Goal: Task Accomplishment & Management: Manage account settings

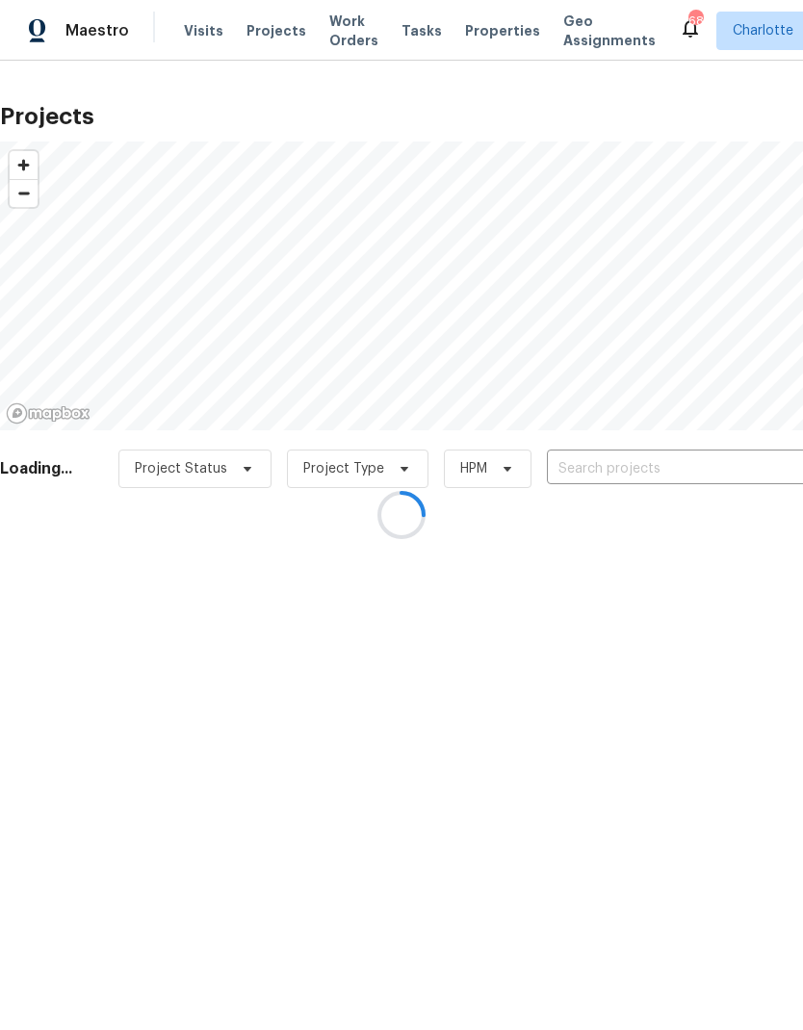
click at [724, 468] on div at bounding box center [401, 515] width 803 height 1030
click at [727, 464] on div at bounding box center [401, 515] width 803 height 1030
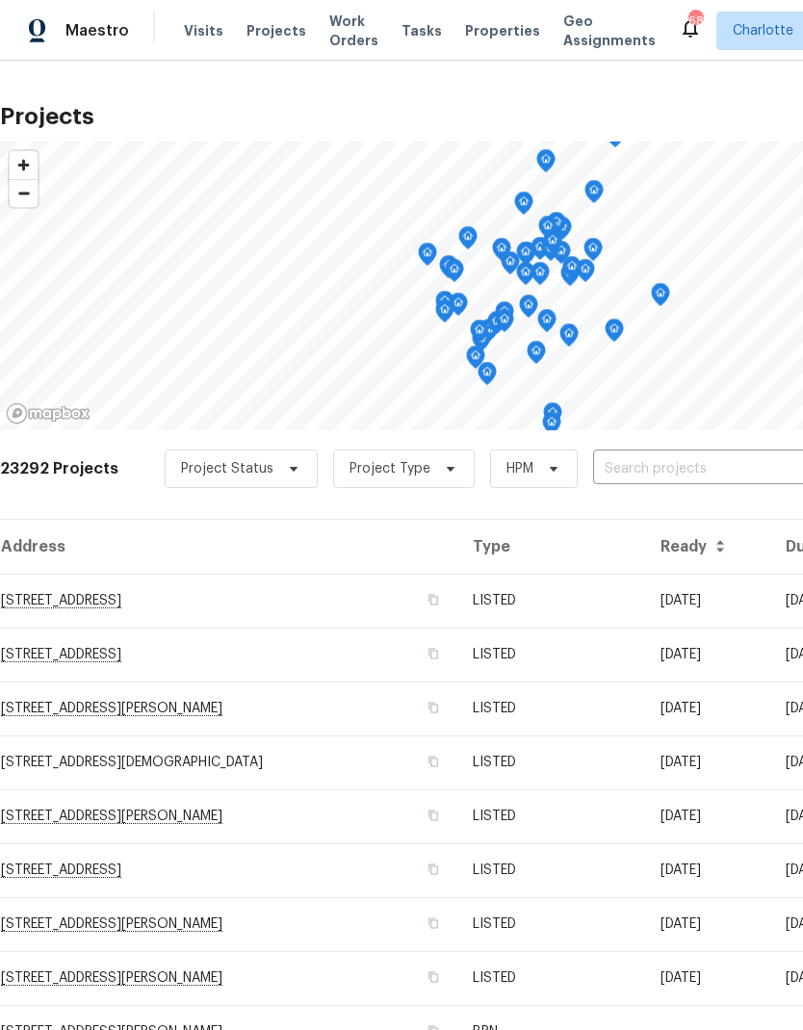
click at [756, 465] on input "text" at bounding box center [703, 469] width 220 height 30
type input "3259 wine"
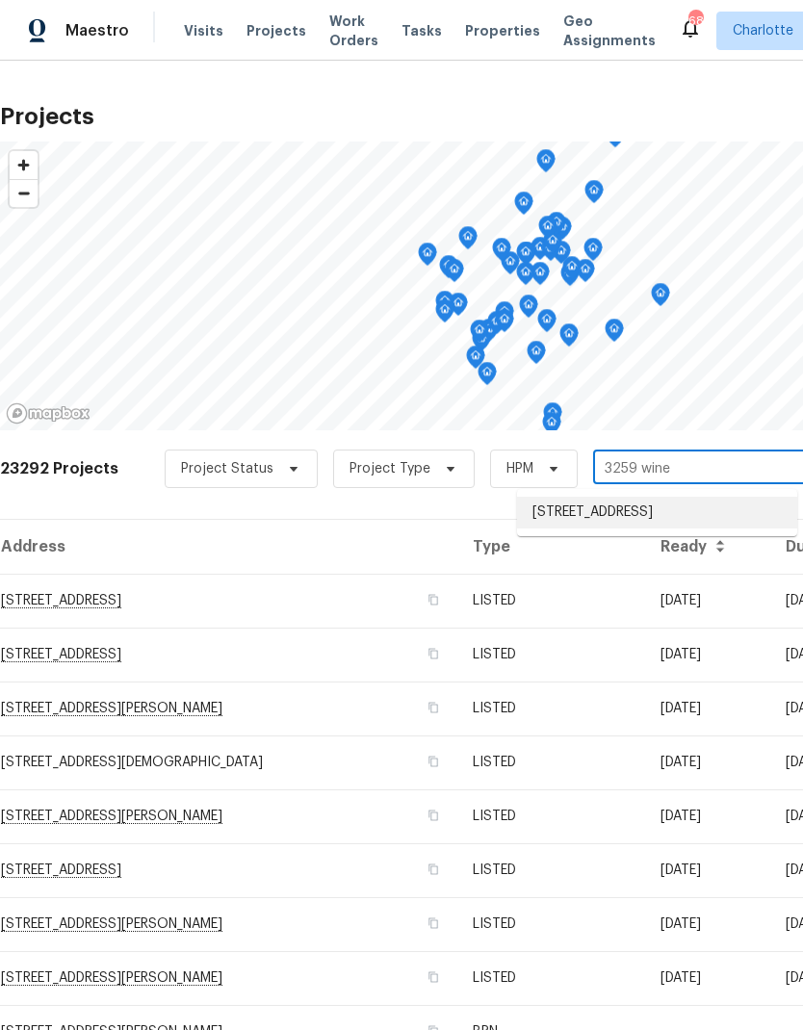
click at [741, 512] on li "3259 Winesap Dr, Dallas, NC 28034" at bounding box center [657, 513] width 280 height 32
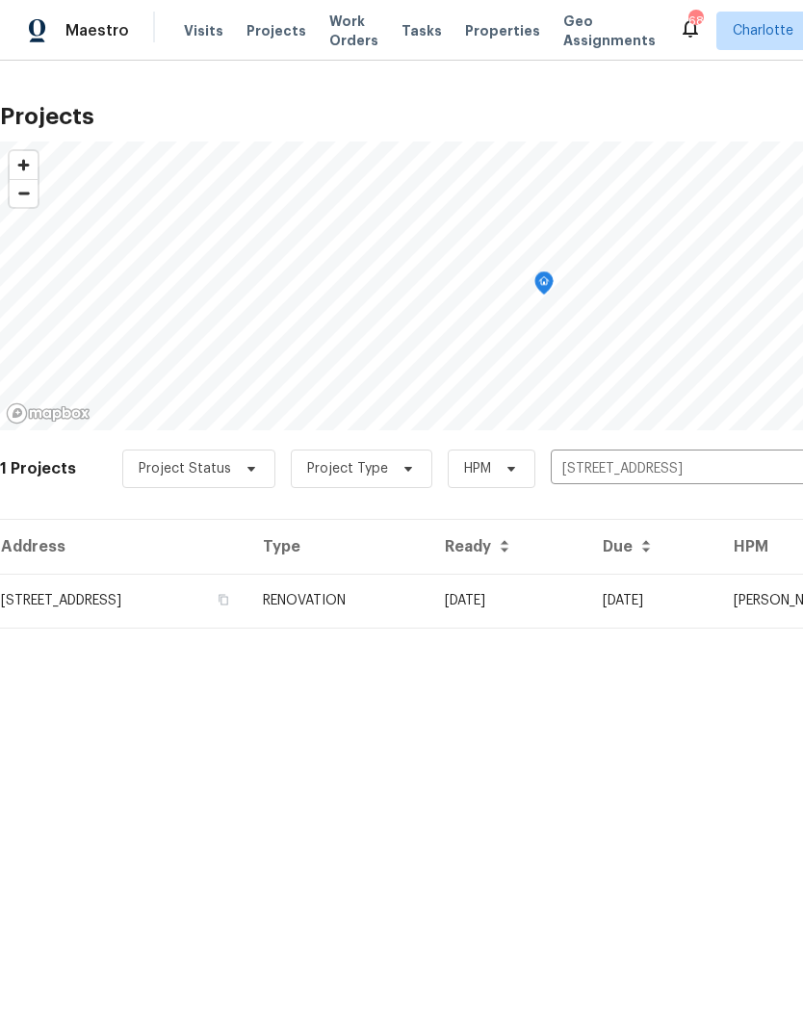
click at [718, 601] on td "09/05/25" at bounding box center [652, 601] width 131 height 54
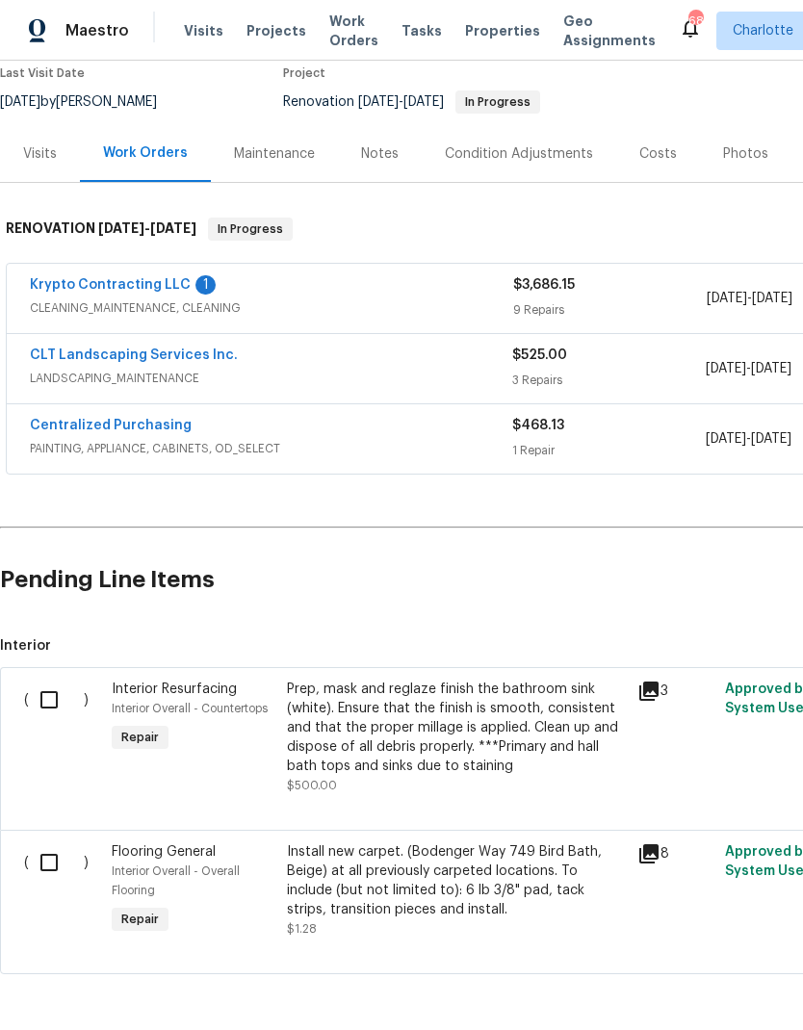
scroll to position [167, 0]
click at [43, 708] on input "checkbox" at bounding box center [56, 700] width 55 height 40
click at [696, 976] on span "Create Work Order" at bounding box center [693, 982] width 128 height 24
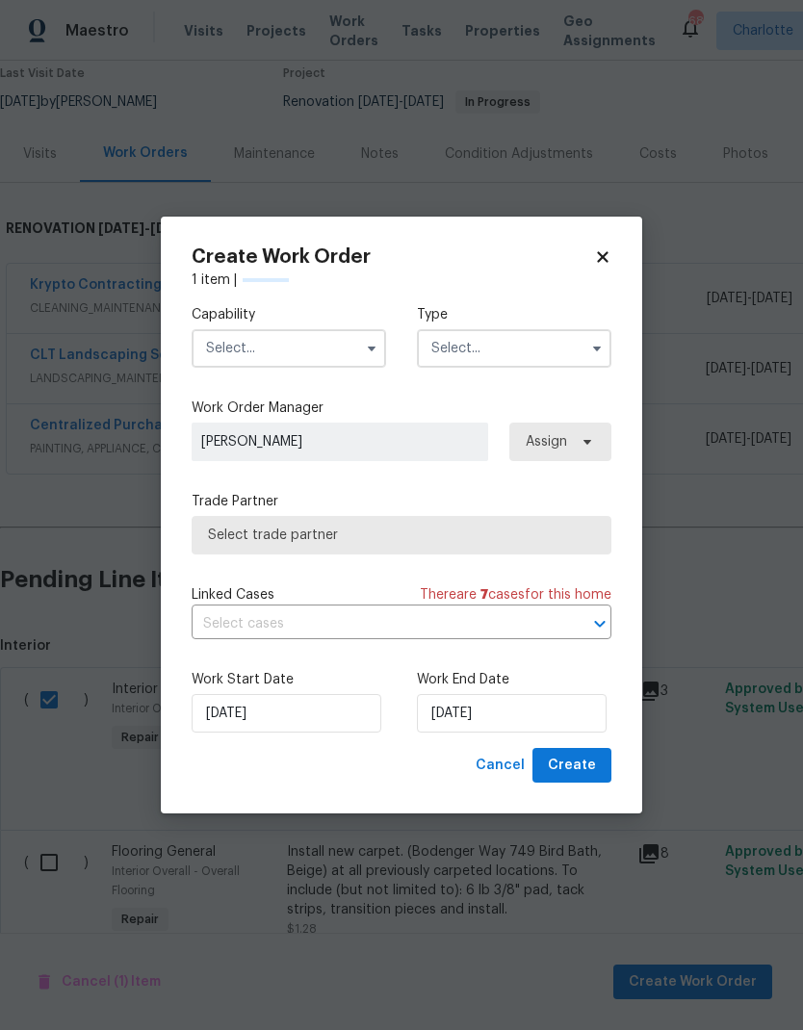
click at [365, 344] on icon "button" at bounding box center [371, 348] width 15 height 15
checkbox input "false"
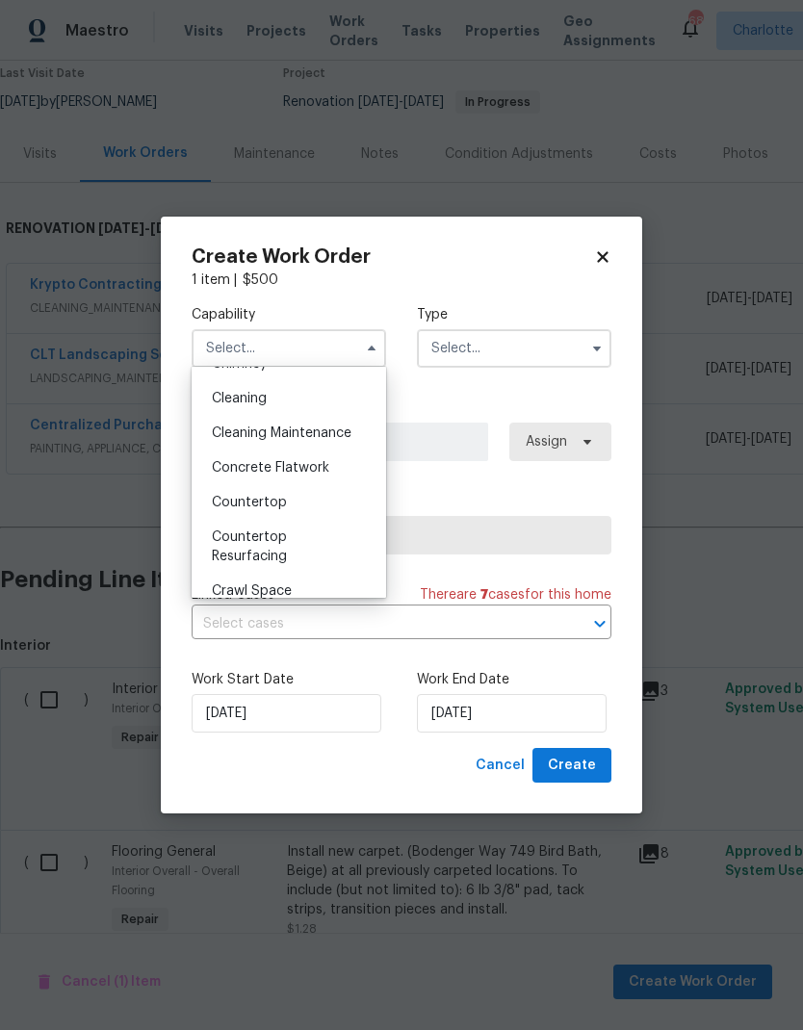
scroll to position [272, 0]
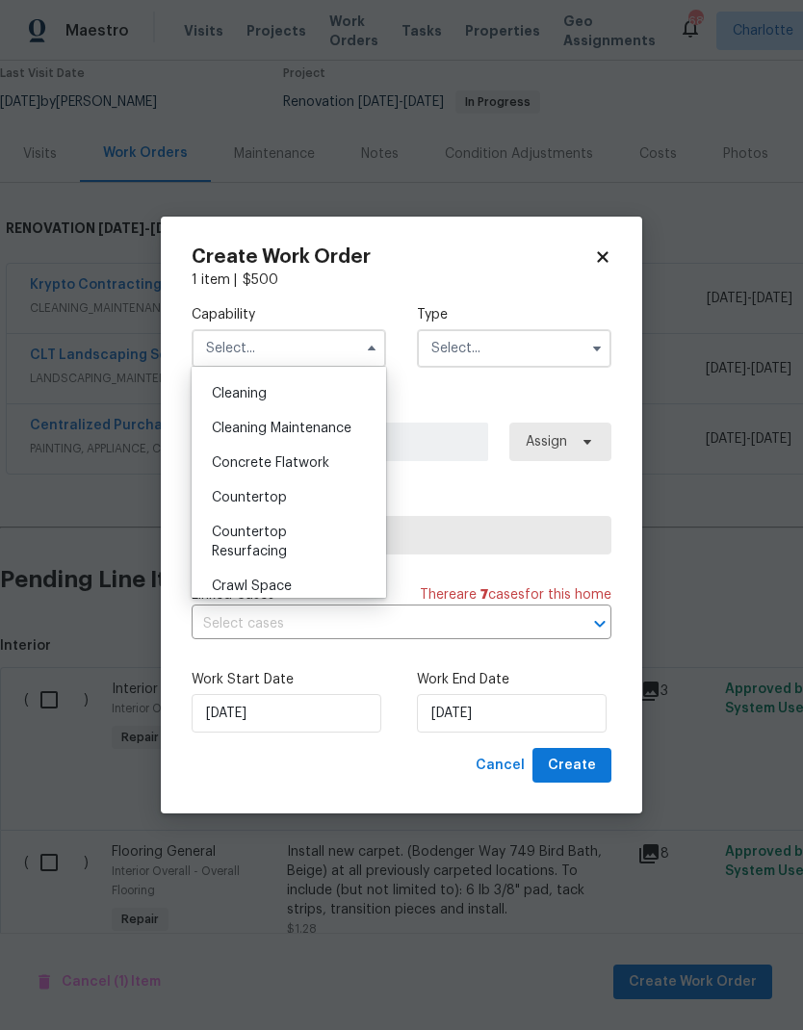
click at [268, 539] on div "Countertop Resurfacing" at bounding box center [288, 542] width 185 height 54
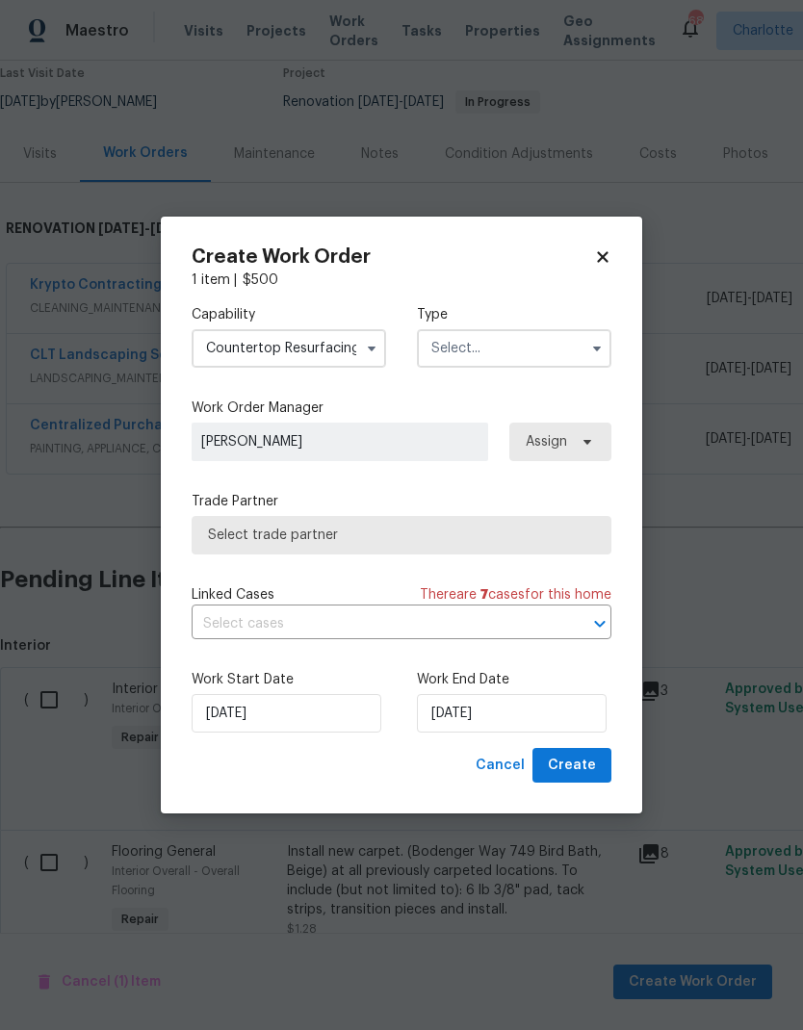
type input "Countertop Resurfacing"
click at [560, 355] on input "text" at bounding box center [514, 348] width 194 height 39
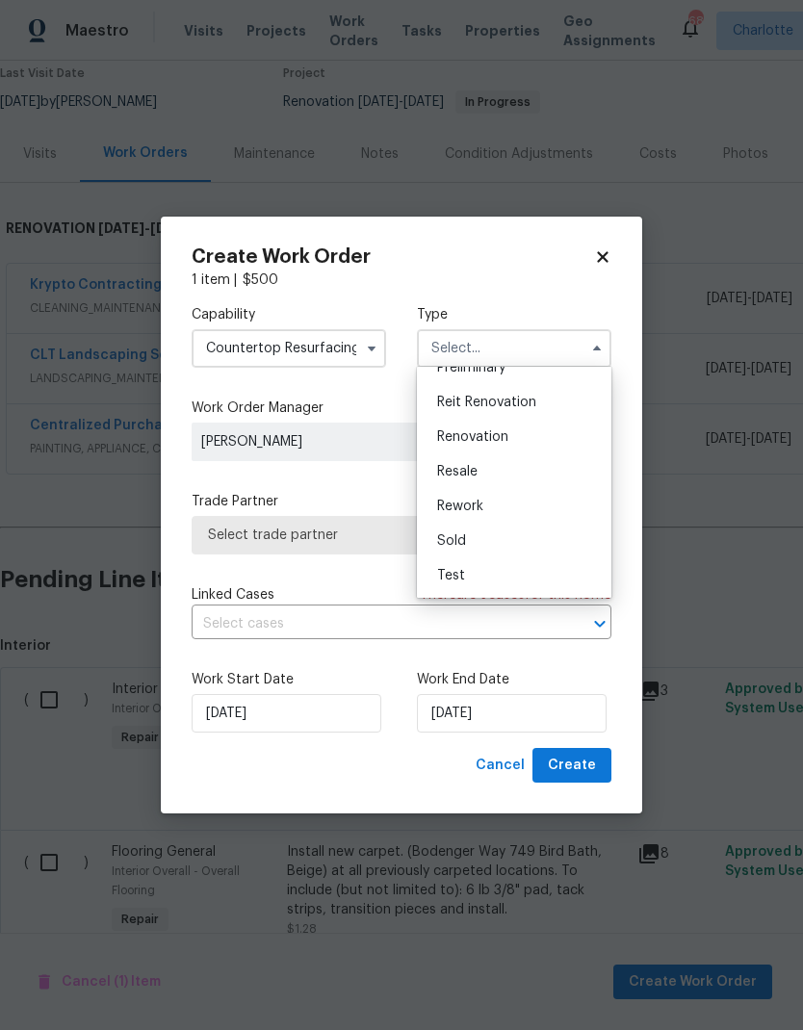
scroll to position [437, 0]
click at [481, 436] on span "Renovation" at bounding box center [472, 436] width 71 height 13
type input "Renovation"
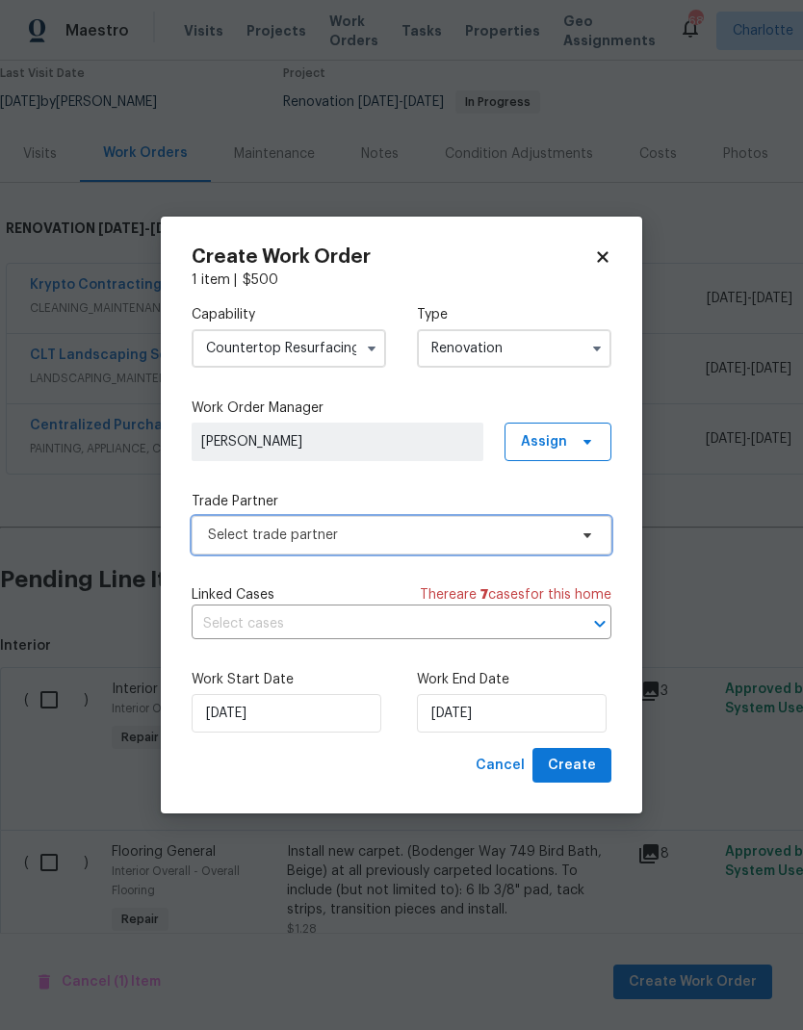
click at [587, 530] on icon at bounding box center [586, 534] width 15 height 15
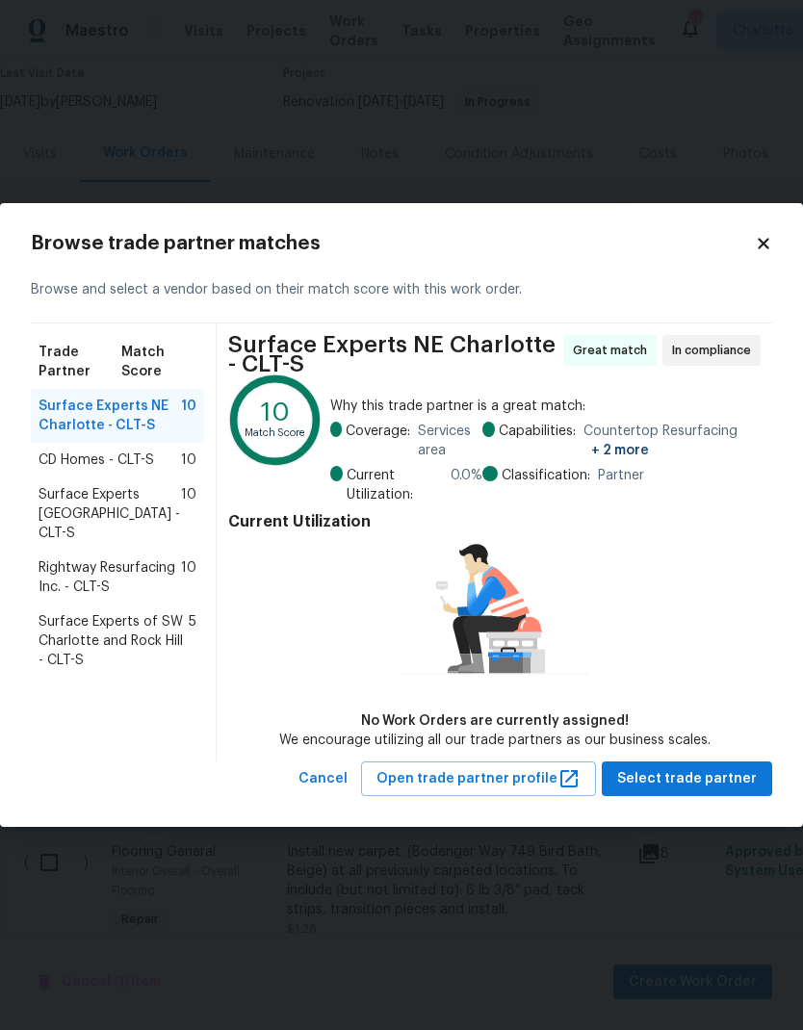
click at [51, 560] on span "Rightway Resurfacing Inc. - CLT-S" at bounding box center [110, 577] width 142 height 39
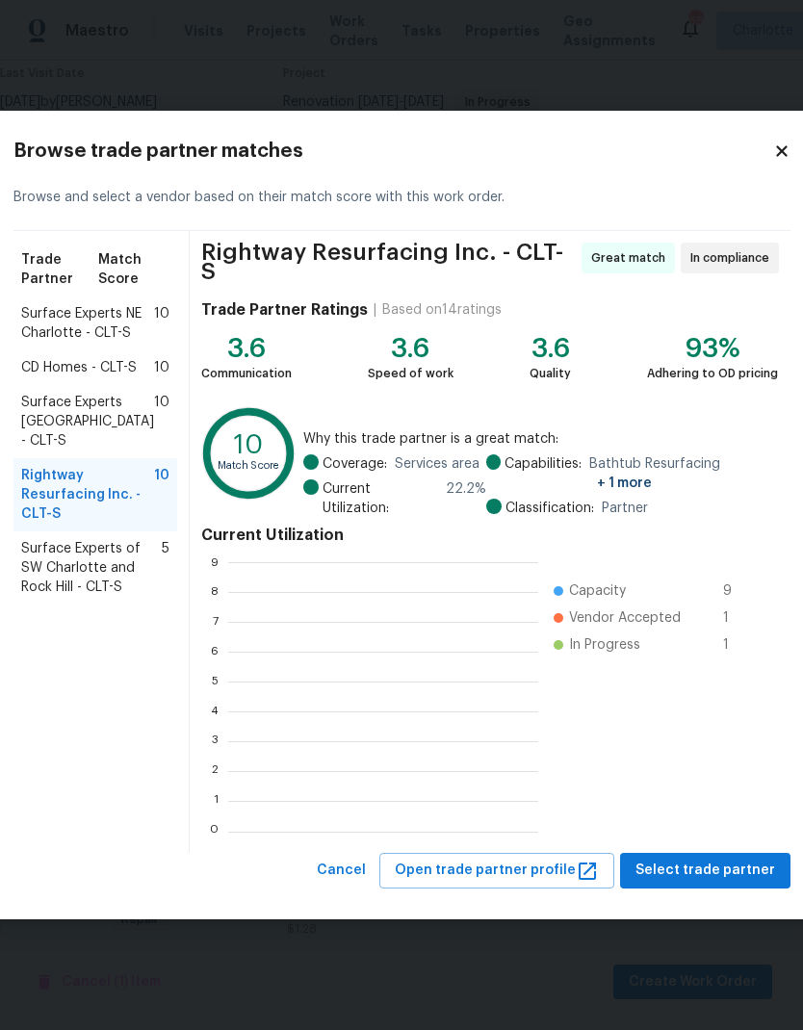
scroll to position [2, 2]
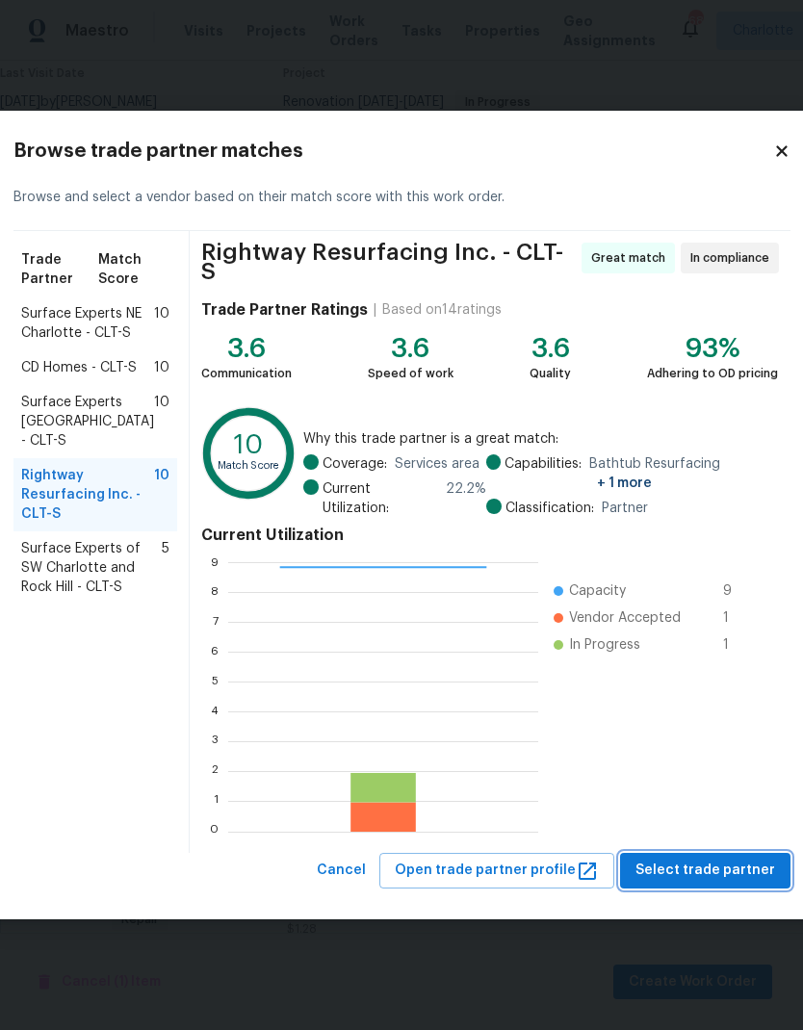
click at [706, 872] on span "Select trade partner" at bounding box center [705, 871] width 140 height 24
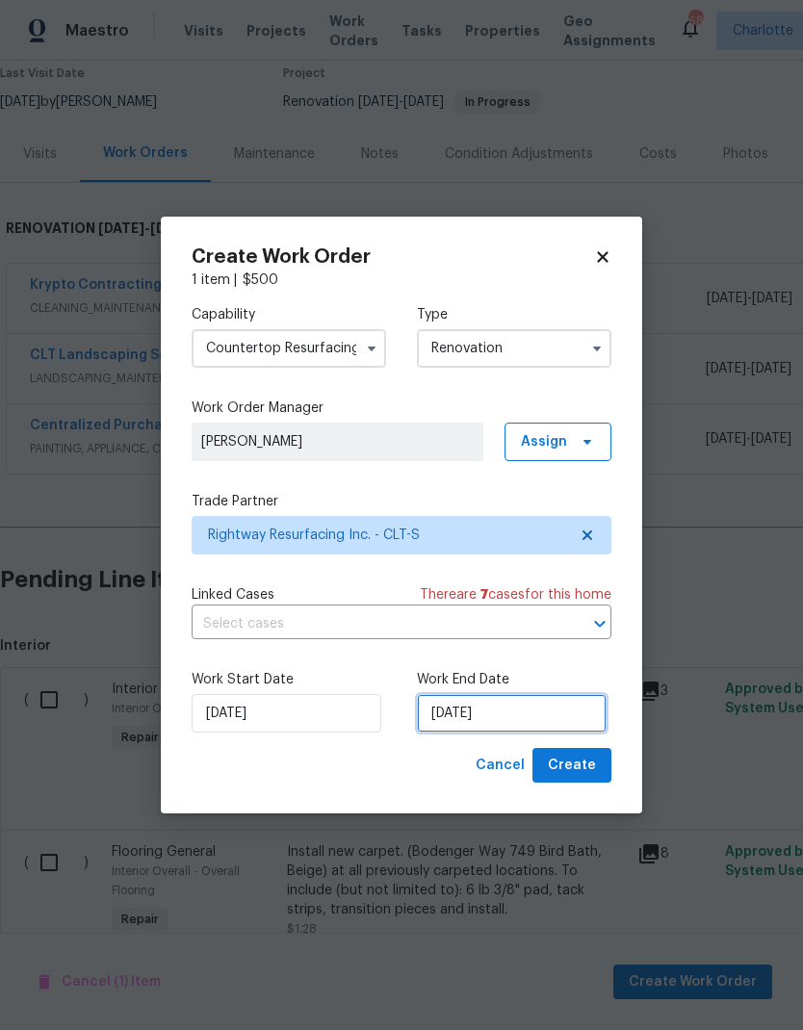
click at [526, 718] on input "[DATE]" at bounding box center [512, 713] width 190 height 39
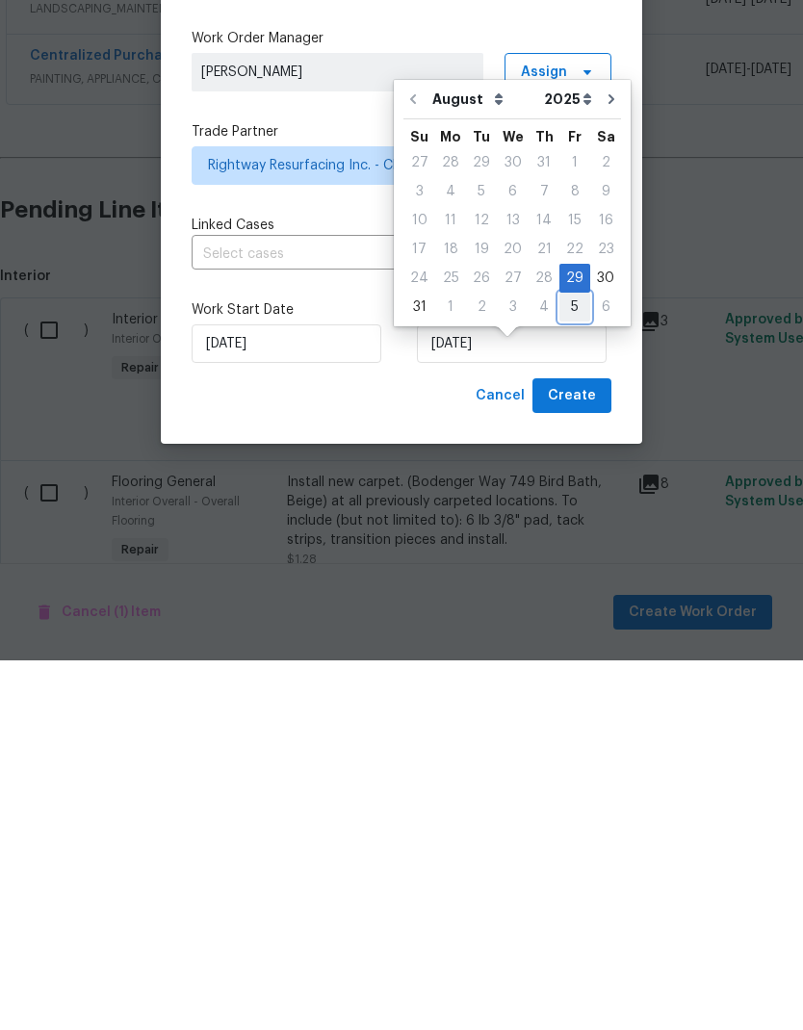
click at [567, 663] on div "5" at bounding box center [574, 676] width 31 height 27
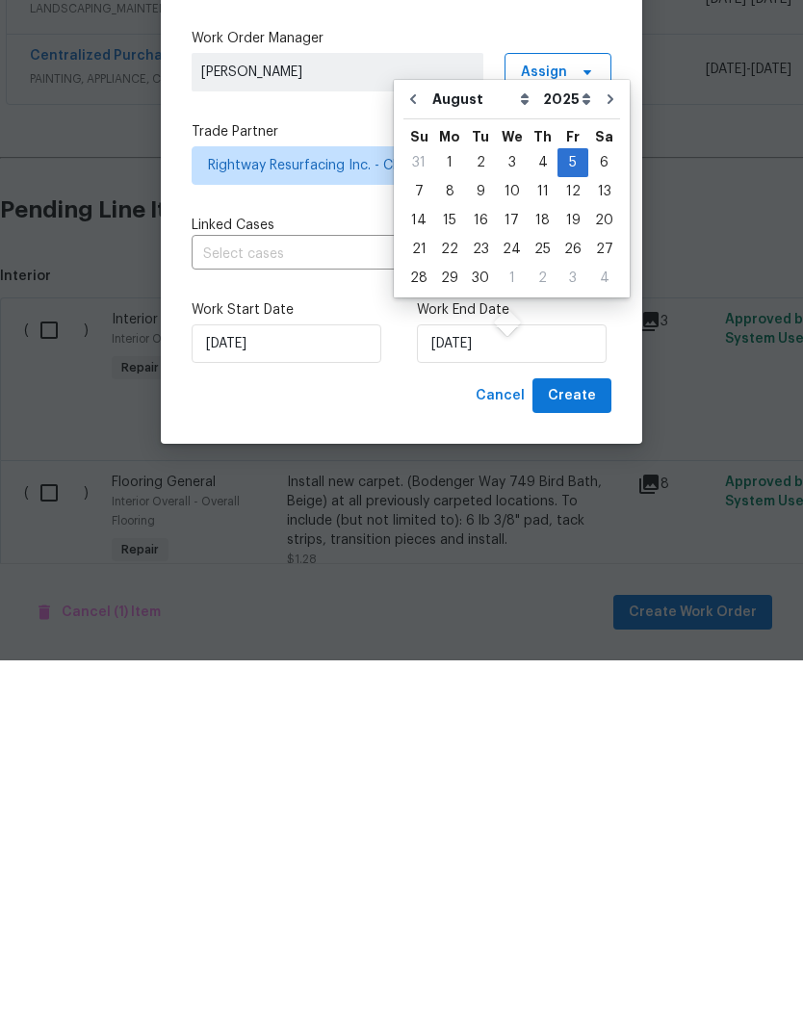
type input "9/5/2025"
select select "8"
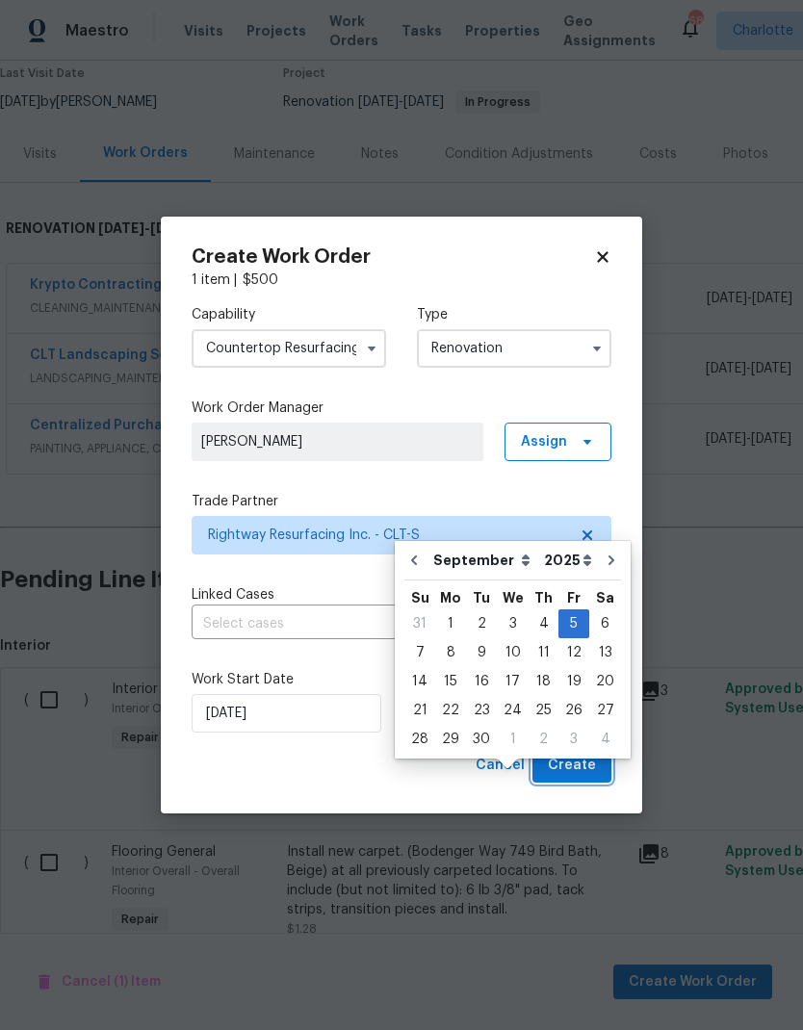
click at [592, 767] on span "Create" at bounding box center [572, 766] width 48 height 24
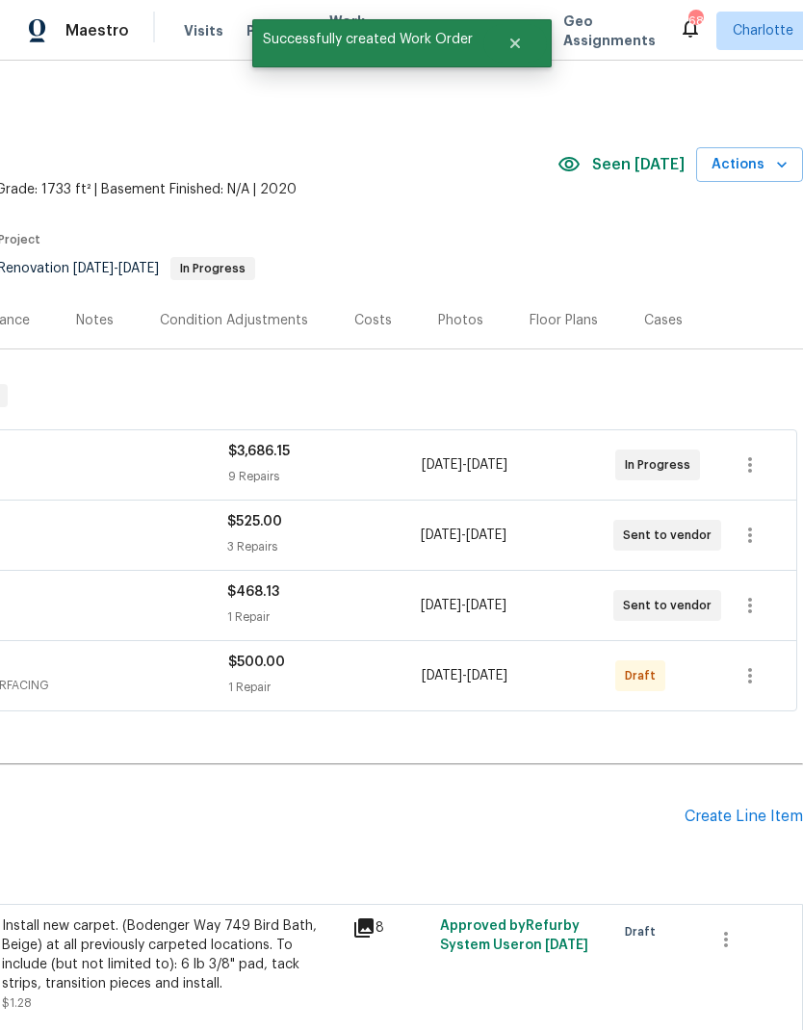
scroll to position [0, 285]
click at [756, 678] on icon "button" at bounding box center [749, 675] width 23 height 23
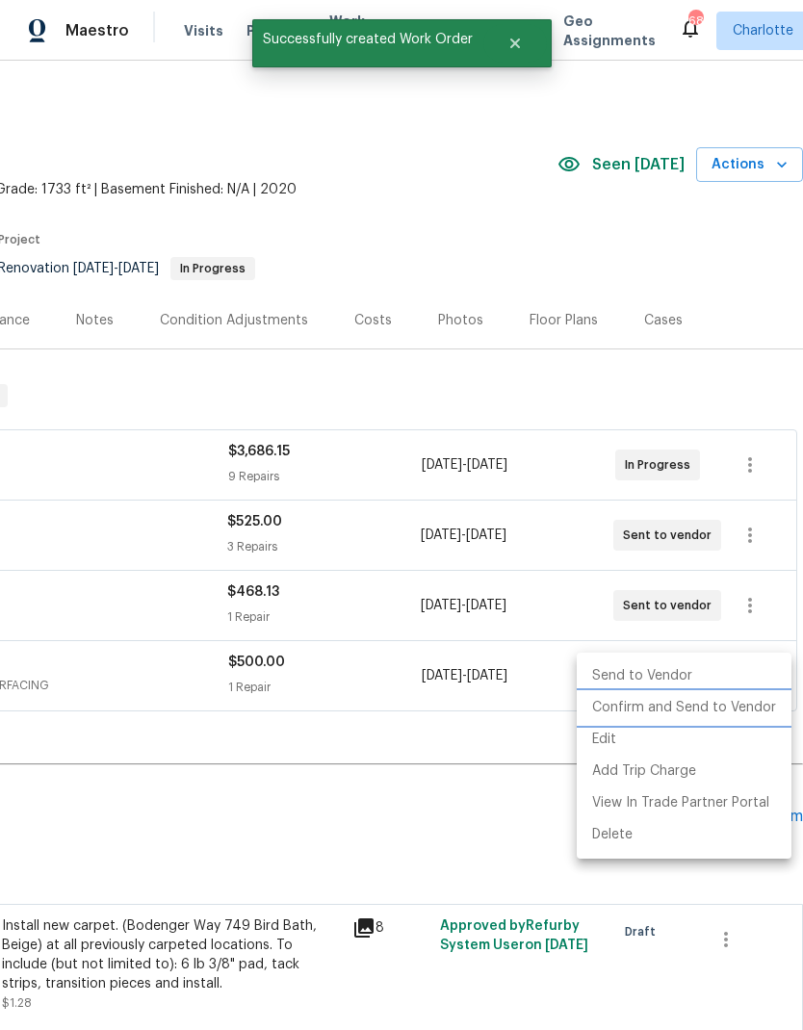
click at [710, 707] on li "Confirm and Send to Vendor" at bounding box center [684, 708] width 215 height 32
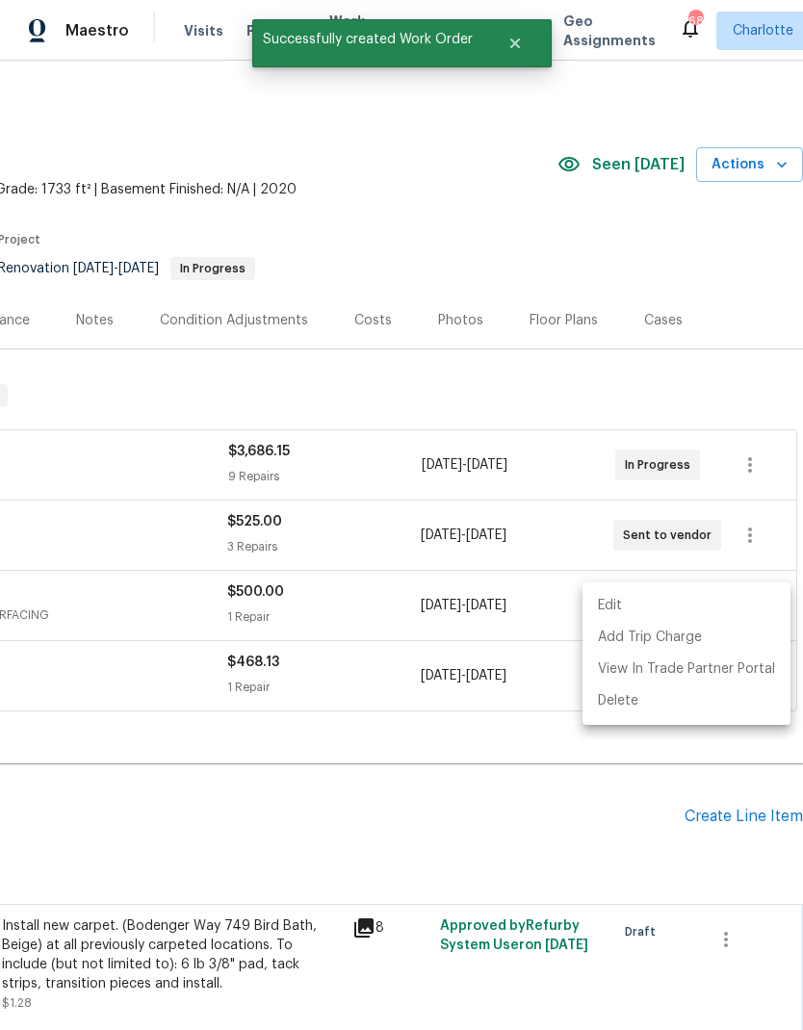
click at [667, 831] on div at bounding box center [401, 515] width 803 height 1030
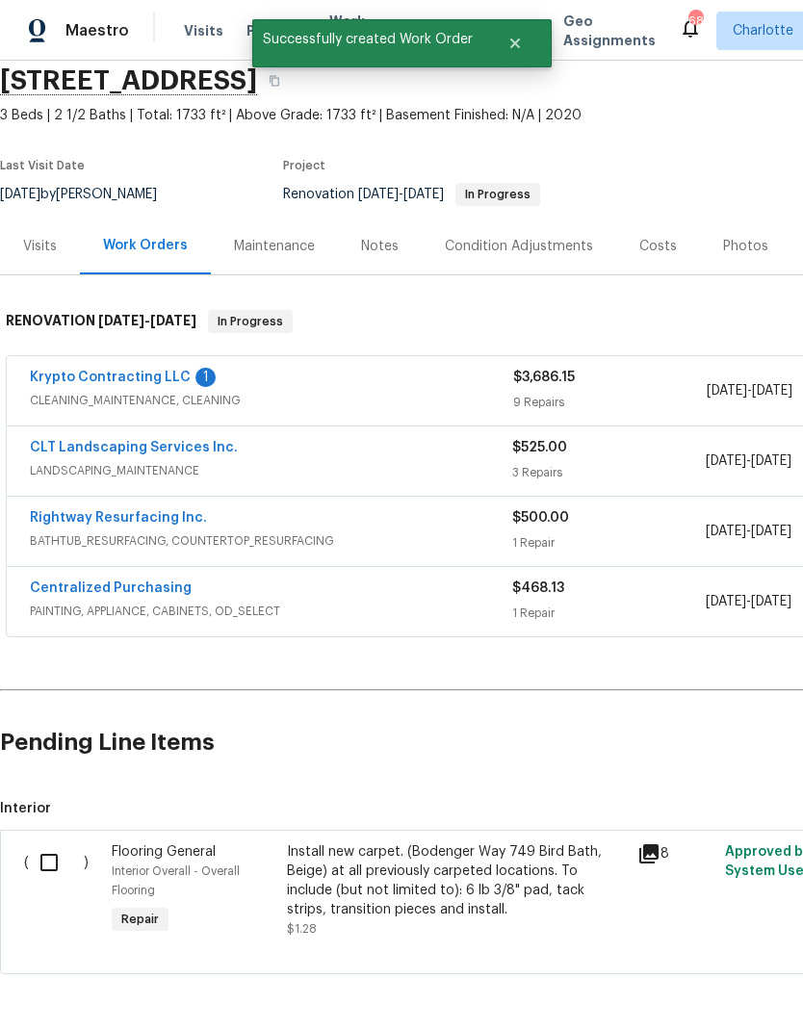
scroll to position [73, 0]
click at [46, 859] on input "checkbox" at bounding box center [56, 863] width 55 height 40
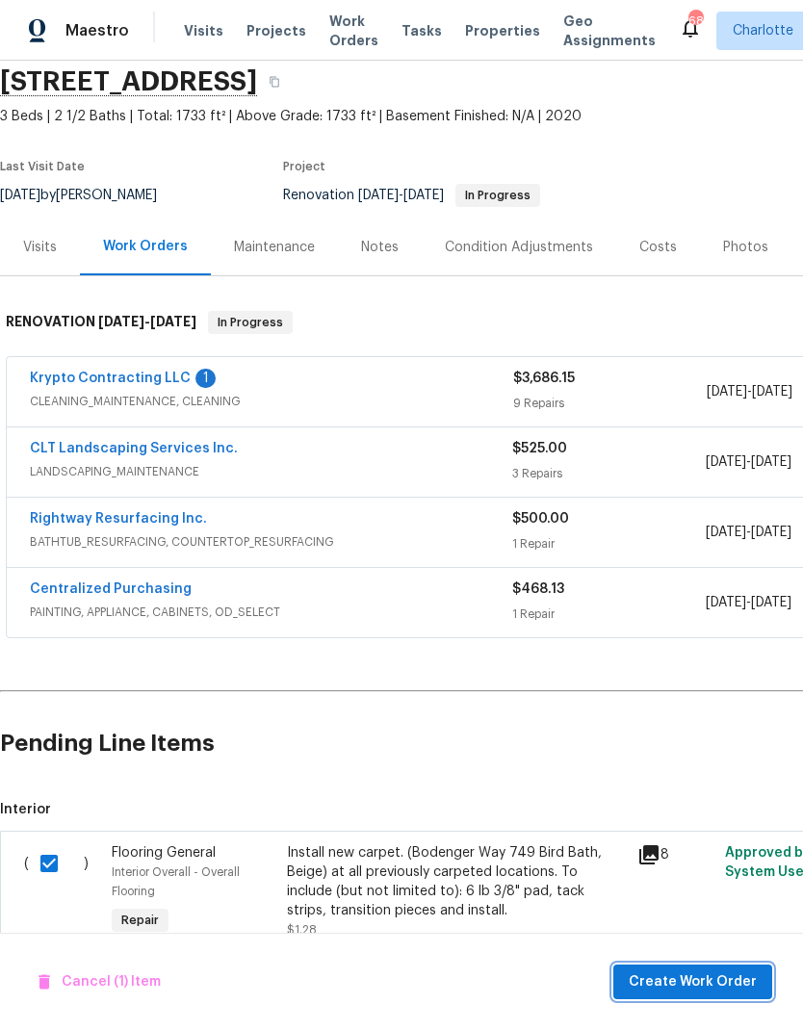
click at [667, 983] on span "Create Work Order" at bounding box center [693, 982] width 128 height 24
checkbox input "false"
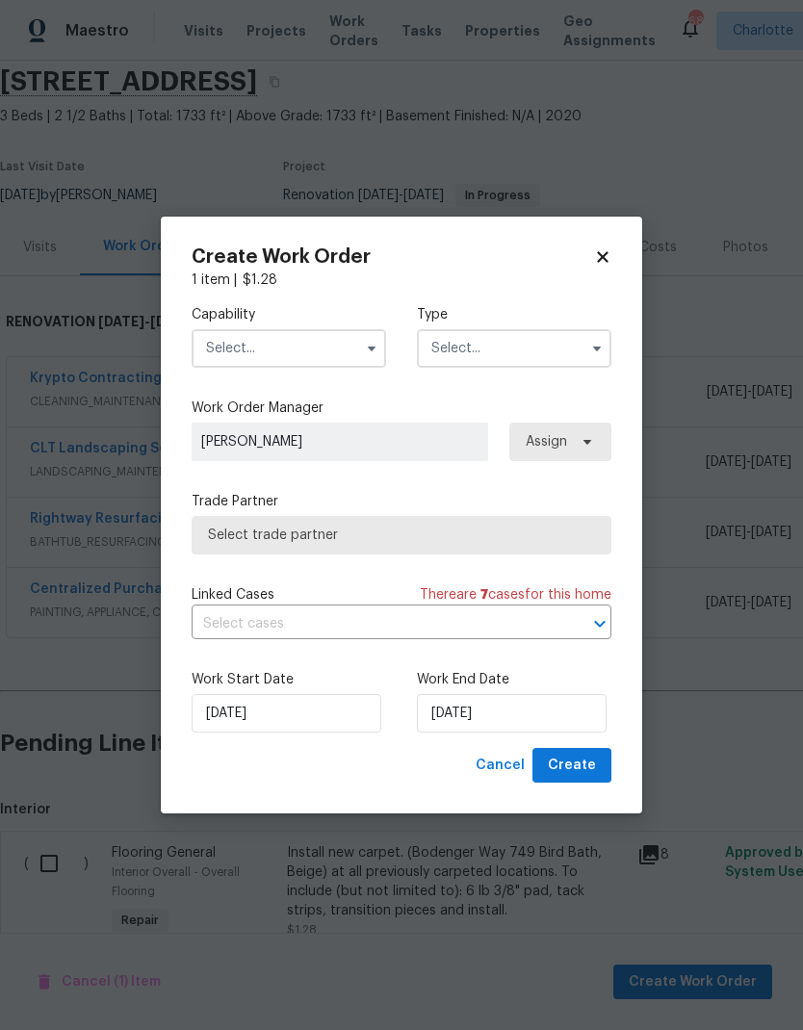
click at [350, 346] on input "text" at bounding box center [289, 348] width 194 height 39
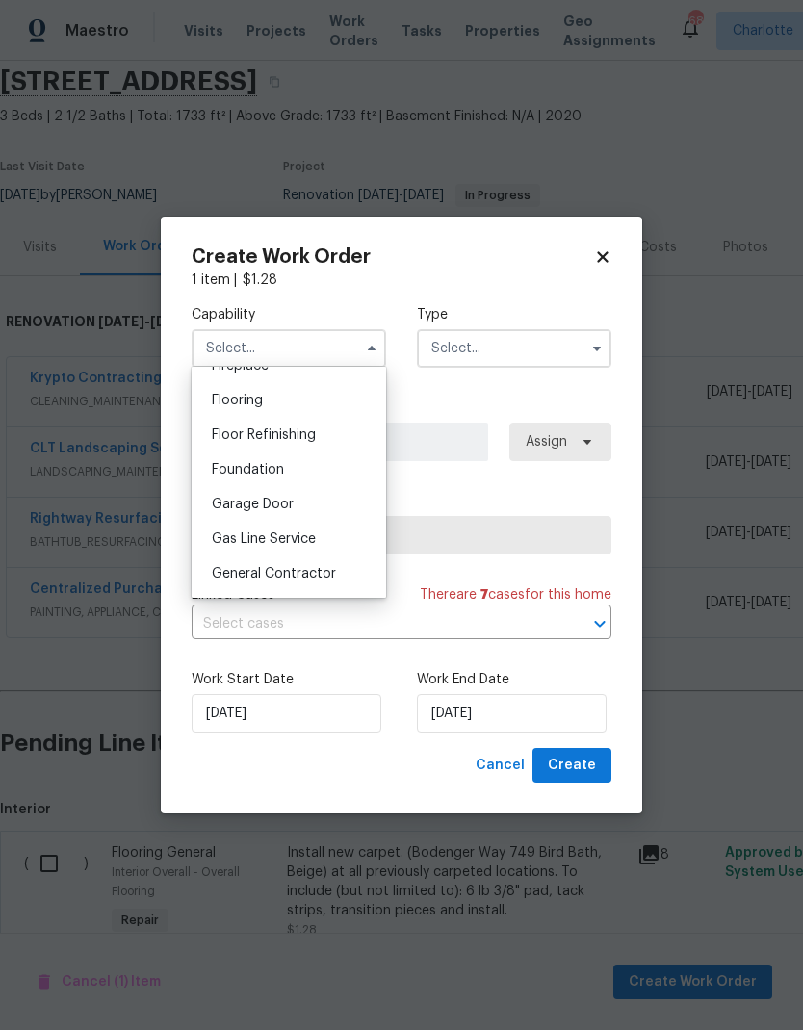
scroll to position [760, 0]
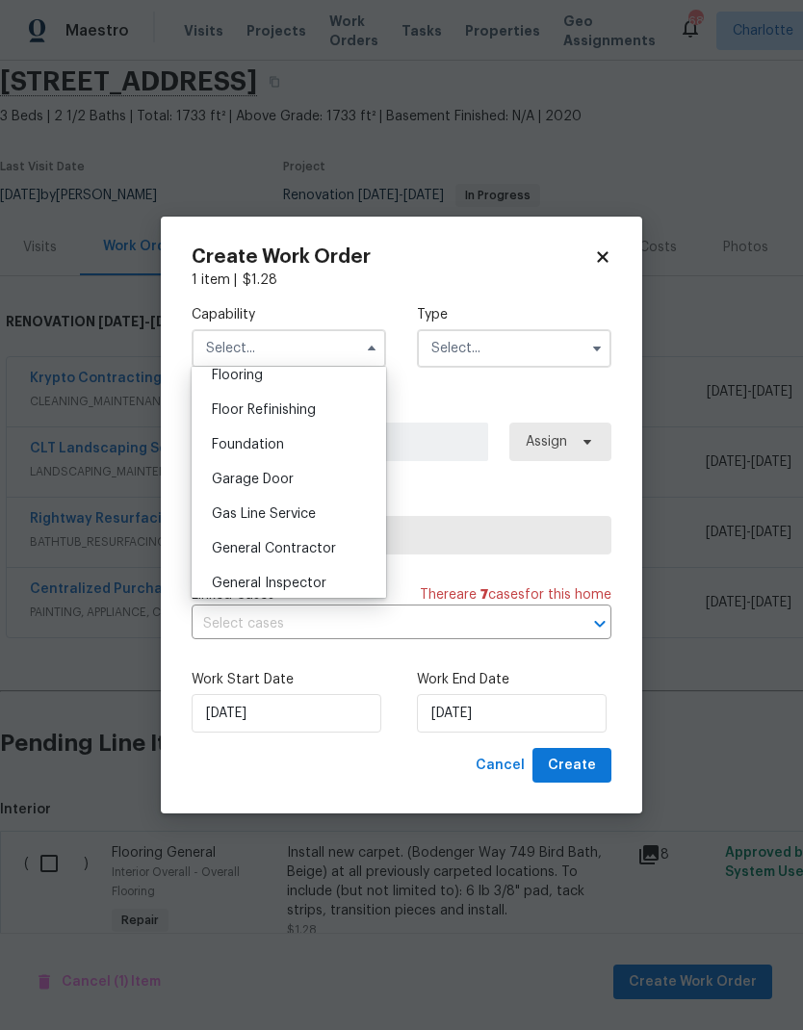
click at [354, 410] on div "Floor Refinishing" at bounding box center [288, 410] width 185 height 35
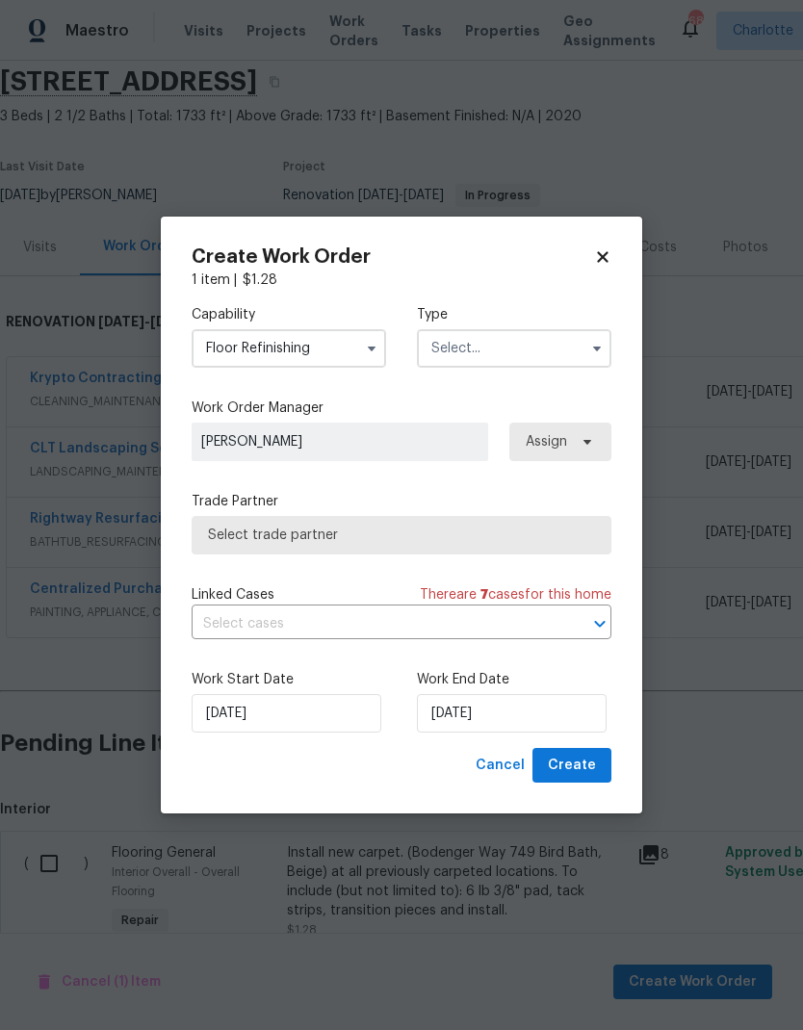
click at [379, 350] on button "button" at bounding box center [371, 348] width 23 height 23
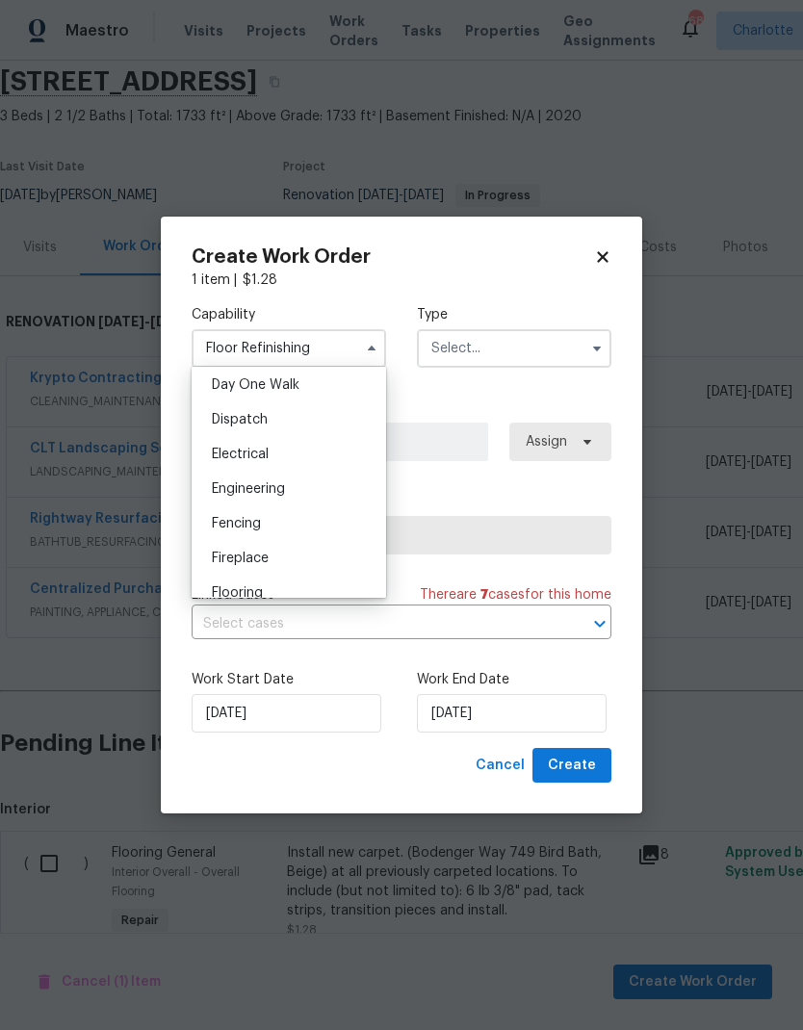
scroll to position [583, 0]
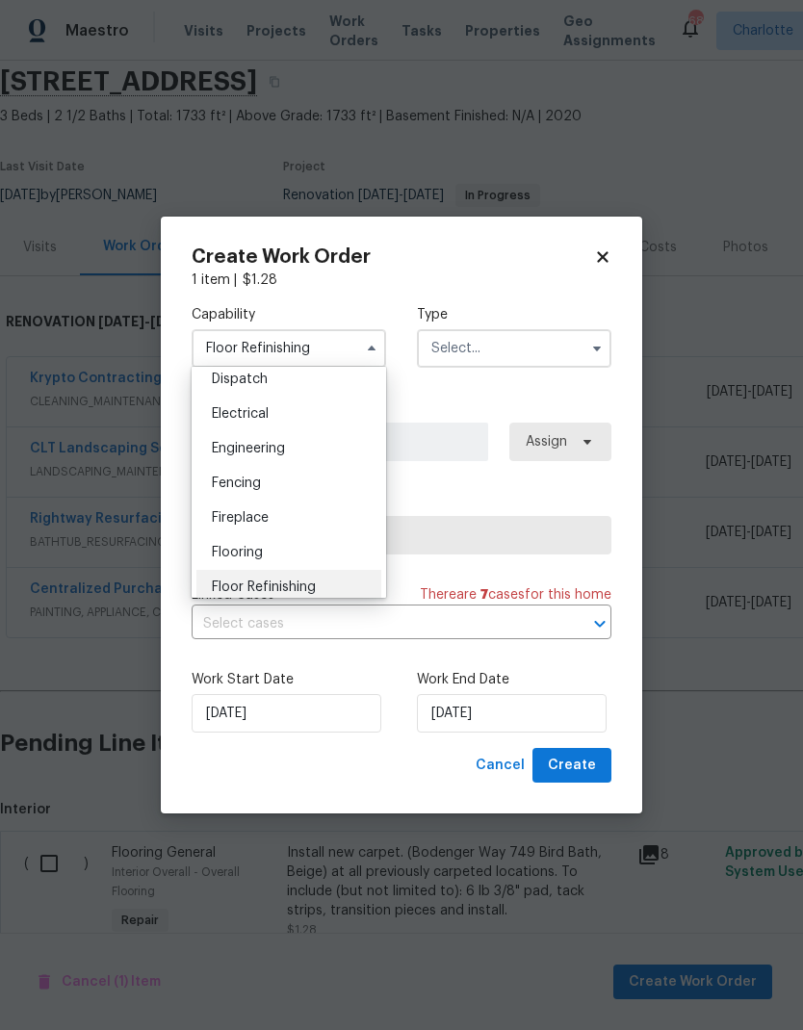
click at [263, 554] on span "Flooring" at bounding box center [237, 552] width 51 height 13
type input "Flooring"
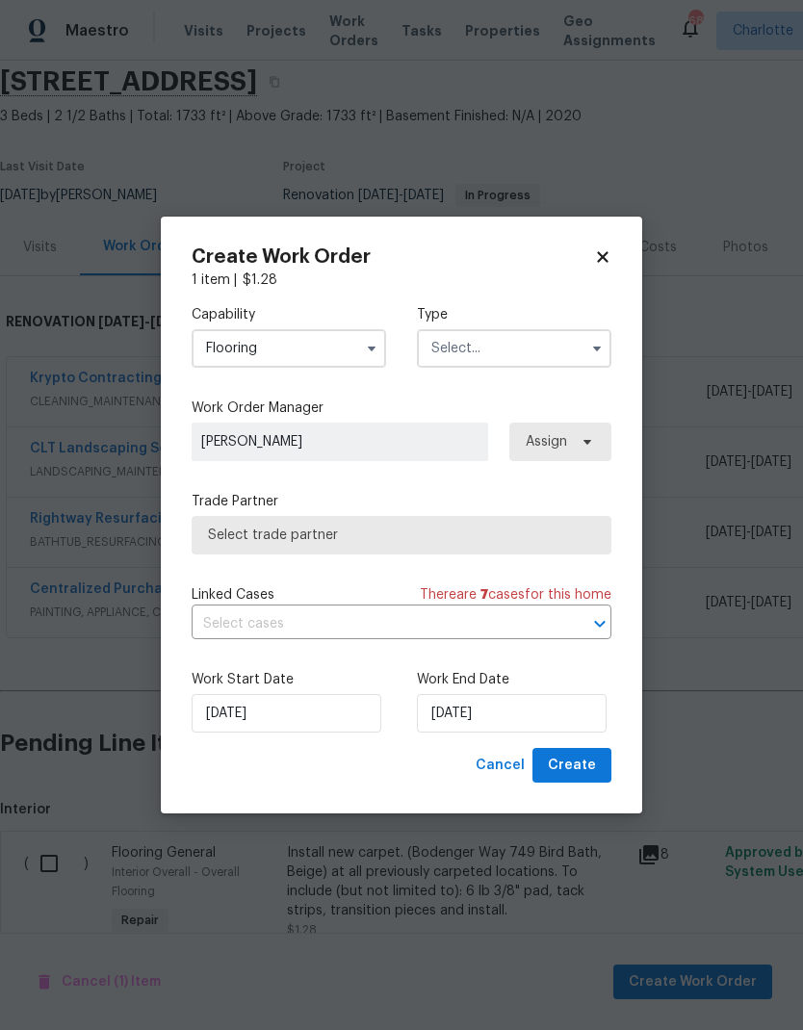
click at [572, 346] on input "text" at bounding box center [514, 348] width 194 height 39
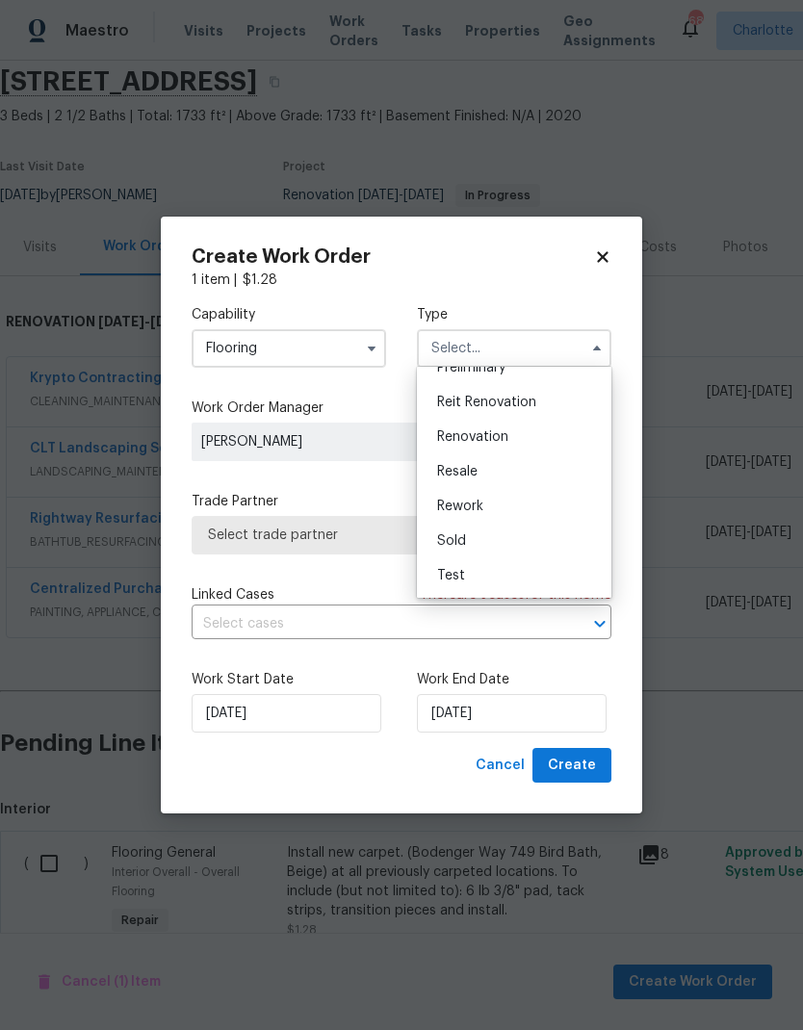
scroll to position [437, 0]
click at [504, 436] on span "Renovation" at bounding box center [472, 436] width 71 height 13
type input "Renovation"
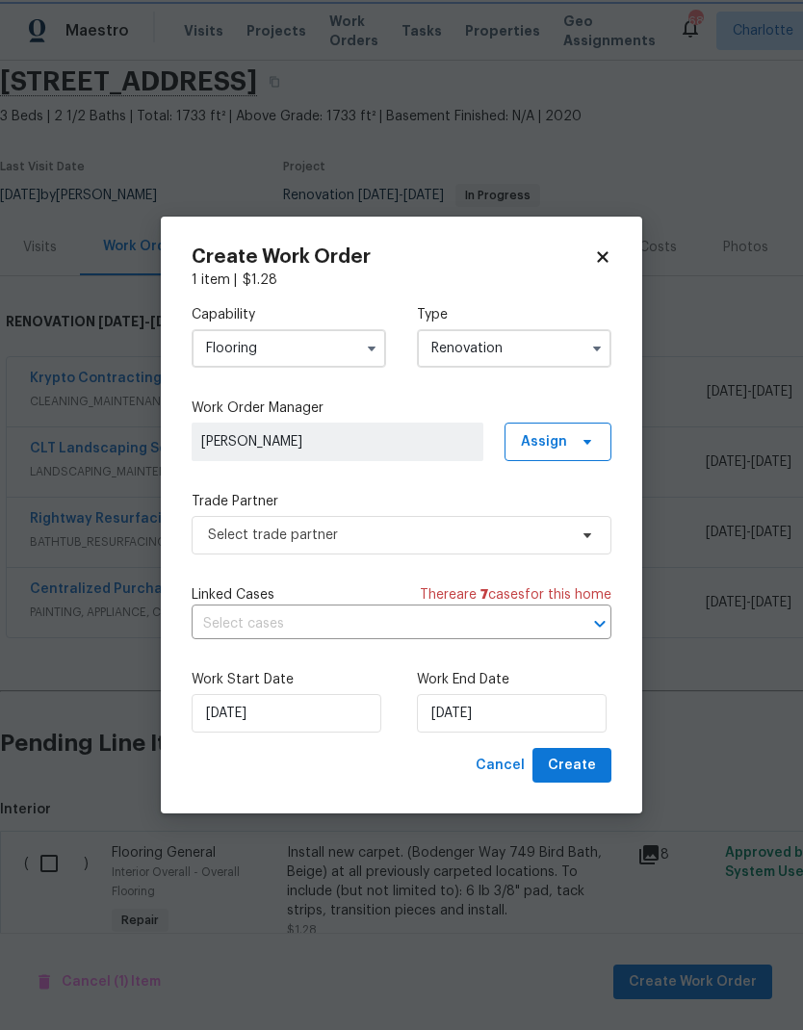
scroll to position [0, 0]
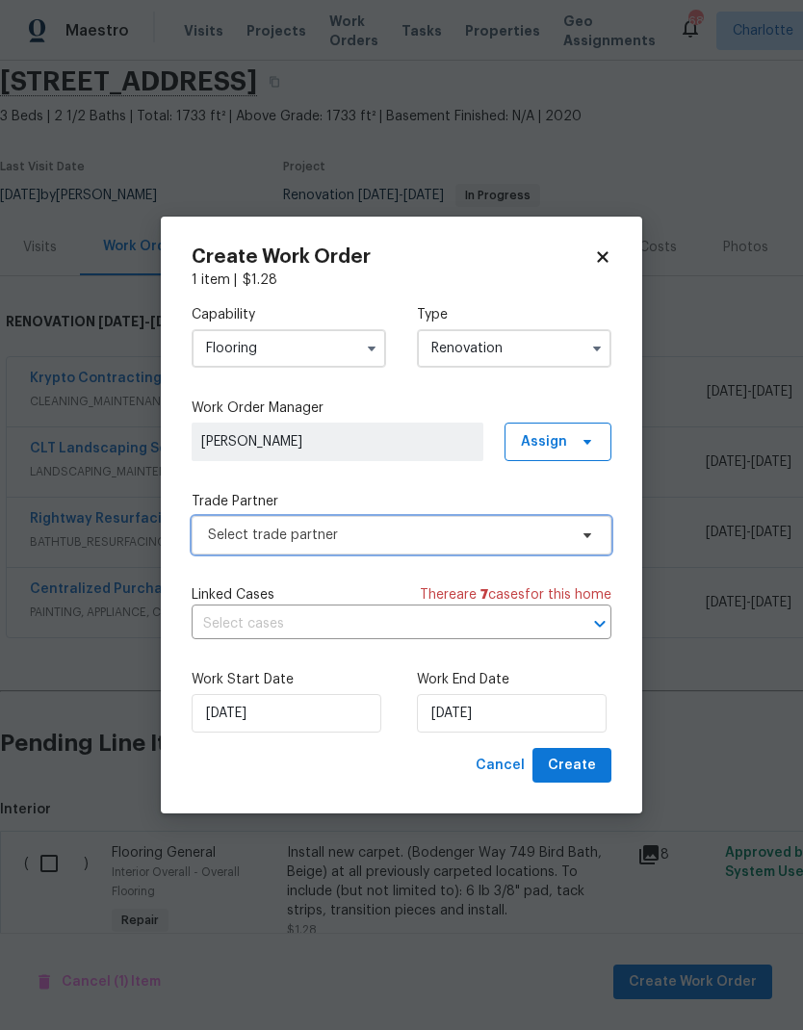
click at [587, 533] on icon at bounding box center [587, 535] width 8 height 5
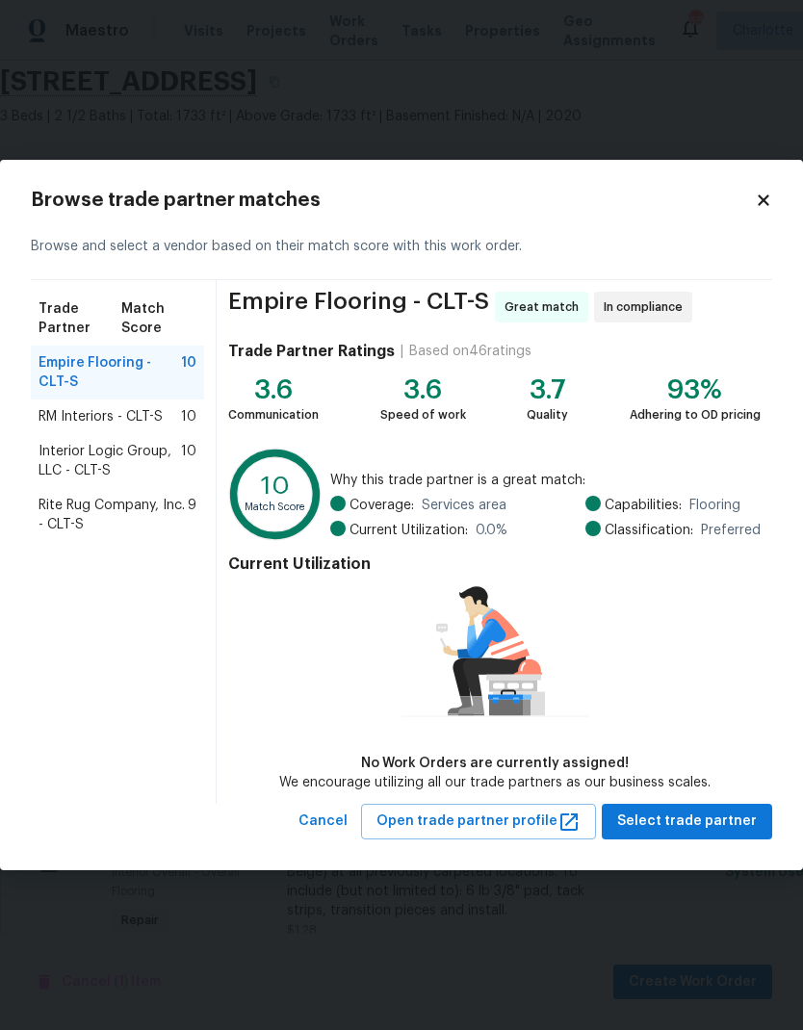
click at [34, 416] on div "RM Interiors - CLT-S 10" at bounding box center [117, 416] width 173 height 35
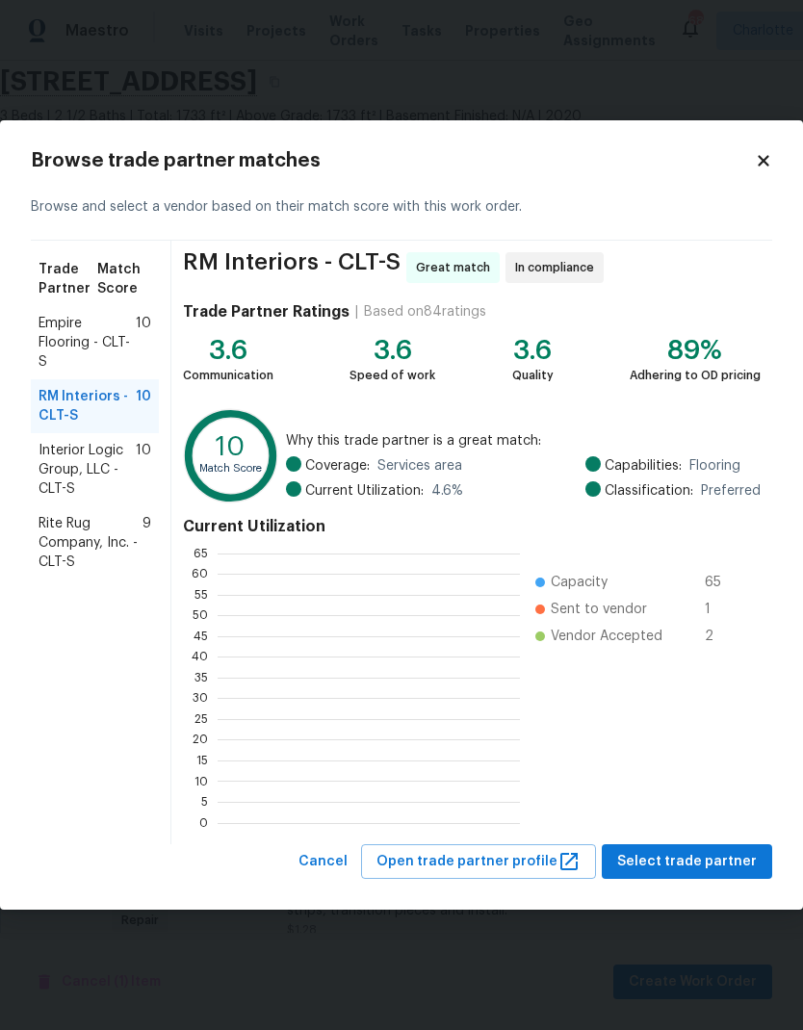
scroll to position [270, 302]
click at [723, 870] on span "Select trade partner" at bounding box center [687, 862] width 140 height 24
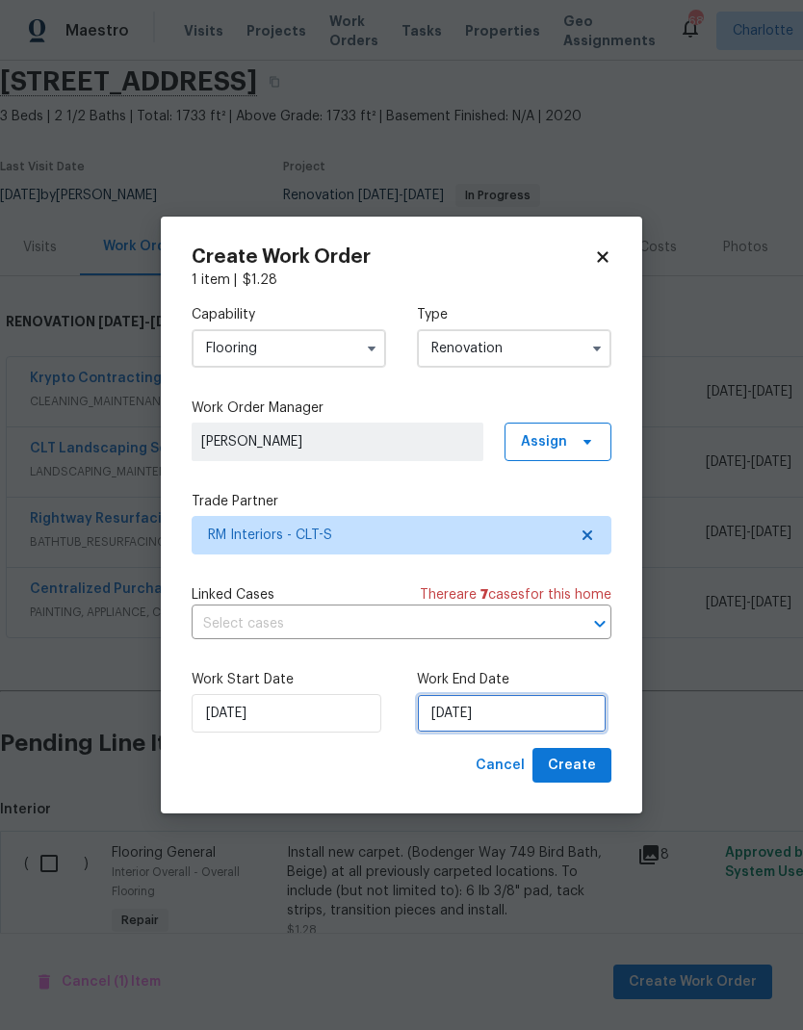
click at [552, 716] on input "[DATE]" at bounding box center [512, 713] width 190 height 39
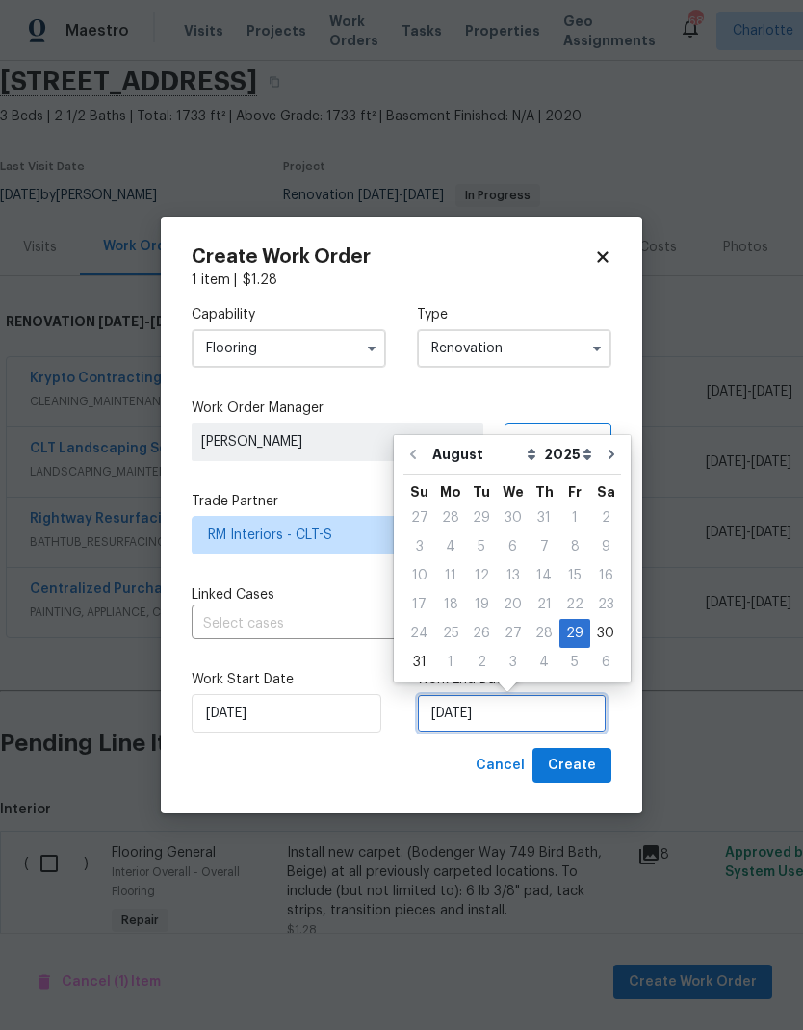
scroll to position [14, 0]
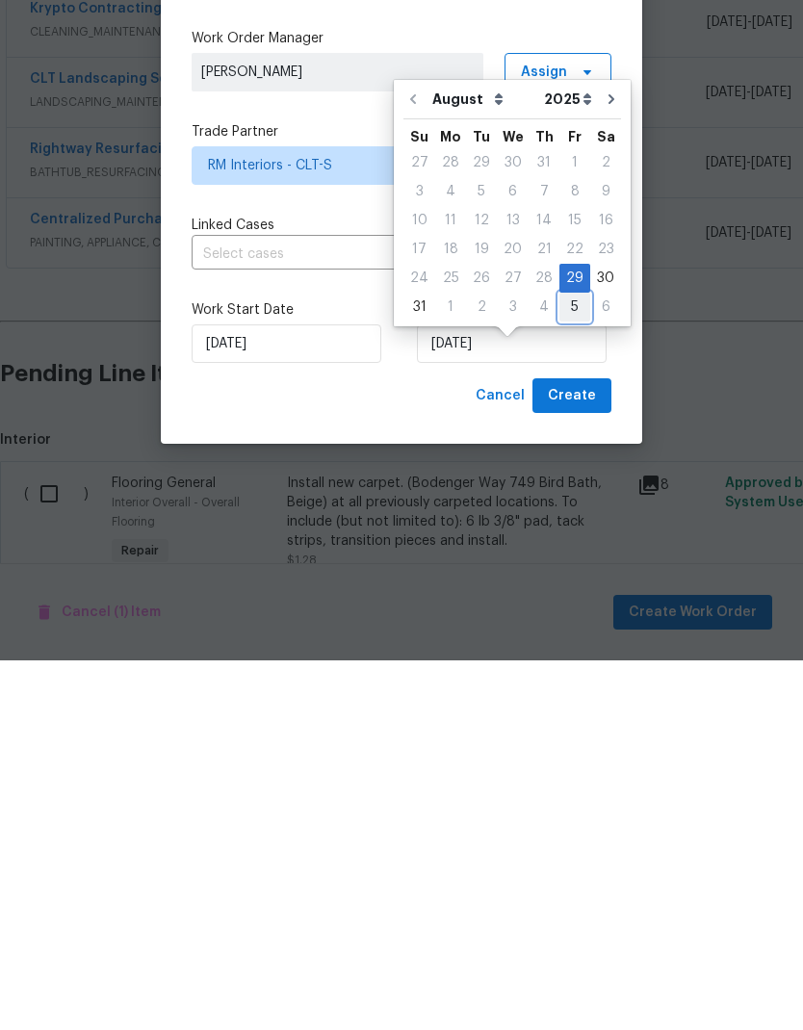
click at [574, 663] on div "5" at bounding box center [574, 676] width 31 height 27
type input "9/5/2025"
select select "8"
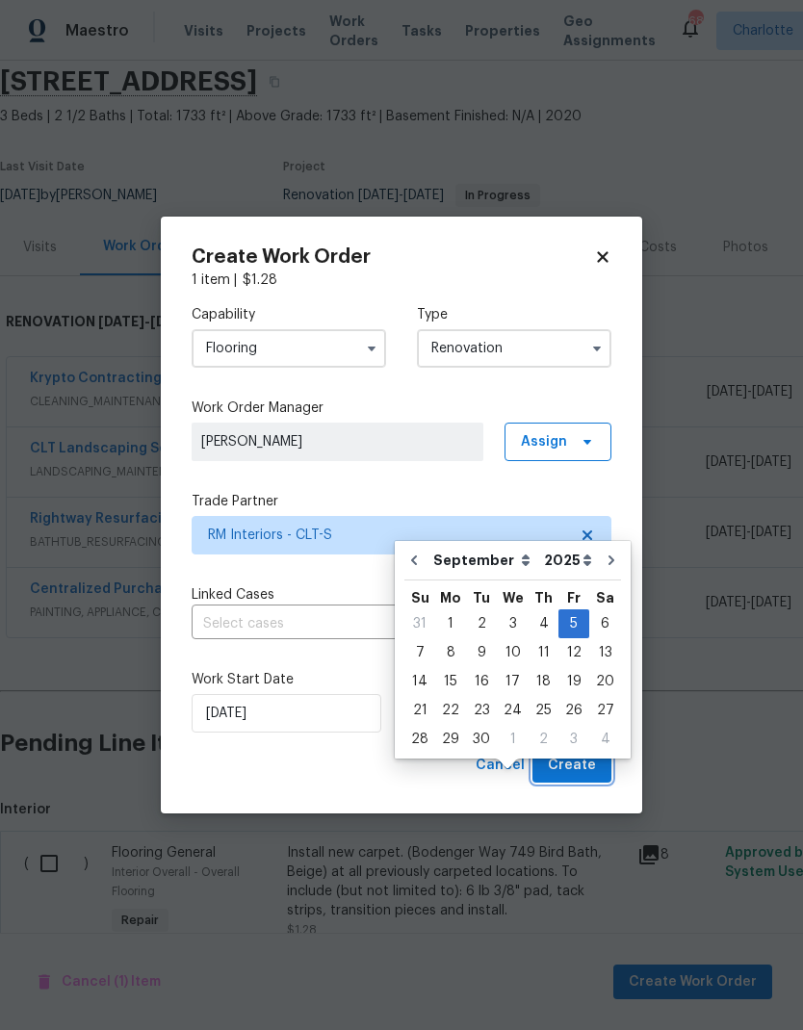
click at [588, 768] on span "Create" at bounding box center [572, 766] width 48 height 24
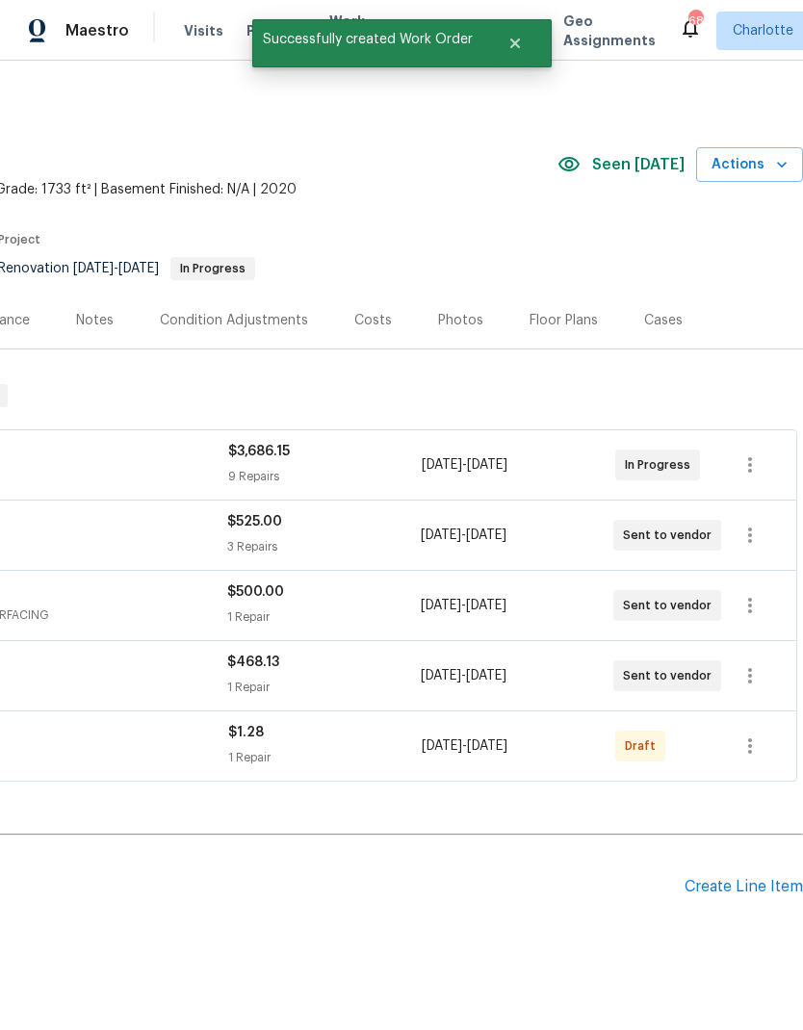
scroll to position [0, 285]
click at [755, 734] on icon "button" at bounding box center [749, 745] width 23 height 23
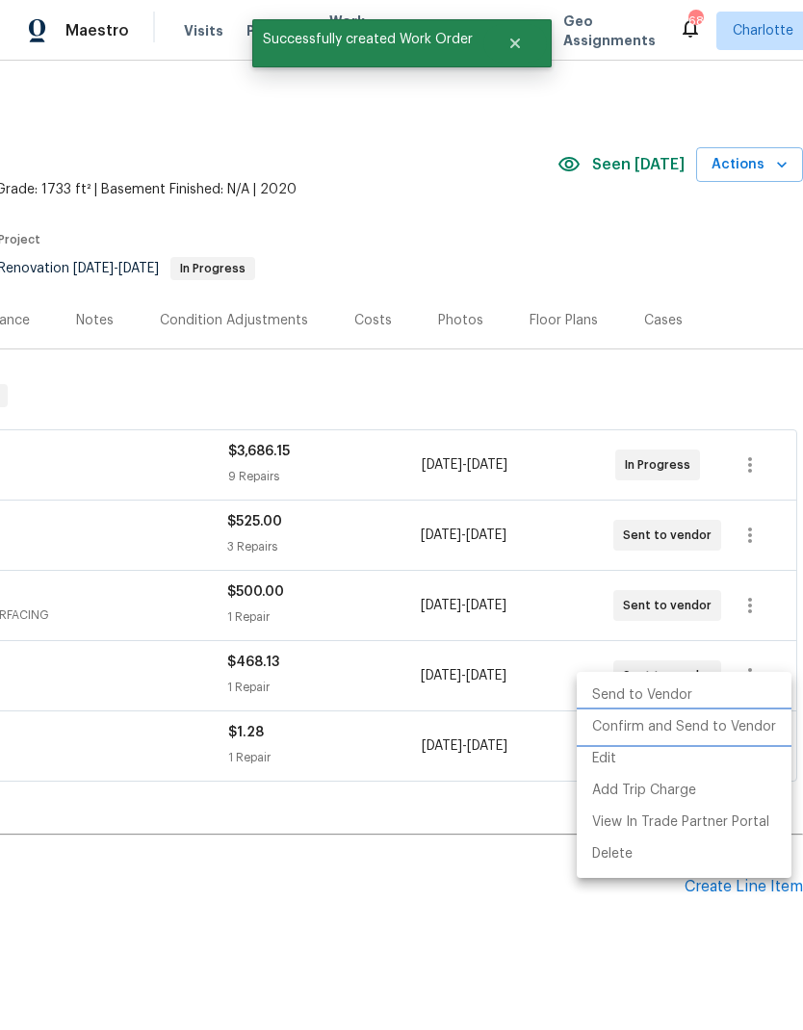
click at [726, 725] on li "Confirm and Send to Vendor" at bounding box center [684, 727] width 215 height 32
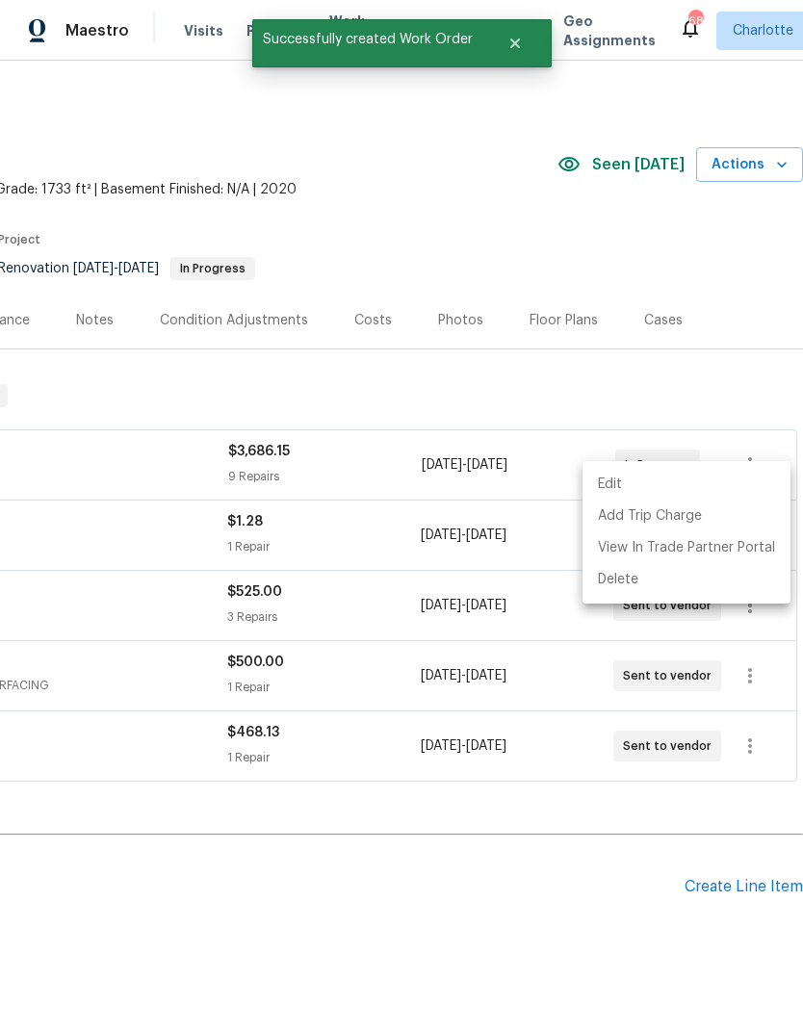
click at [516, 912] on div at bounding box center [401, 515] width 803 height 1030
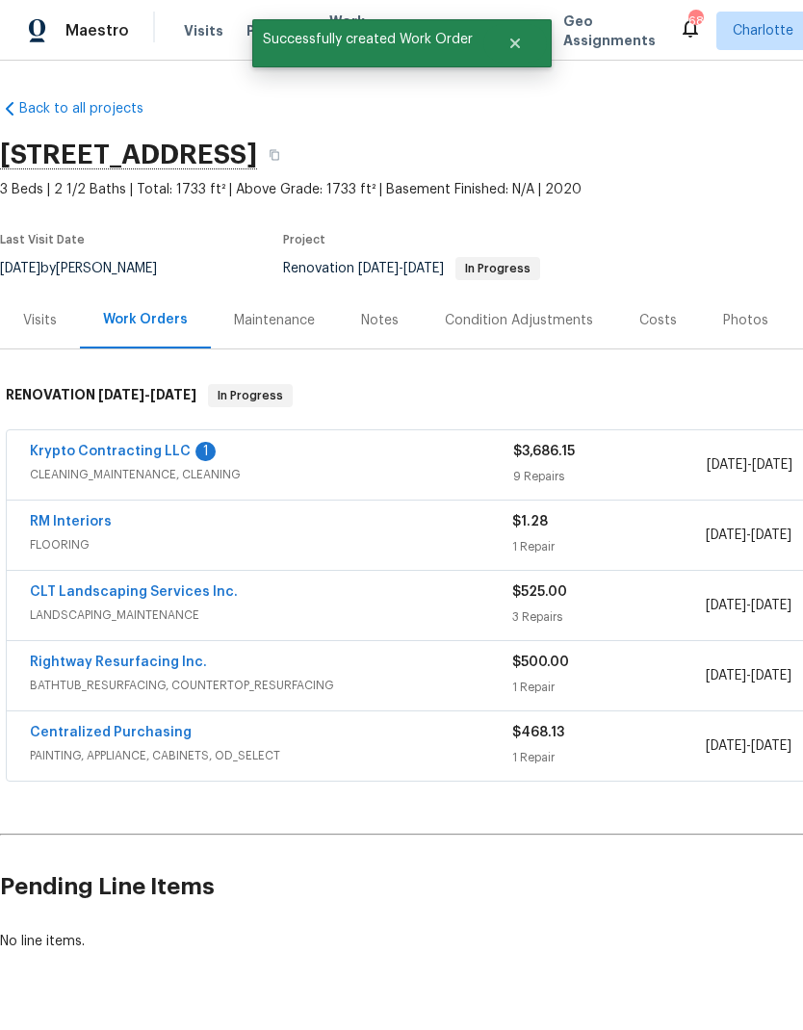
scroll to position [0, 0]
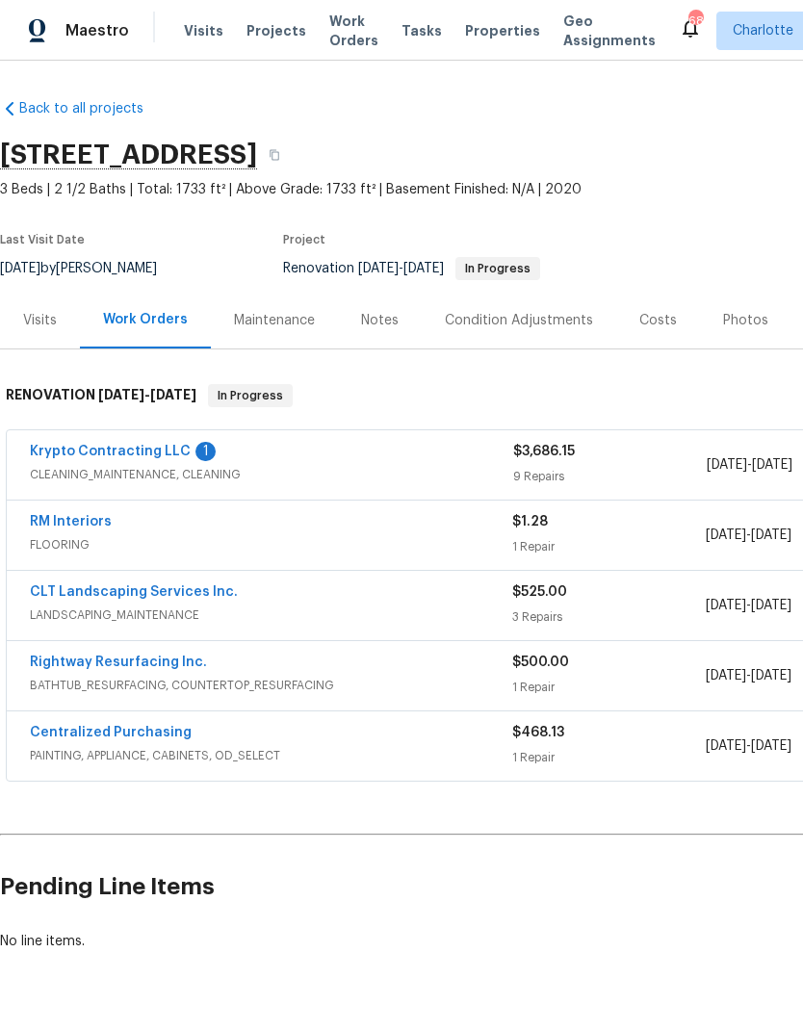
click at [44, 515] on link "RM Interiors" at bounding box center [71, 521] width 82 height 13
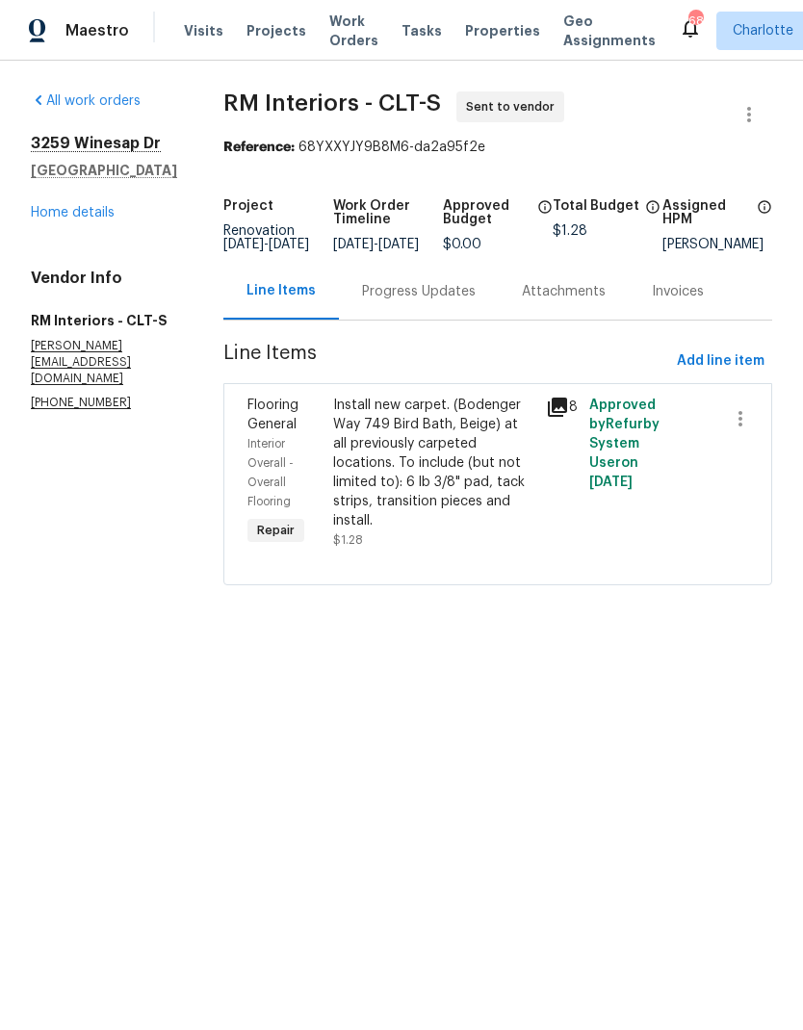
click at [432, 301] on div "Progress Updates" at bounding box center [419, 291] width 114 height 19
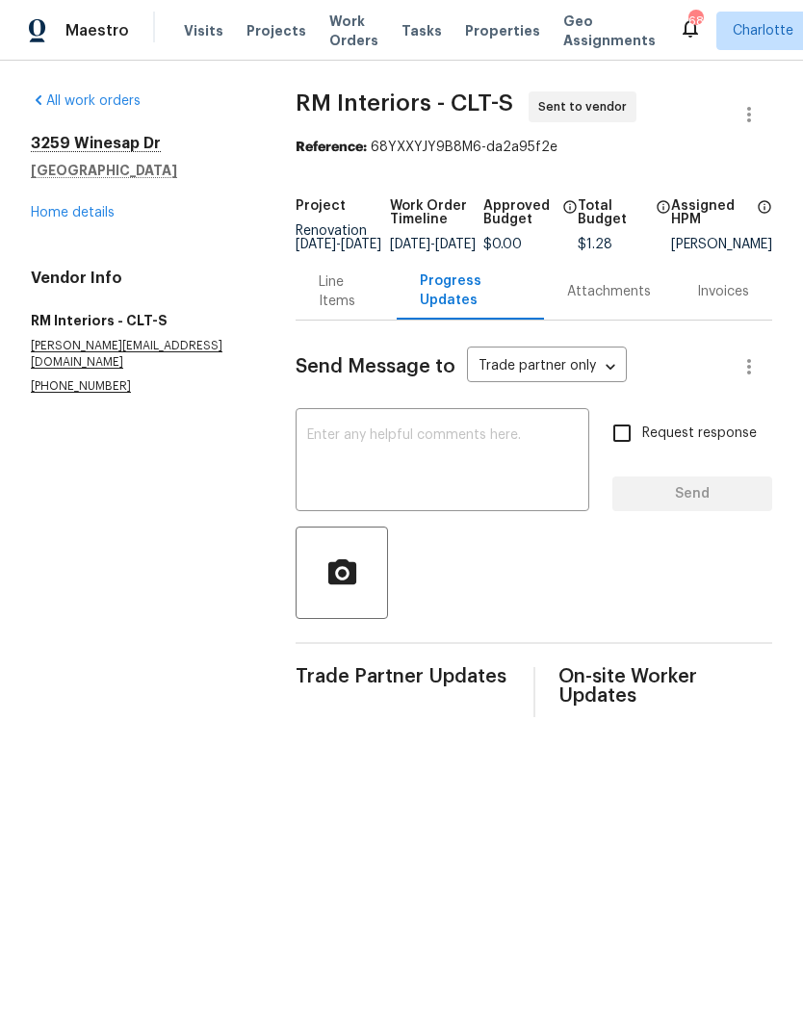
click at [436, 445] on textarea at bounding box center [442, 461] width 270 height 67
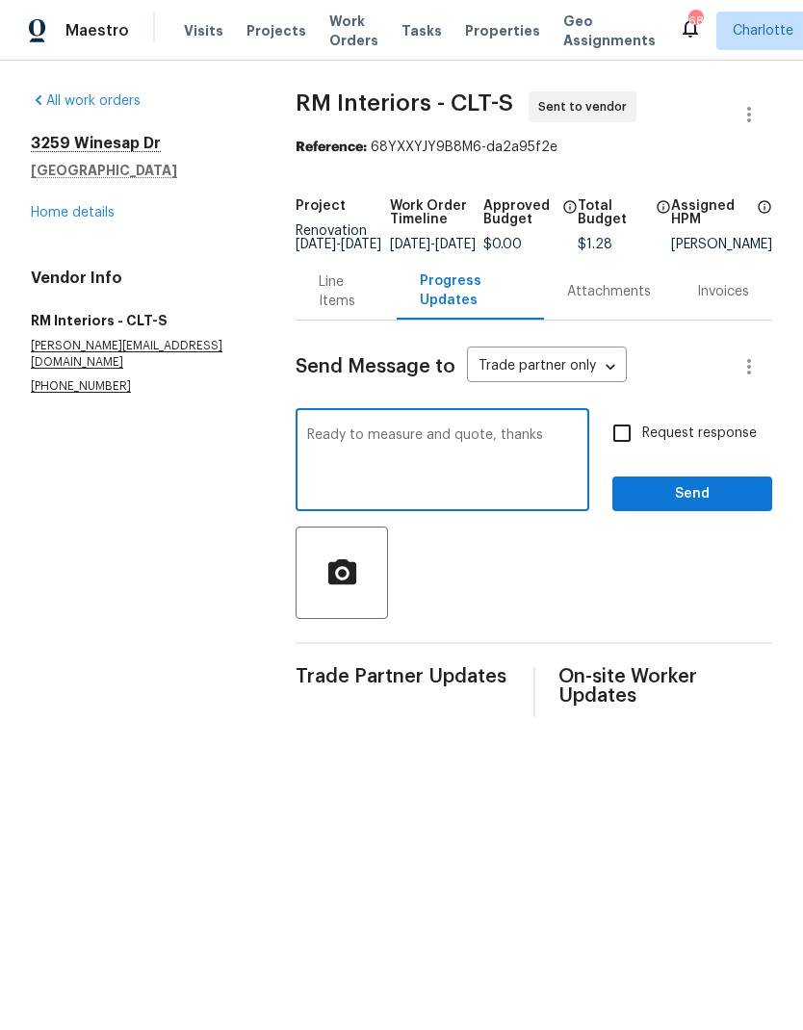
type textarea "Ready to measure and quote, thanks"
click at [629, 441] on input "Request response" at bounding box center [622, 433] width 40 height 40
checkbox input "true"
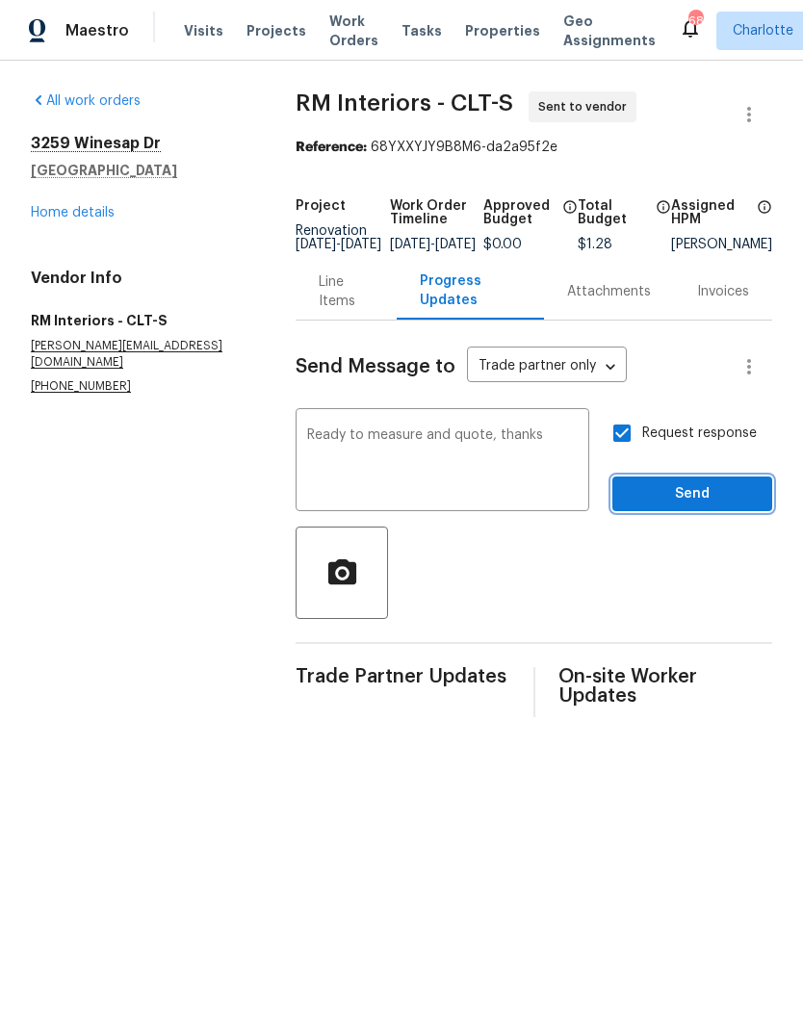
click at [705, 506] on span "Send" at bounding box center [692, 494] width 129 height 24
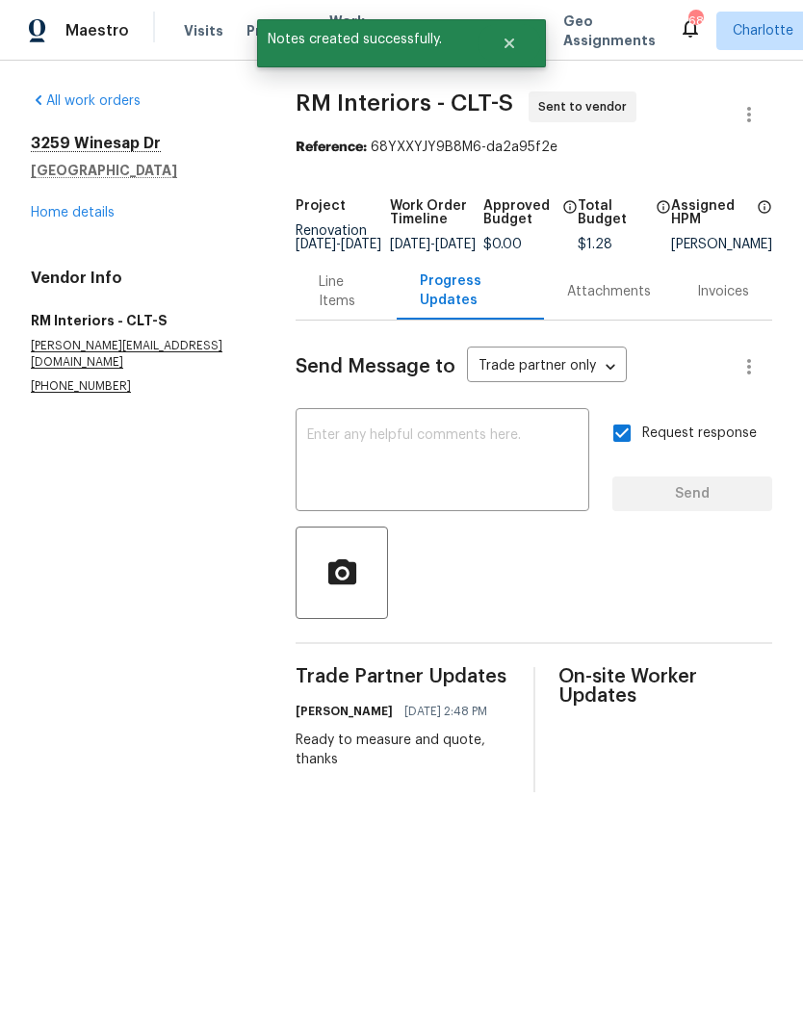
click at [46, 216] on link "Home details" at bounding box center [73, 212] width 84 height 13
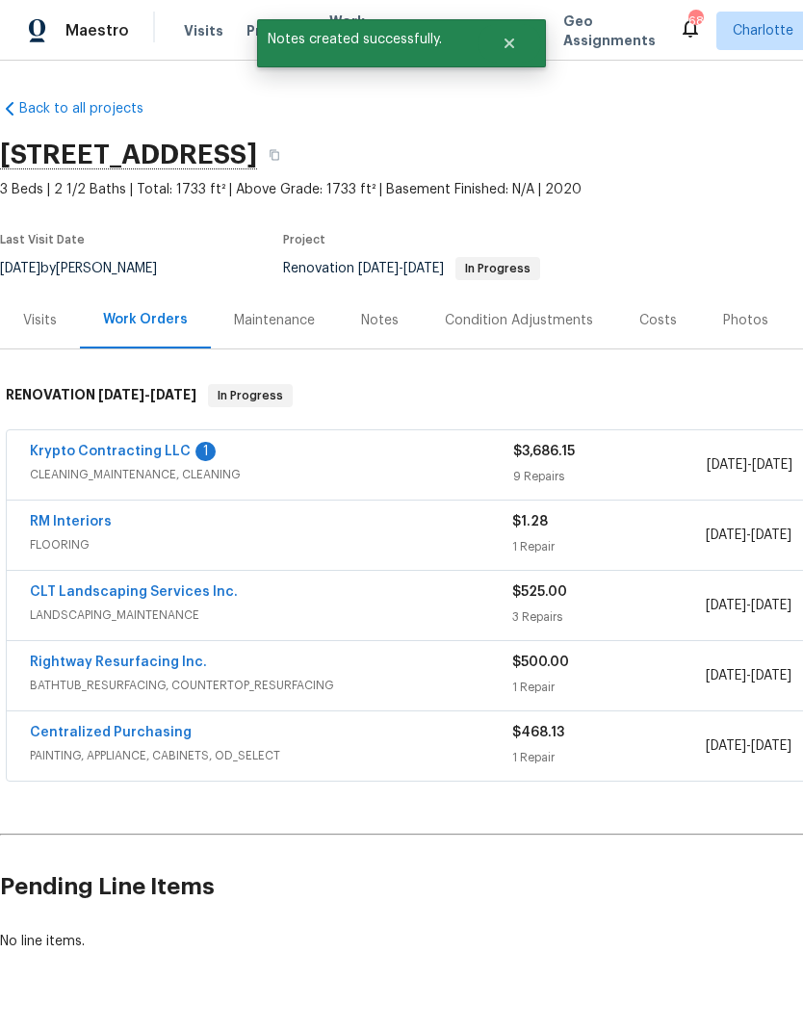
click at [50, 445] on link "Krypto Contracting LLC" at bounding box center [110, 451] width 161 height 13
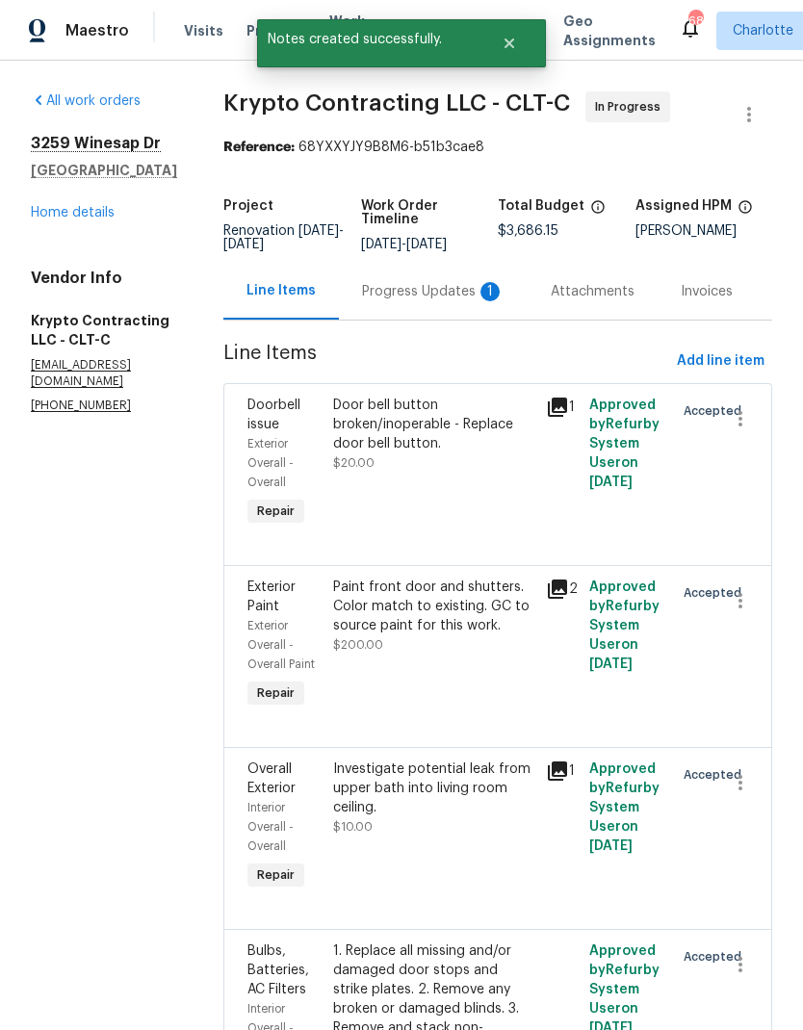
click at [465, 301] on div "Progress Updates 1" at bounding box center [433, 291] width 142 height 19
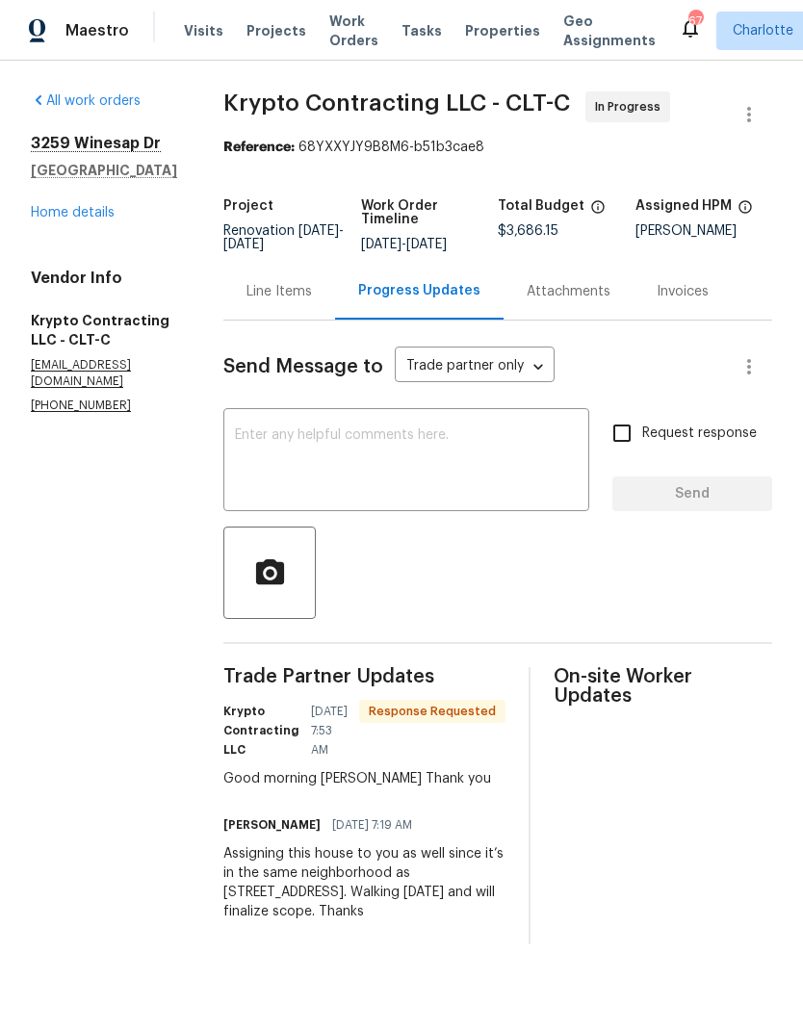
click at [565, 465] on textarea at bounding box center [406, 461] width 343 height 67
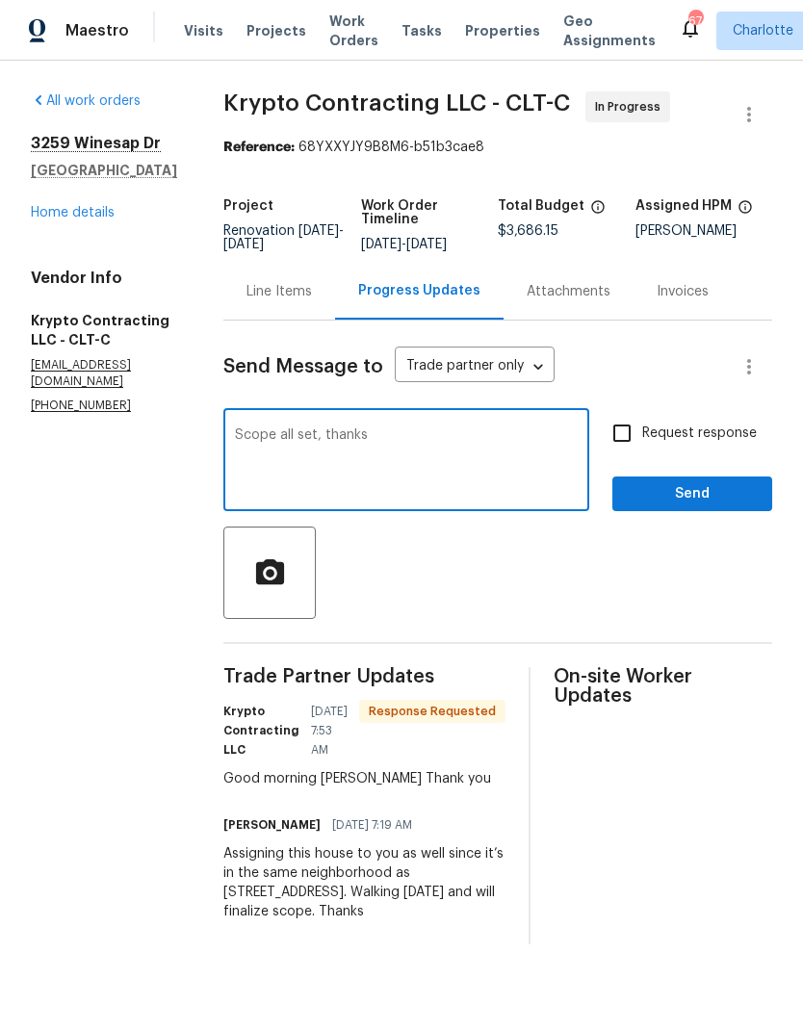
type textarea "Scope all set, thanks"
click at [620, 453] on input "Request response" at bounding box center [622, 433] width 40 height 40
checkbox input "true"
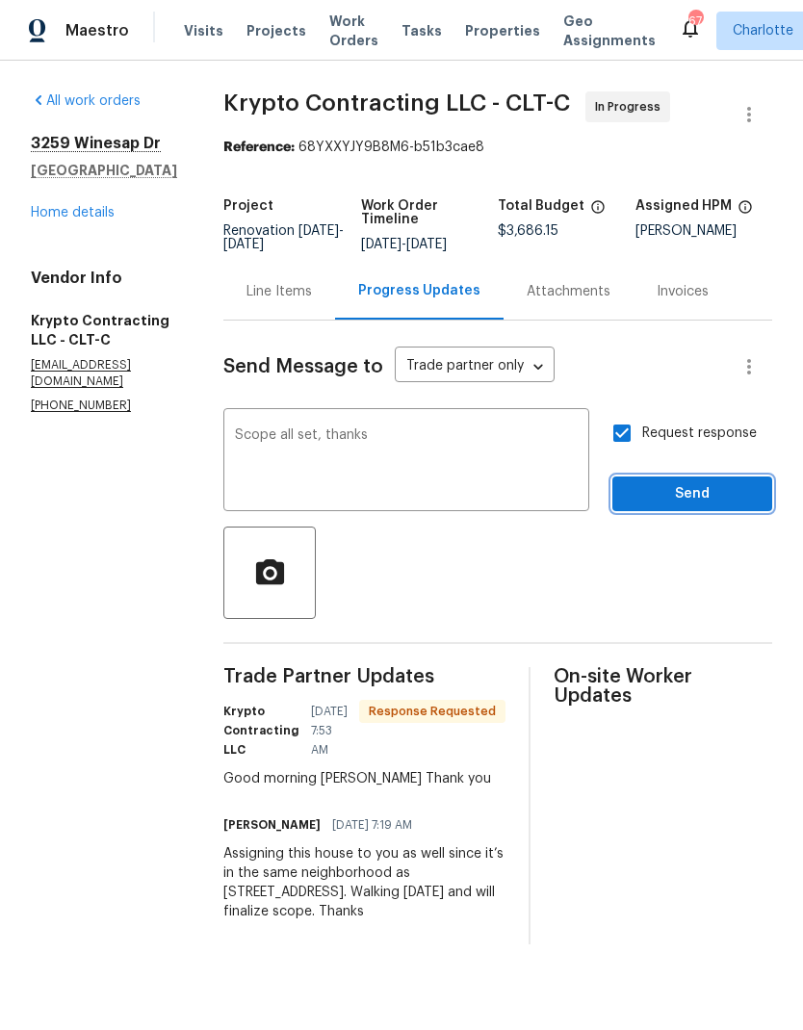
click at [703, 501] on span "Send" at bounding box center [692, 494] width 129 height 24
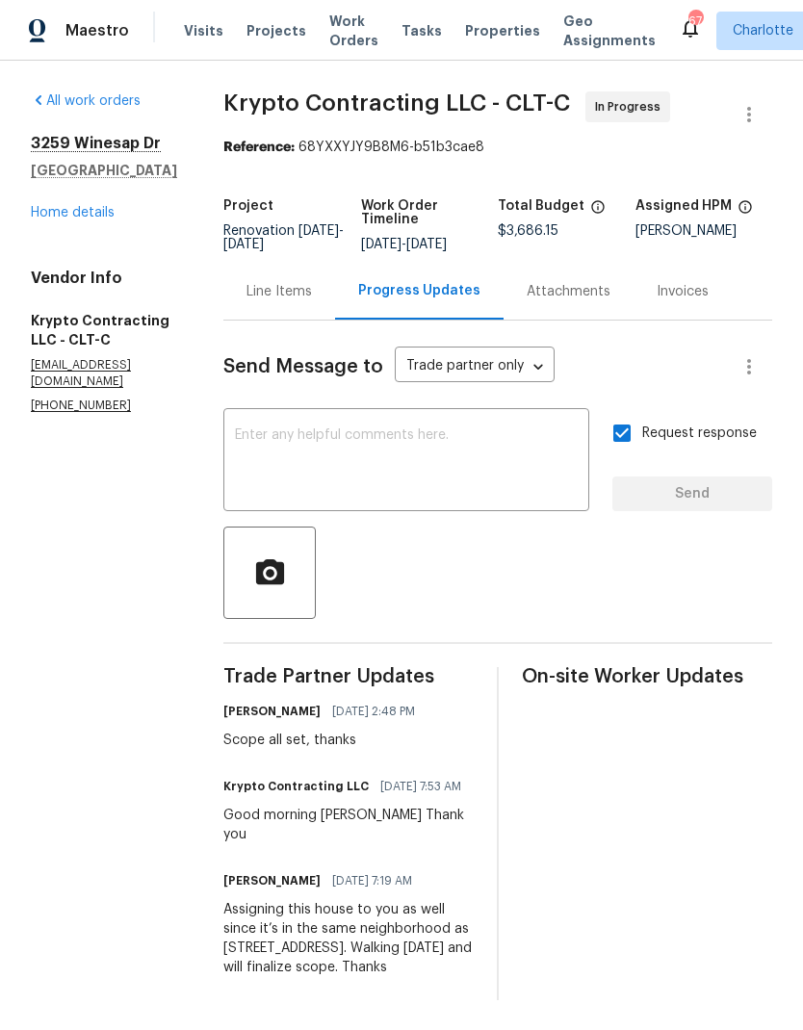
click at [48, 217] on link "Home details" at bounding box center [73, 212] width 84 height 13
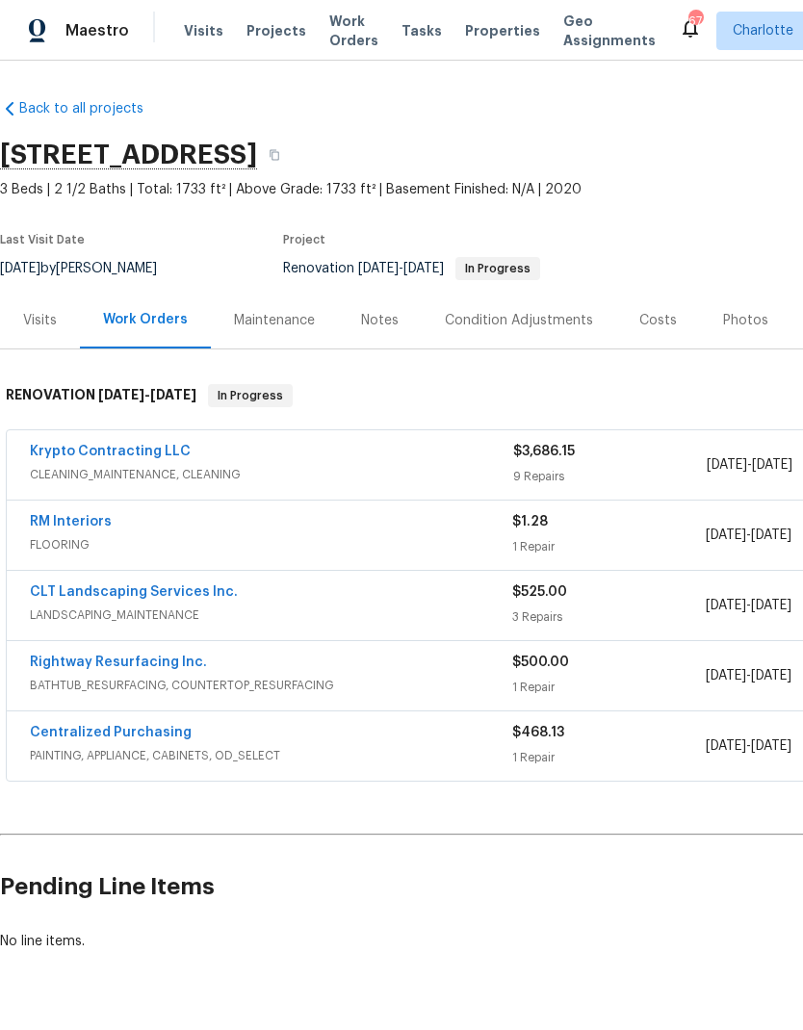
click at [39, 595] on link "CLT Landscaping Services Inc." at bounding box center [134, 591] width 208 height 13
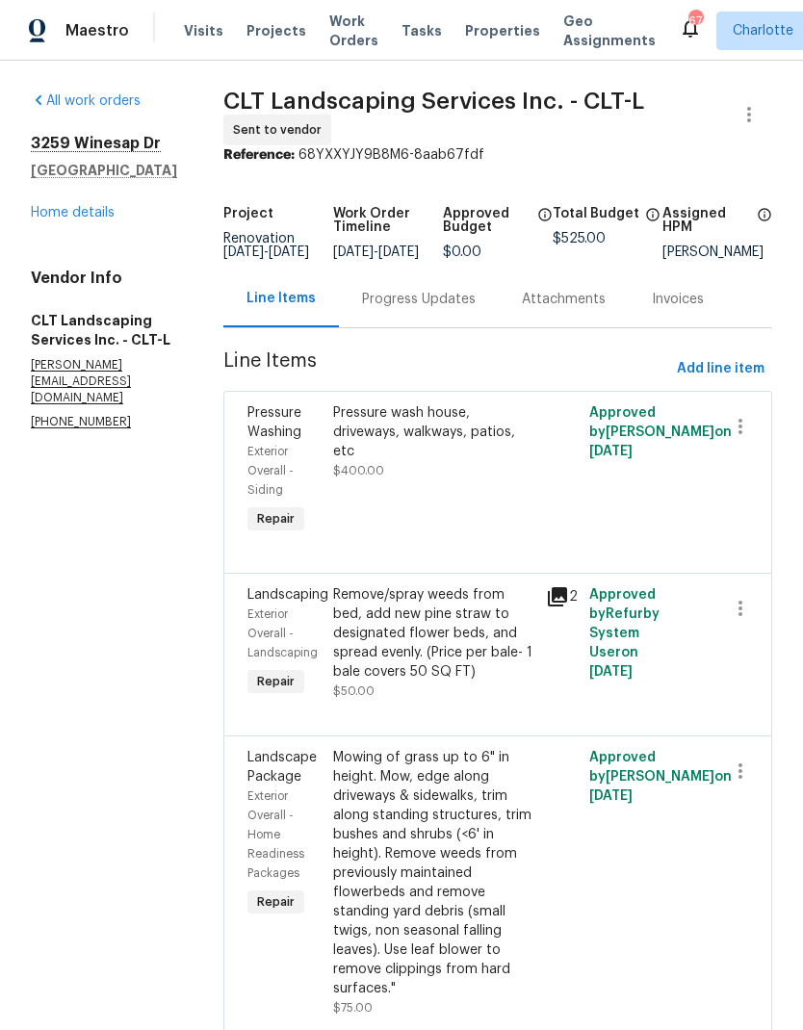
click at [442, 309] on div "Progress Updates" at bounding box center [419, 299] width 114 height 19
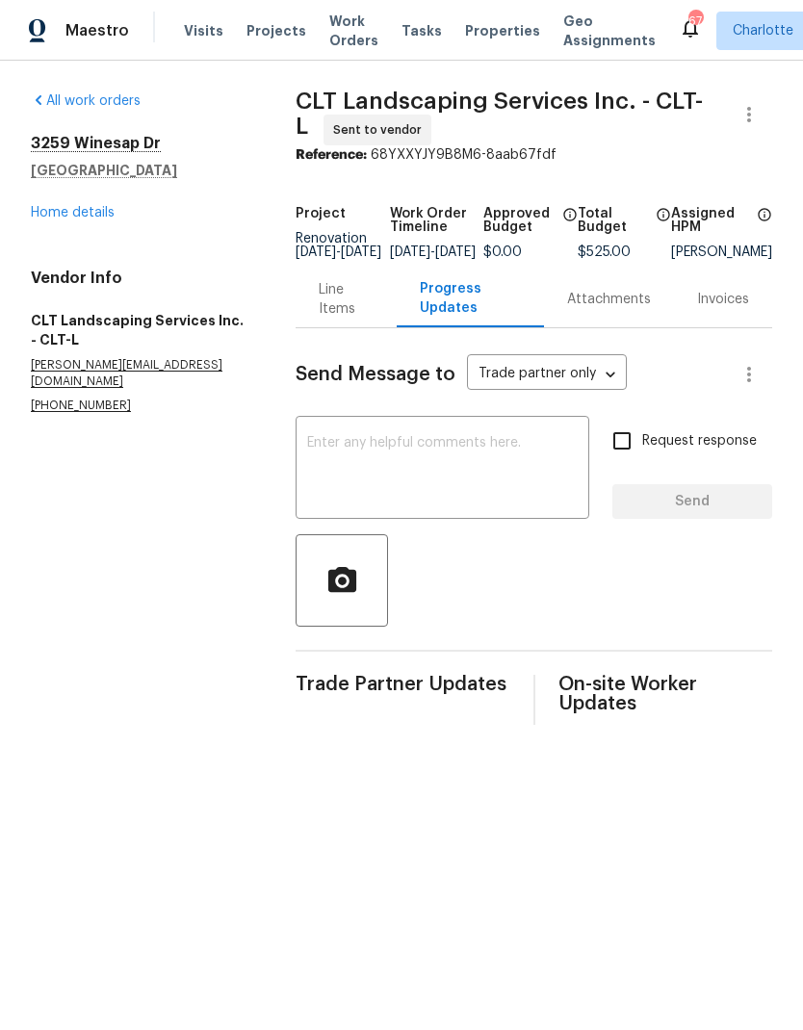
click at [514, 453] on textarea at bounding box center [442, 469] width 270 height 67
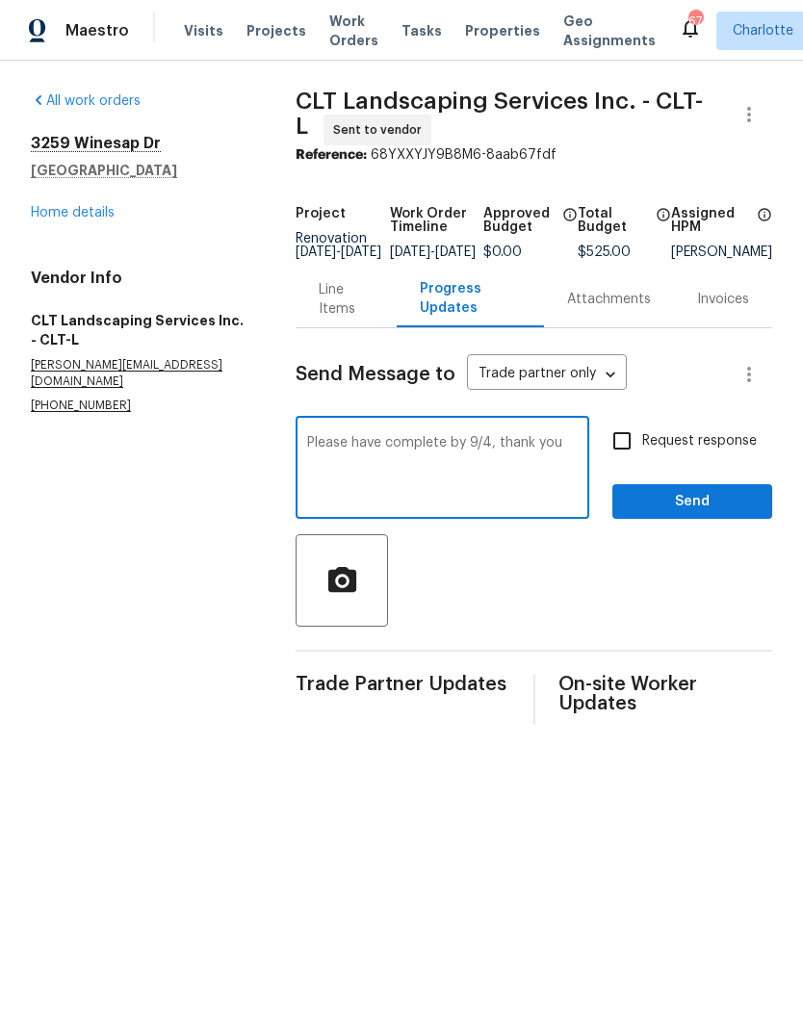
type textarea "Please have complete by 9/4, thank you"
click at [639, 458] on input "Request response" at bounding box center [622, 441] width 40 height 40
checkbox input "true"
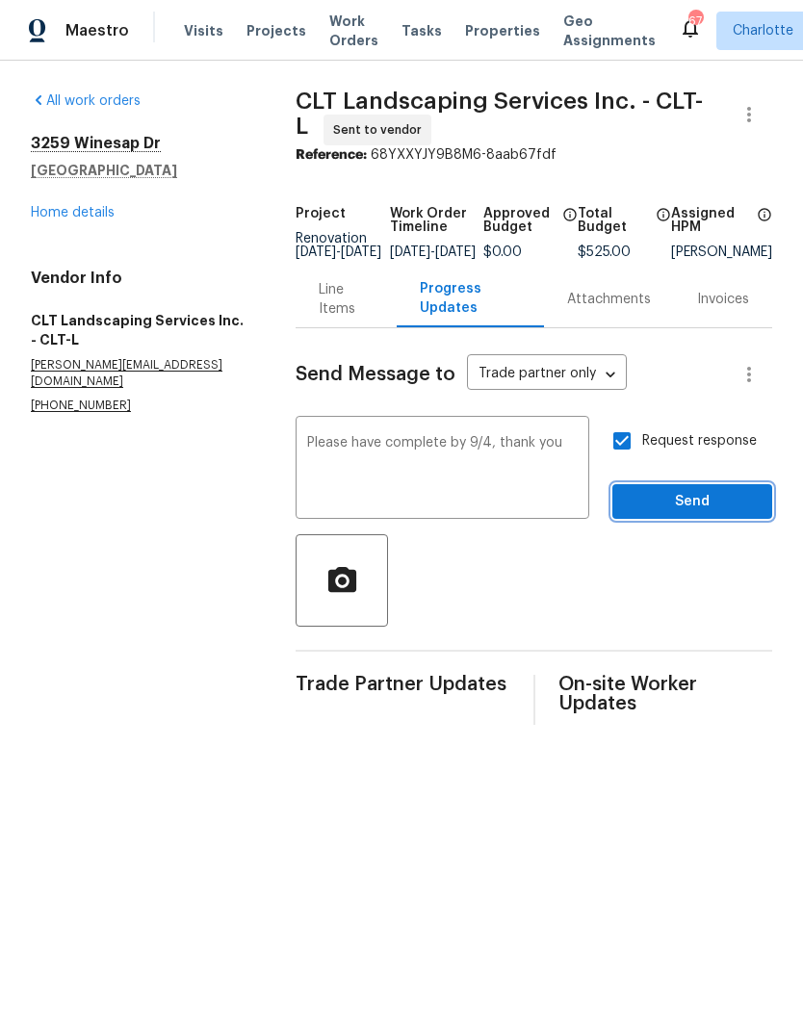
click at [686, 514] on span "Send" at bounding box center [692, 502] width 129 height 24
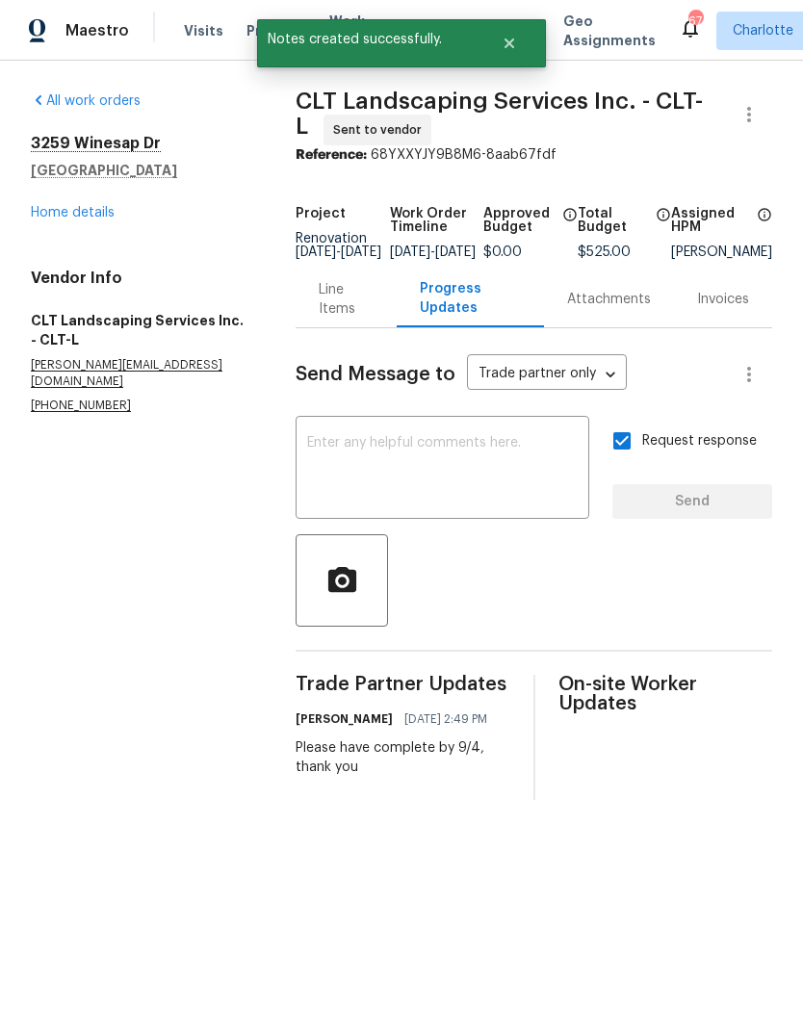
click at [40, 218] on link "Home details" at bounding box center [73, 212] width 84 height 13
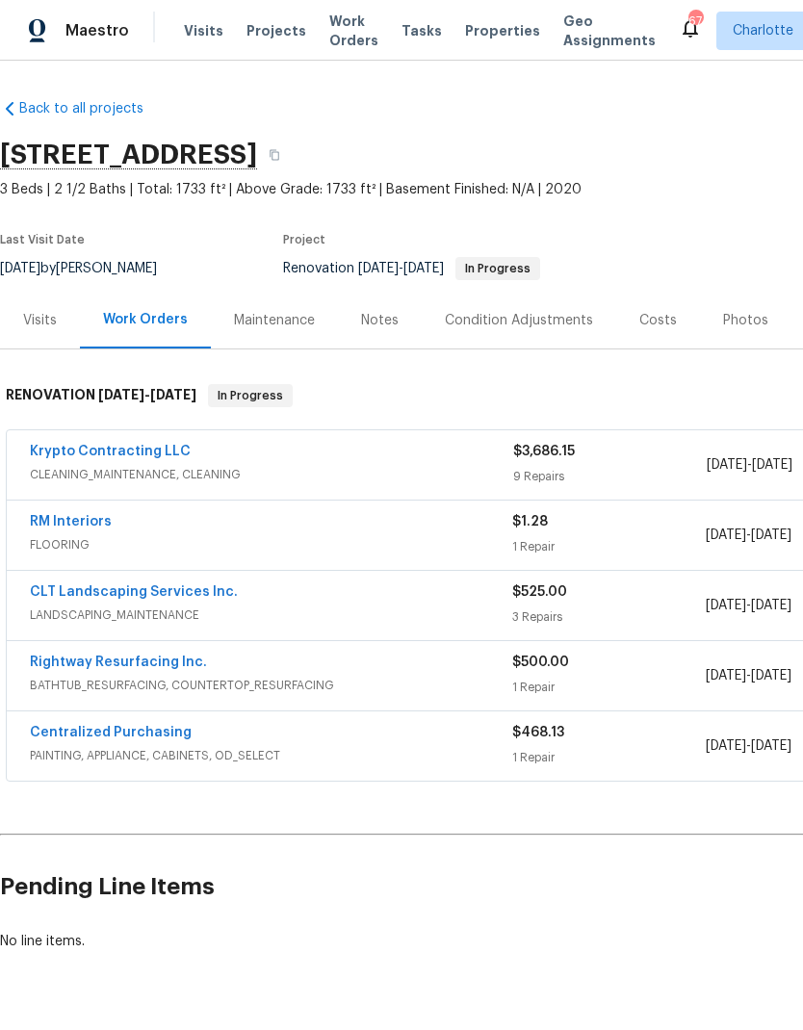
click at [254, 36] on span "Projects" at bounding box center [276, 30] width 60 height 19
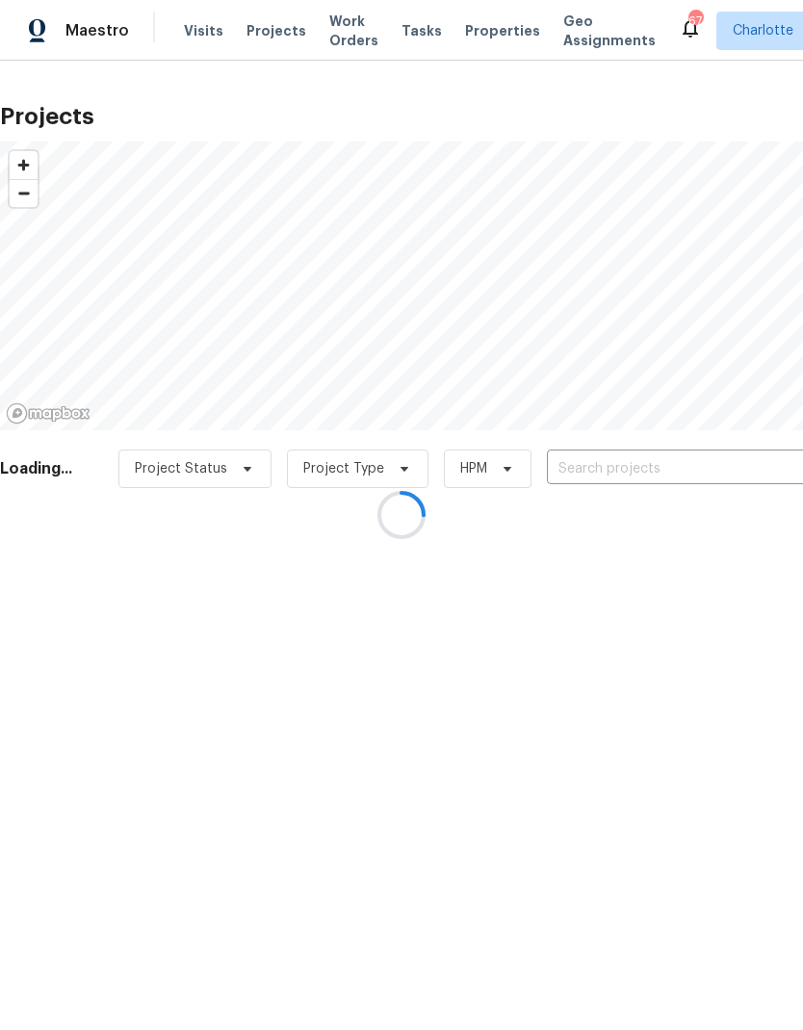
click at [745, 475] on input "text" at bounding box center [657, 469] width 220 height 30
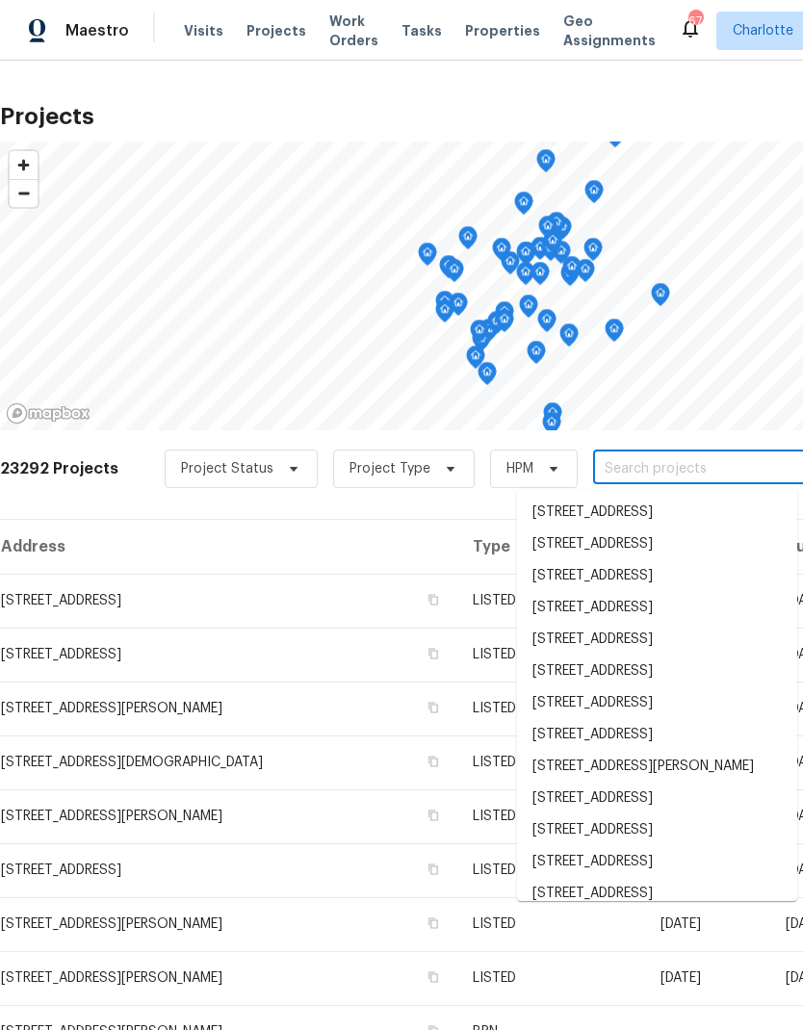
click at [746, 475] on input "text" at bounding box center [703, 469] width 220 height 30
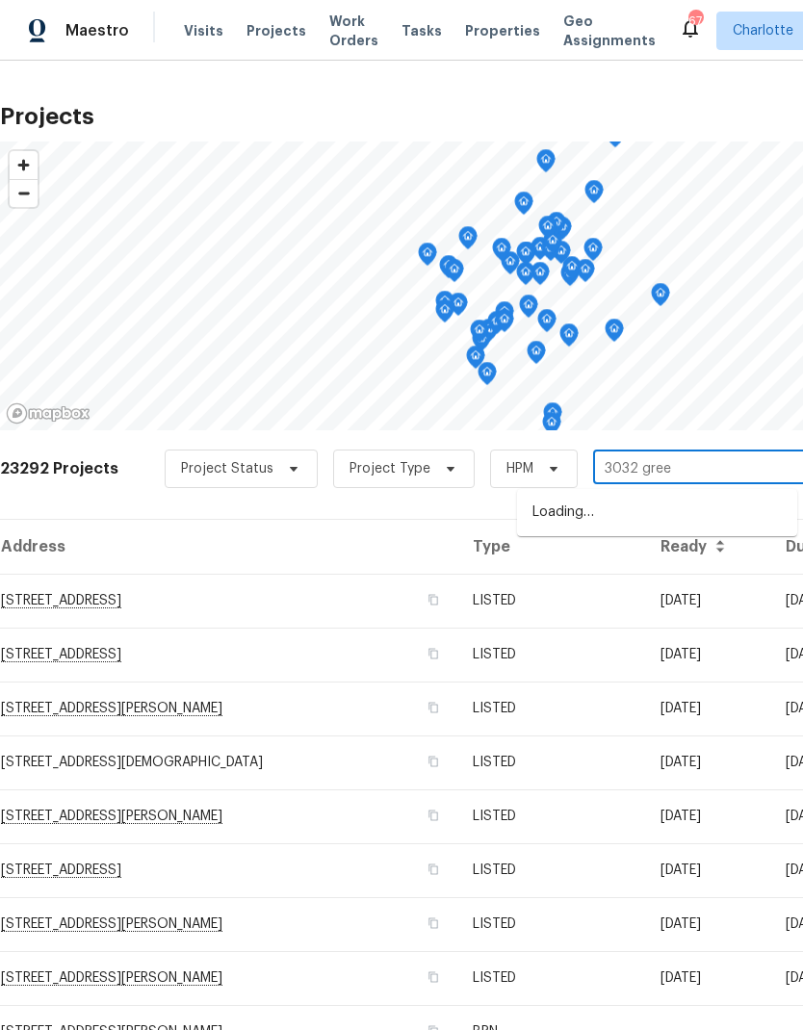
type input "3032 green"
click at [727, 514] on li "3032 Green Apple Dr, Dallas, NC 28034" at bounding box center [657, 513] width 280 height 33
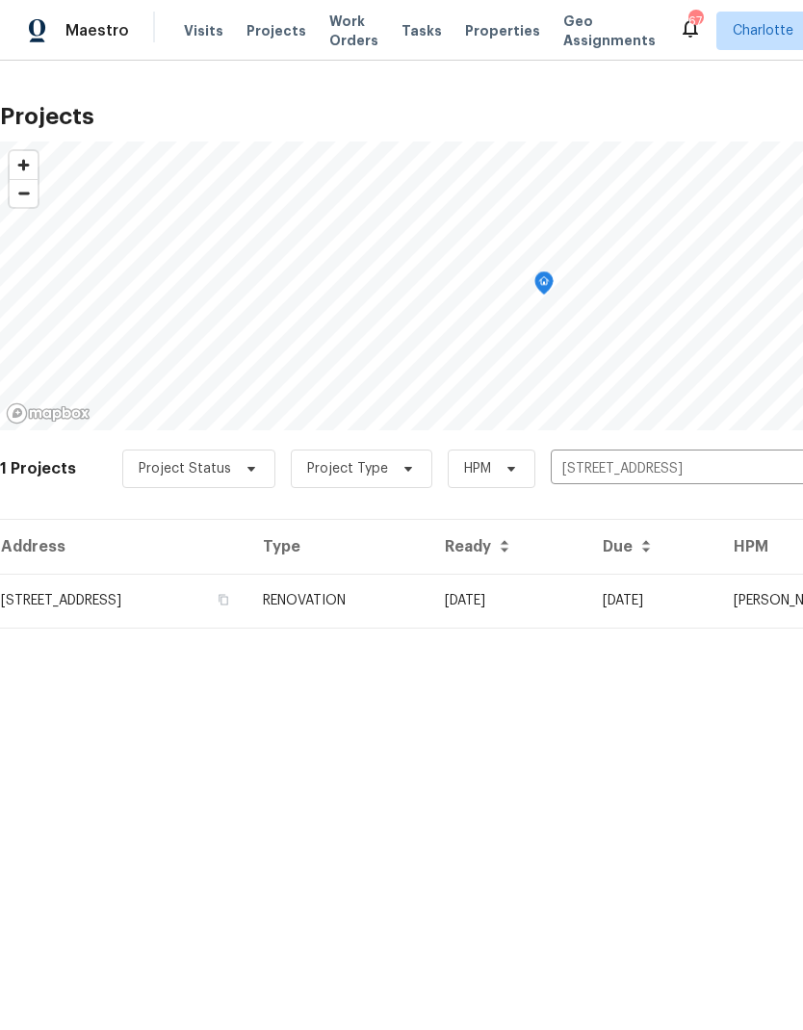
click at [707, 593] on td "09/05/25" at bounding box center [652, 601] width 131 height 54
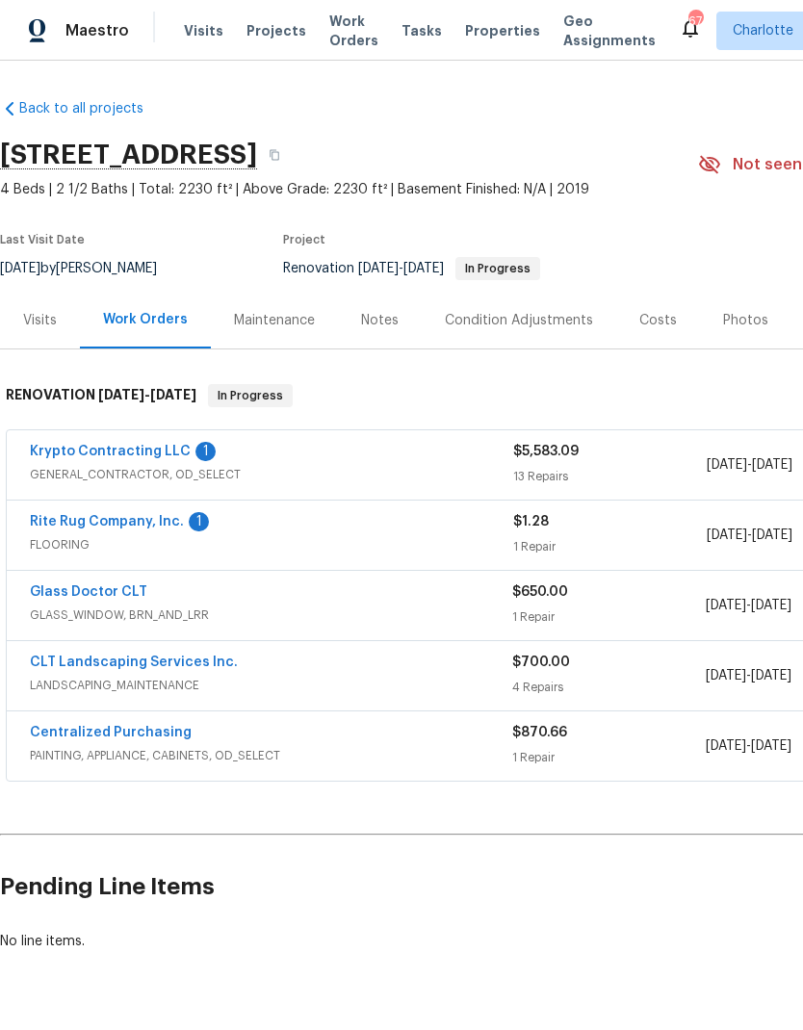
click at [49, 451] on link "Krypto Contracting LLC" at bounding box center [110, 451] width 161 height 13
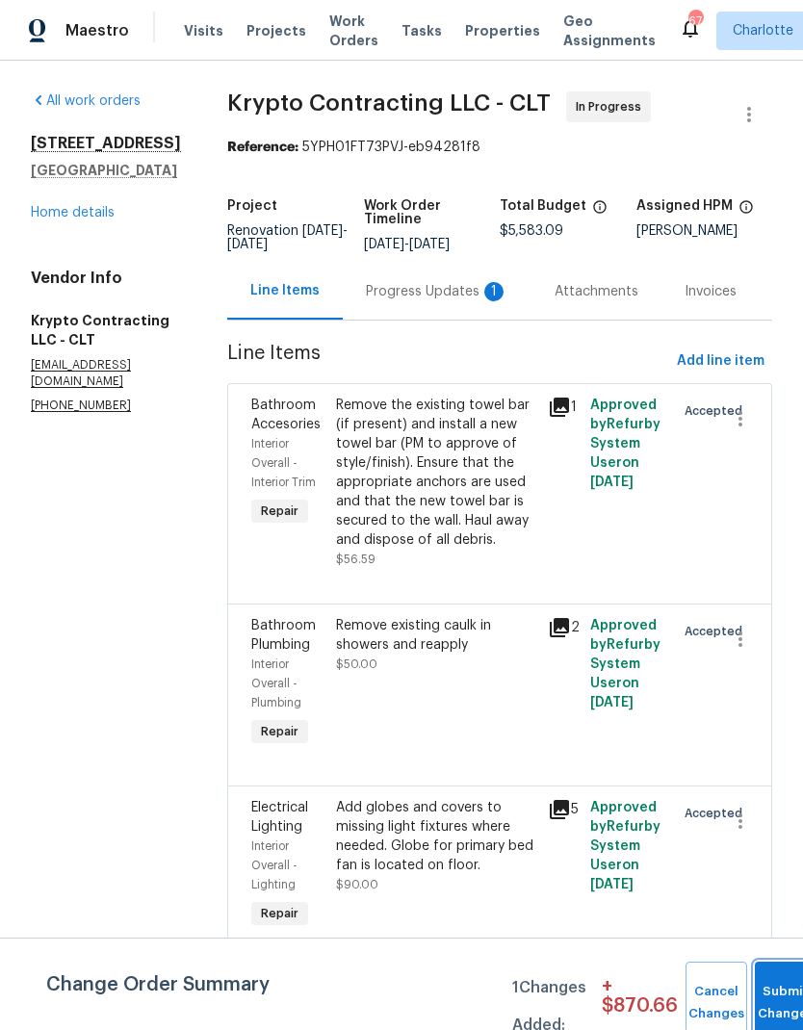
click at [760, 989] on button "Submit Changes" at bounding box center [786, 1003] width 62 height 83
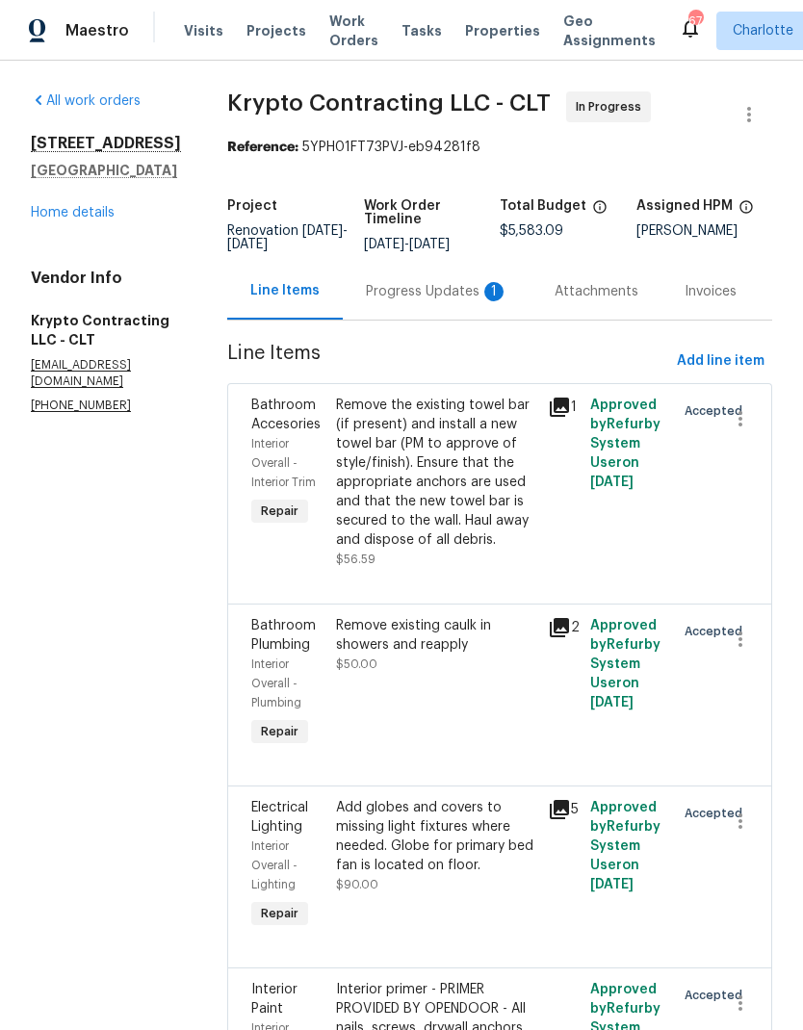
click at [490, 296] on div "Progress Updates 1" at bounding box center [437, 291] width 142 height 19
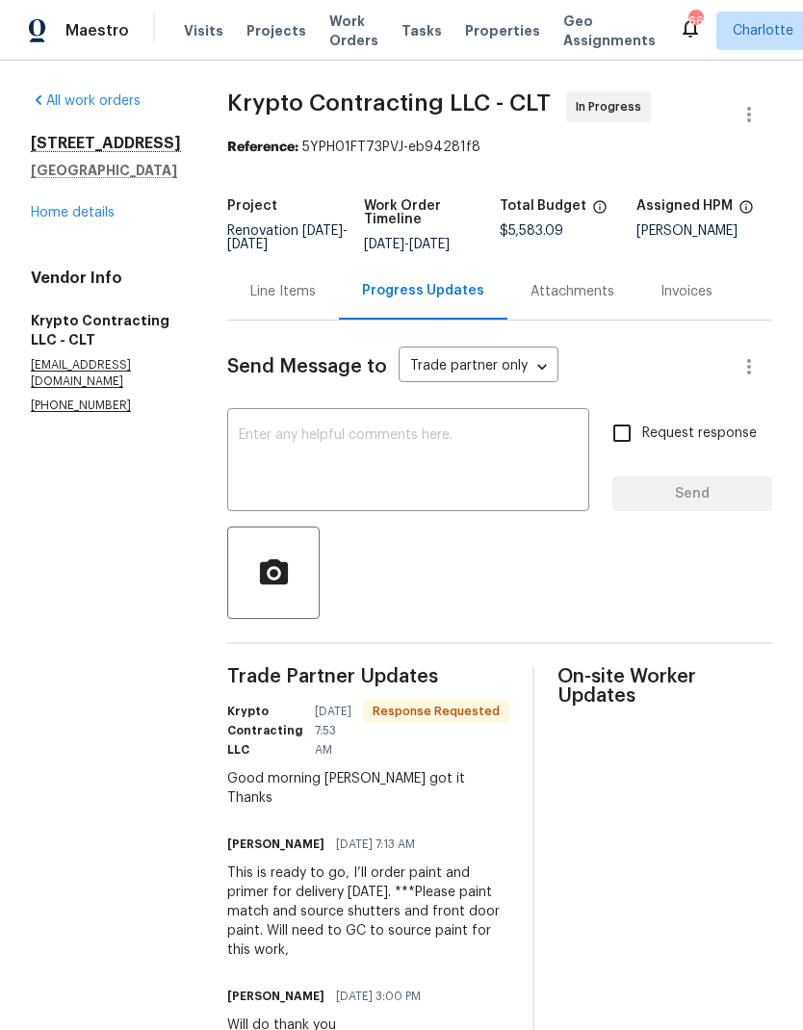
click at [57, 196] on div "3032 Green Apple Dr Dallas, NC 28034 Home details" at bounding box center [106, 178] width 150 height 89
click at [48, 229] on div "All work orders 3032 Green Apple Dr Dallas, NC 28034 Home details Vendor Info K…" at bounding box center [106, 252] width 150 height 322
click at [57, 218] on link "Home details" at bounding box center [73, 212] width 84 height 13
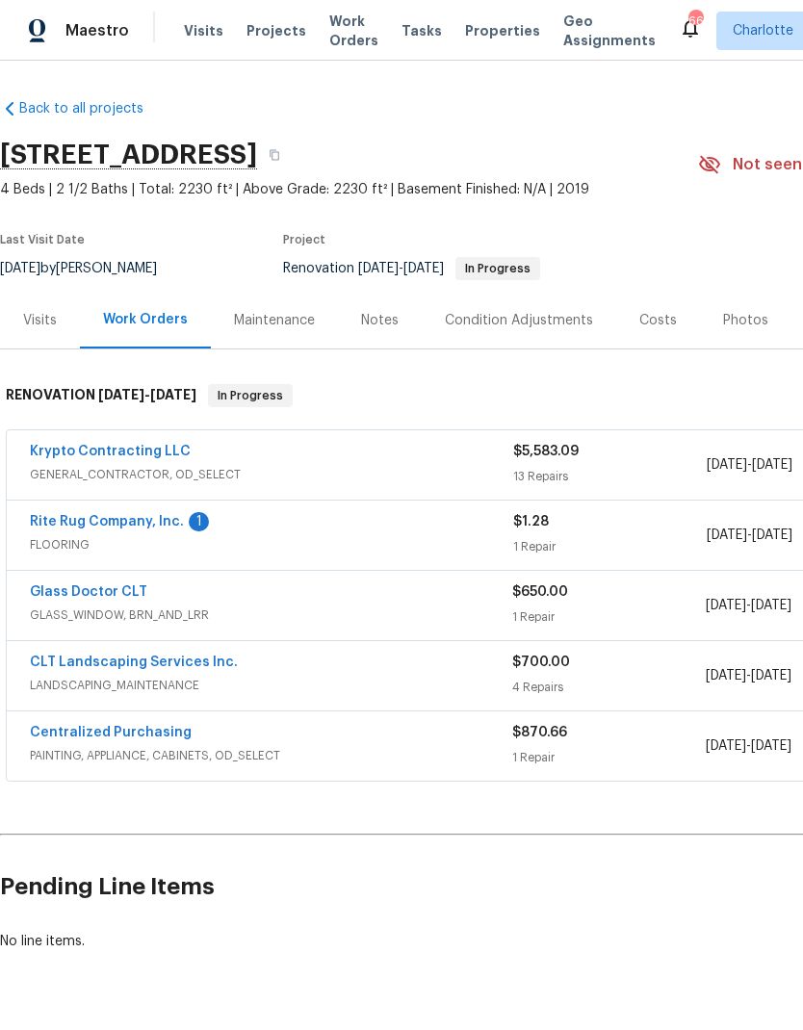
click at [57, 667] on link "CLT Landscaping Services Inc." at bounding box center [134, 661] width 208 height 13
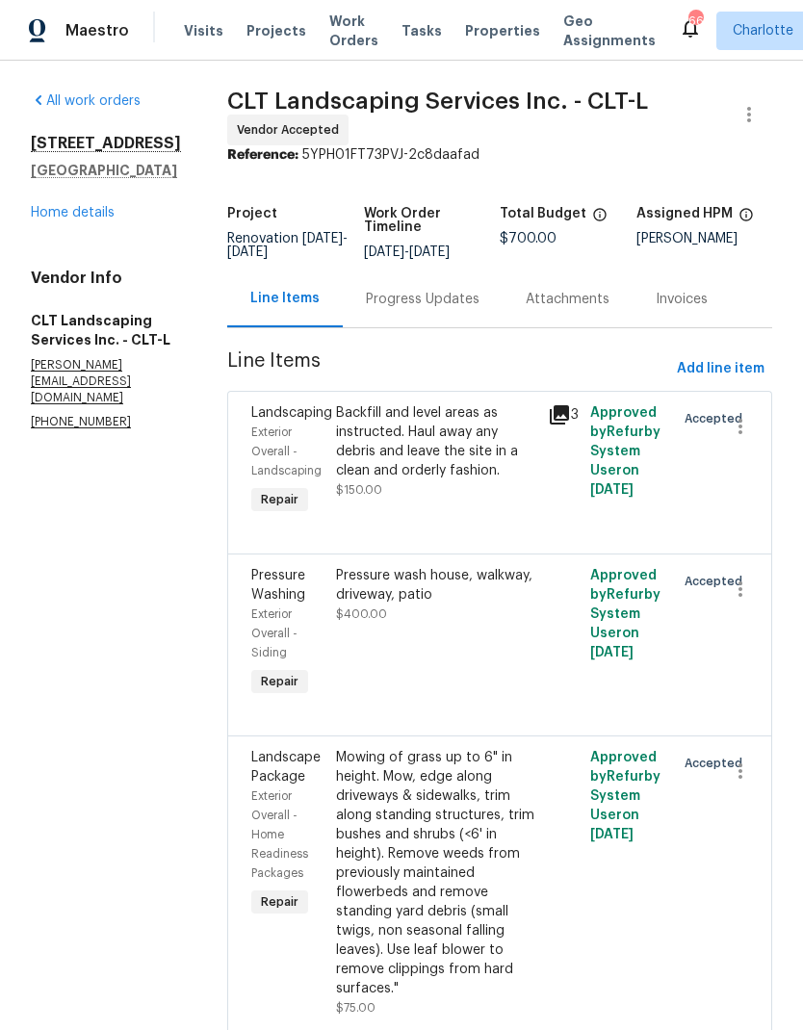
click at [463, 299] on div "Progress Updates" at bounding box center [423, 299] width 114 height 19
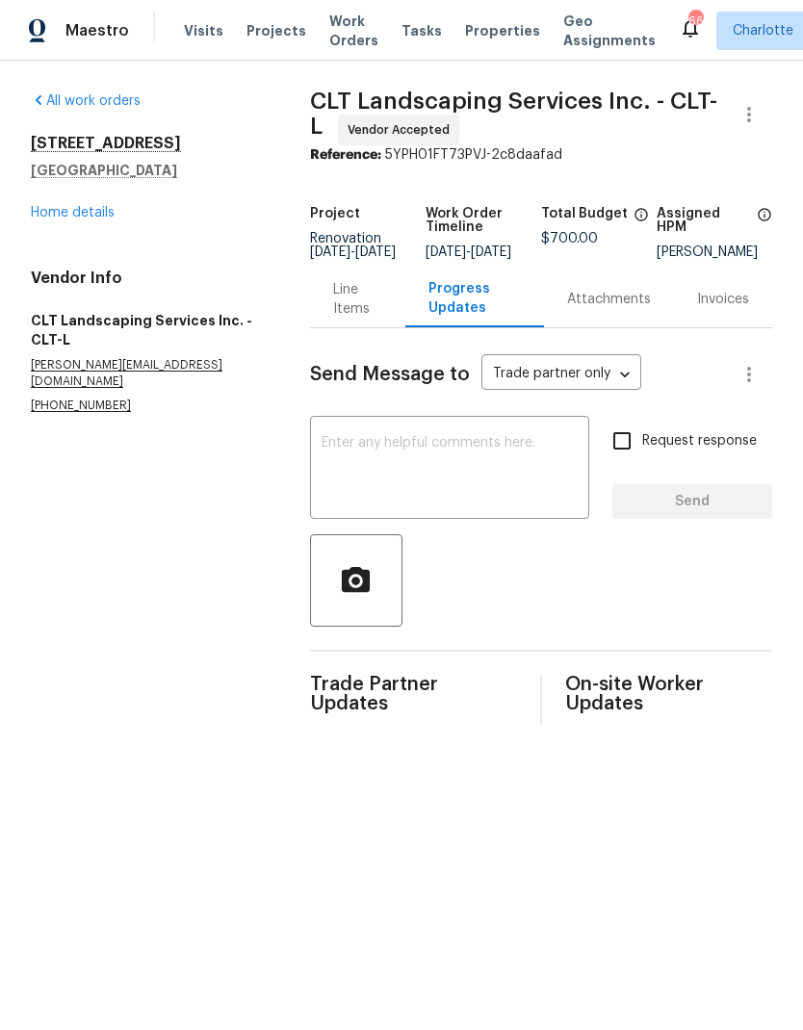
click at [532, 461] on textarea at bounding box center [449, 469] width 256 height 67
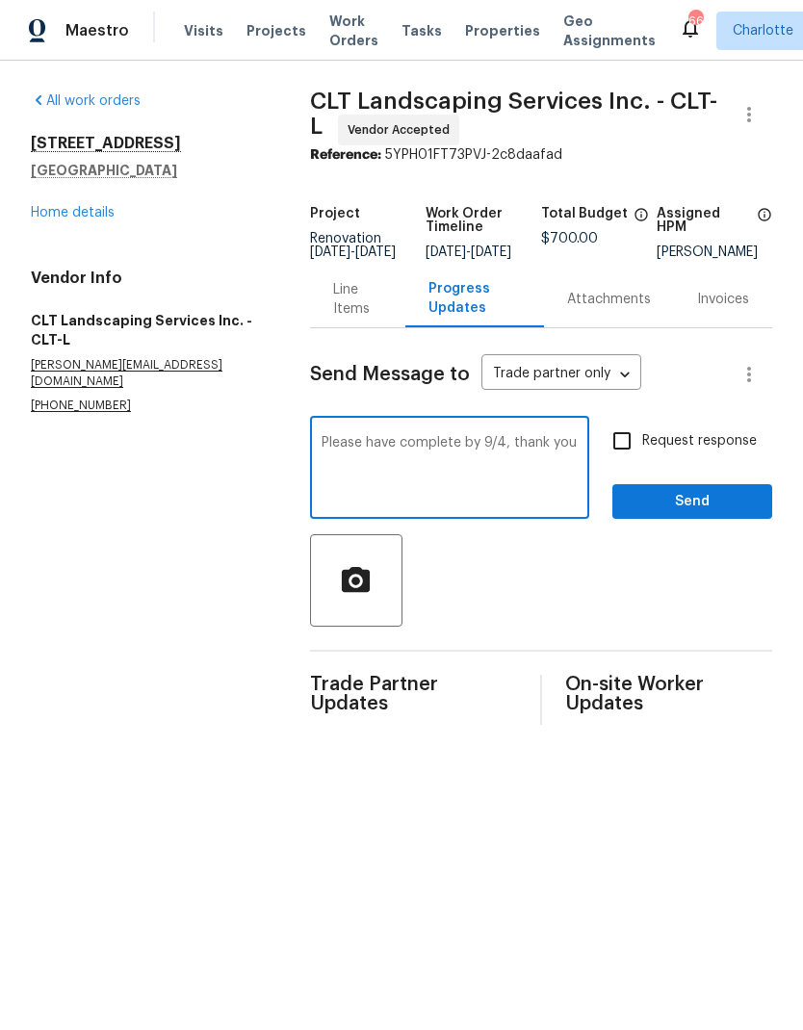
type textarea "Please have complete by 9/4, thank you"
click at [629, 459] on input "Request response" at bounding box center [622, 441] width 40 height 40
checkbox input "true"
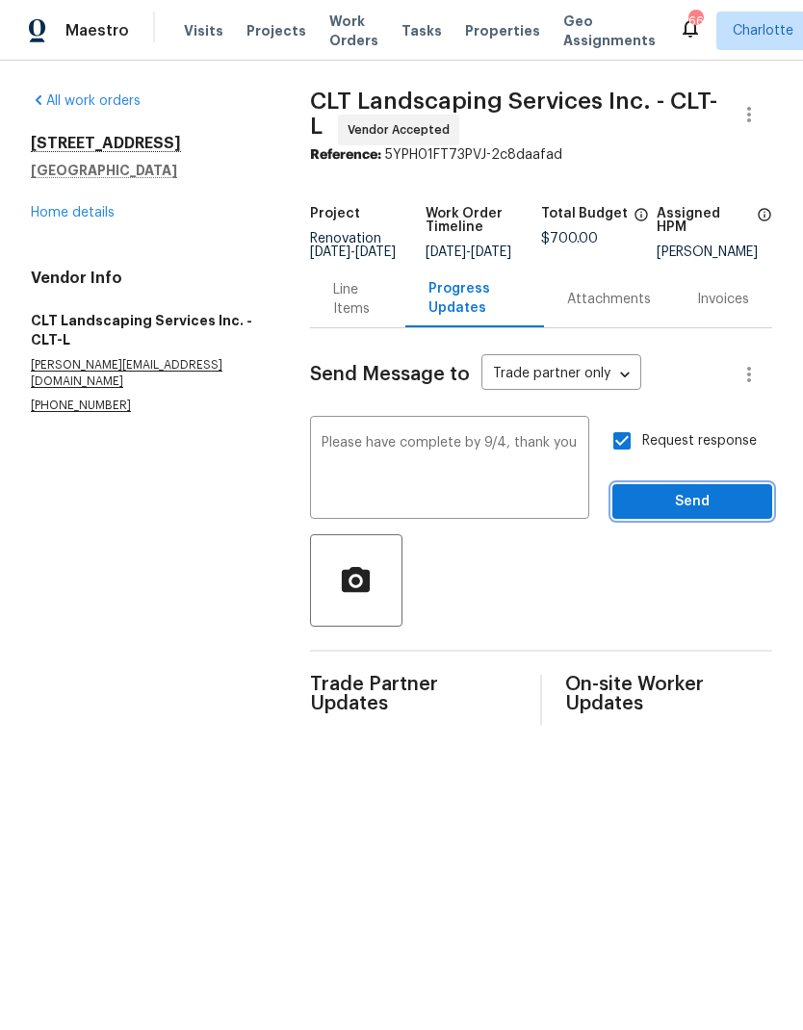
click at [739, 509] on span "Send" at bounding box center [692, 502] width 129 height 24
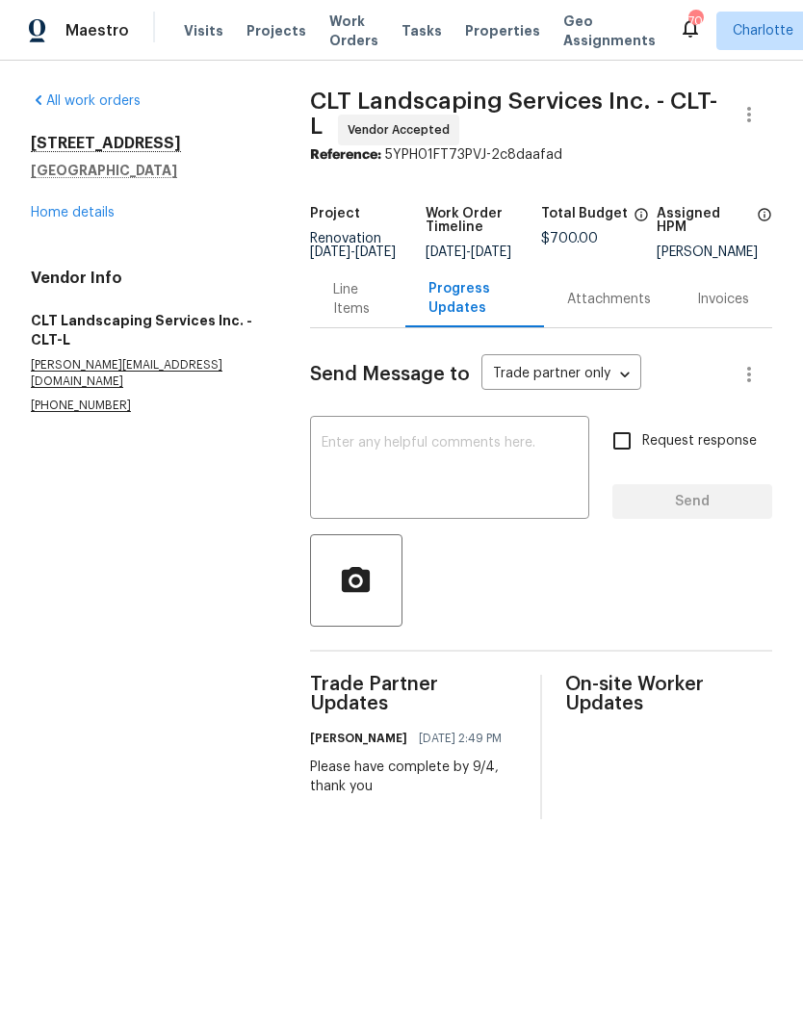
click at [30, 219] on div "All work orders [STREET_ADDRESS][PERSON_NAME] Home details Vendor Info CLT Land…" at bounding box center [401, 455] width 803 height 789
click at [57, 218] on link "Home details" at bounding box center [73, 212] width 84 height 13
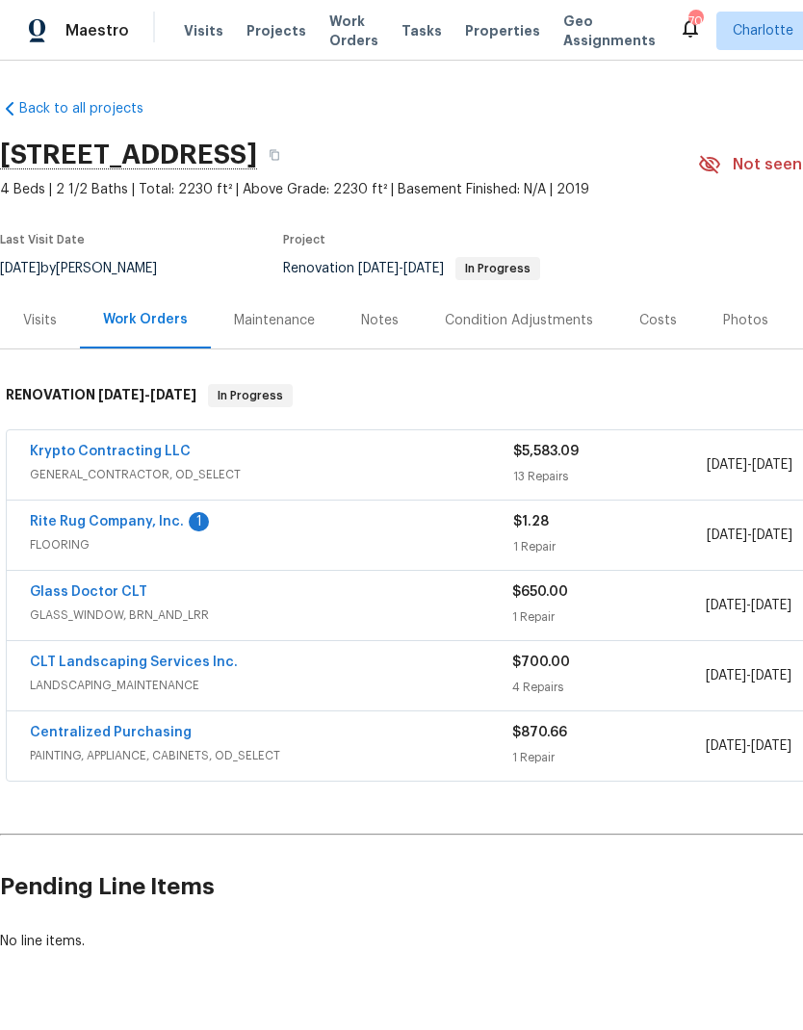
click at [101, 527] on link "Rite Rug Company, Inc." at bounding box center [107, 521] width 154 height 13
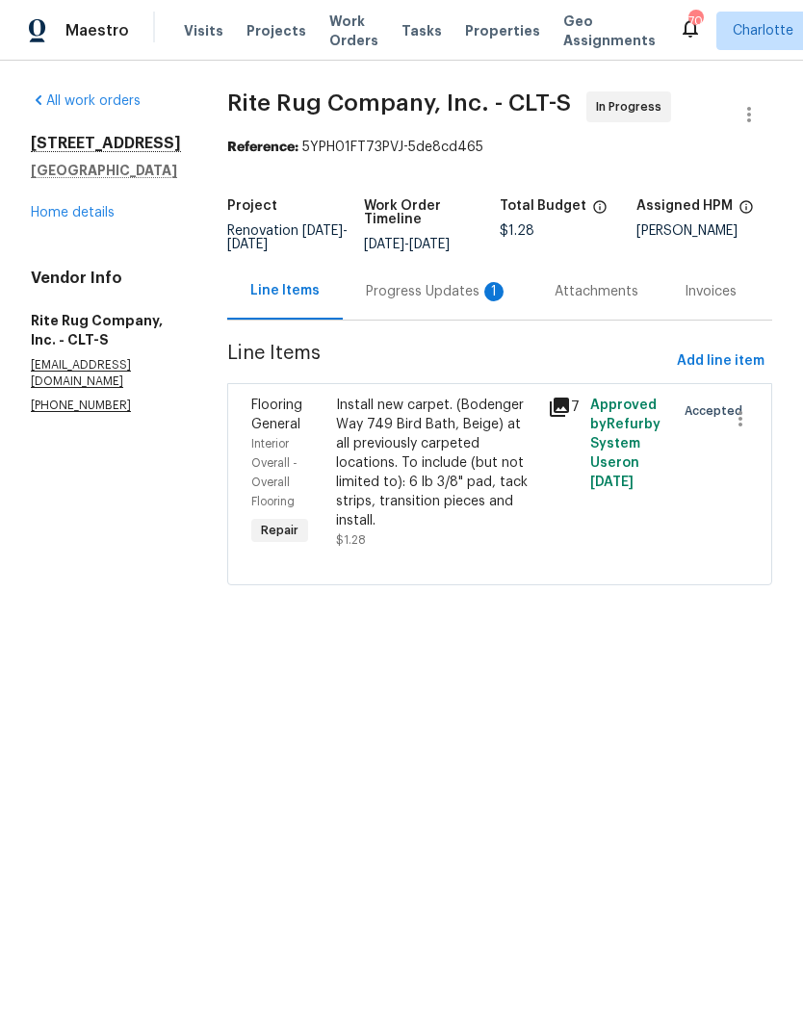
click at [426, 301] on div "Progress Updates 1" at bounding box center [437, 291] width 142 height 19
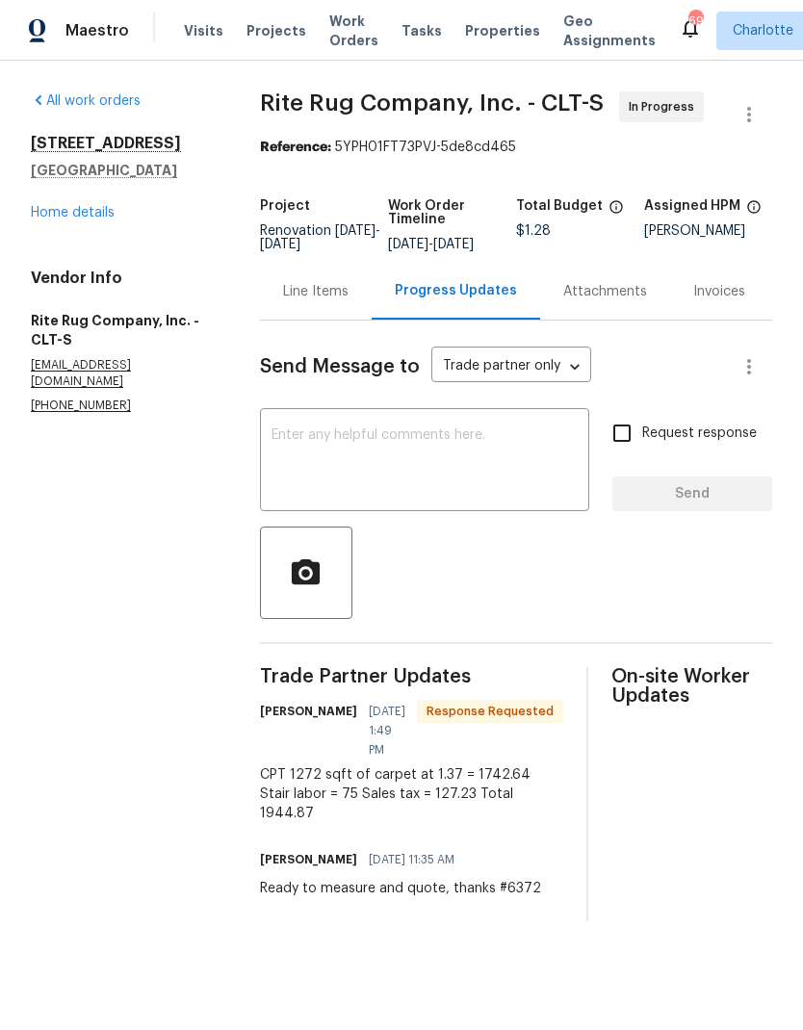
click at [301, 301] on div "Line Items" at bounding box center [315, 291] width 65 height 19
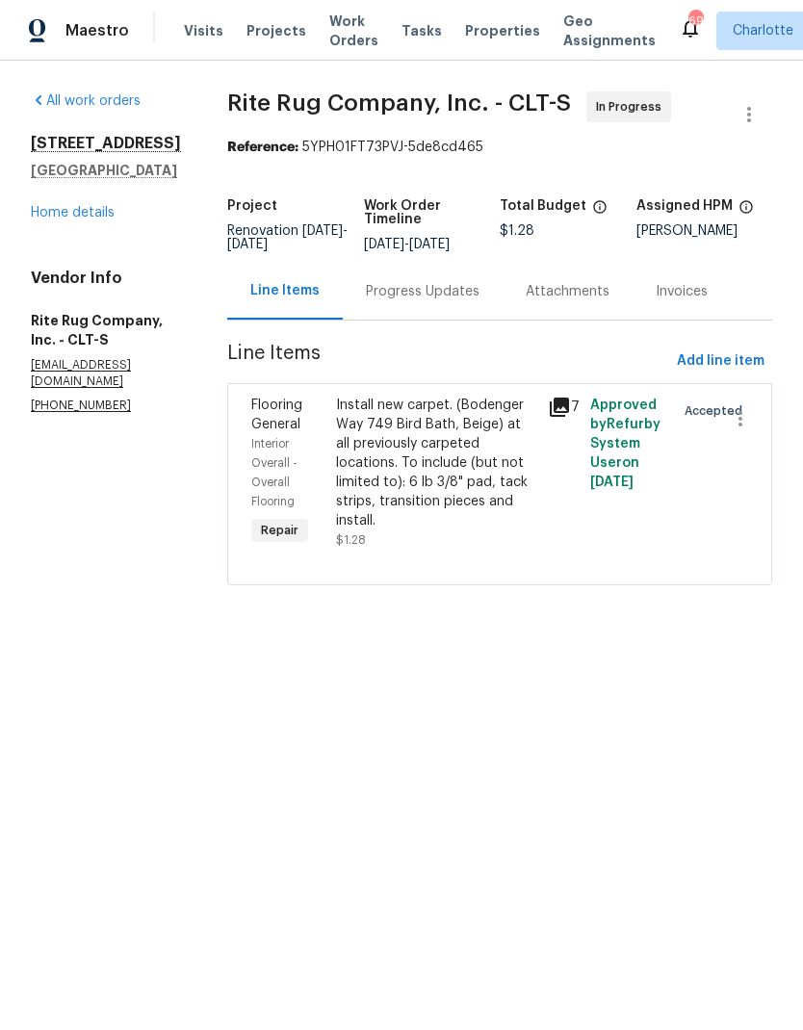
click at [513, 482] on div "Install new carpet. (Bodenger Way 749 Bird Bath, Beige) at all previously carpe…" at bounding box center [436, 463] width 200 height 135
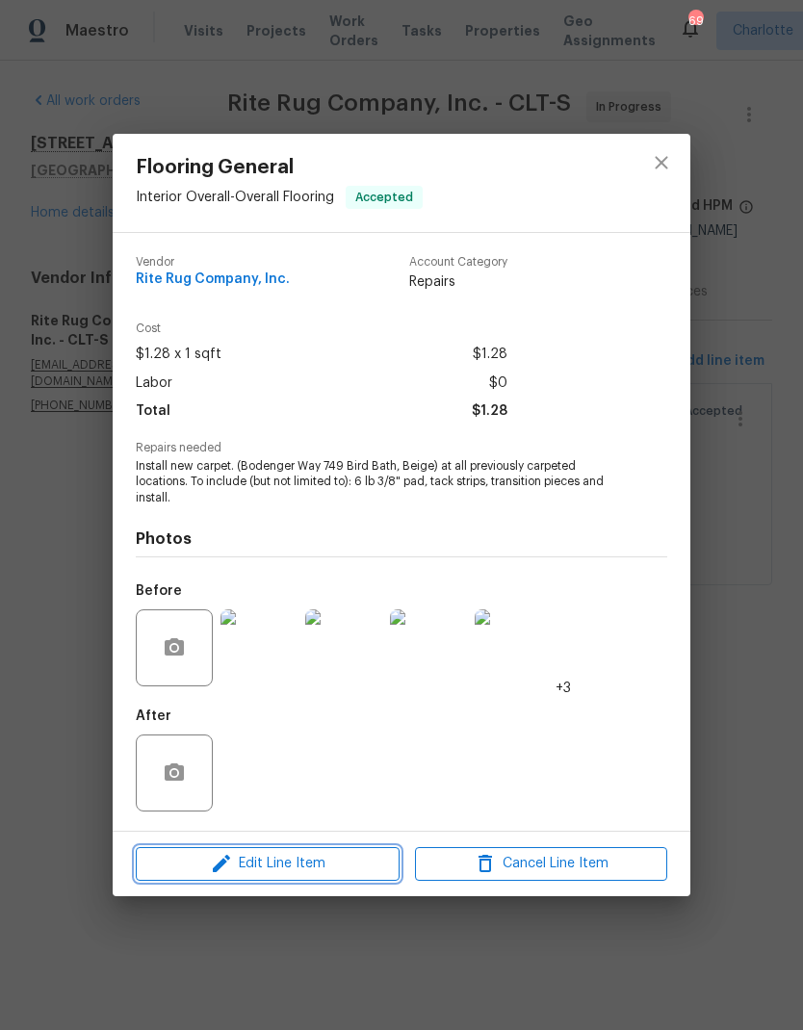
click at [328, 860] on span "Edit Line Item" at bounding box center [267, 864] width 252 height 24
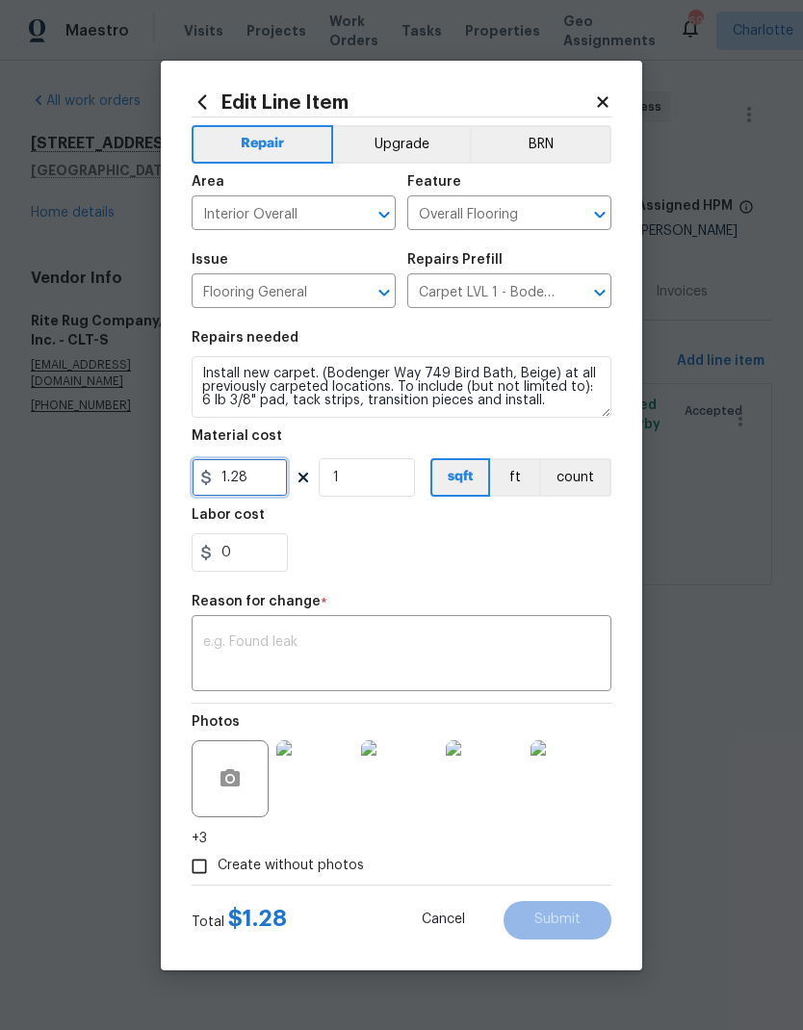
click at [278, 479] on input "1.28" at bounding box center [240, 477] width 96 height 39
type input "1944.87"
click at [532, 636] on textarea at bounding box center [401, 655] width 397 height 40
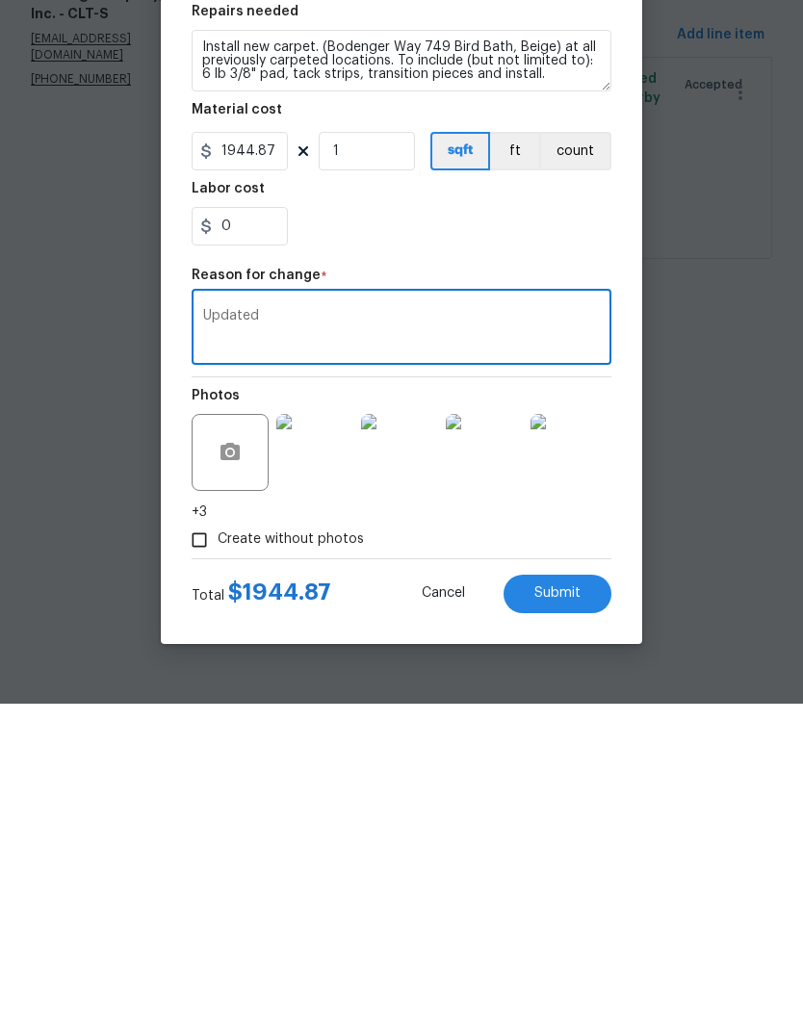
type textarea "Updated"
click at [577, 912] on span "Submit" at bounding box center [557, 919] width 46 height 14
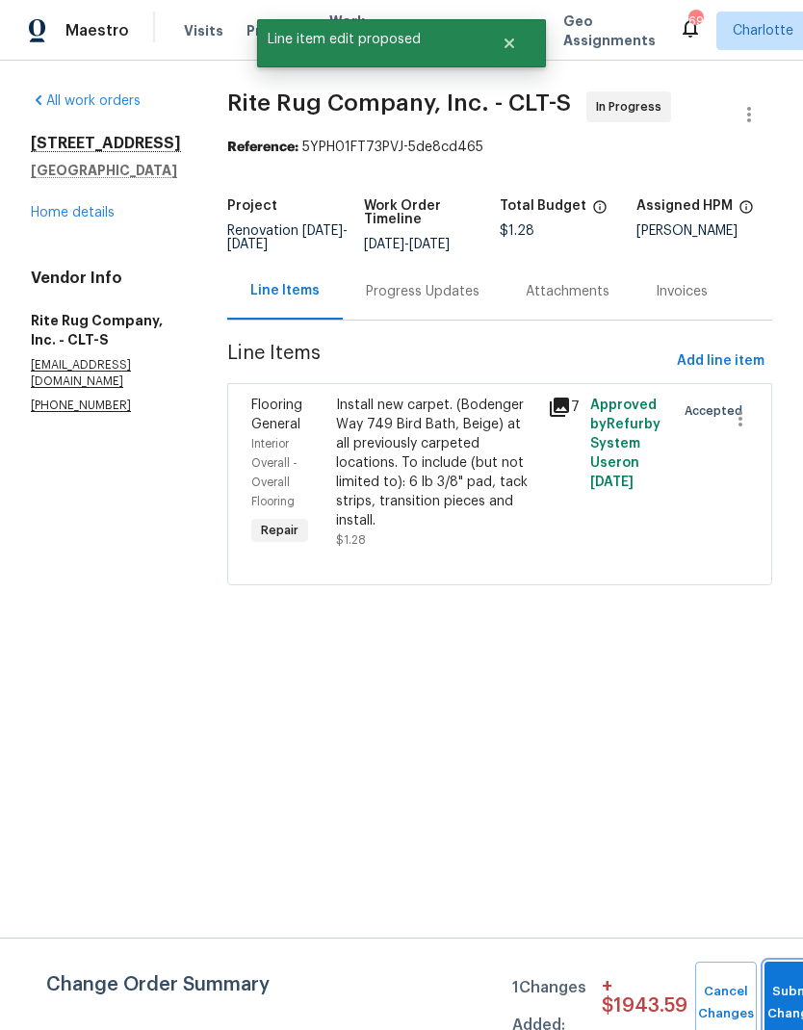
click at [779, 979] on button "Submit Changes" at bounding box center [795, 1003] width 62 height 83
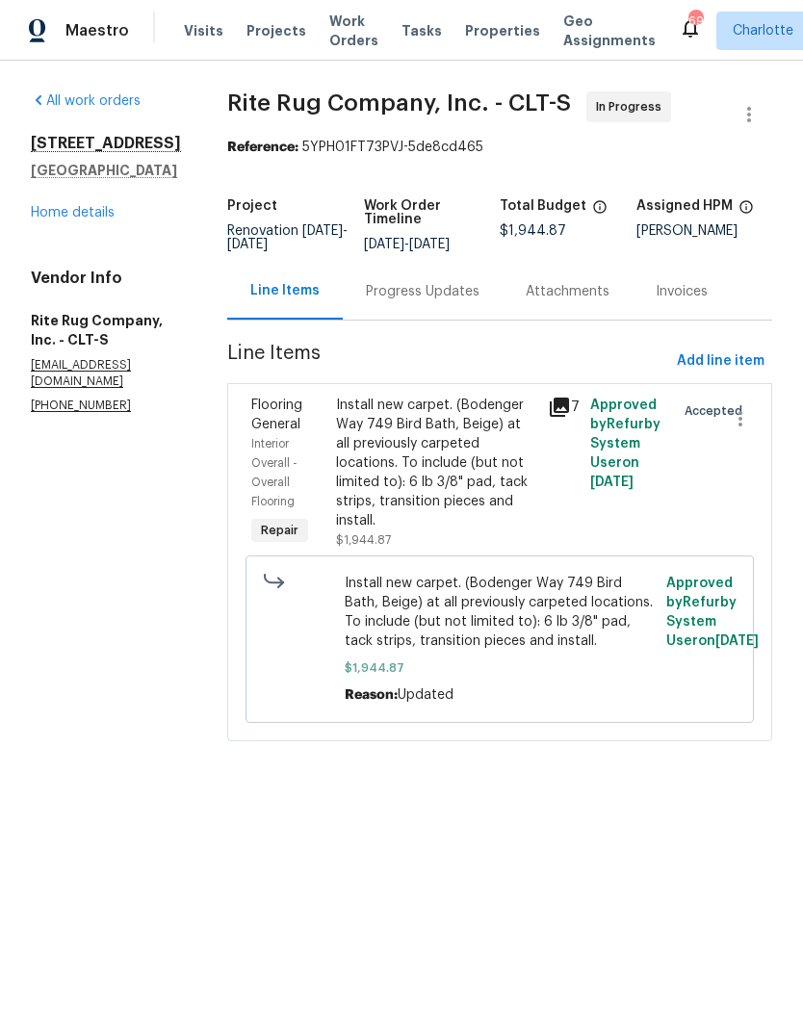
click at [73, 230] on div "All work orders 3032 Green Apple Dr Dallas, NC 28034 Home details Vendor Info R…" at bounding box center [106, 252] width 150 height 322
click at [65, 217] on link "Home details" at bounding box center [73, 212] width 84 height 13
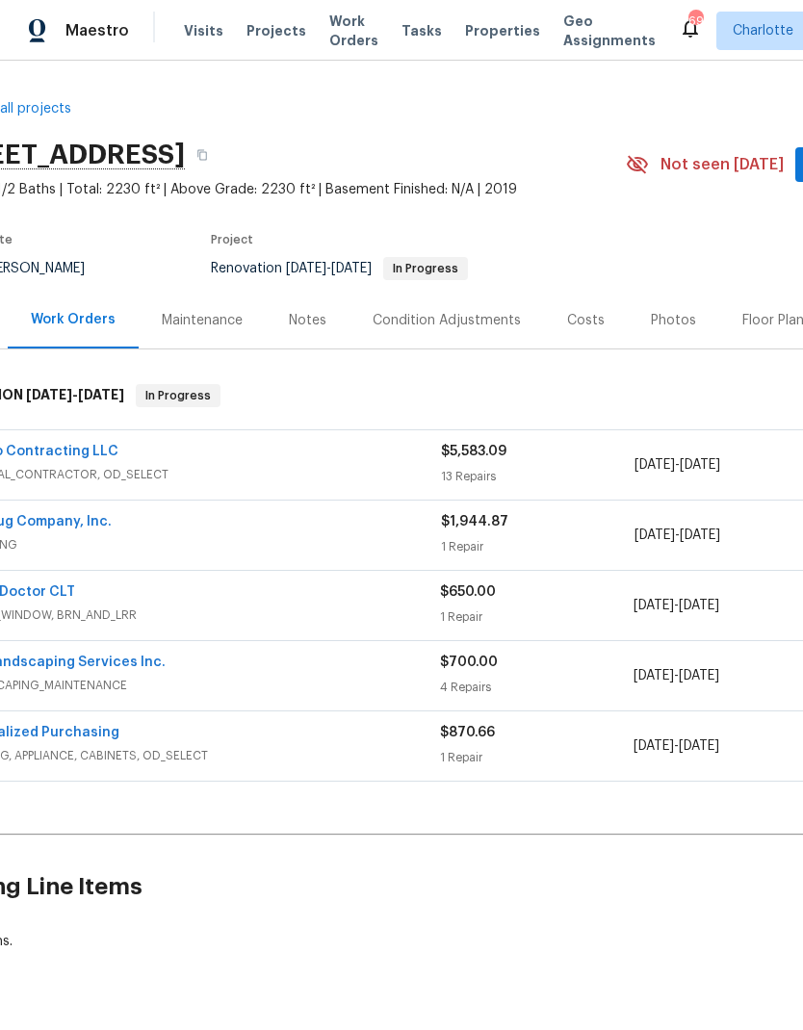
scroll to position [0, 204]
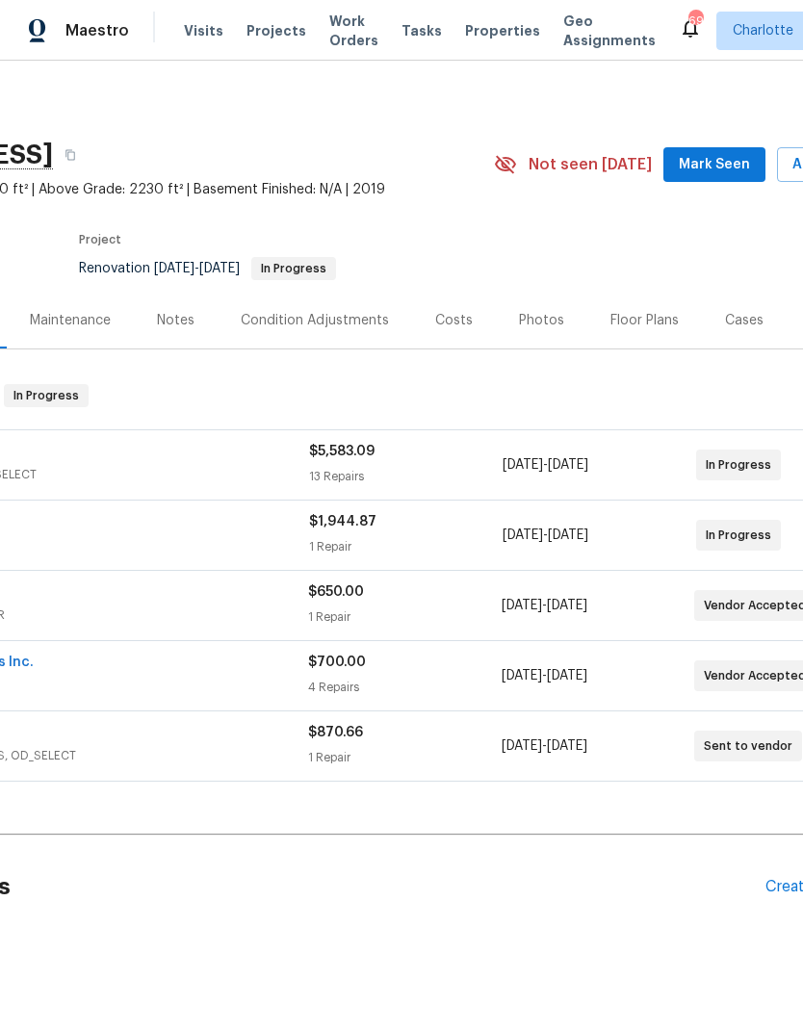
click at [729, 169] on span "Mark Seen" at bounding box center [714, 165] width 71 height 24
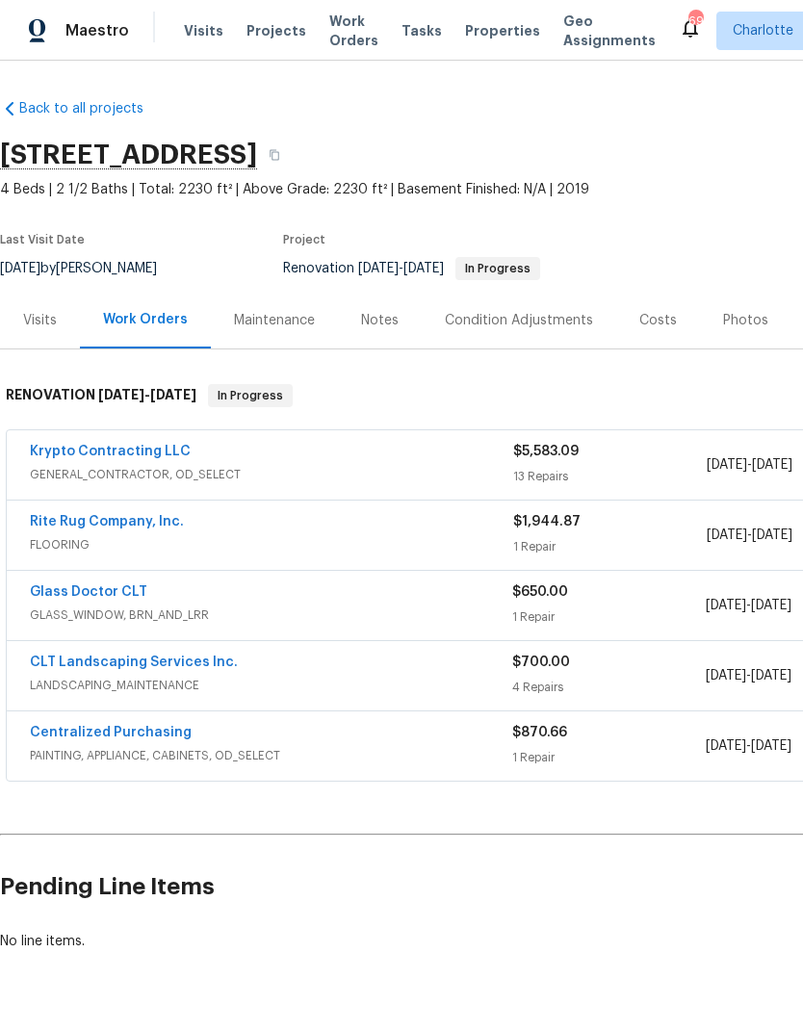
scroll to position [0, 0]
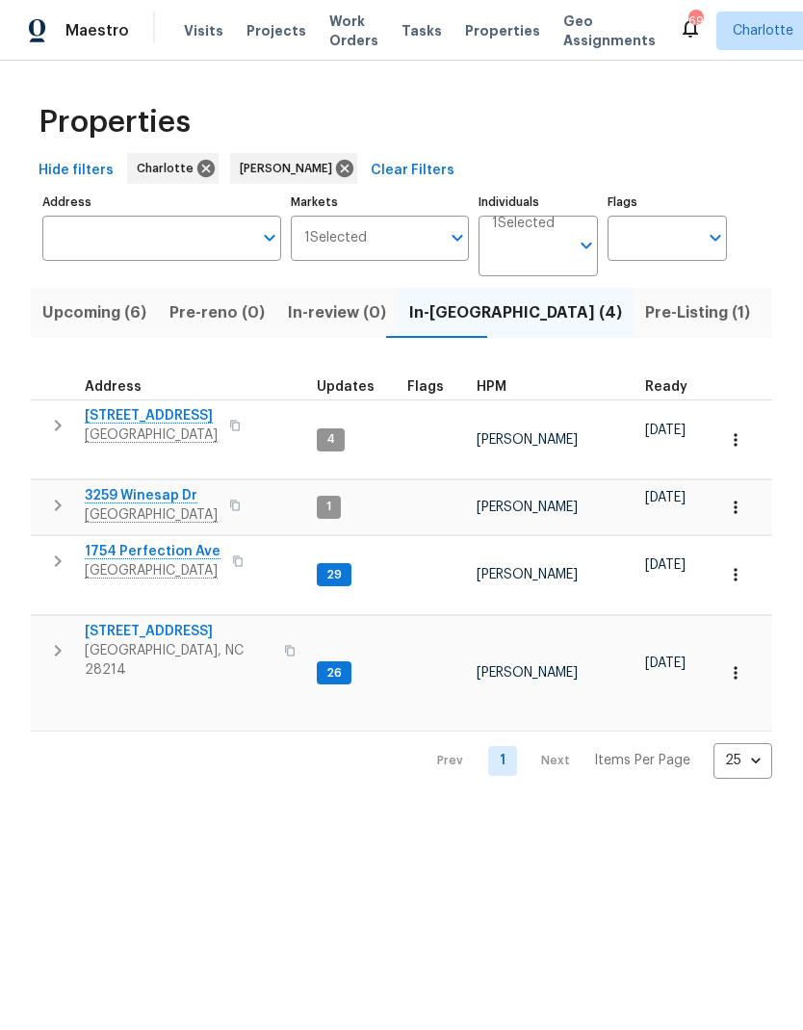
click at [74, 302] on span "Upcoming (6)" at bounding box center [94, 312] width 104 height 27
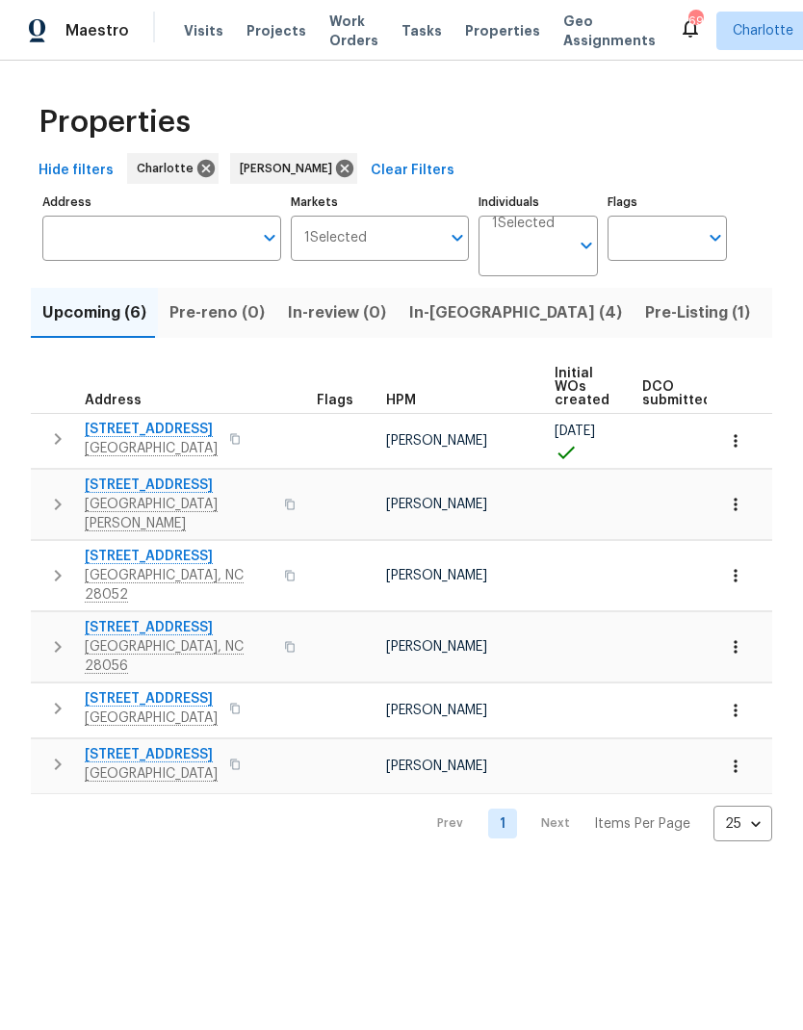
click at [633, 332] on button "Pre-Listing (1)" at bounding box center [697, 313] width 128 height 50
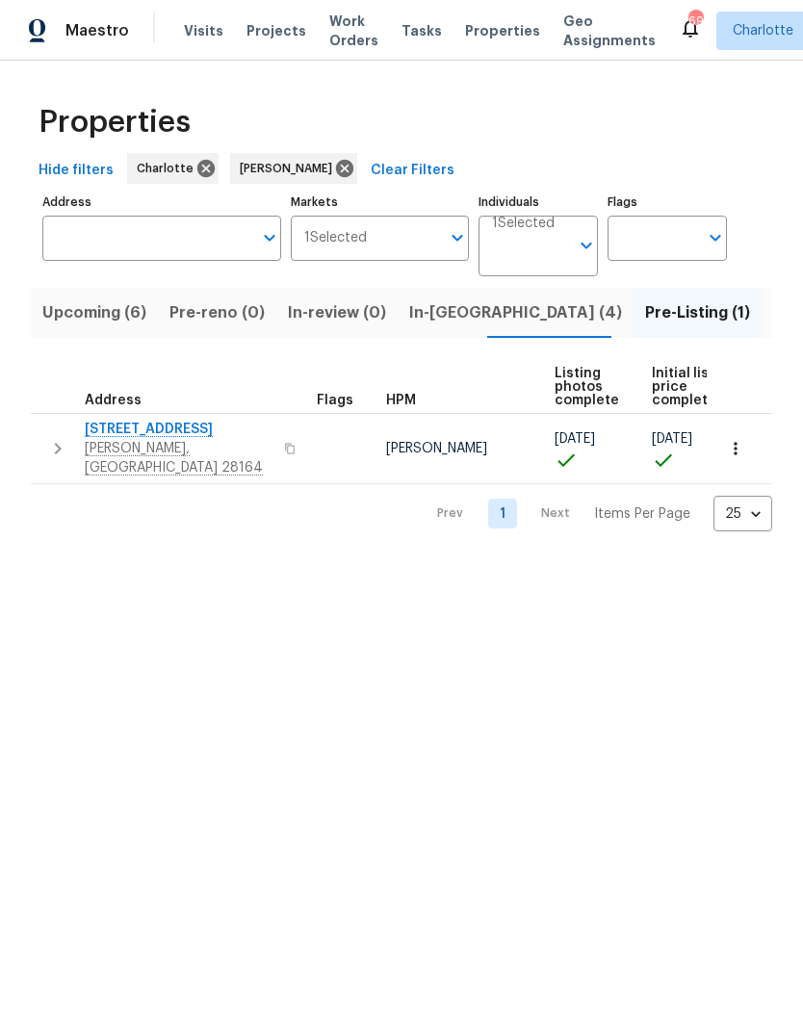
click at [65, 307] on span "Upcoming (6)" at bounding box center [94, 312] width 104 height 27
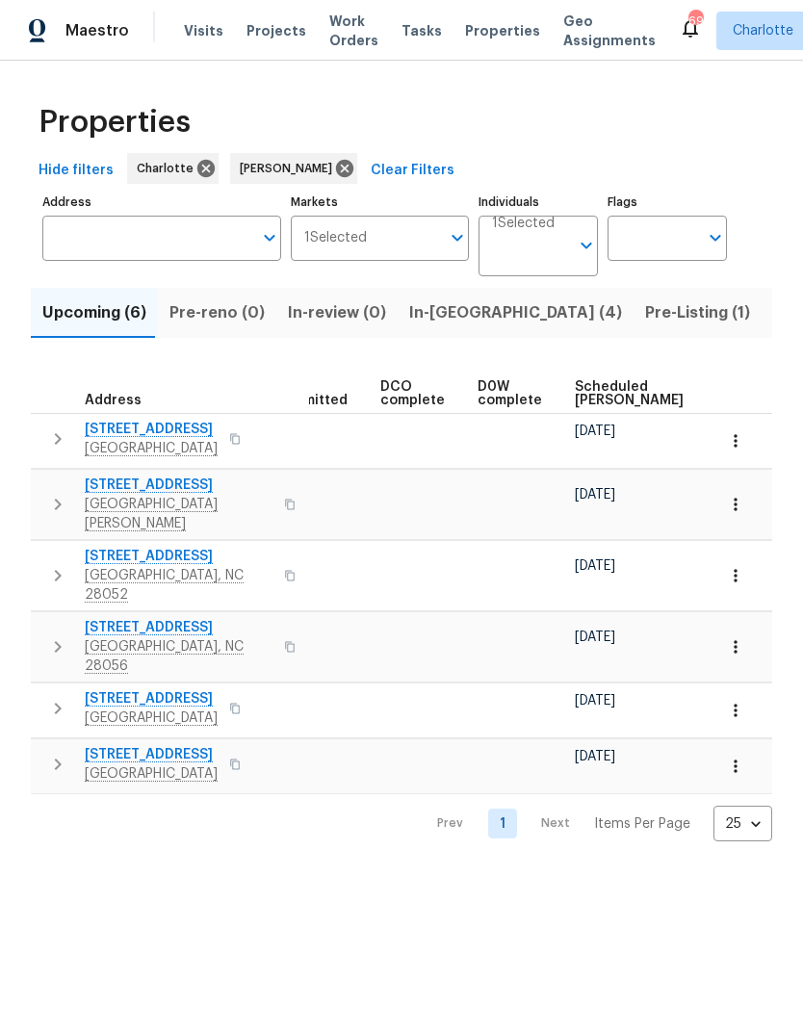
scroll to position [0, 378]
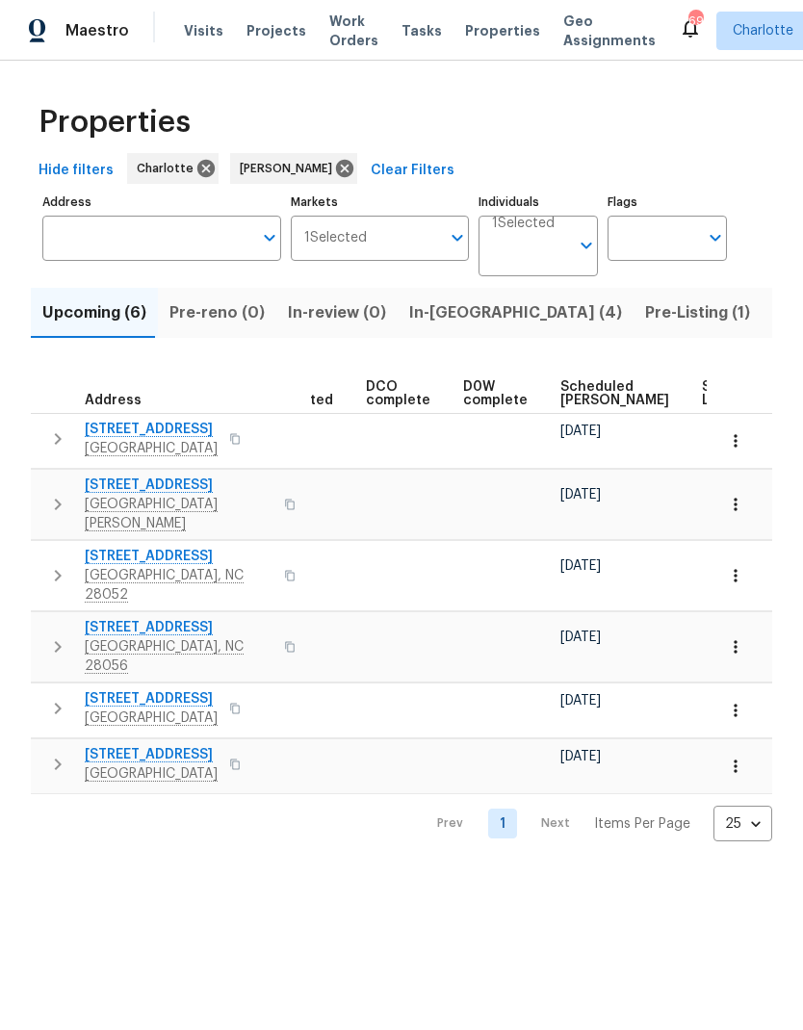
click at [595, 398] on span "Scheduled COE" at bounding box center [614, 393] width 109 height 27
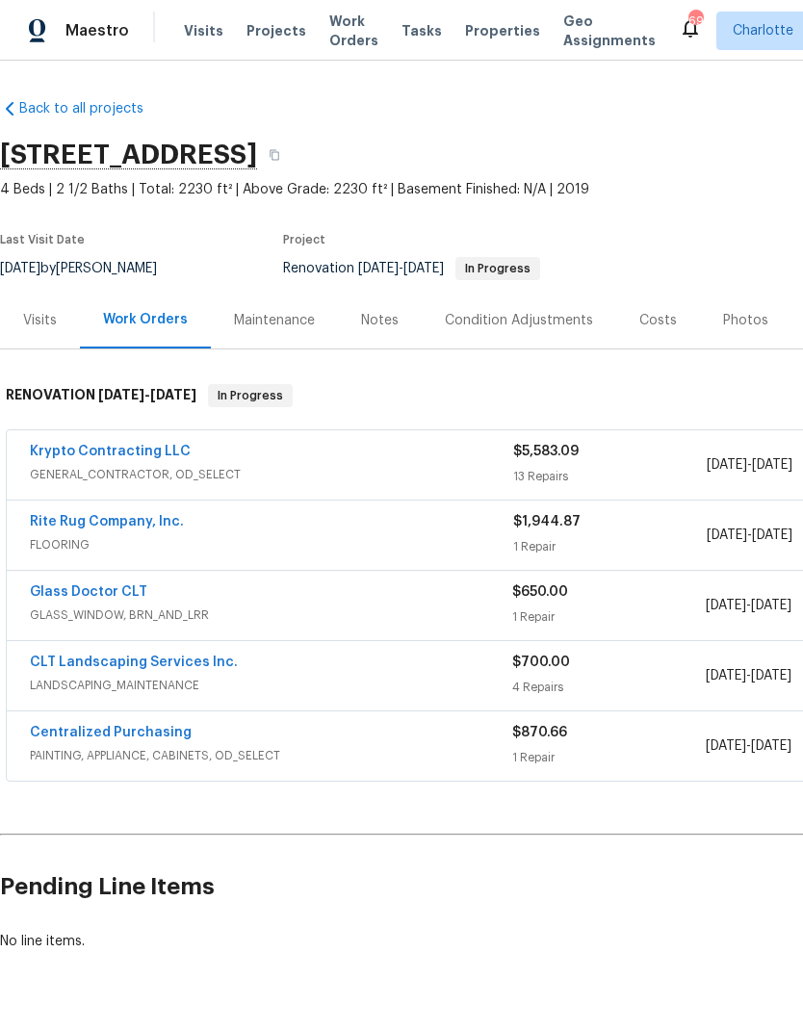
click at [329, 26] on span "Work Orders" at bounding box center [353, 31] width 49 height 39
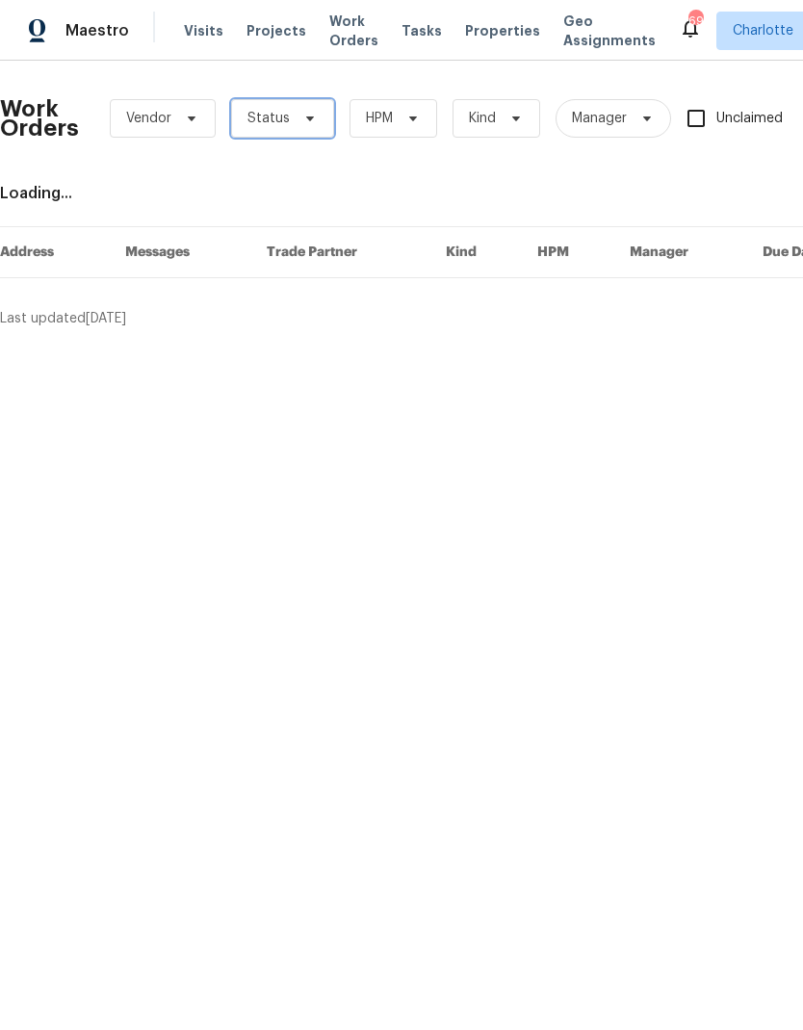
click at [316, 109] on span "Status" at bounding box center [282, 118] width 103 height 39
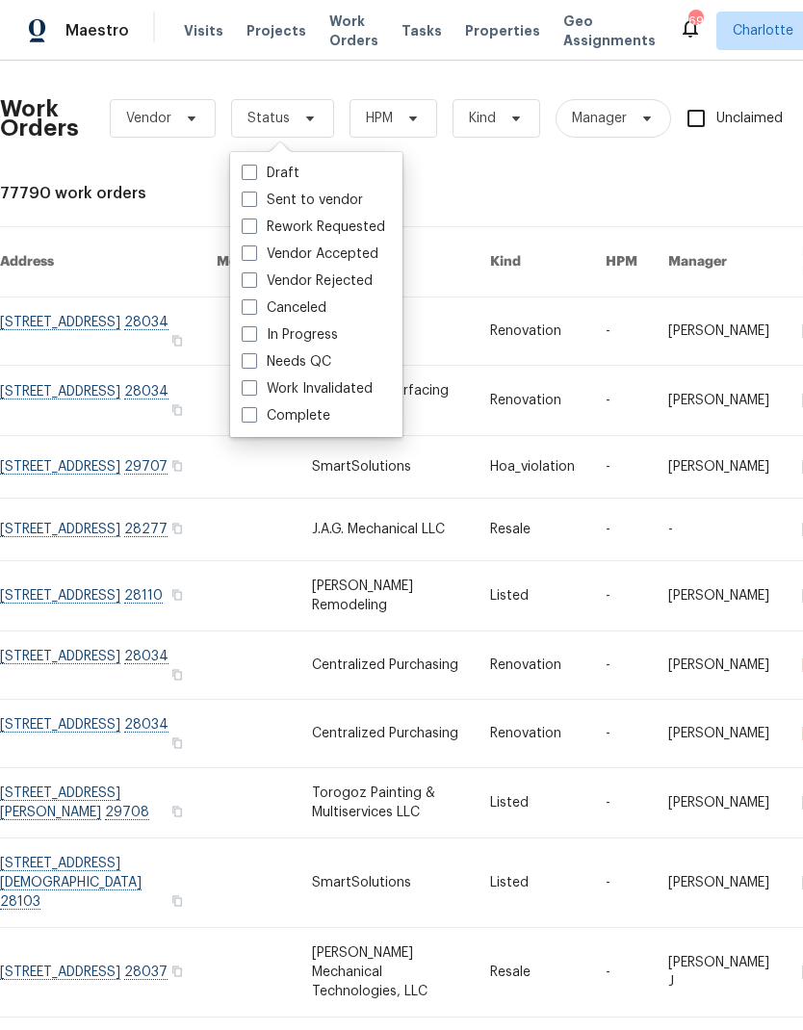
click at [316, 370] on label "Needs QC" at bounding box center [287, 361] width 90 height 19
click at [254, 365] on input "Needs QC" at bounding box center [248, 358] width 13 height 13
checkbox input "true"
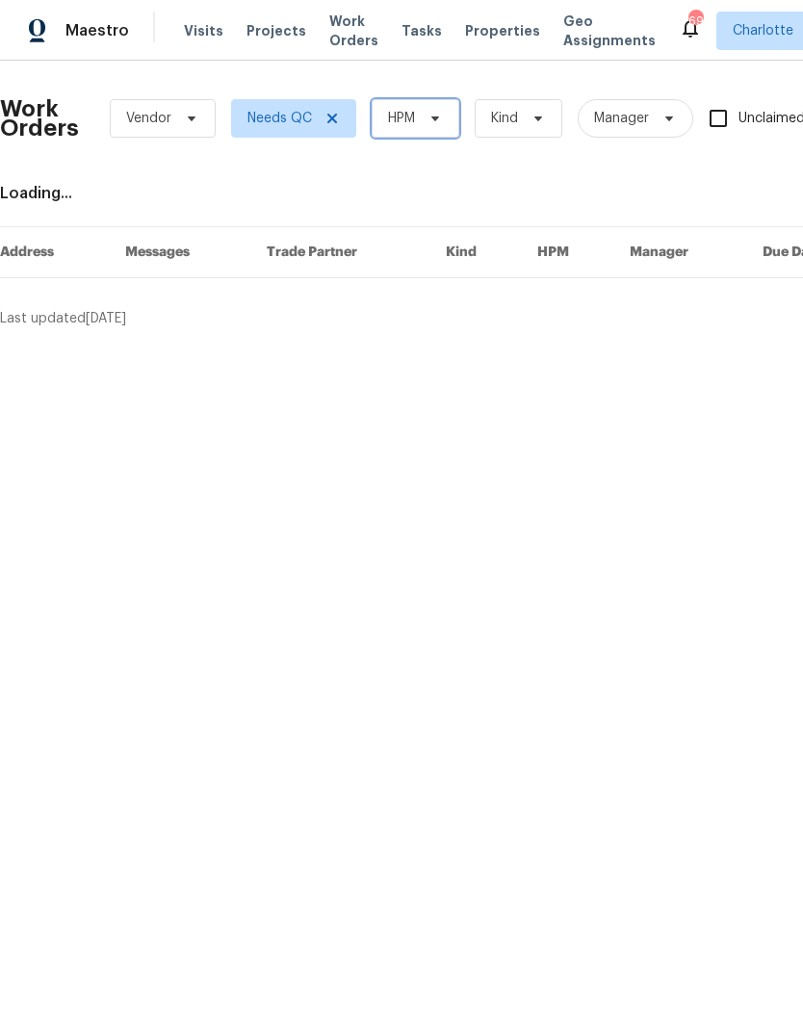
click at [438, 119] on icon at bounding box center [434, 118] width 15 height 15
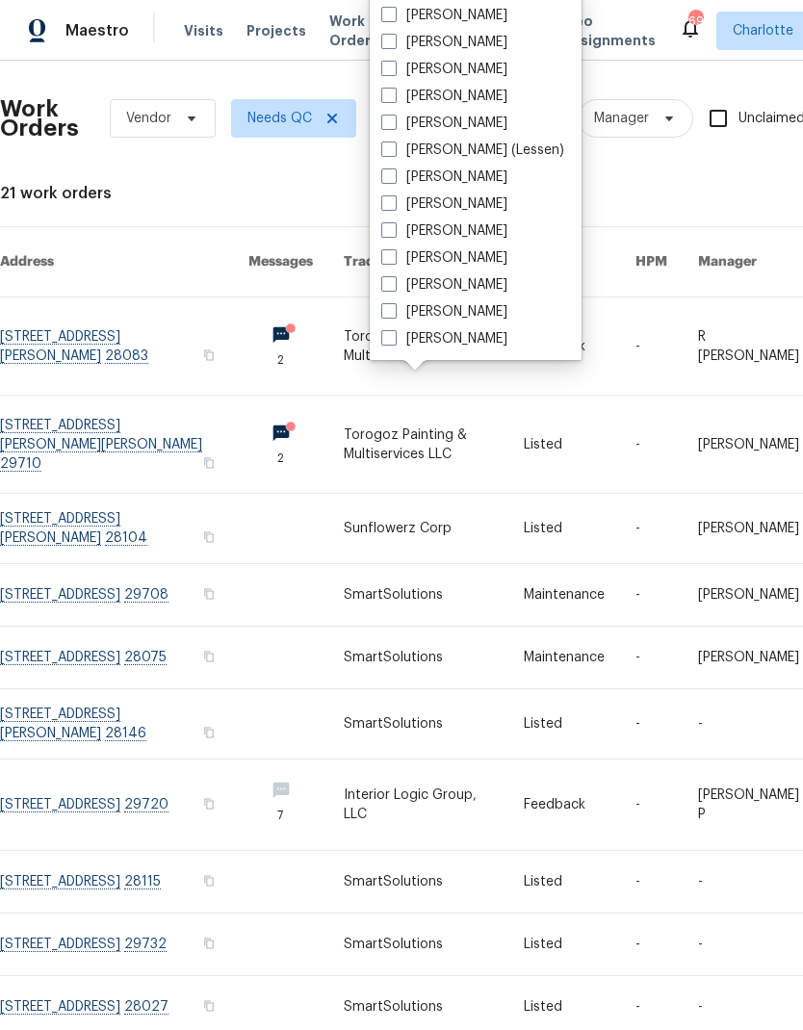
scroll to position [239, 0]
click at [443, 285] on label "[PERSON_NAME]" at bounding box center [444, 284] width 126 height 19
click at [394, 285] on input "[PERSON_NAME]" at bounding box center [387, 281] width 13 height 13
checkbox input "true"
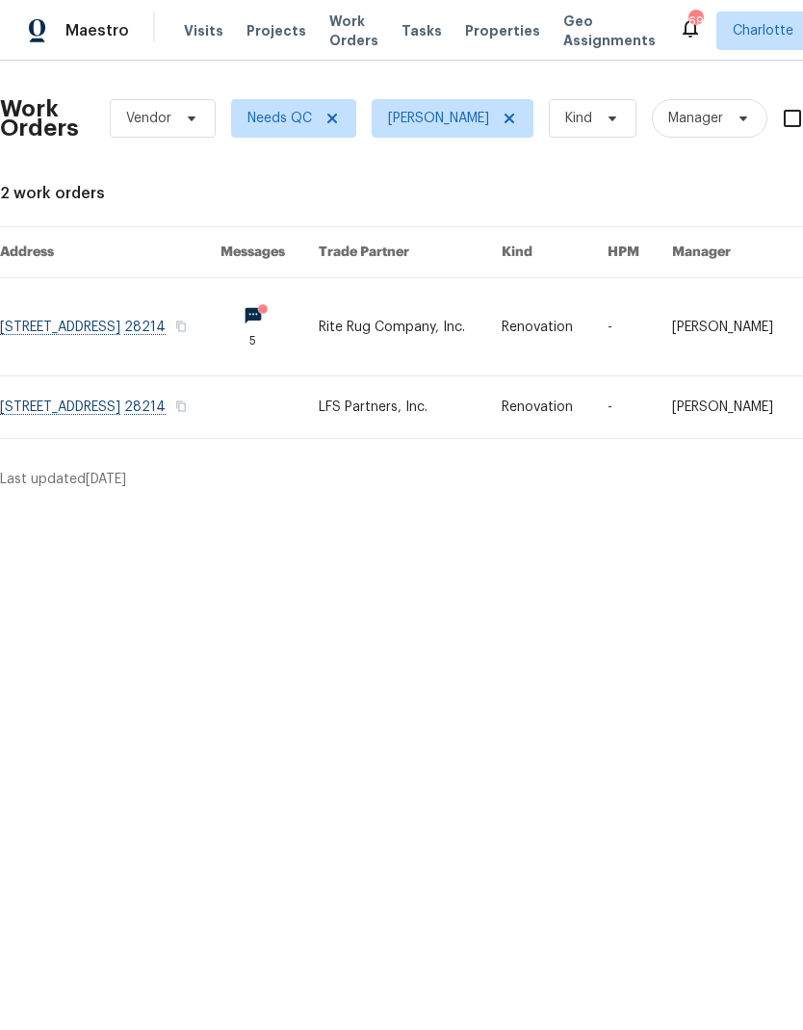
click at [478, 320] on link at bounding box center [410, 326] width 183 height 97
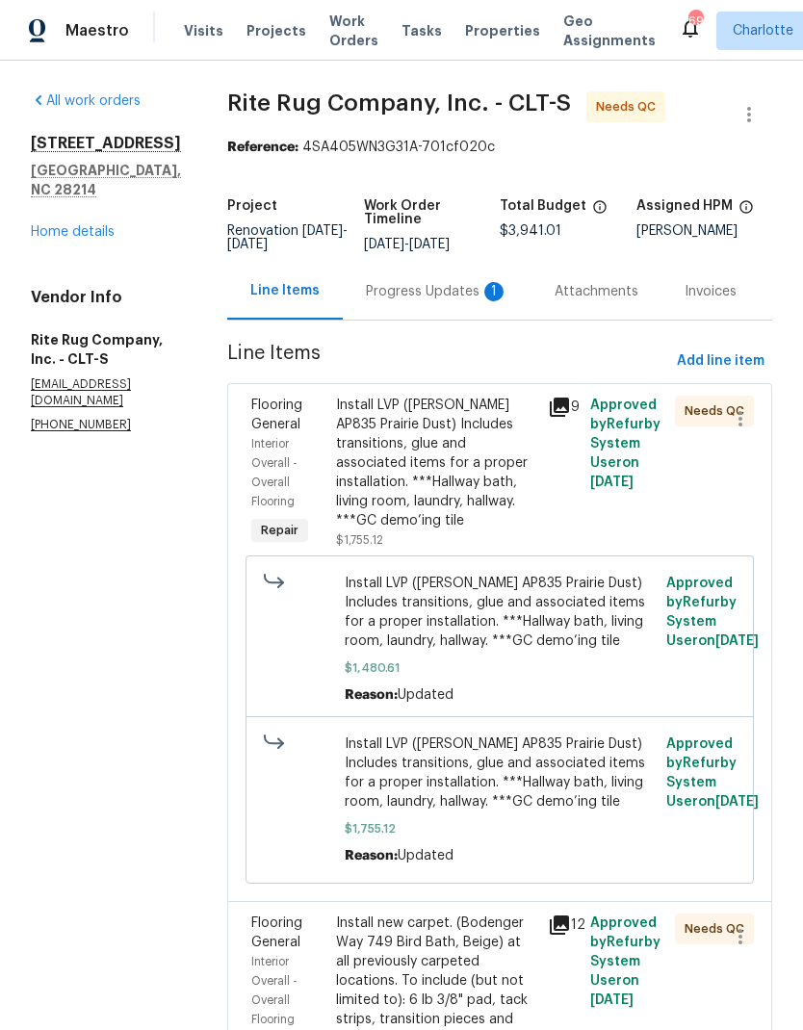
click at [428, 301] on div "Progress Updates 1" at bounding box center [437, 291] width 142 height 19
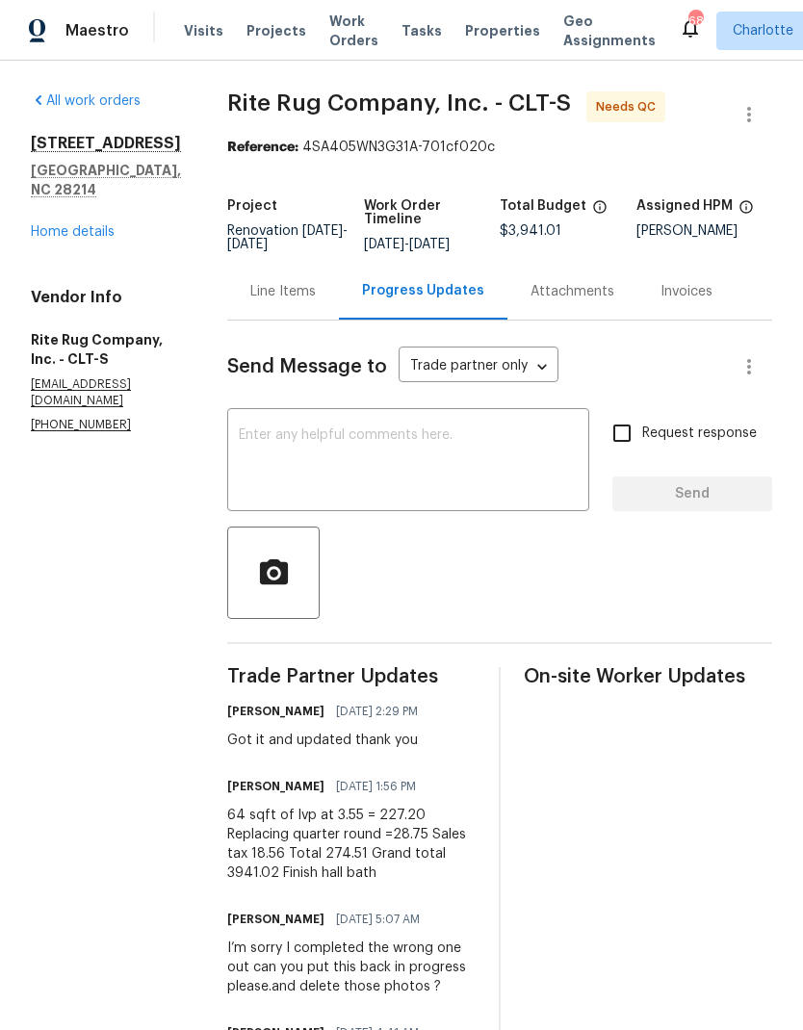
click at [316, 301] on div "Line Items" at bounding box center [282, 291] width 65 height 19
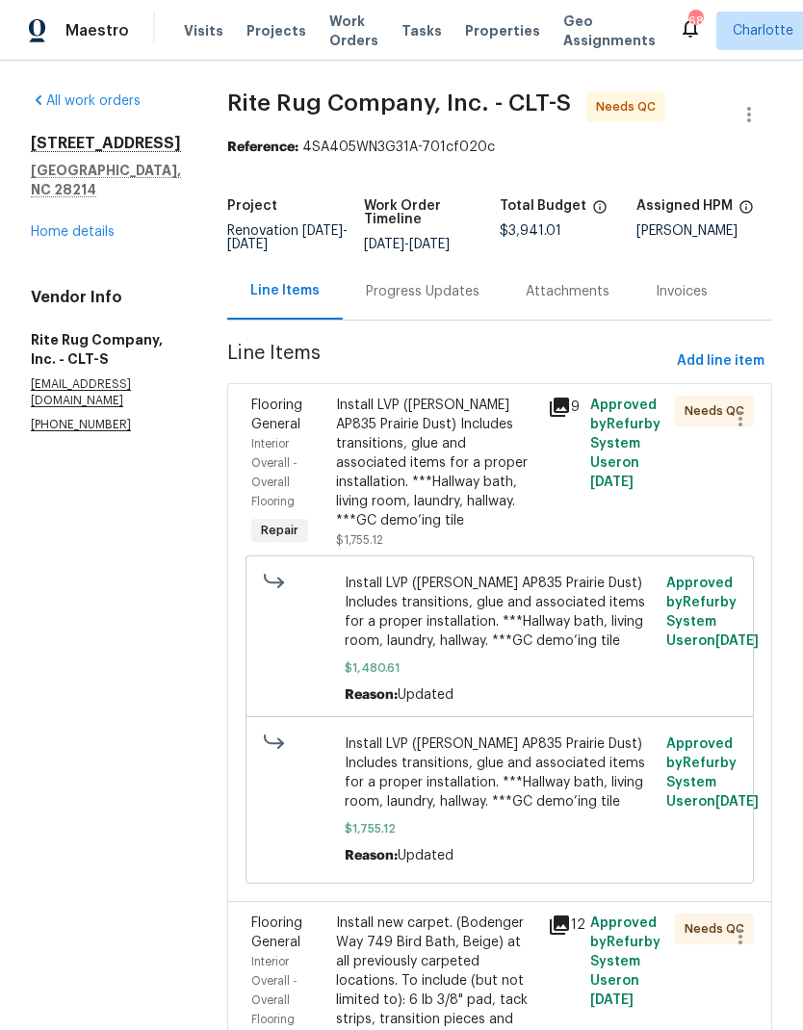
click at [493, 468] on div "Install LVP ([PERSON_NAME] AP835 Prairie Dust) Includes transitions, glue and a…" at bounding box center [436, 463] width 200 height 135
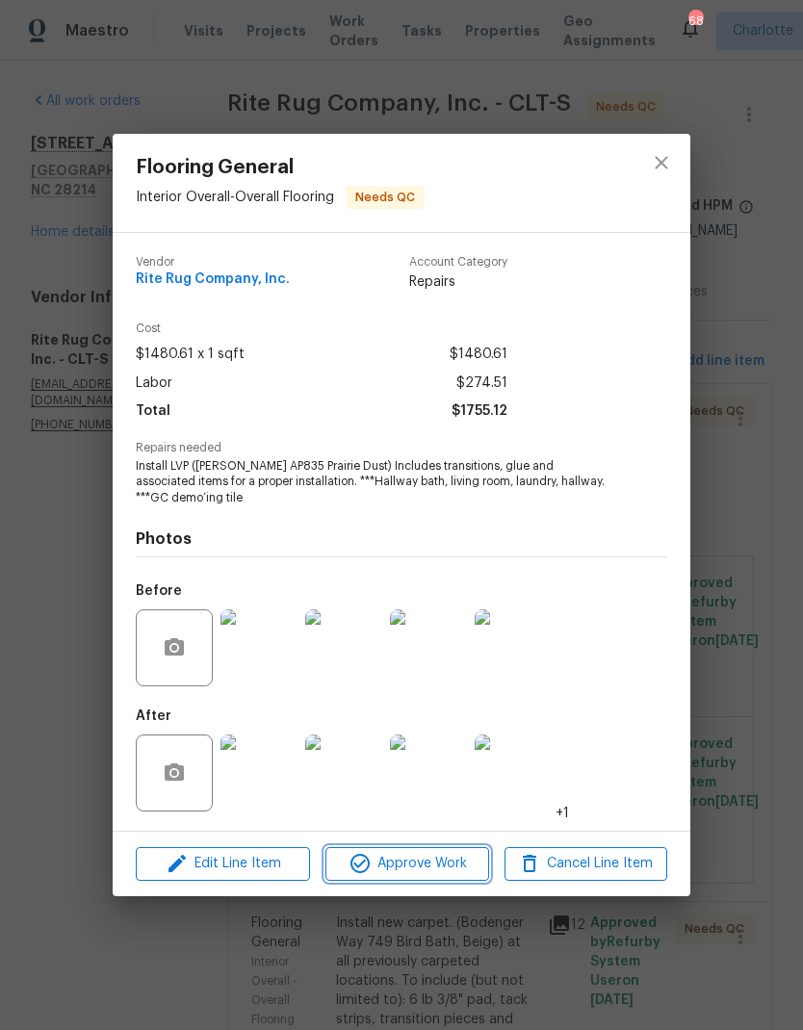
click at [455, 868] on span "Approve Work" at bounding box center [406, 864] width 151 height 24
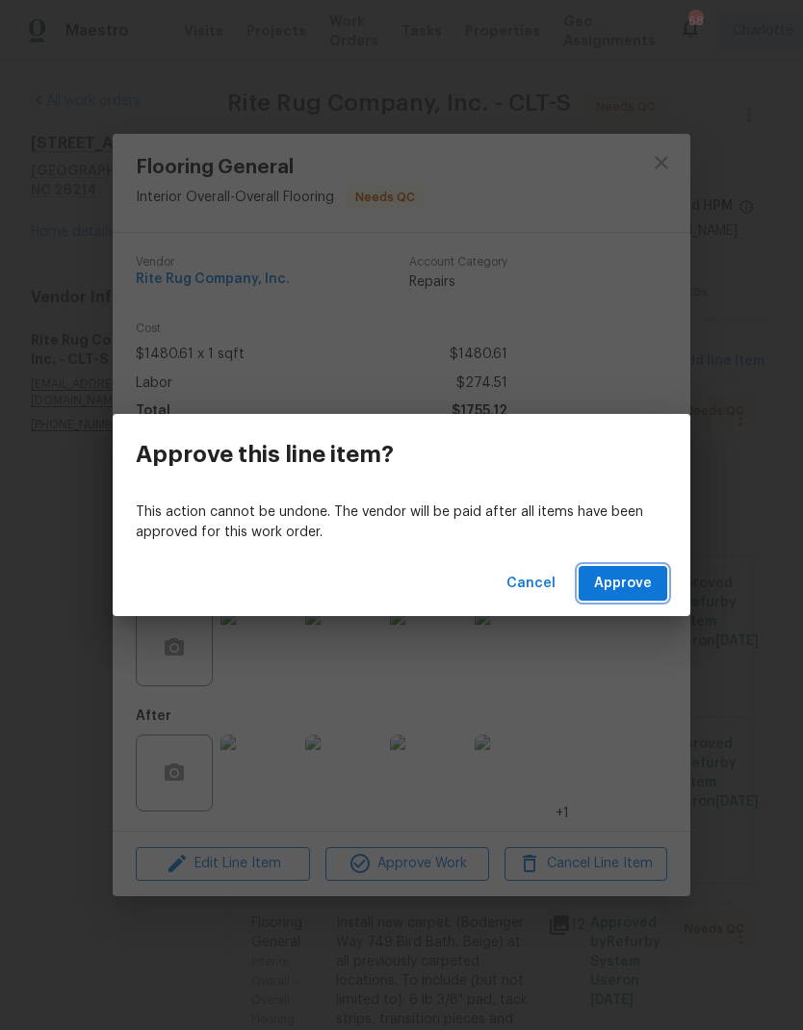
click at [640, 570] on button "Approve" at bounding box center [622, 584] width 89 height 36
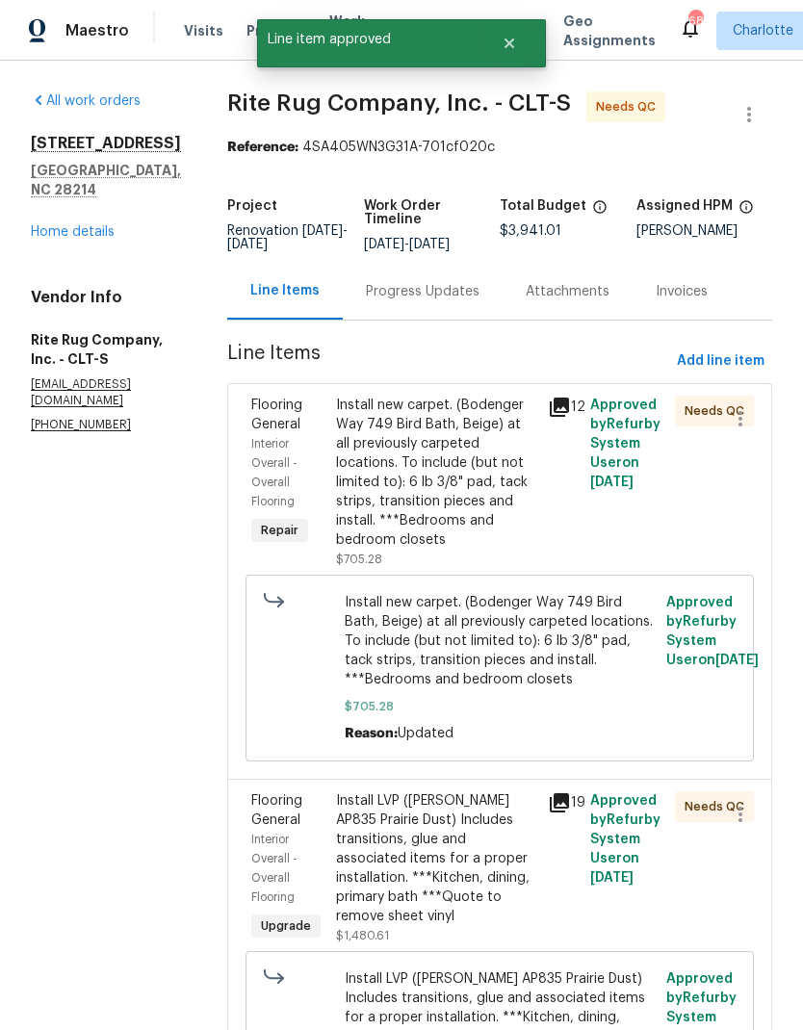
click at [504, 502] on div "Install new carpet. (Bodenger Way 749 Bird Bath, Beige) at all previously carpe…" at bounding box center [436, 473] width 200 height 154
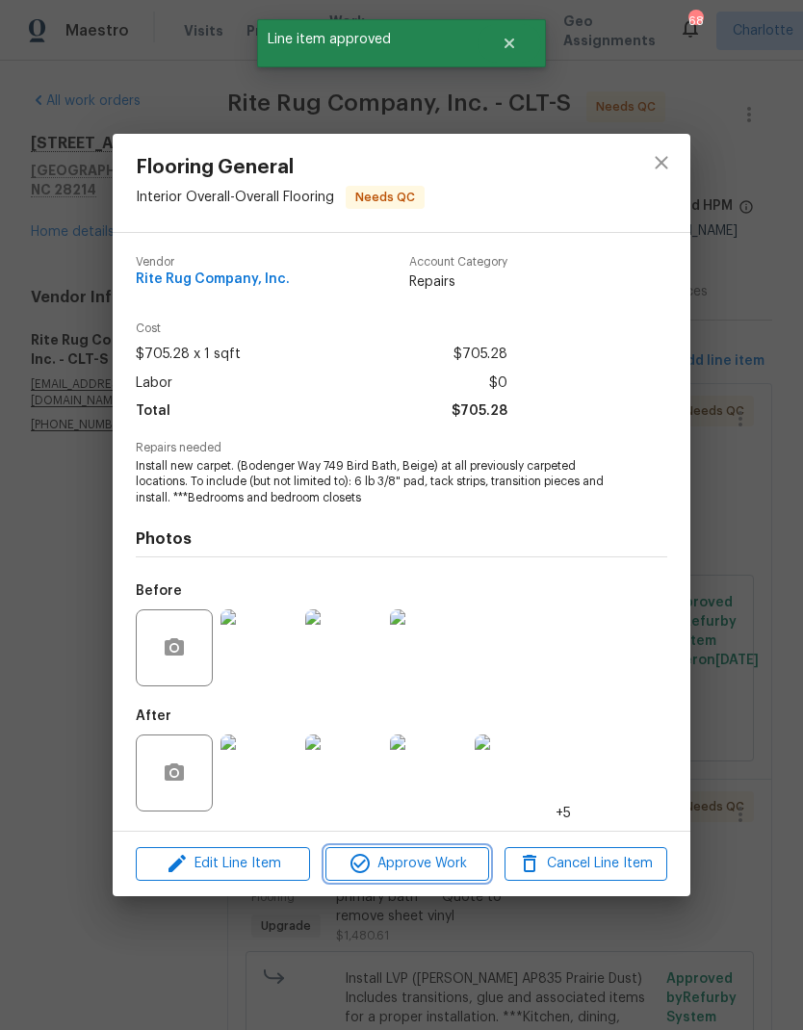
click at [458, 867] on span "Approve Work" at bounding box center [406, 864] width 151 height 24
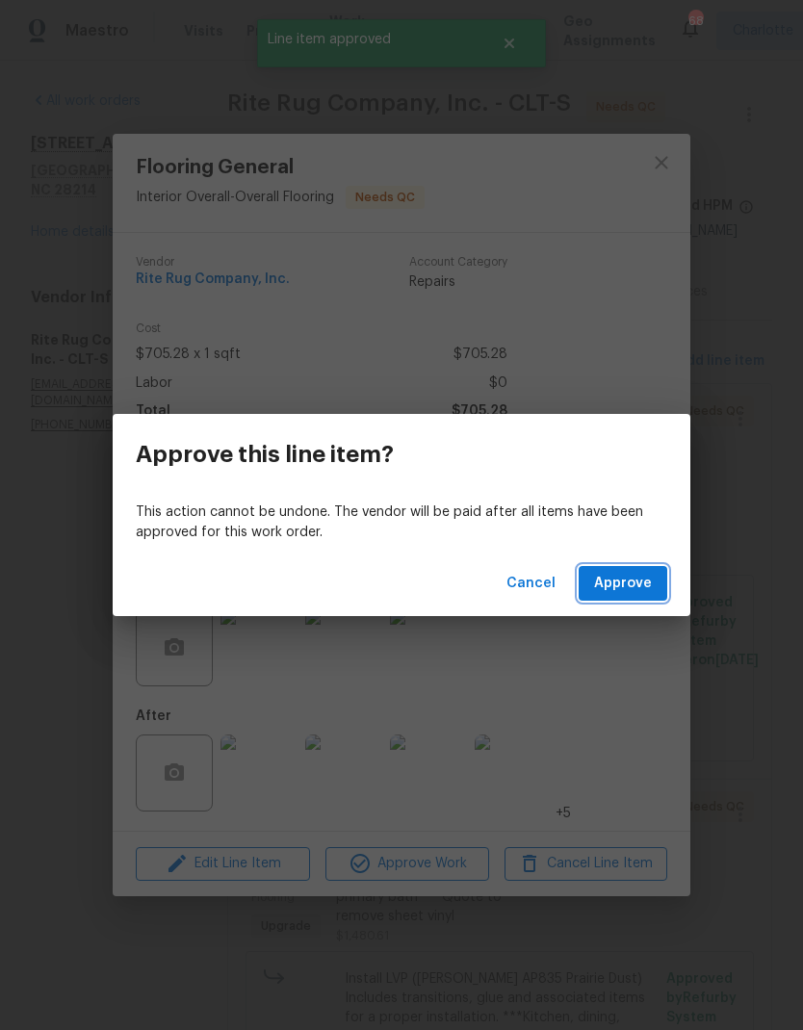
click at [648, 585] on span "Approve" at bounding box center [623, 584] width 58 height 24
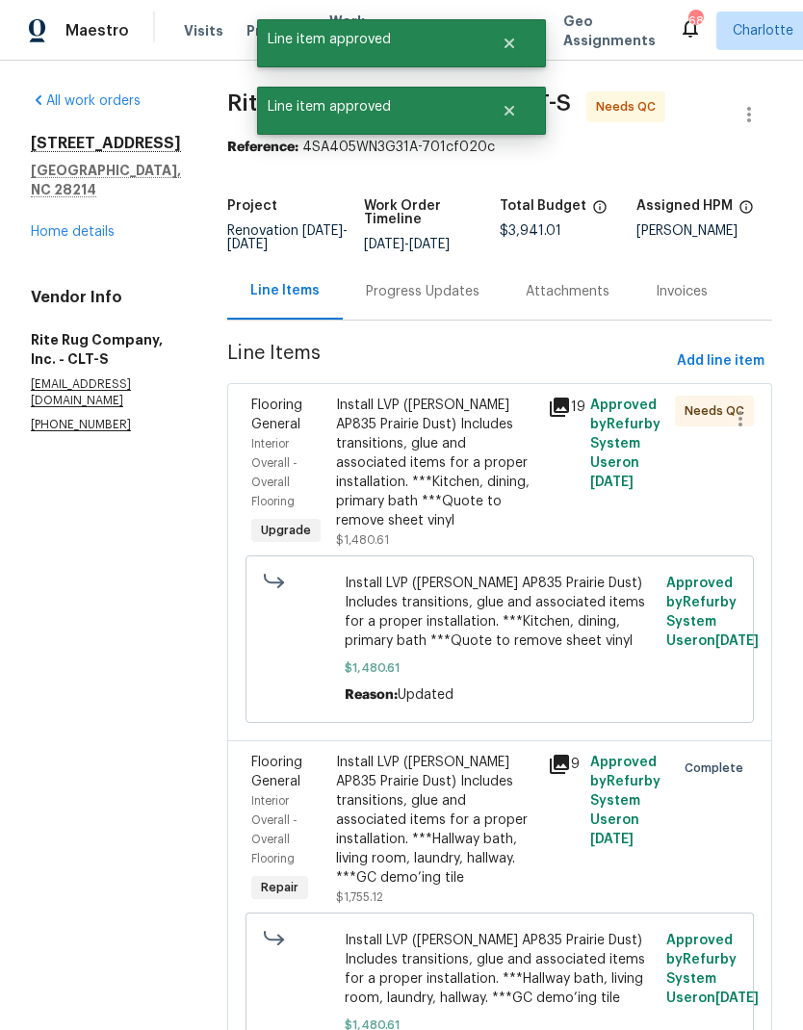
click at [481, 507] on div "Install LVP (Knighton AP835 Prairie Dust) Includes transitions, glue and associ…" at bounding box center [436, 463] width 200 height 135
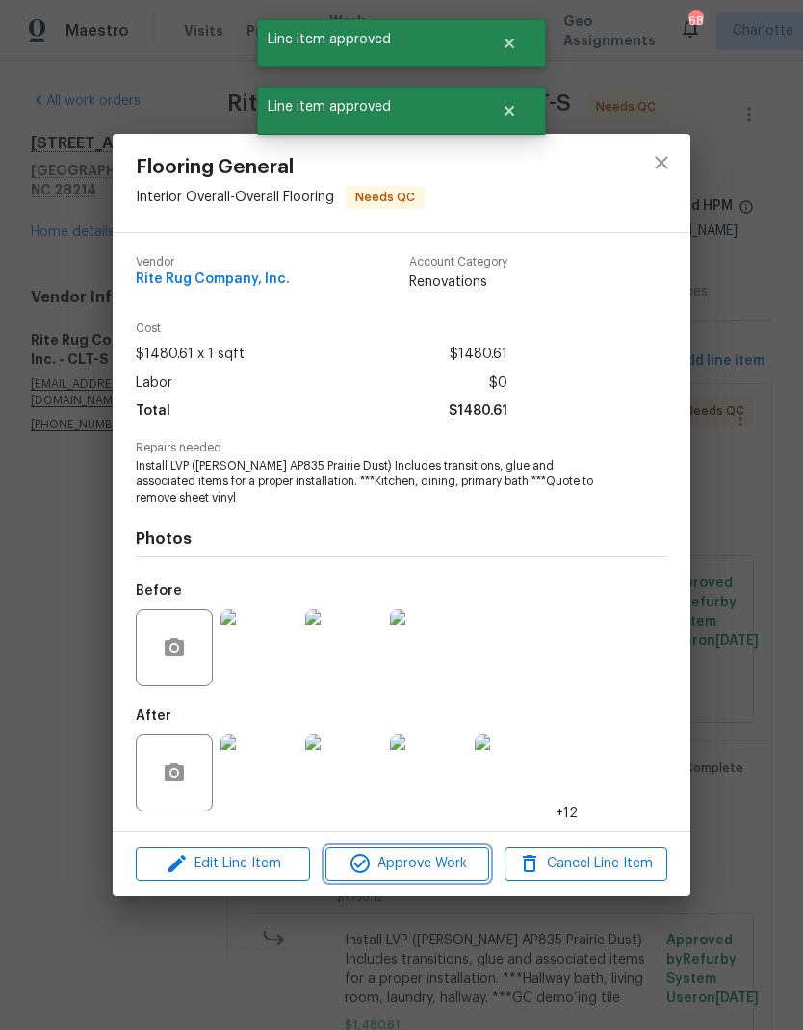
click at [458, 863] on span "Approve Work" at bounding box center [406, 864] width 151 height 24
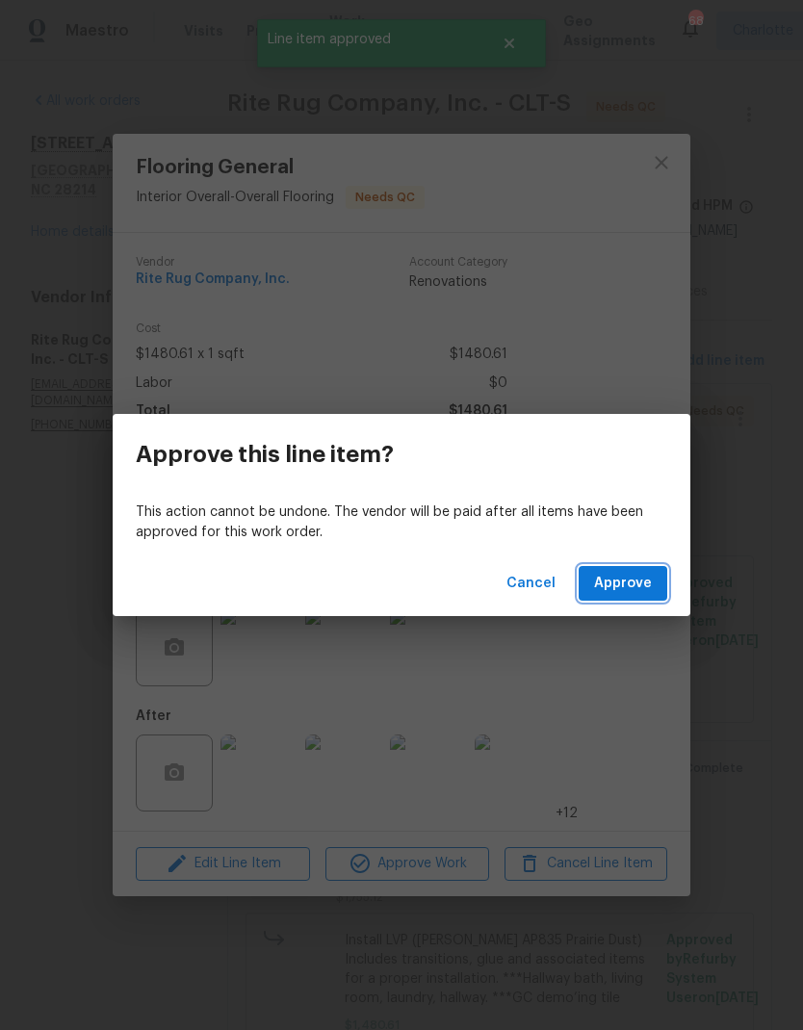
click at [648, 577] on span "Approve" at bounding box center [623, 584] width 58 height 24
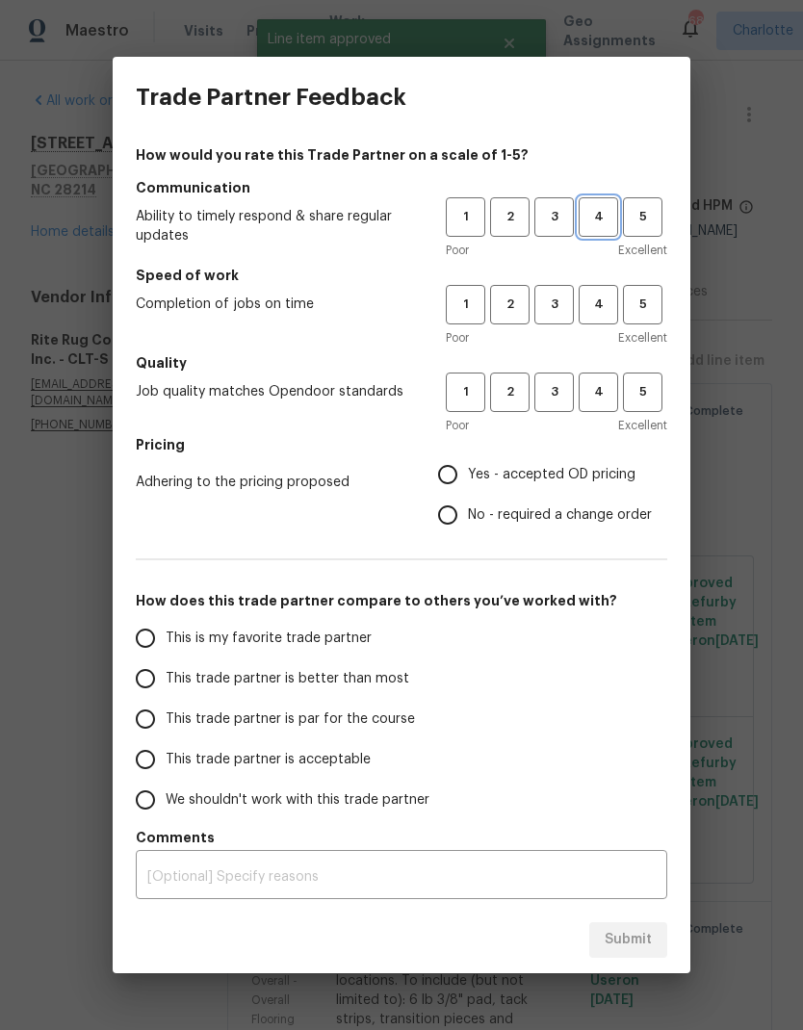
click at [604, 222] on span "4" at bounding box center [598, 217] width 36 height 22
click at [610, 314] on span "4" at bounding box center [598, 305] width 36 height 22
click at [606, 396] on span "4" at bounding box center [598, 392] width 36 height 22
click at [461, 487] on input "Yes - accepted OD pricing" at bounding box center [447, 474] width 40 height 40
radio input "true"
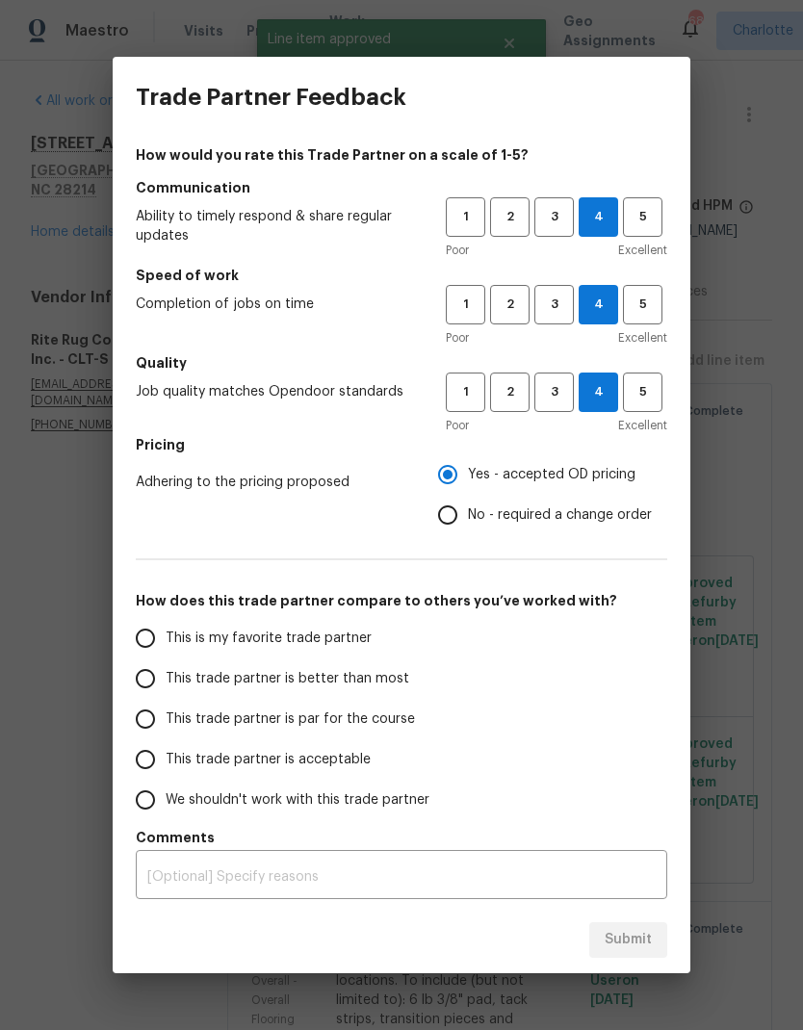
click at [366, 644] on label "This is my favorite trade partner" at bounding box center [277, 638] width 304 height 40
click at [166, 644] on input "This is my favorite trade partner" at bounding box center [145, 638] width 40 height 40
click at [647, 939] on span "Submit" at bounding box center [627, 940] width 47 height 24
radio input "true"
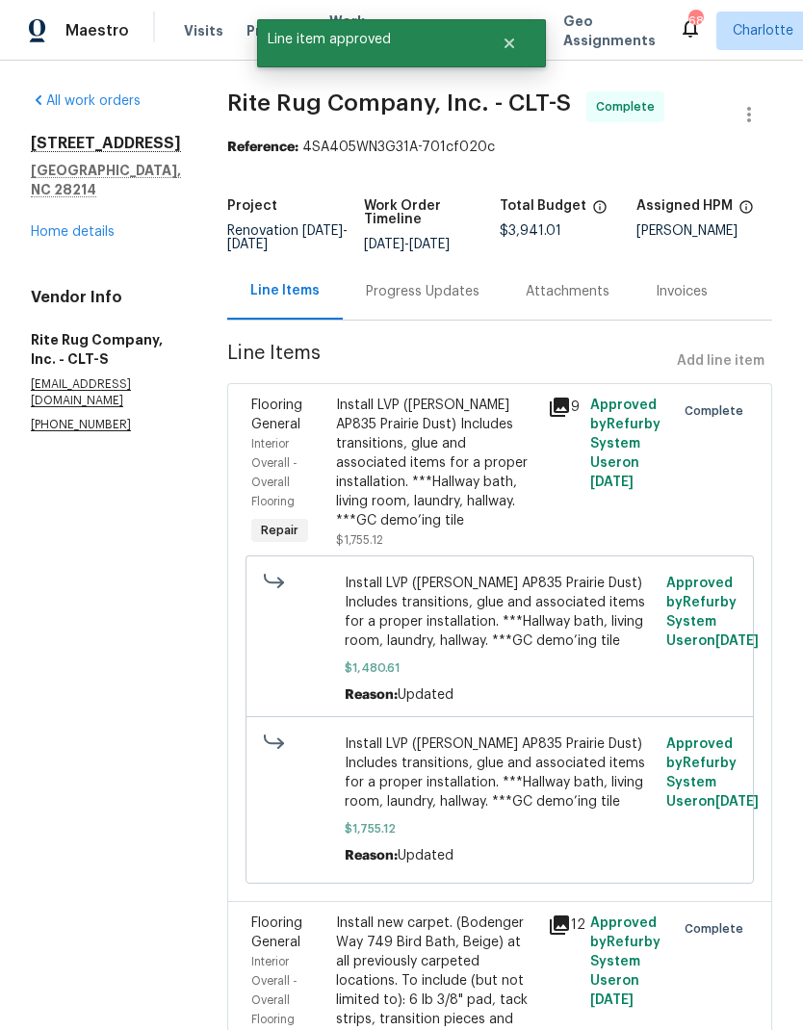
radio input "false"
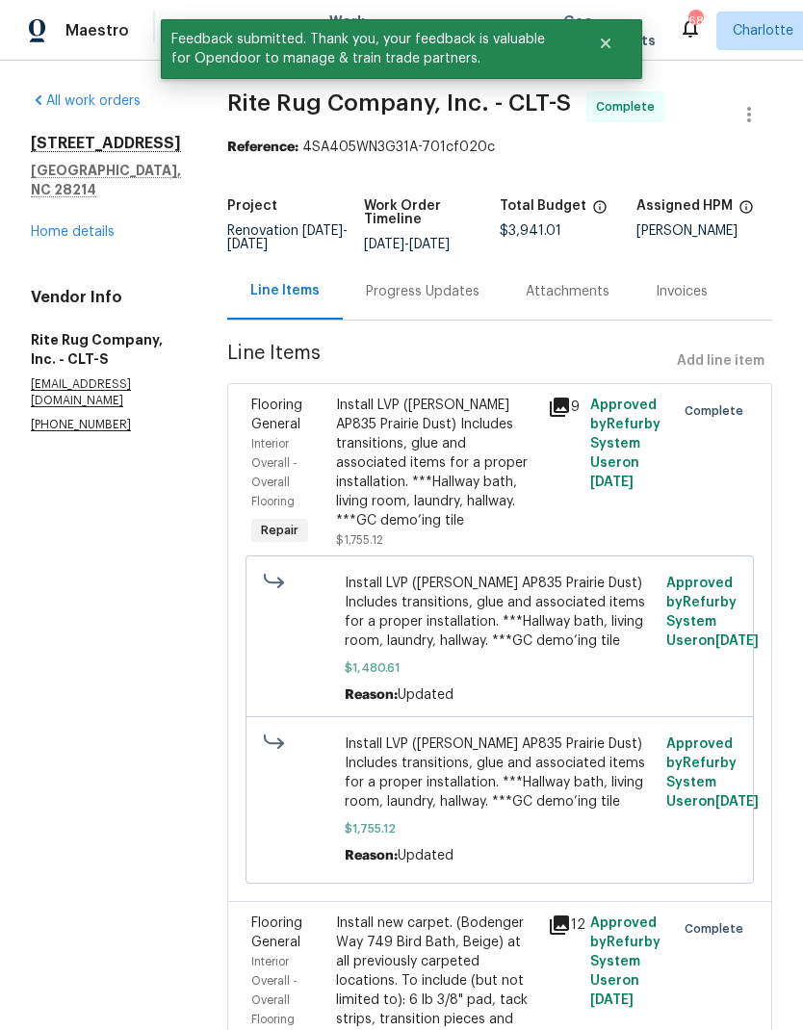
click at [58, 225] on link "Home details" at bounding box center [73, 231] width 84 height 13
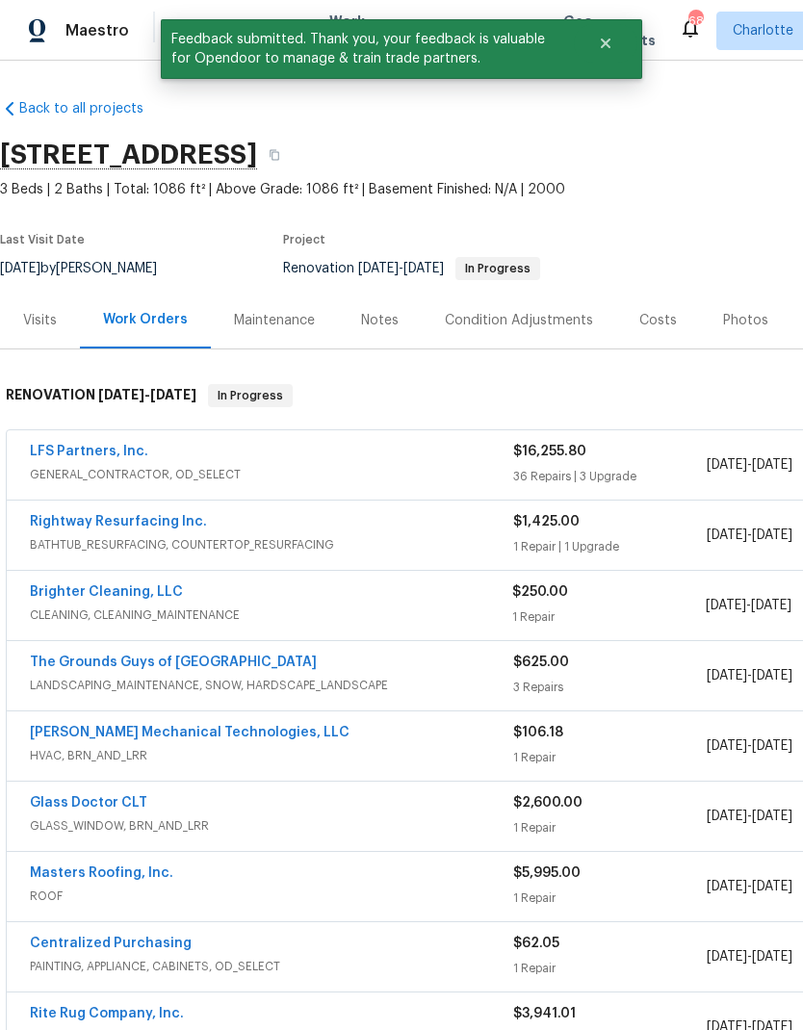
click at [58, 448] on link "LFS Partners, Inc." at bounding box center [89, 451] width 118 height 13
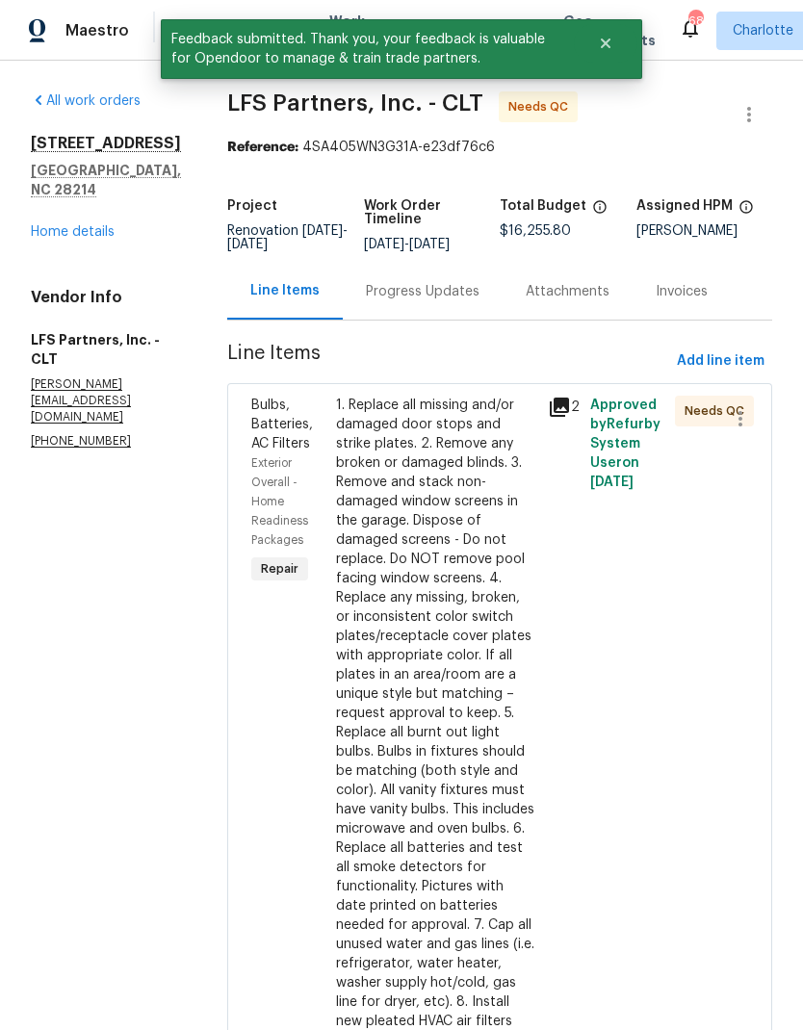
click at [463, 501] on div "1. Replace all missing and/or damaged door stops and strike plates. 2. Remove a…" at bounding box center [436, 723] width 200 height 655
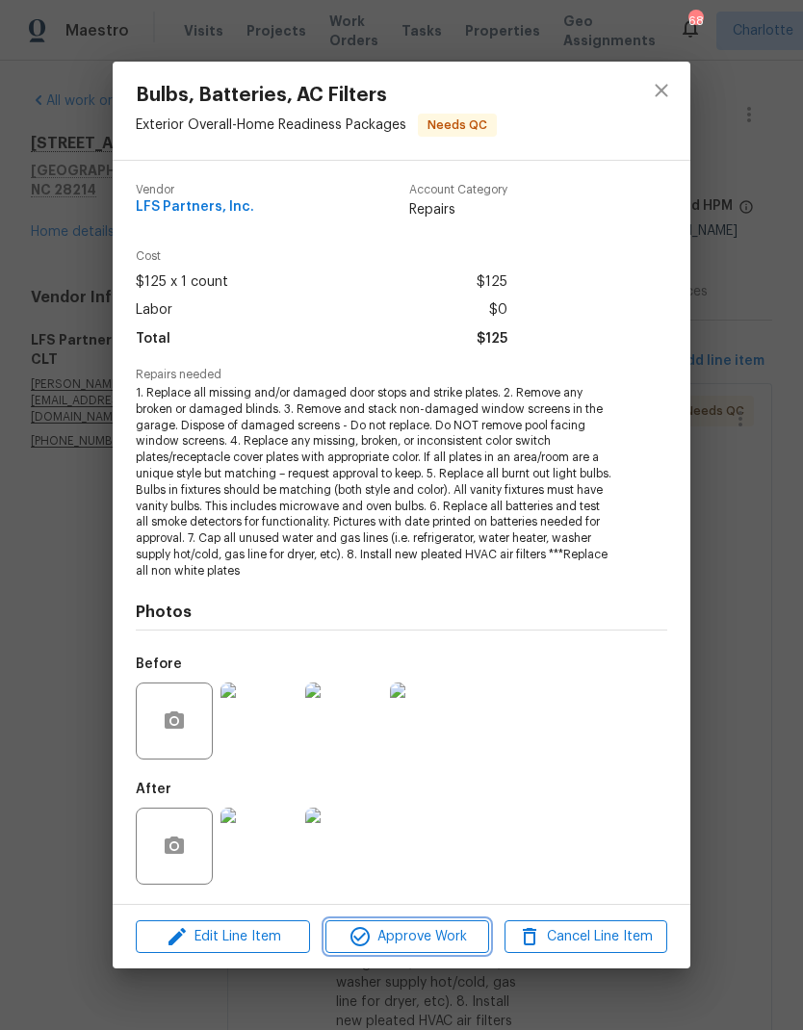
click at [447, 932] on span "Approve Work" at bounding box center [406, 937] width 151 height 24
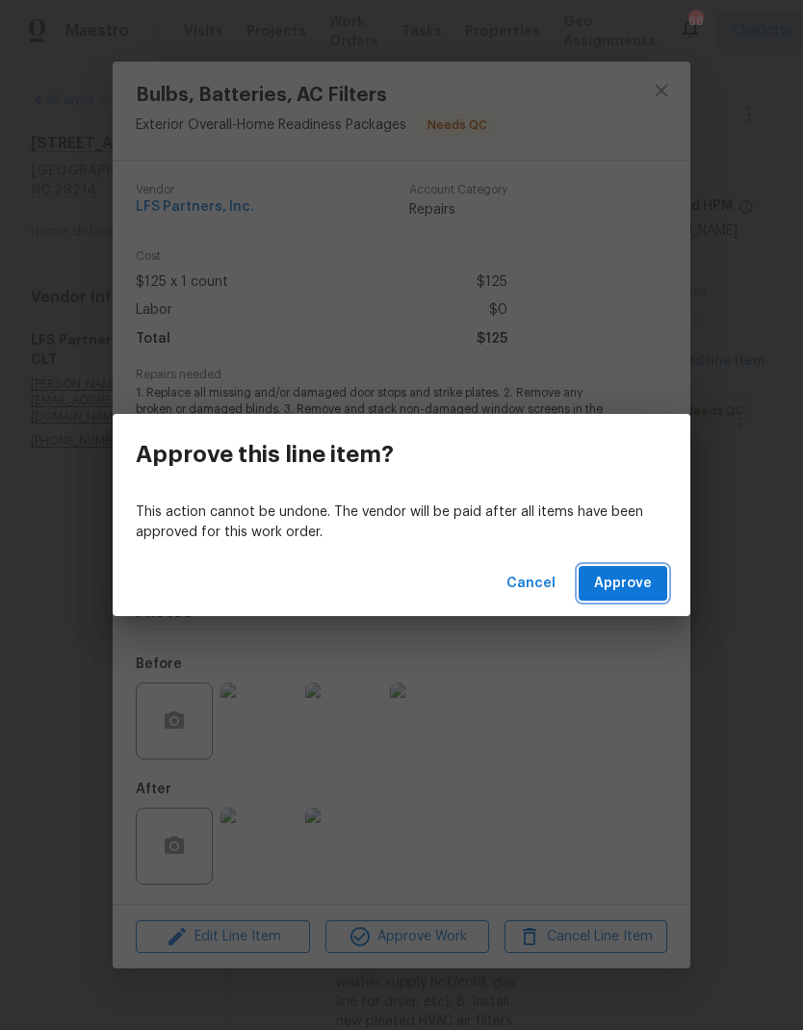
click at [627, 579] on span "Approve" at bounding box center [623, 584] width 58 height 24
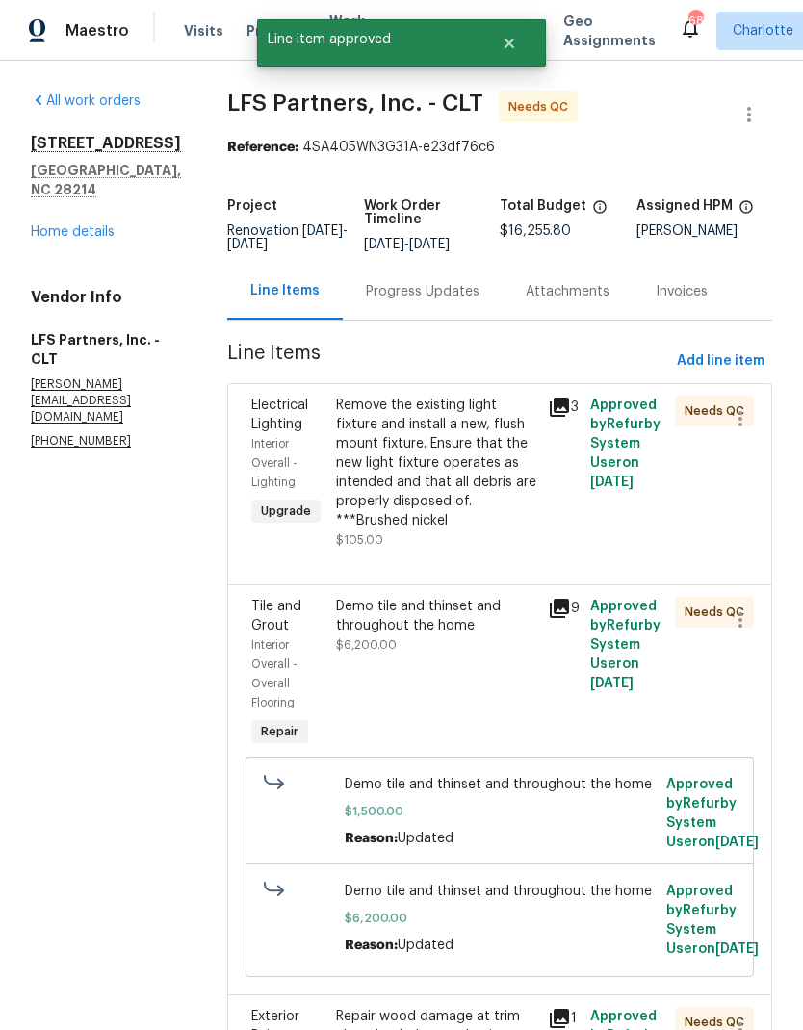
click at [476, 458] on div "Remove the existing light fixture and install a new, flush mount fixture. Ensur…" at bounding box center [436, 463] width 200 height 135
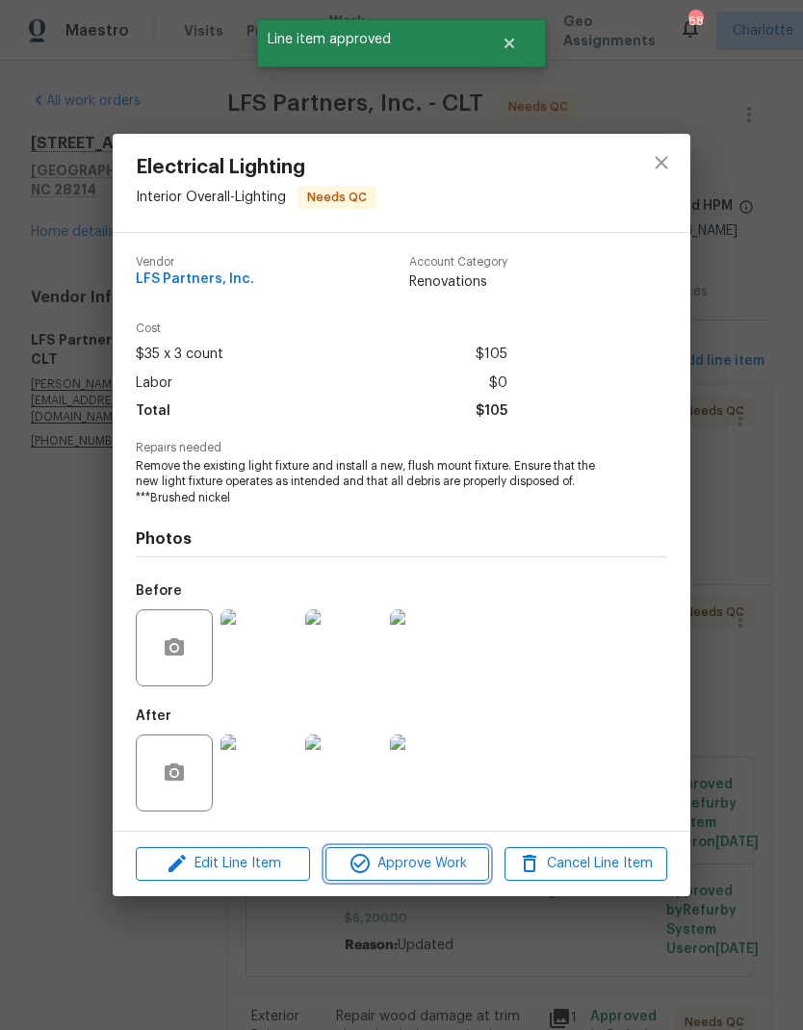
click at [451, 864] on span "Approve Work" at bounding box center [406, 864] width 151 height 24
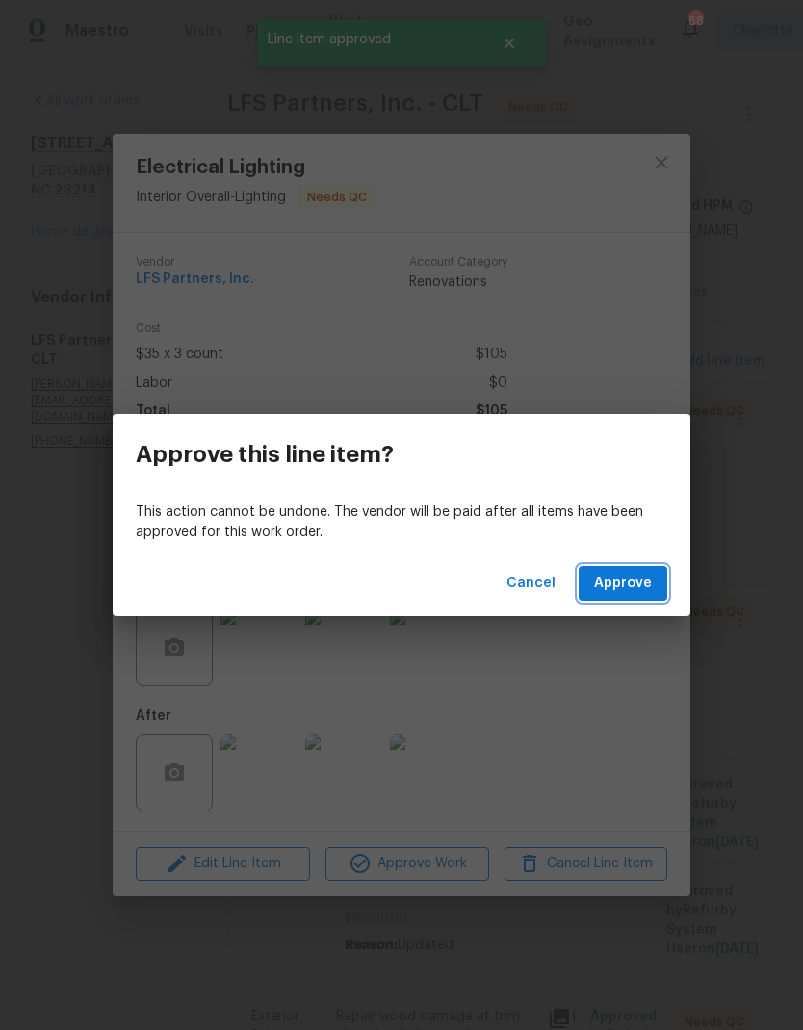
click at [629, 584] on span "Approve" at bounding box center [623, 584] width 58 height 24
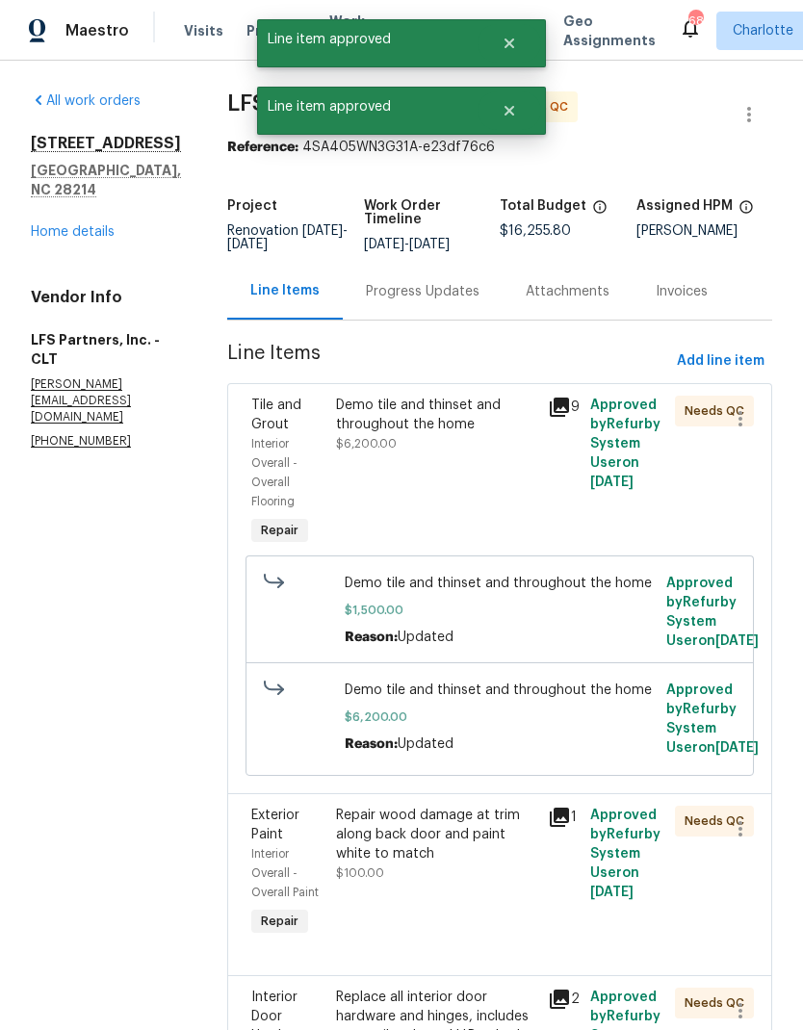
click at [449, 415] on div "Demo tile and thinset and throughout the home" at bounding box center [436, 415] width 200 height 39
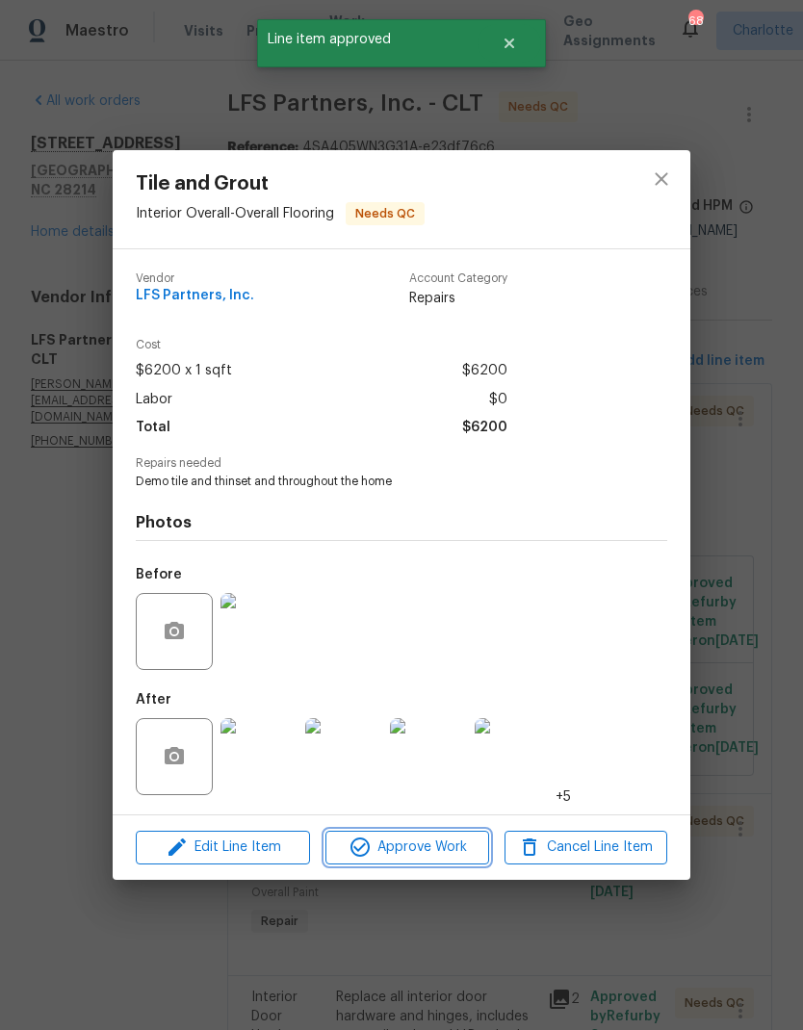
click at [458, 851] on span "Approve Work" at bounding box center [406, 847] width 151 height 24
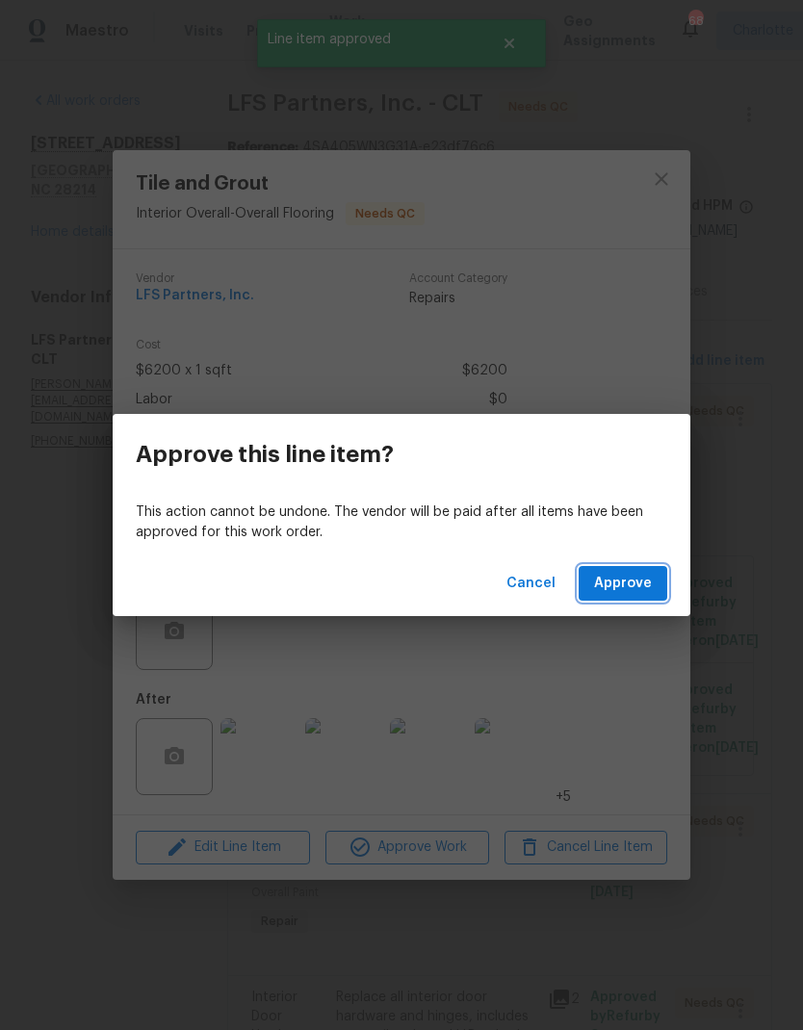
click at [638, 584] on span "Approve" at bounding box center [623, 584] width 58 height 24
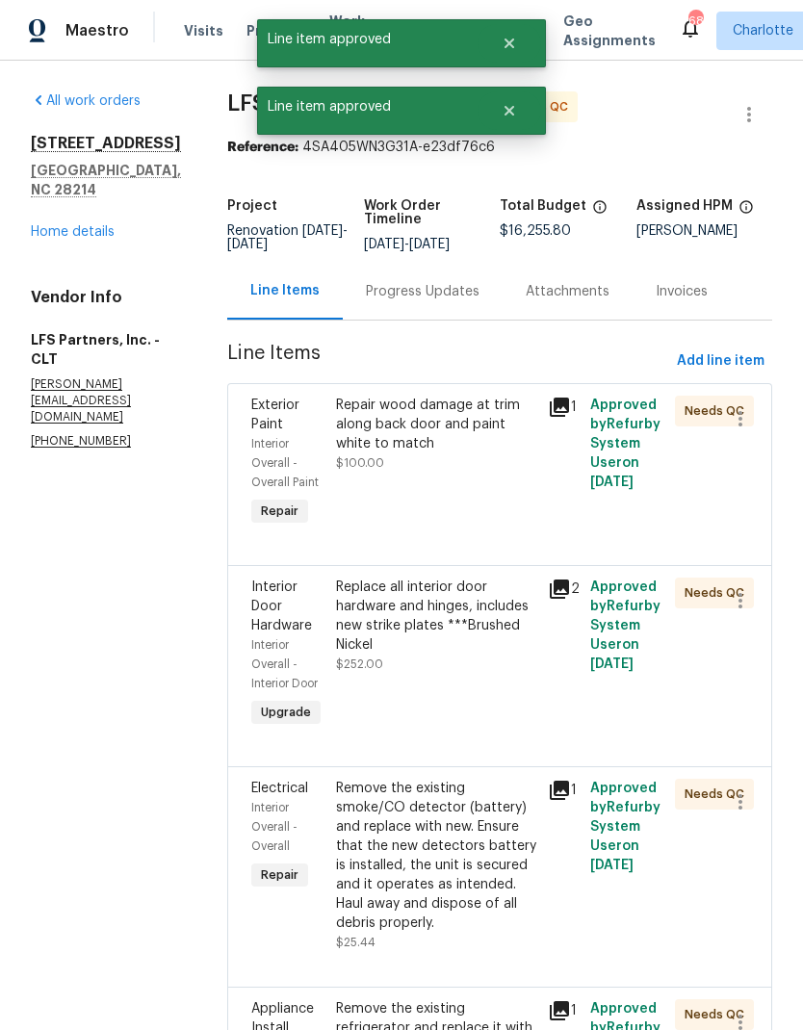
click at [468, 421] on div "Repair wood damage at trim along back door and paint white to match" at bounding box center [436, 425] width 200 height 58
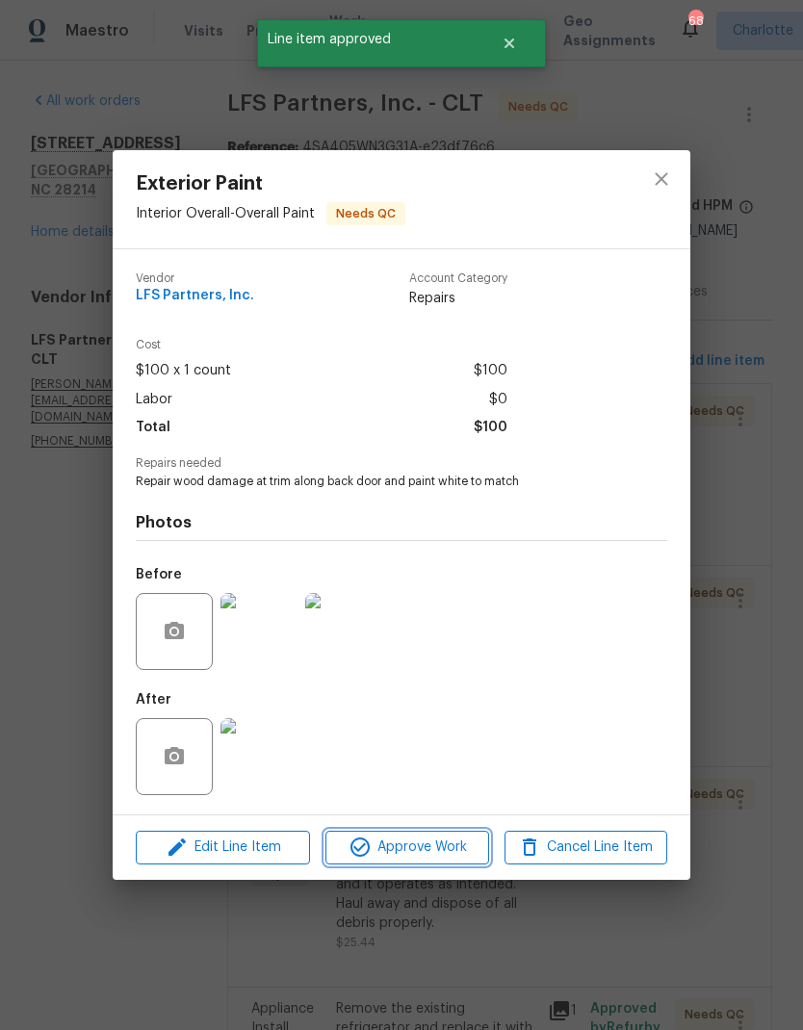
click at [436, 847] on span "Approve Work" at bounding box center [406, 847] width 151 height 24
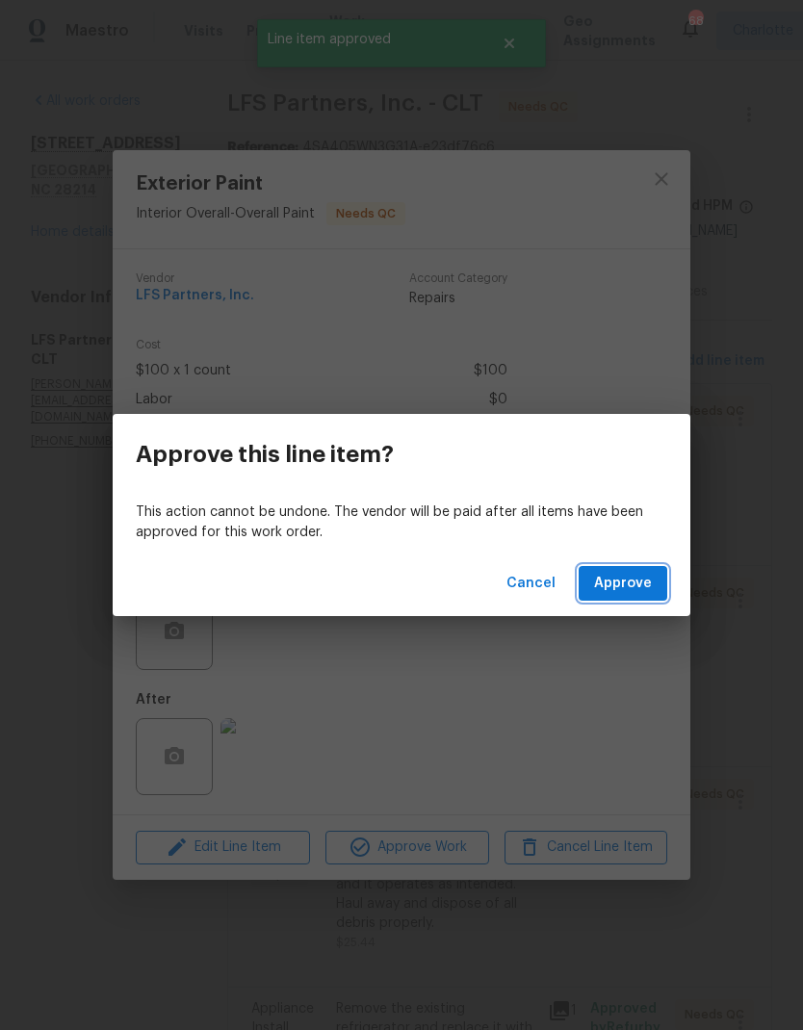
click at [629, 585] on span "Approve" at bounding box center [623, 584] width 58 height 24
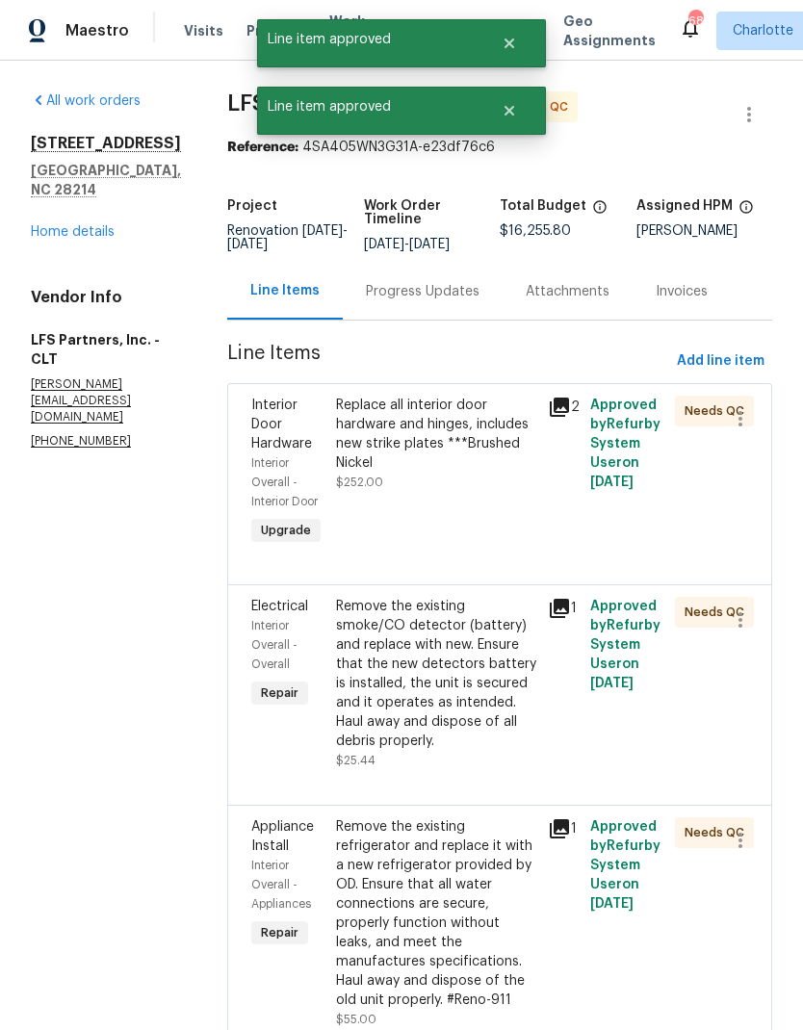
click at [462, 431] on div "Replace all interior door hardware and hinges, includes new strike plates ***Br…" at bounding box center [436, 434] width 200 height 77
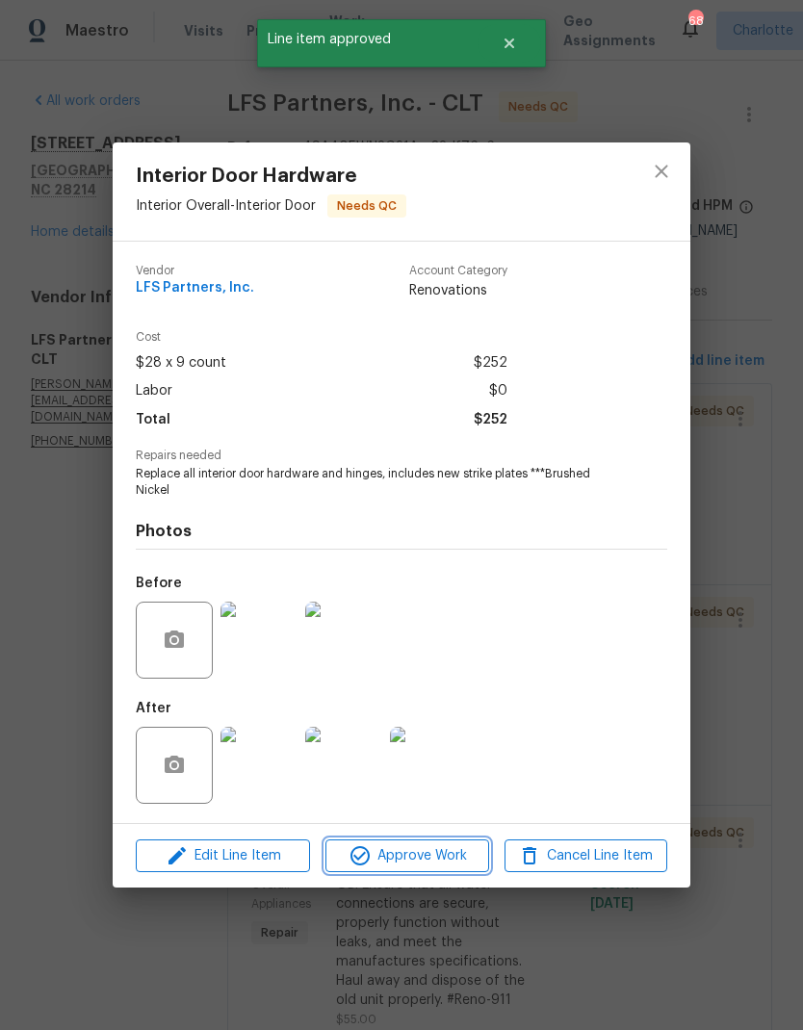
click at [448, 863] on span "Approve Work" at bounding box center [406, 856] width 151 height 24
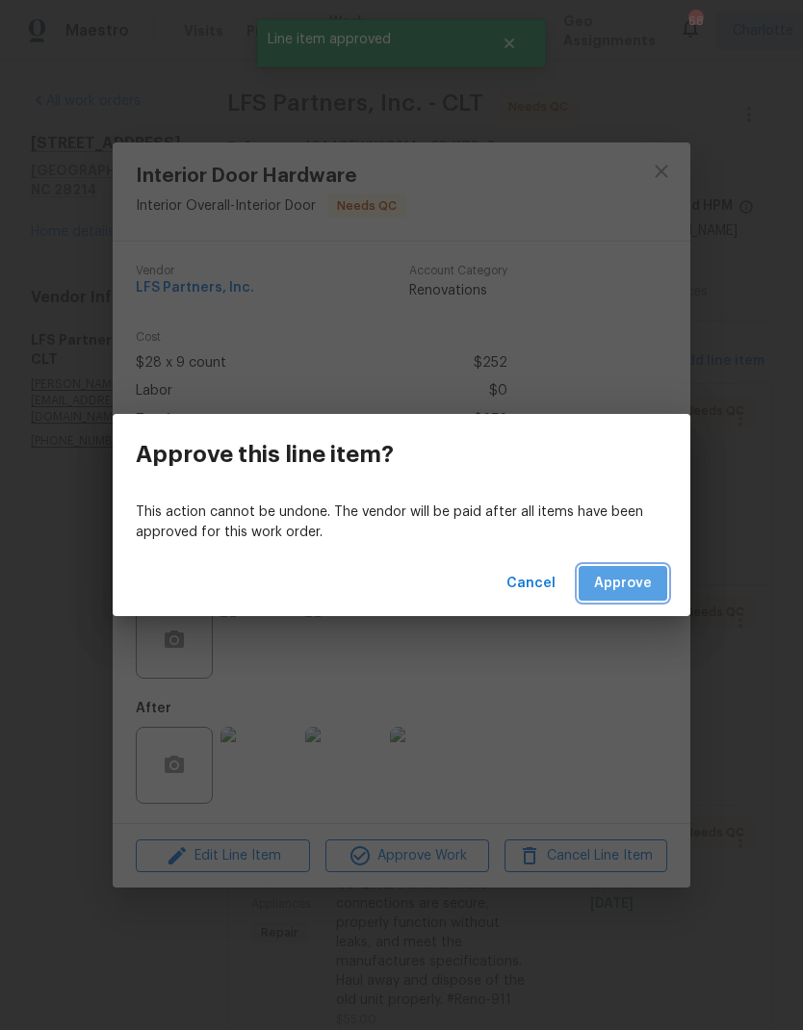
click at [634, 590] on span "Approve" at bounding box center [623, 584] width 58 height 24
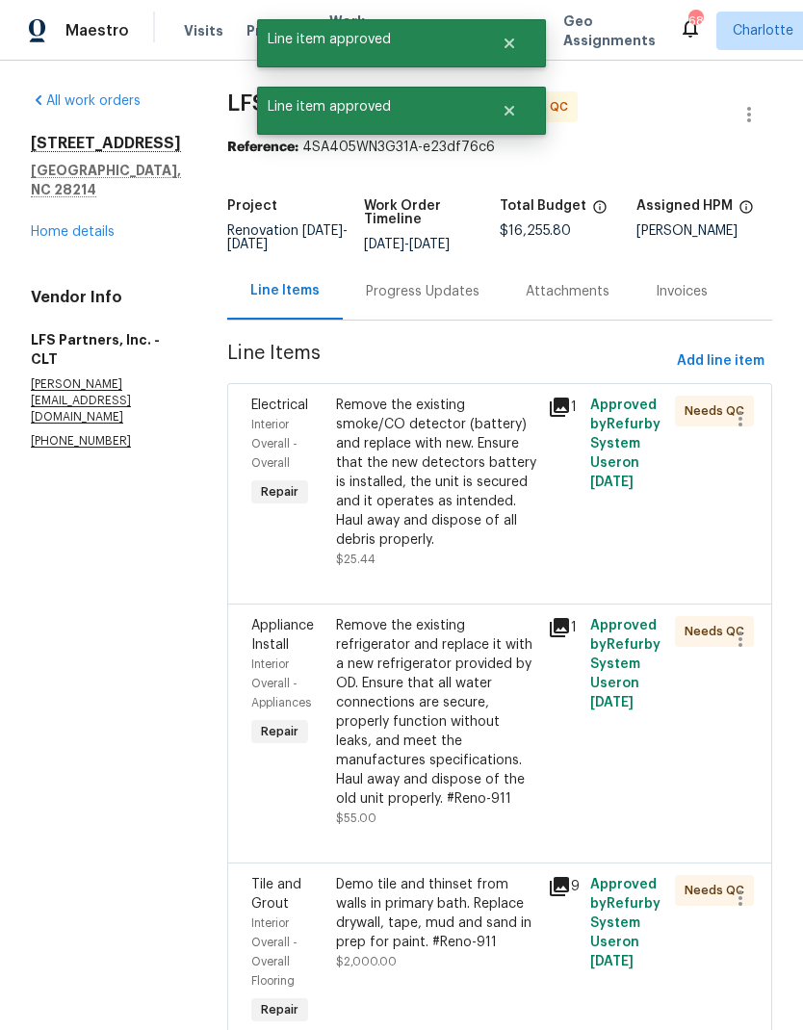
click at [491, 484] on div "Remove the existing smoke/CO detector (battery) and replace with new. Ensure th…" at bounding box center [436, 473] width 200 height 154
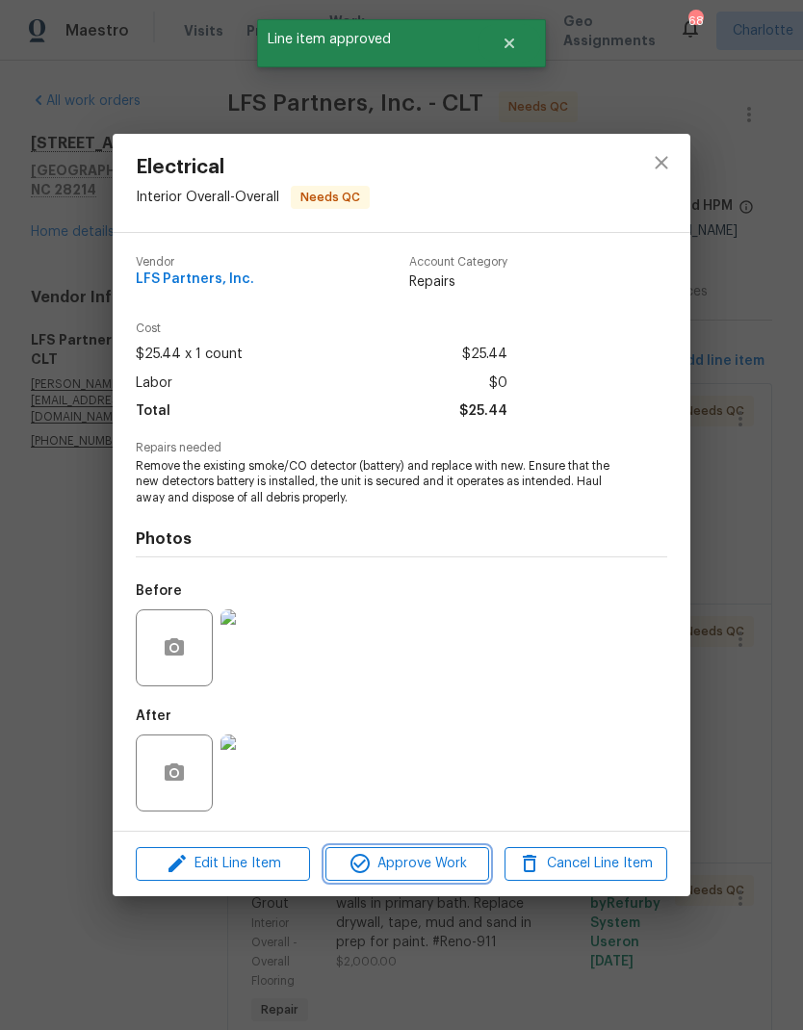
click at [461, 864] on span "Approve Work" at bounding box center [406, 864] width 151 height 24
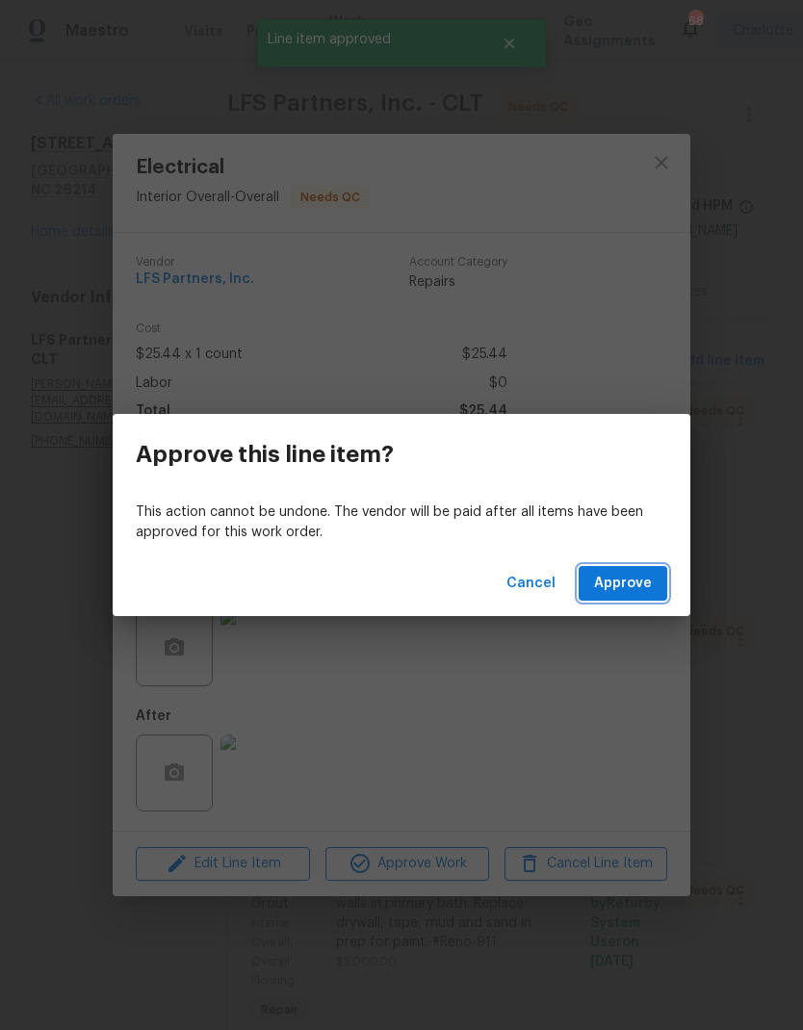
click at [647, 593] on span "Approve" at bounding box center [623, 584] width 58 height 24
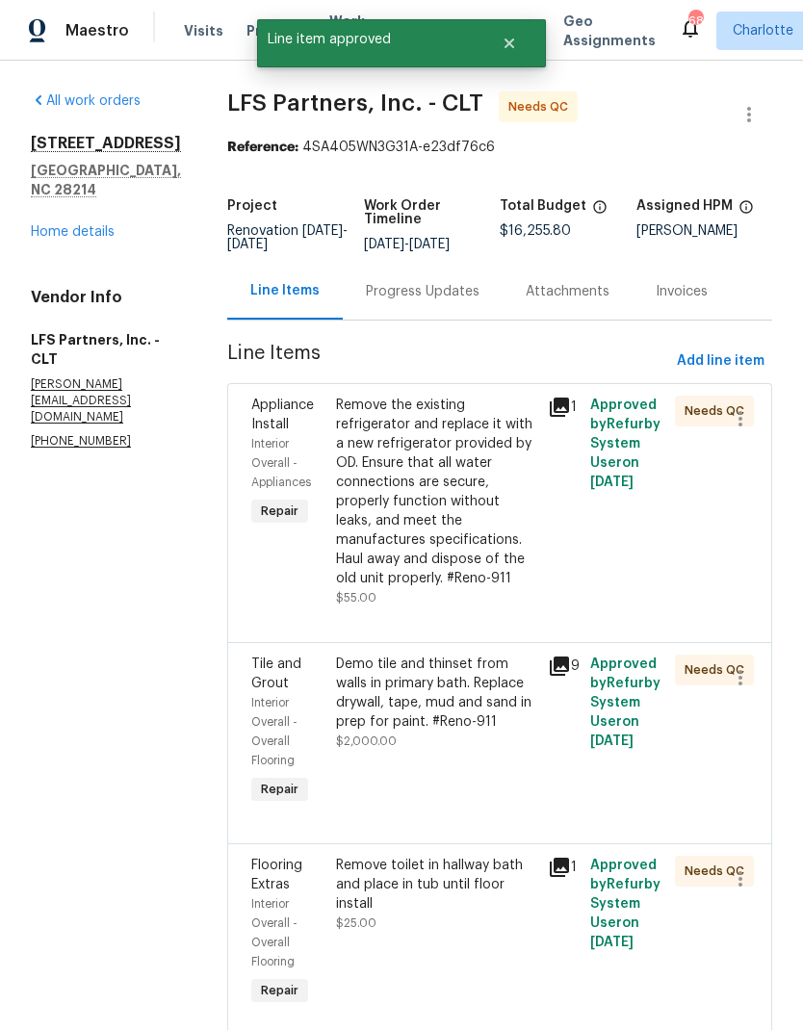
click at [469, 491] on div "Remove the existing refrigerator and replace it with a new refrigerator provide…" at bounding box center [436, 492] width 200 height 193
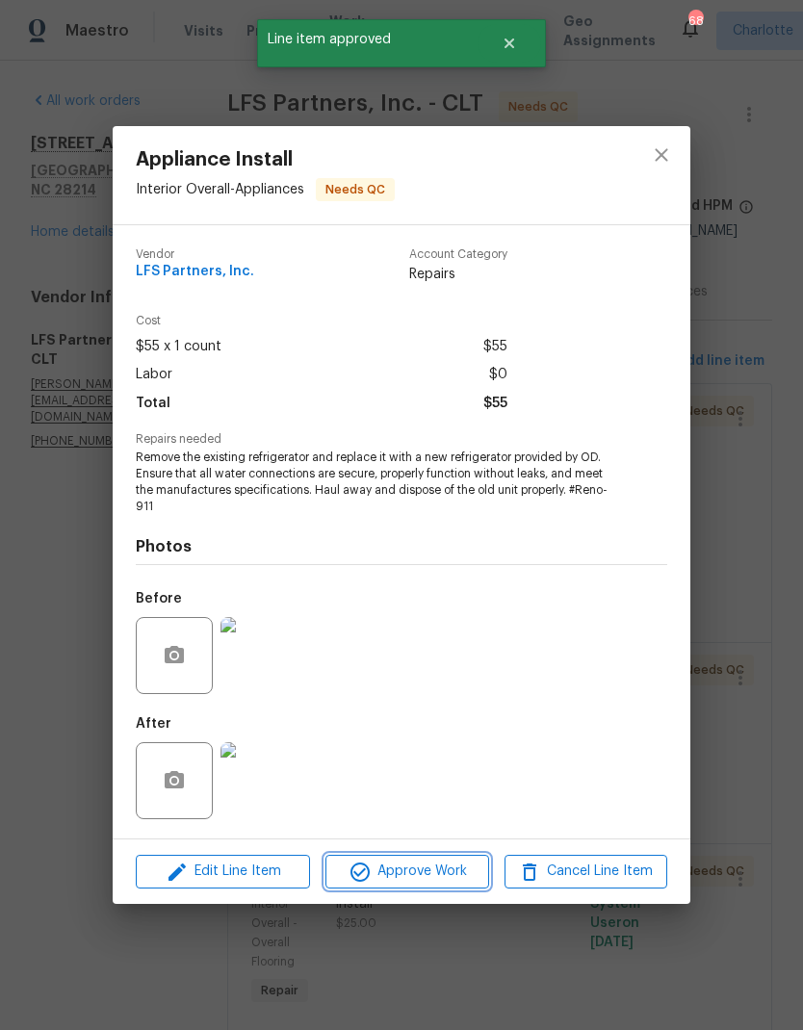
click at [445, 868] on span "Approve Work" at bounding box center [406, 872] width 151 height 24
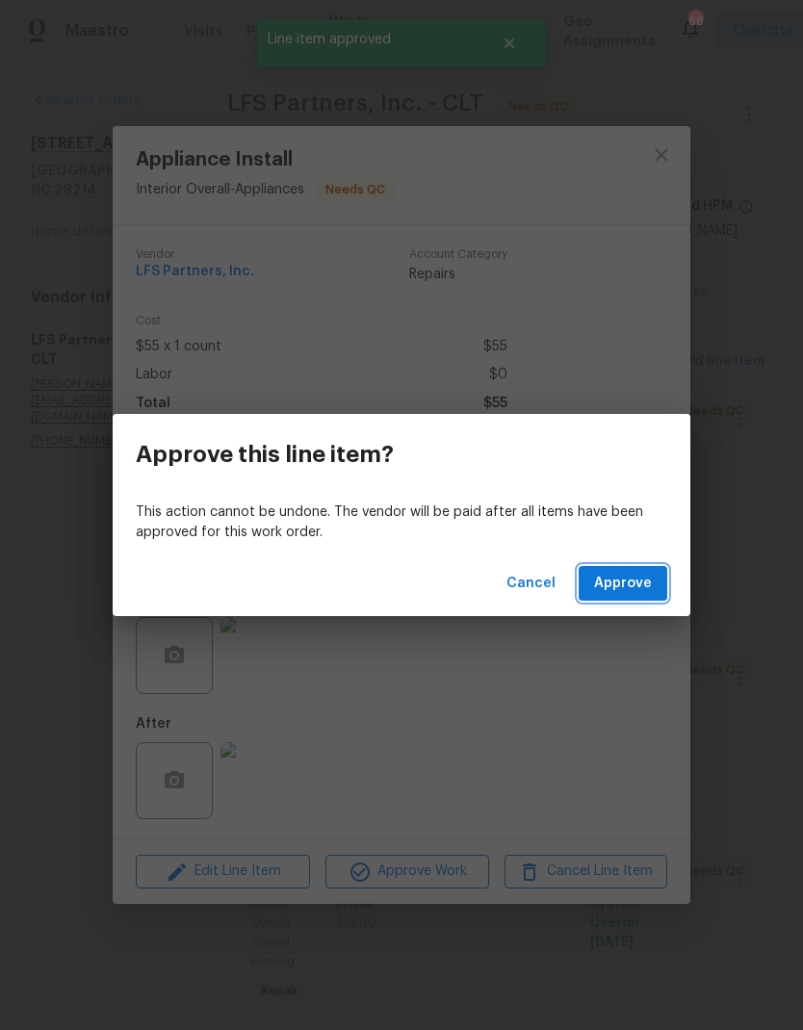
click at [624, 585] on span "Approve" at bounding box center [623, 584] width 58 height 24
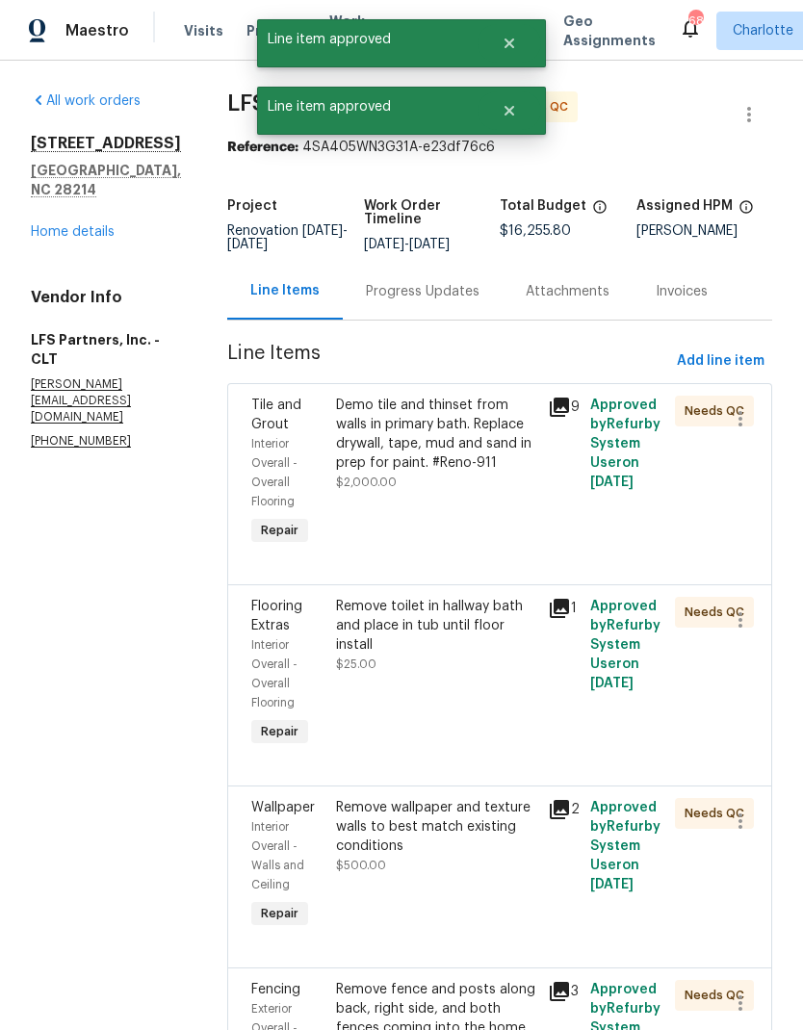
click at [456, 449] on div "Demo tile and thinset from walls in primary bath. Replace drywall, tape, mud an…" at bounding box center [436, 434] width 200 height 77
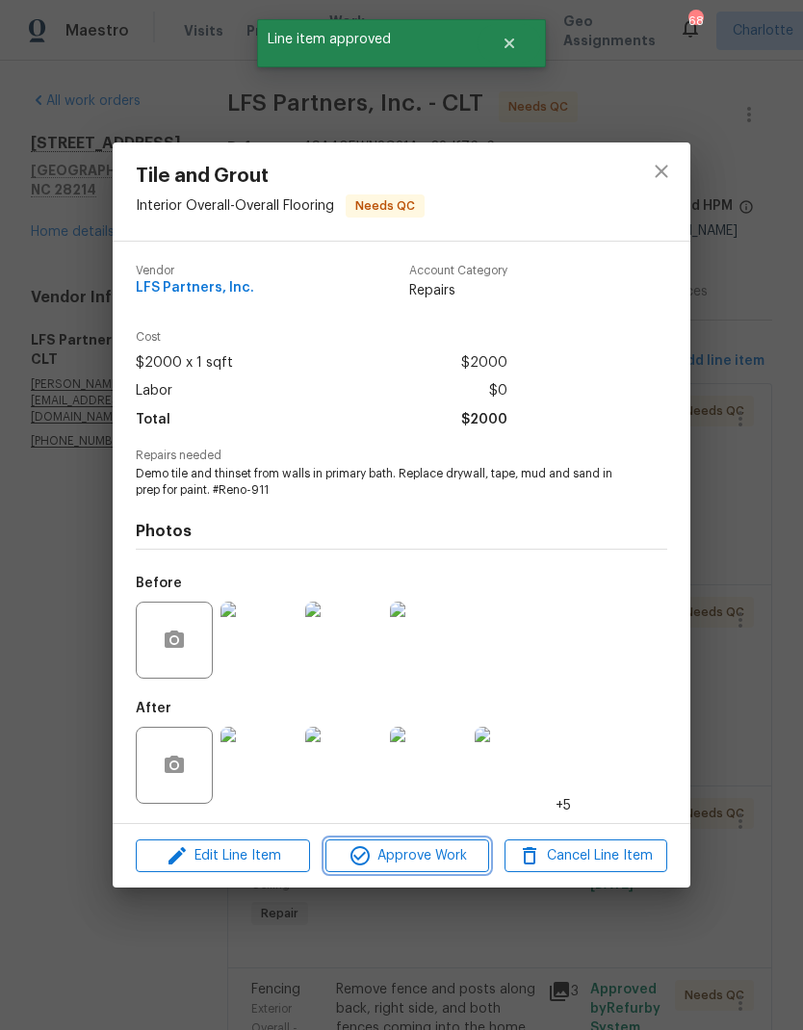
click at [457, 859] on span "Approve Work" at bounding box center [406, 856] width 151 height 24
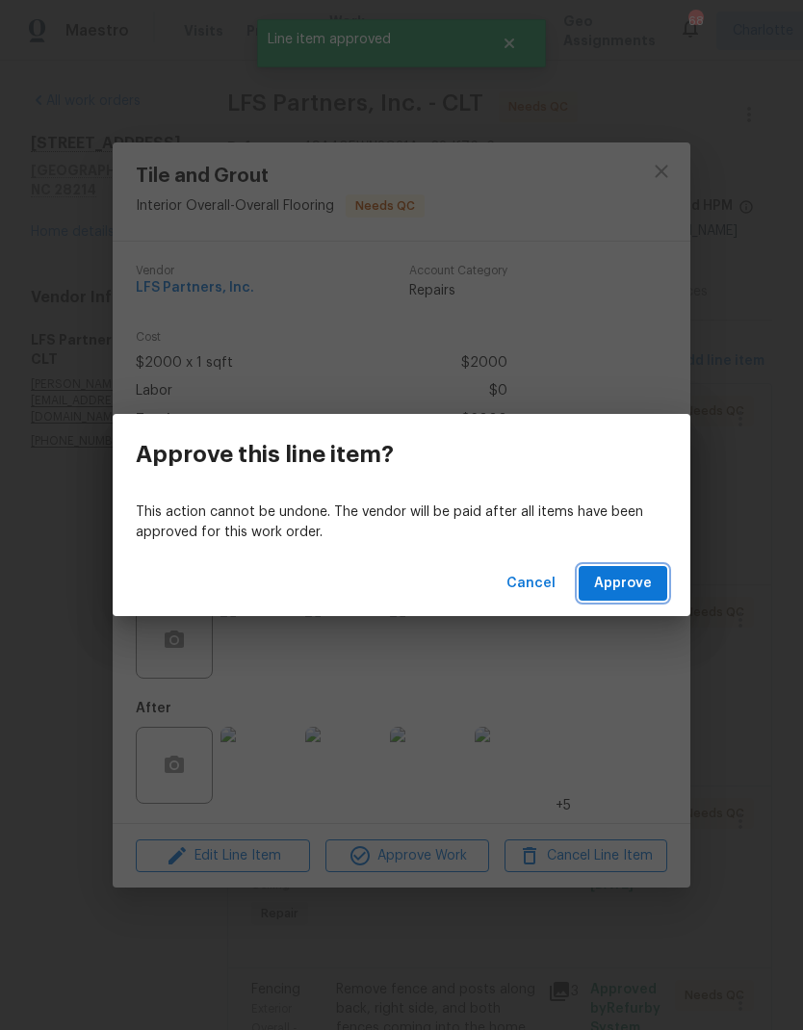
click at [635, 581] on span "Approve" at bounding box center [623, 584] width 58 height 24
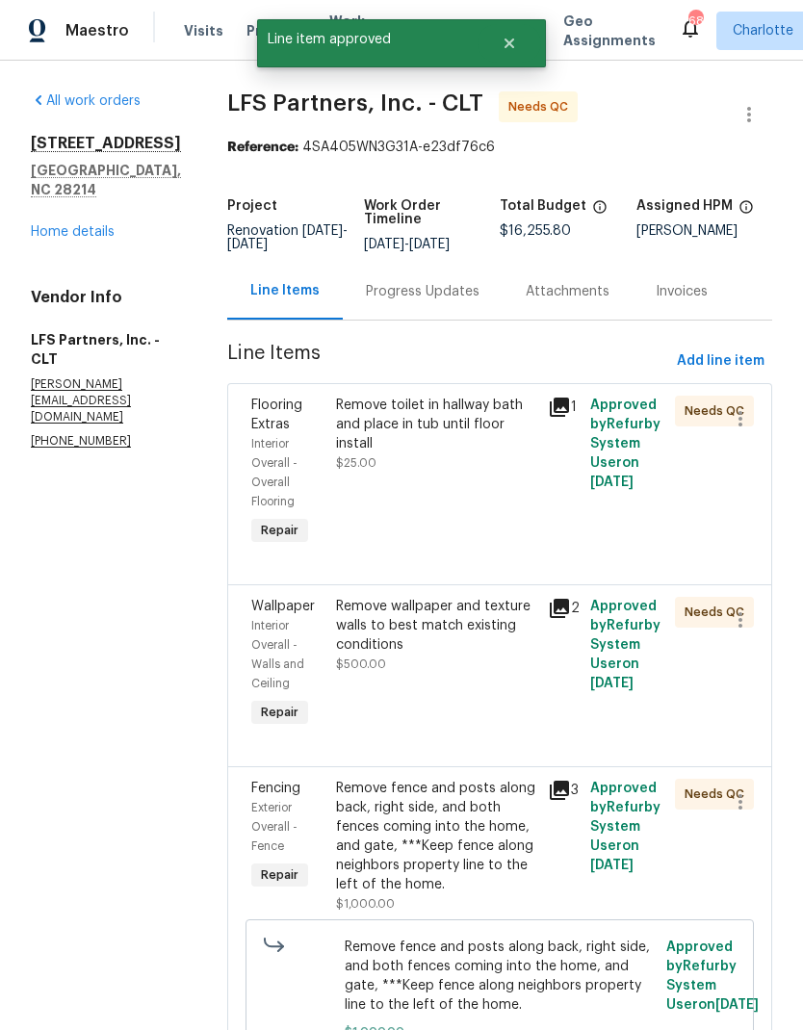
click at [480, 420] on div "Remove toilet in hallway bath and place in tub until floor install" at bounding box center [436, 425] width 200 height 58
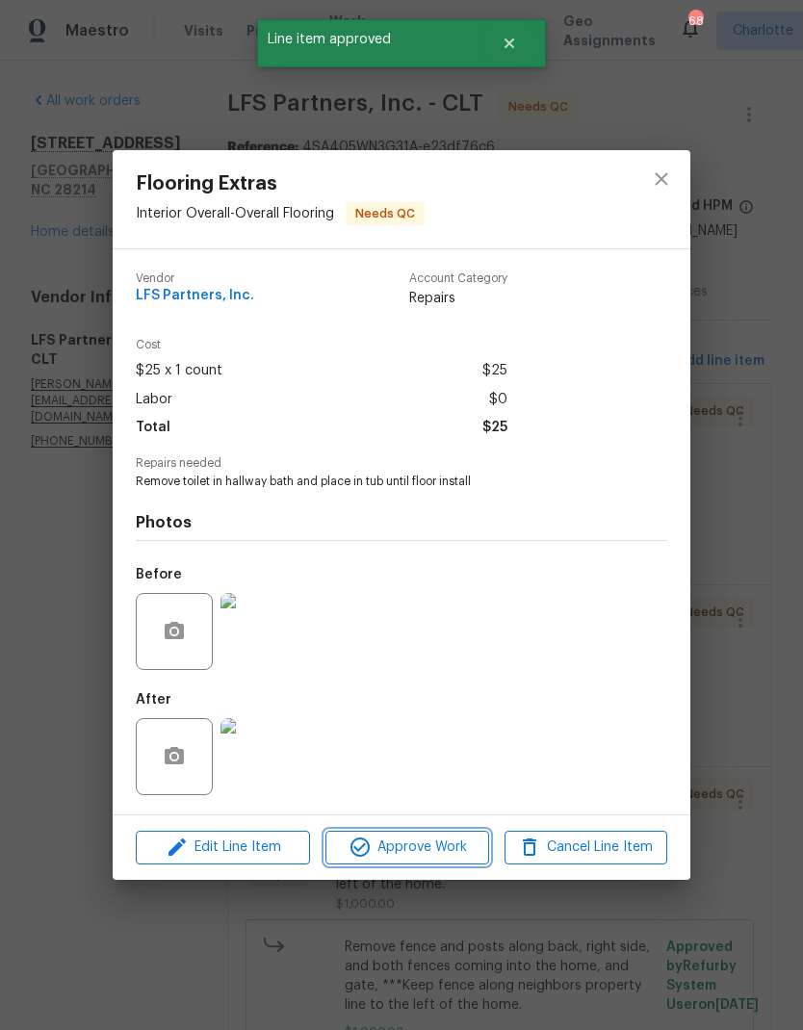
click at [456, 850] on span "Approve Work" at bounding box center [406, 847] width 151 height 24
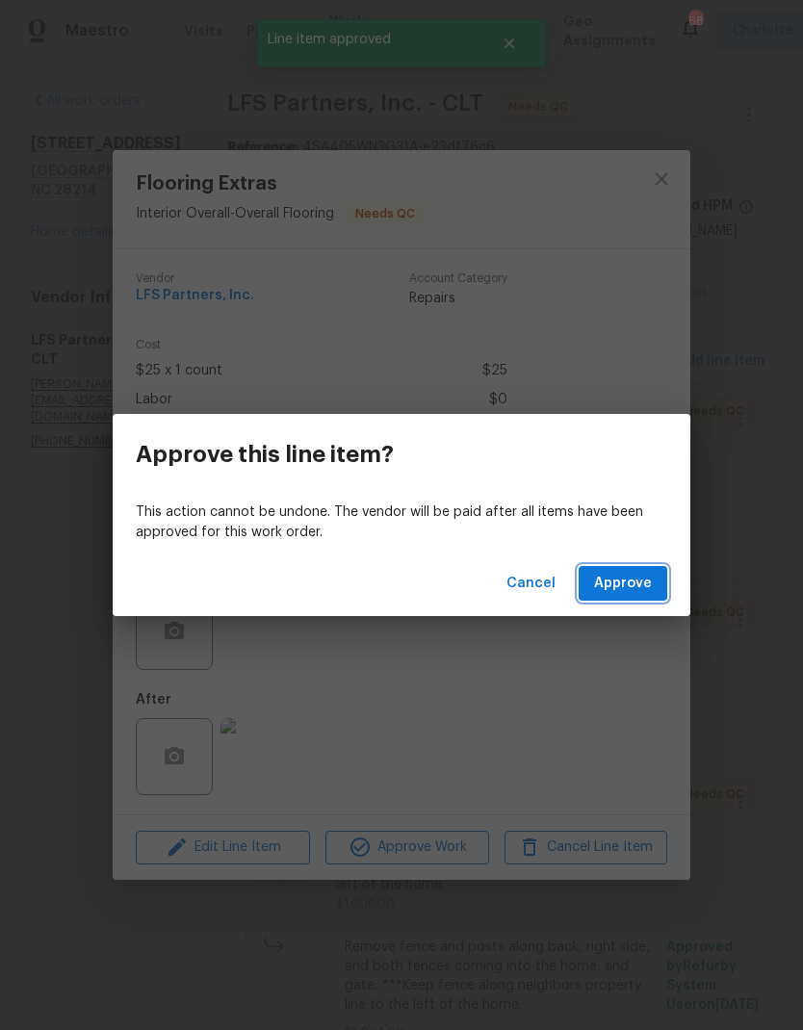
click at [639, 586] on span "Approve" at bounding box center [623, 584] width 58 height 24
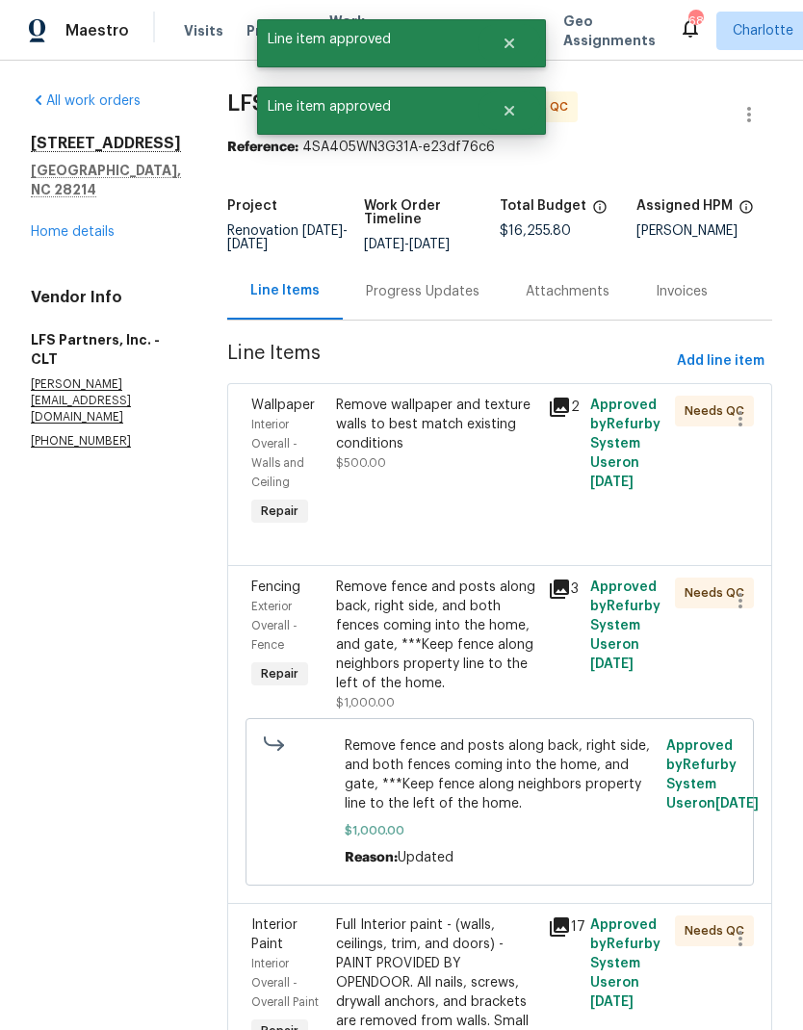
click at [473, 415] on div "Remove wallpaper and texture walls to best match existing conditions" at bounding box center [436, 425] width 200 height 58
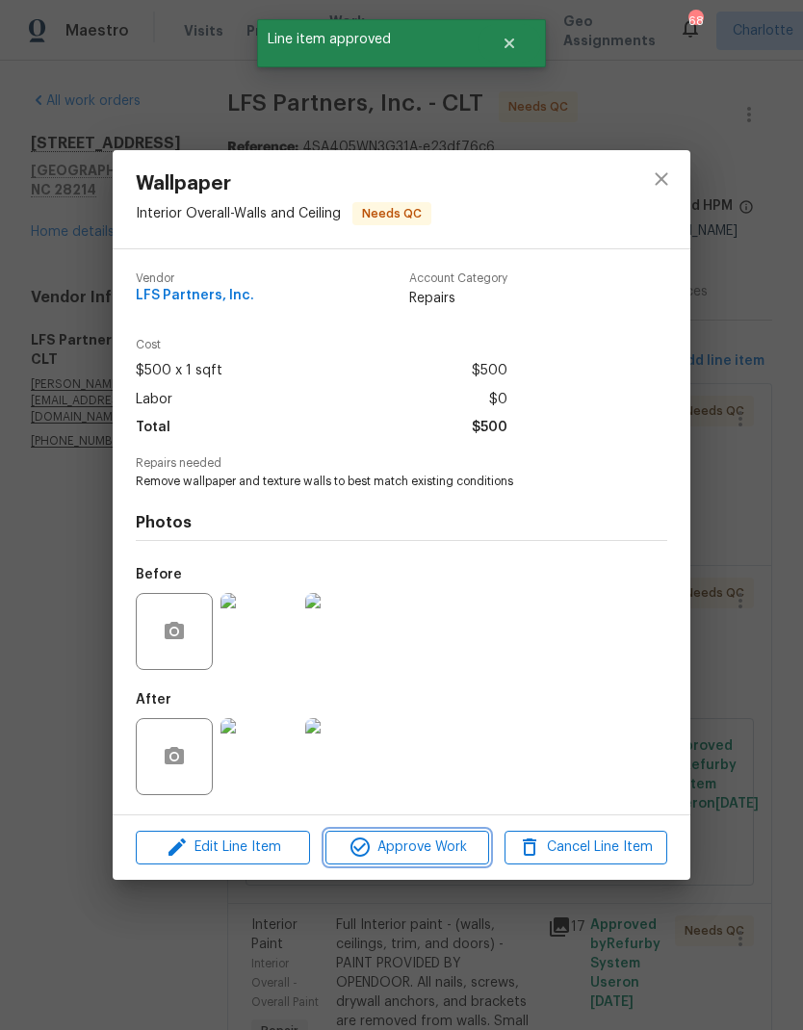
click at [450, 847] on span "Approve Work" at bounding box center [406, 847] width 151 height 24
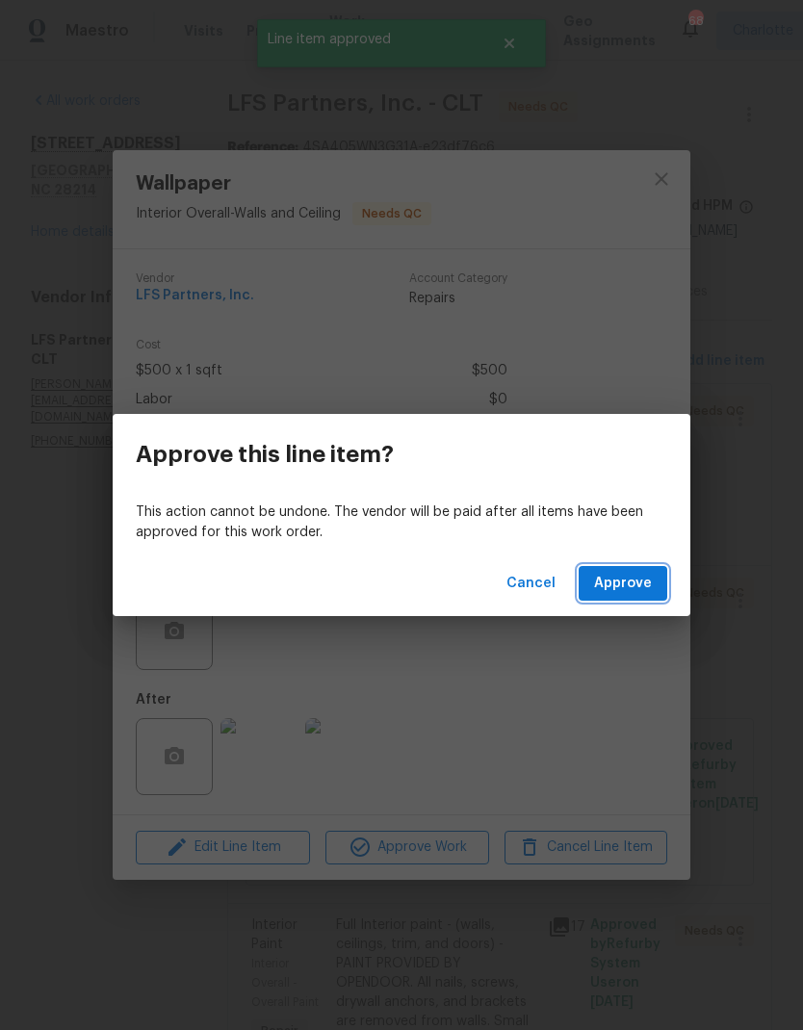
click at [636, 594] on span "Approve" at bounding box center [623, 584] width 58 height 24
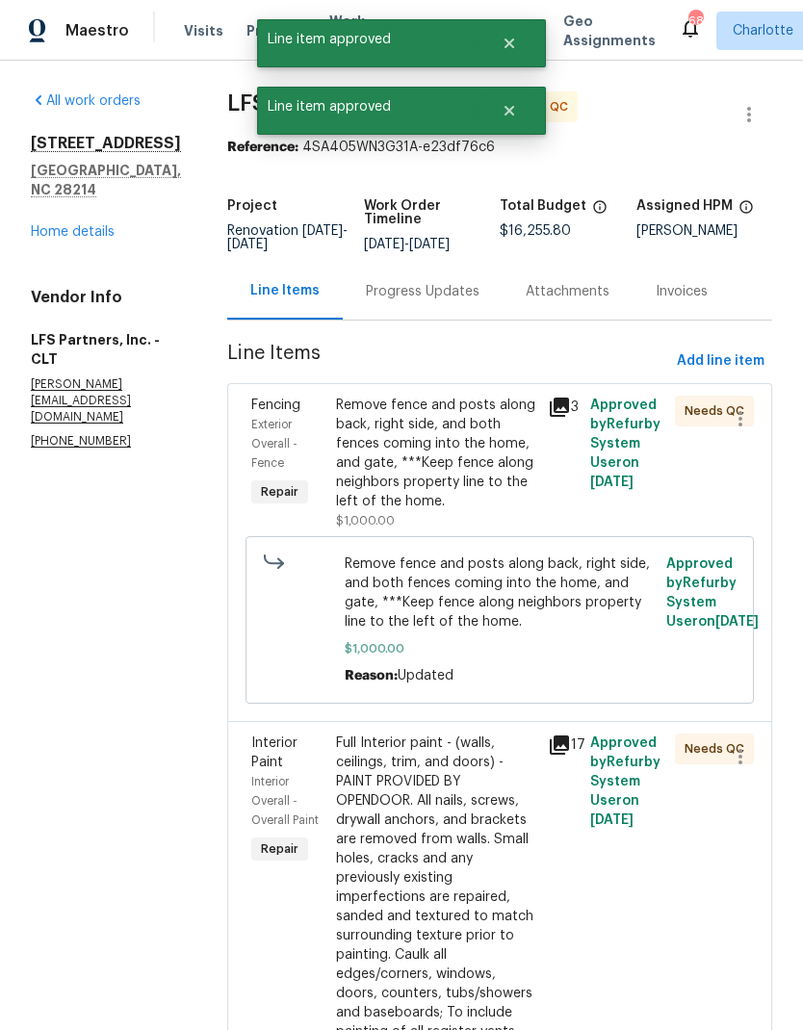
click at [471, 801] on div "Full Interior paint - (walls, ceilings, trim, and doors) - PAINT PROVIDED BY OP…" at bounding box center [436, 964] width 200 height 462
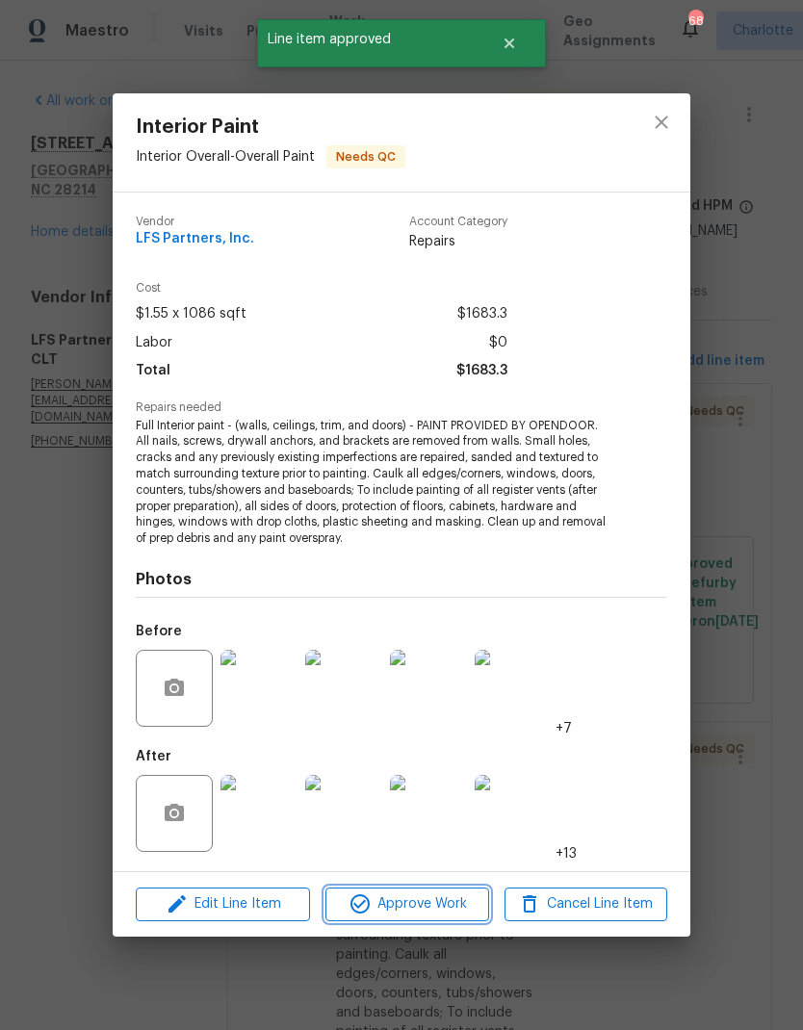
click at [457, 898] on span "Approve Work" at bounding box center [406, 904] width 151 height 24
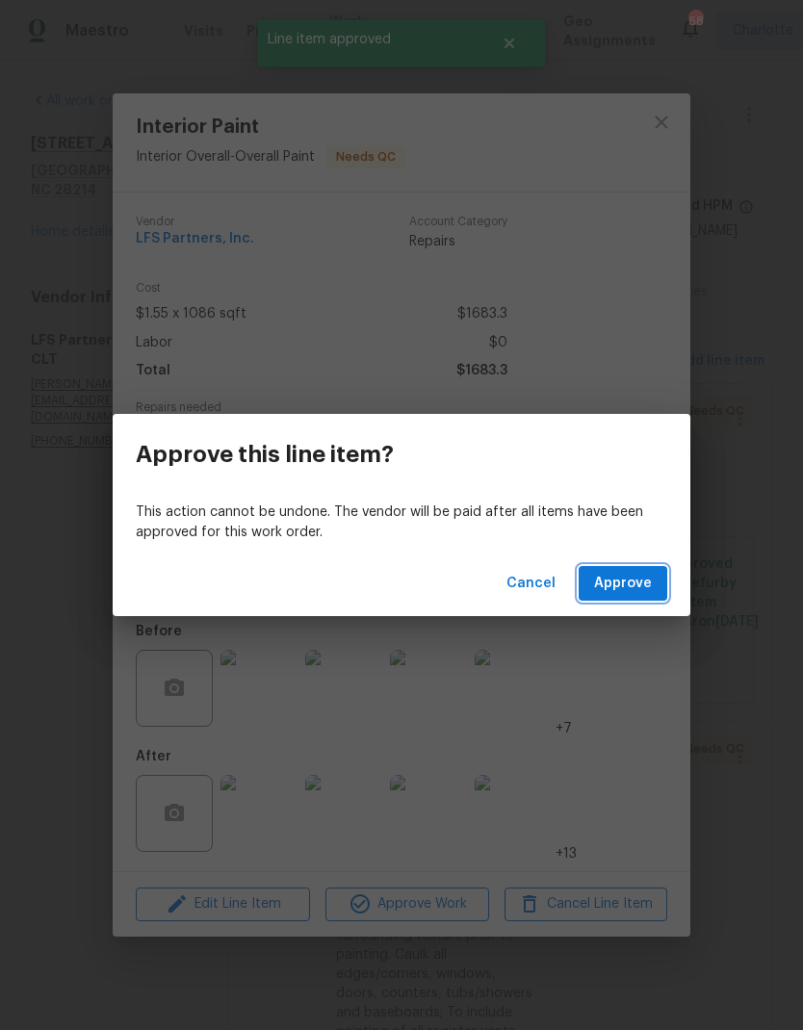
click at [636, 588] on span "Approve" at bounding box center [623, 584] width 58 height 24
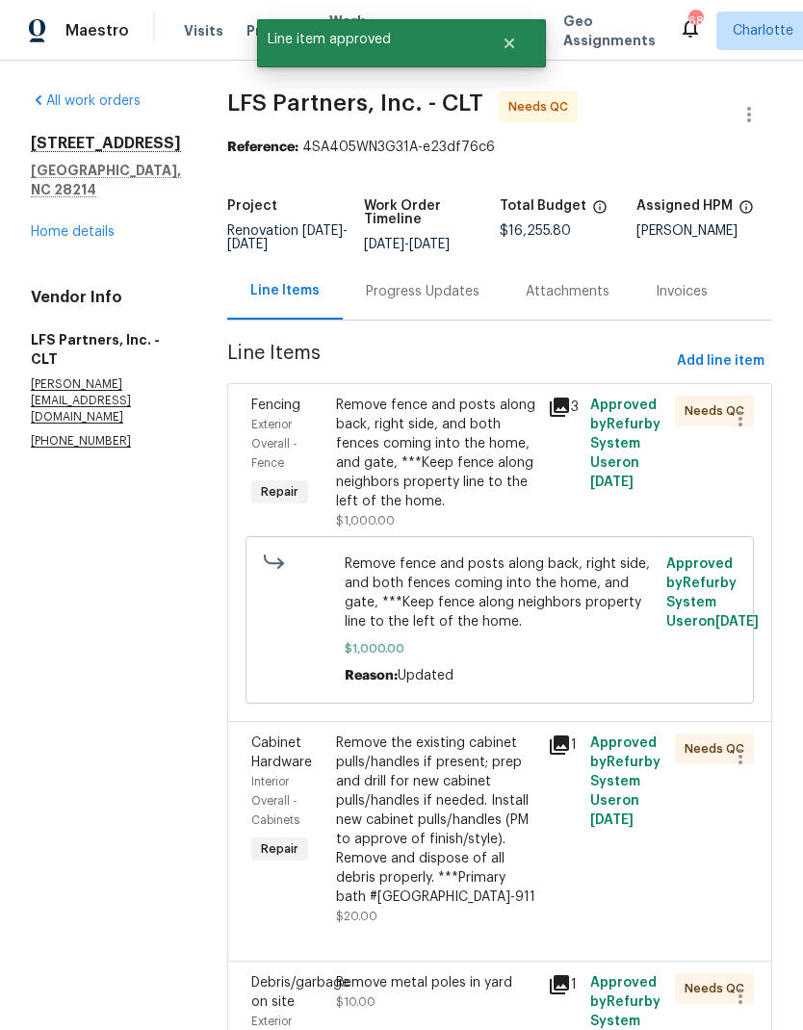
click at [476, 446] on div "Remove fence and posts along back, right side, and both fences coming into the …" at bounding box center [436, 454] width 200 height 116
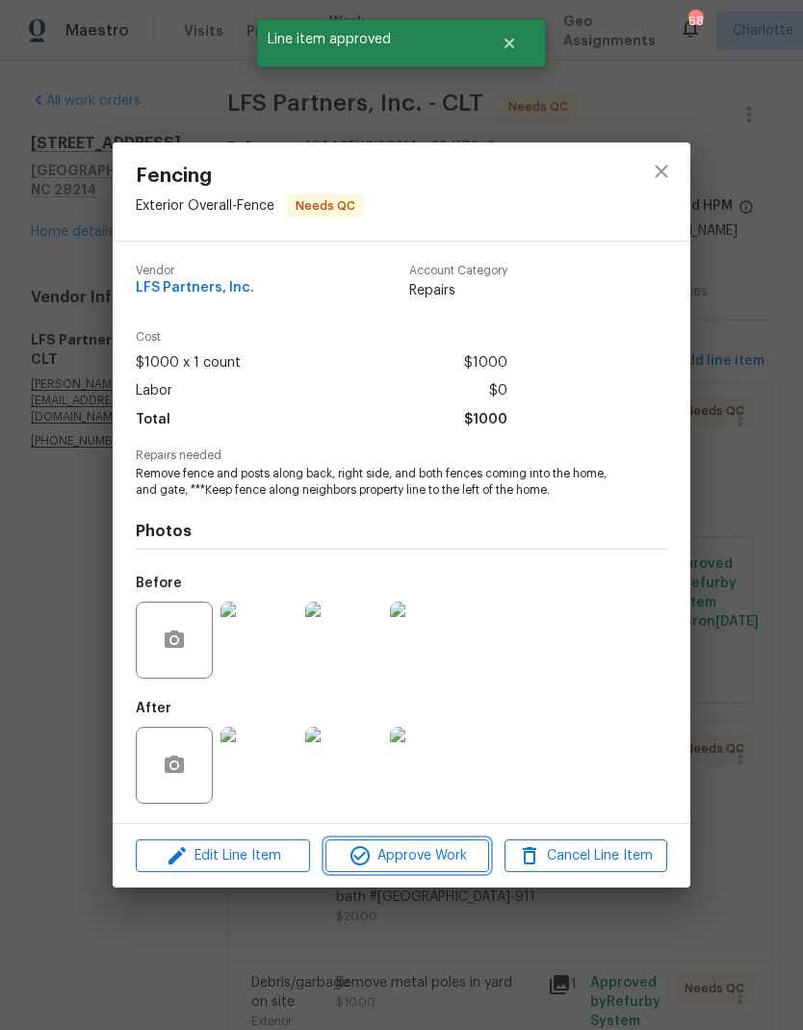
click at [443, 859] on span "Approve Work" at bounding box center [406, 856] width 151 height 24
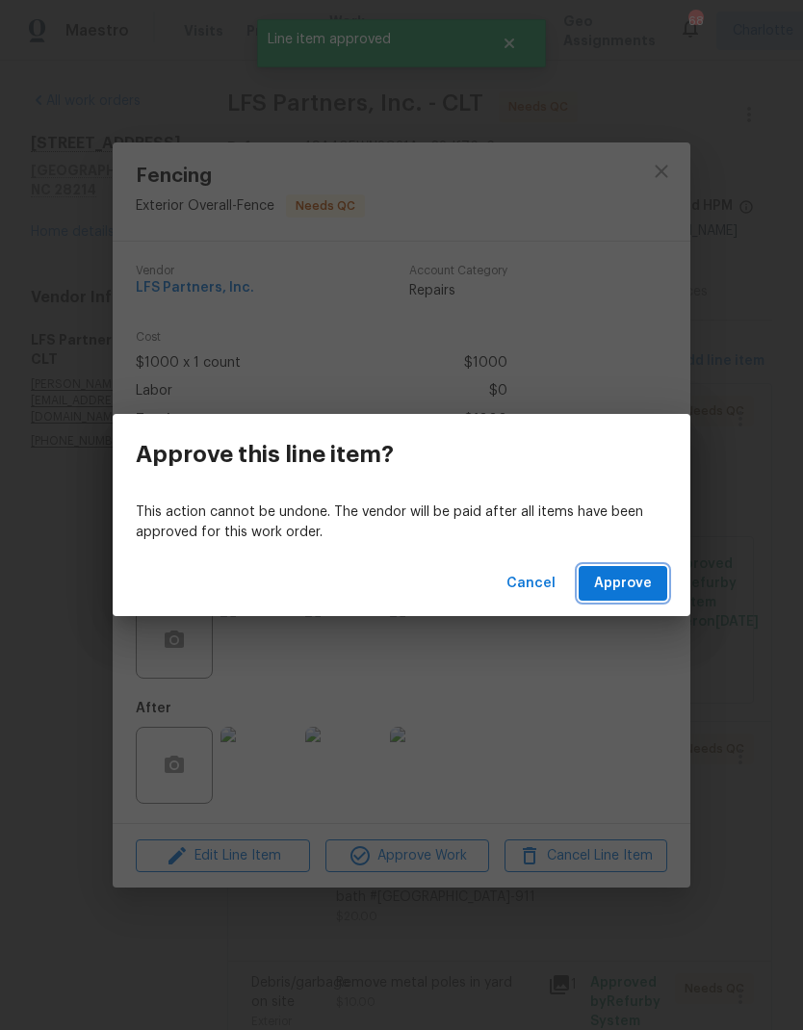
click at [634, 580] on span "Approve" at bounding box center [623, 584] width 58 height 24
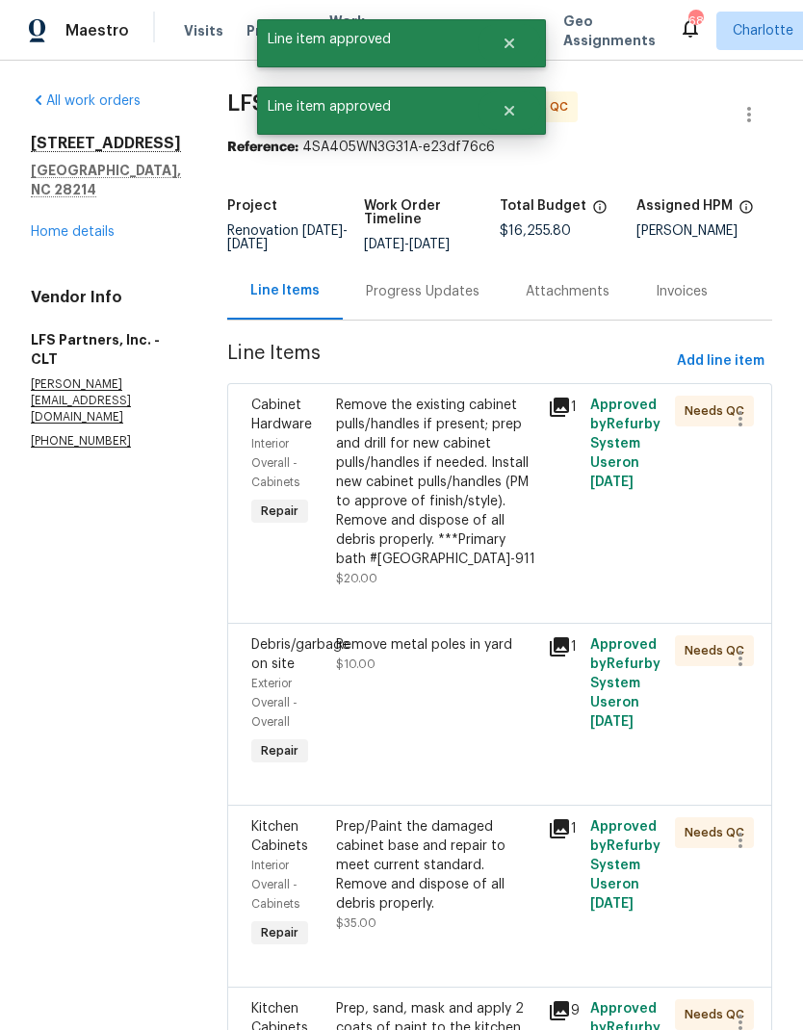
click at [438, 525] on div "Remove the existing cabinet pulls/handles if present; prep and drill for new ca…" at bounding box center [436, 482] width 200 height 173
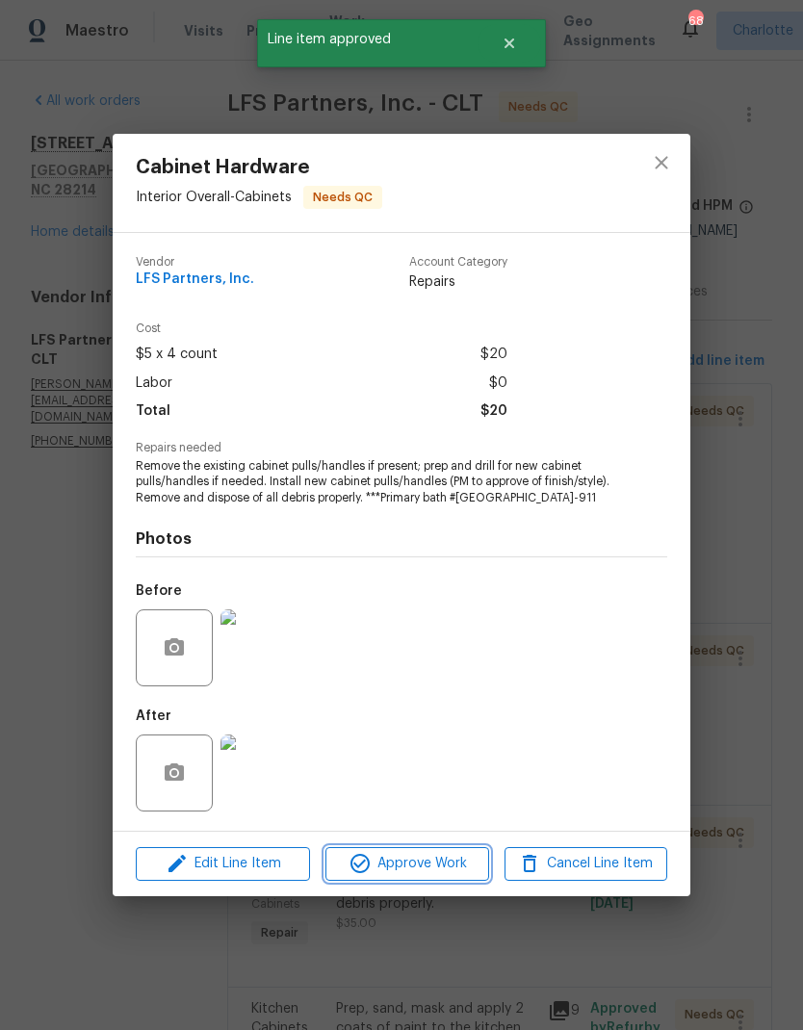
click at [439, 866] on span "Approve Work" at bounding box center [406, 864] width 151 height 24
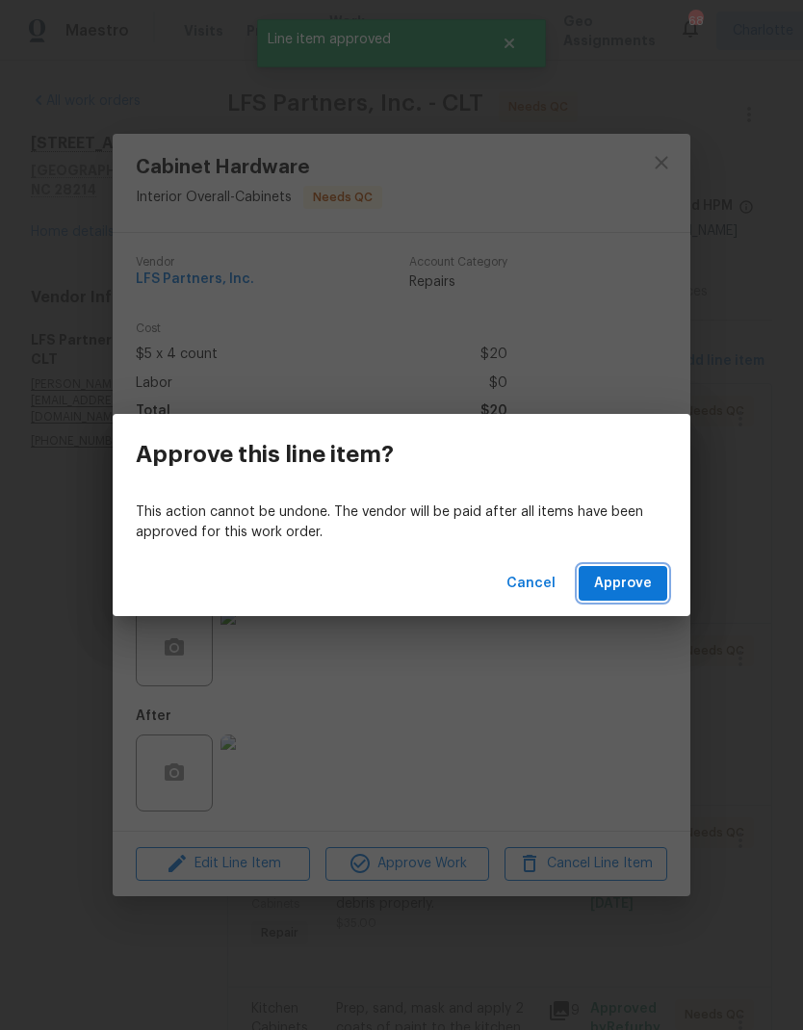
click at [638, 583] on span "Approve" at bounding box center [623, 584] width 58 height 24
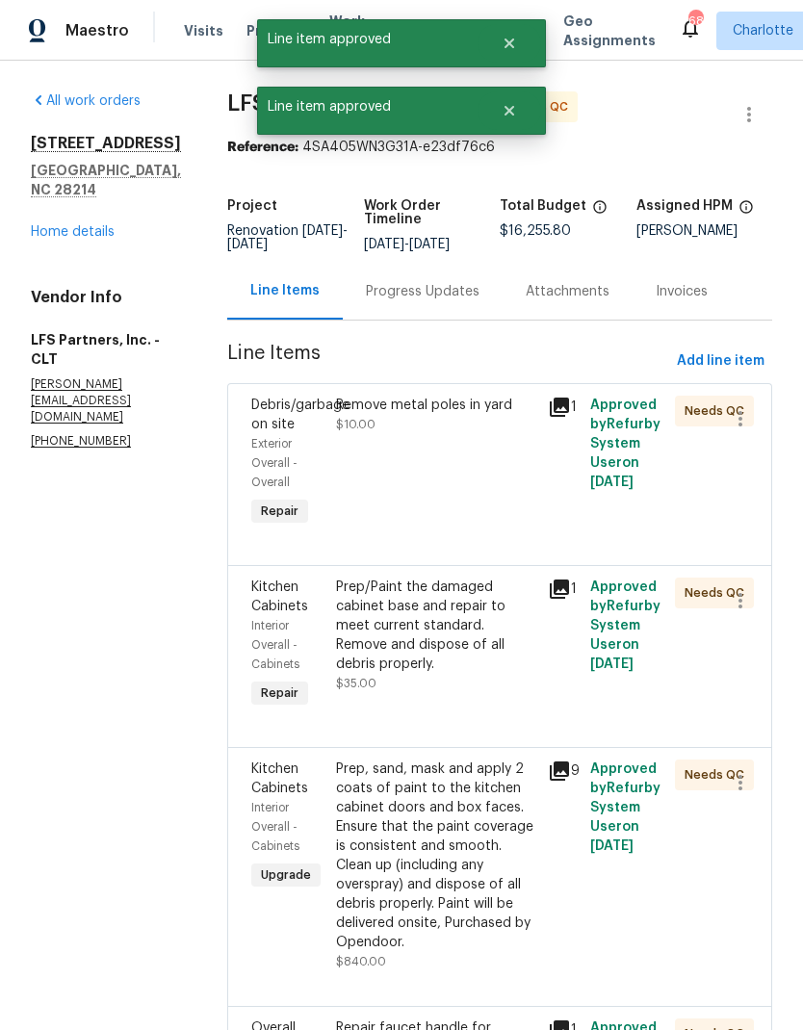
click at [461, 594] on div "Prep/Paint the damaged cabinet base and repair to meet current standard. Remove…" at bounding box center [436, 626] width 200 height 96
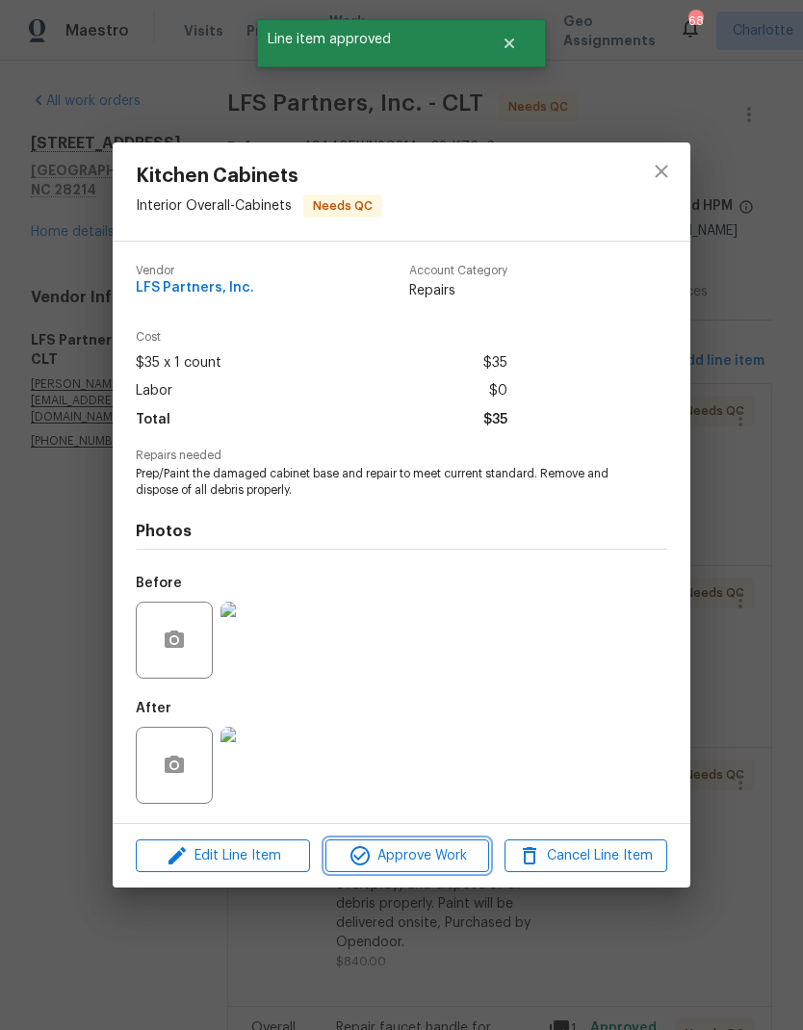
click at [451, 855] on span "Approve Work" at bounding box center [406, 856] width 151 height 24
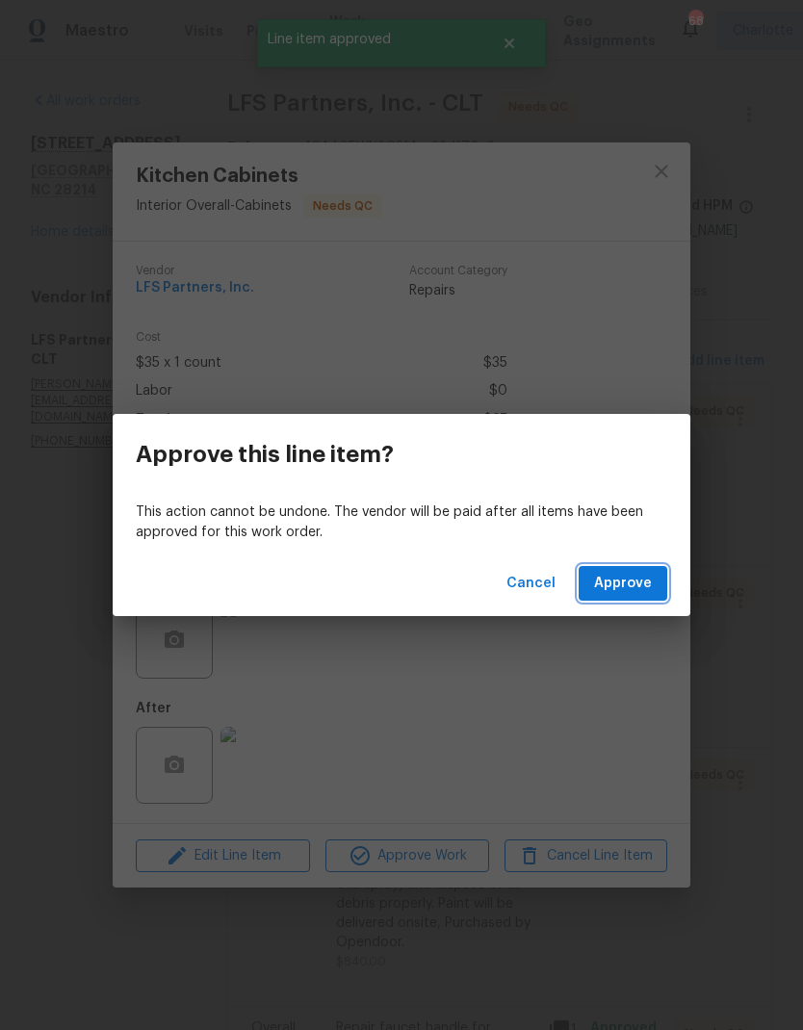
click at [636, 584] on span "Approve" at bounding box center [623, 584] width 58 height 24
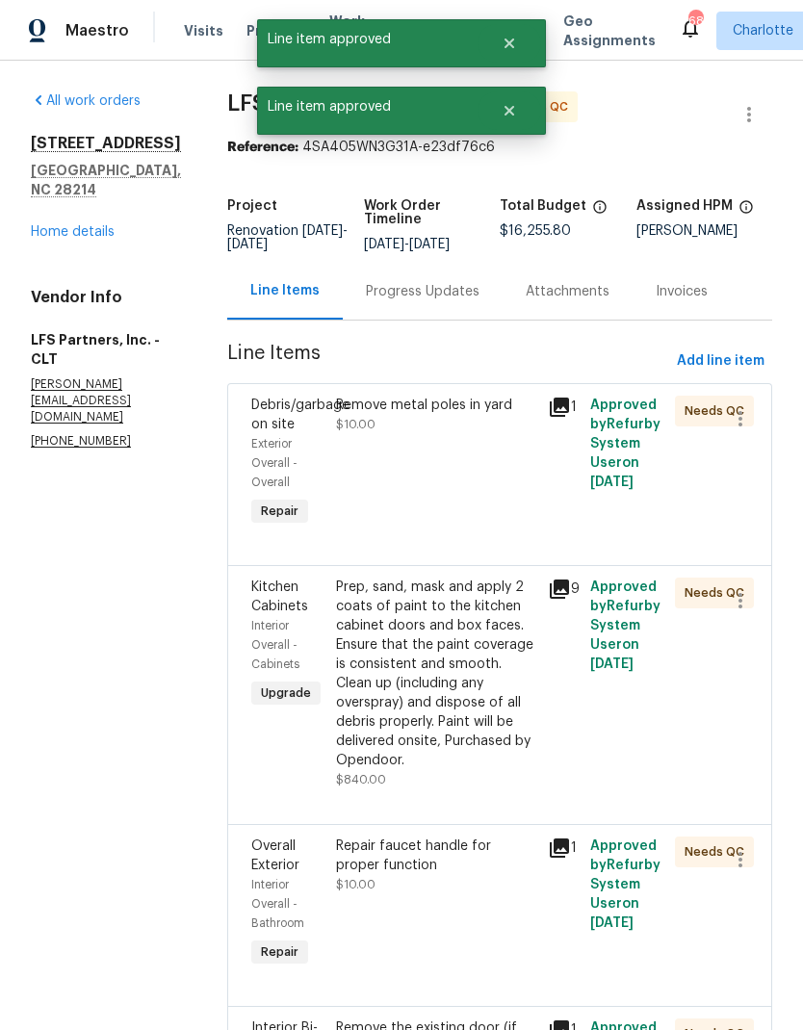
click at [490, 408] on div "Remove metal poles in yard" at bounding box center [436, 405] width 200 height 19
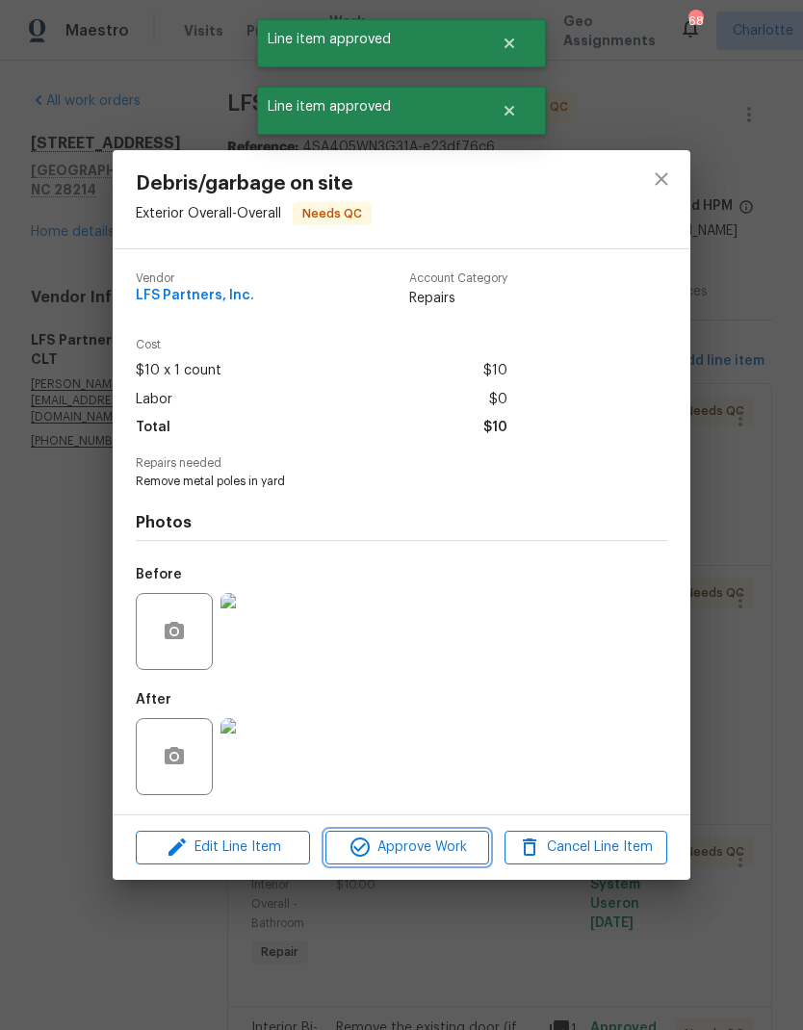
click at [461, 842] on span "Approve Work" at bounding box center [406, 847] width 151 height 24
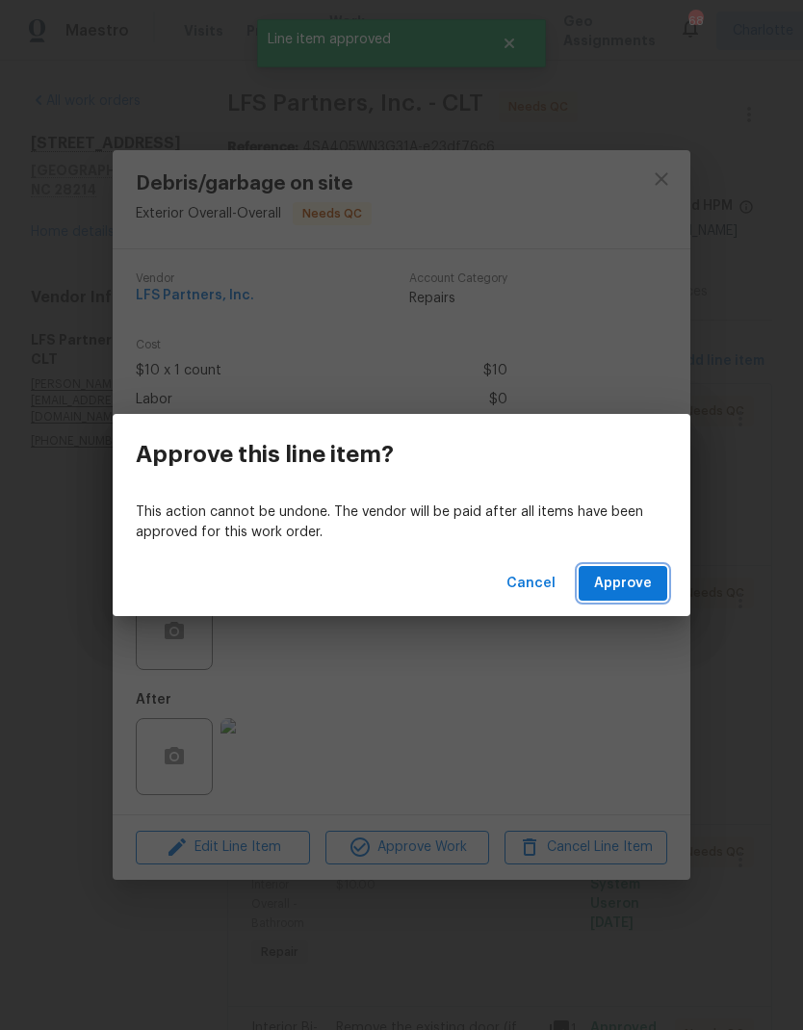
click at [629, 579] on span "Approve" at bounding box center [623, 584] width 58 height 24
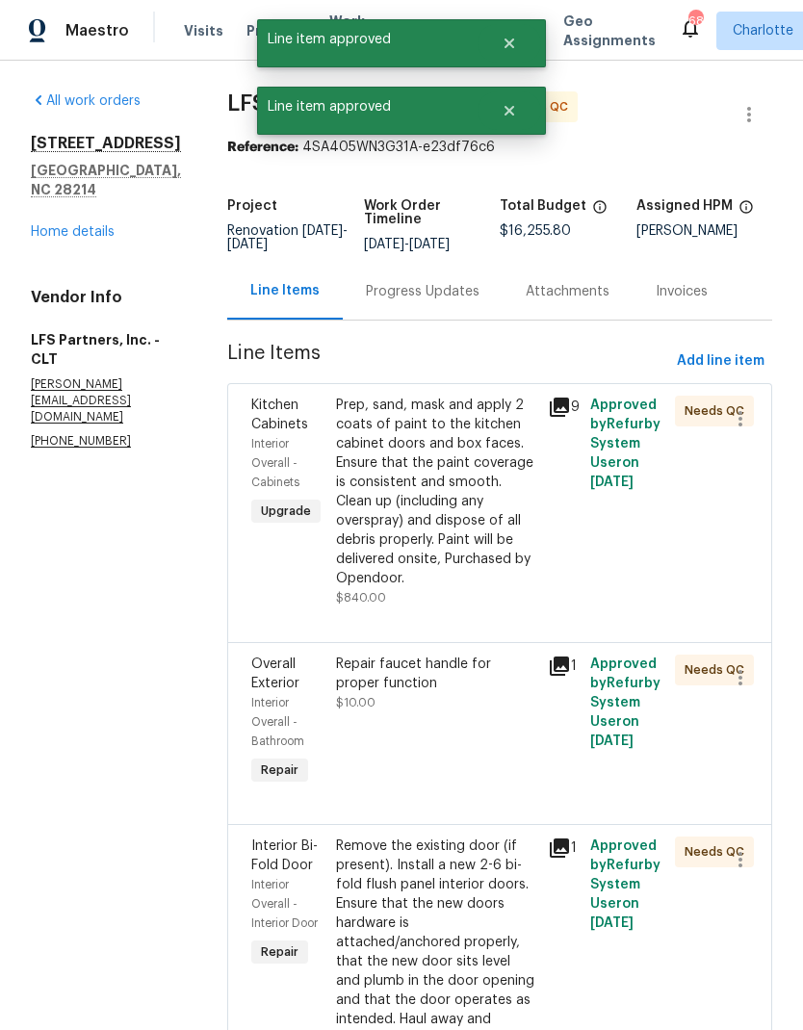
click at [465, 499] on div "Prep, sand, mask and apply 2 coats of paint to the kitchen cabinet doors and bo…" at bounding box center [436, 492] width 200 height 193
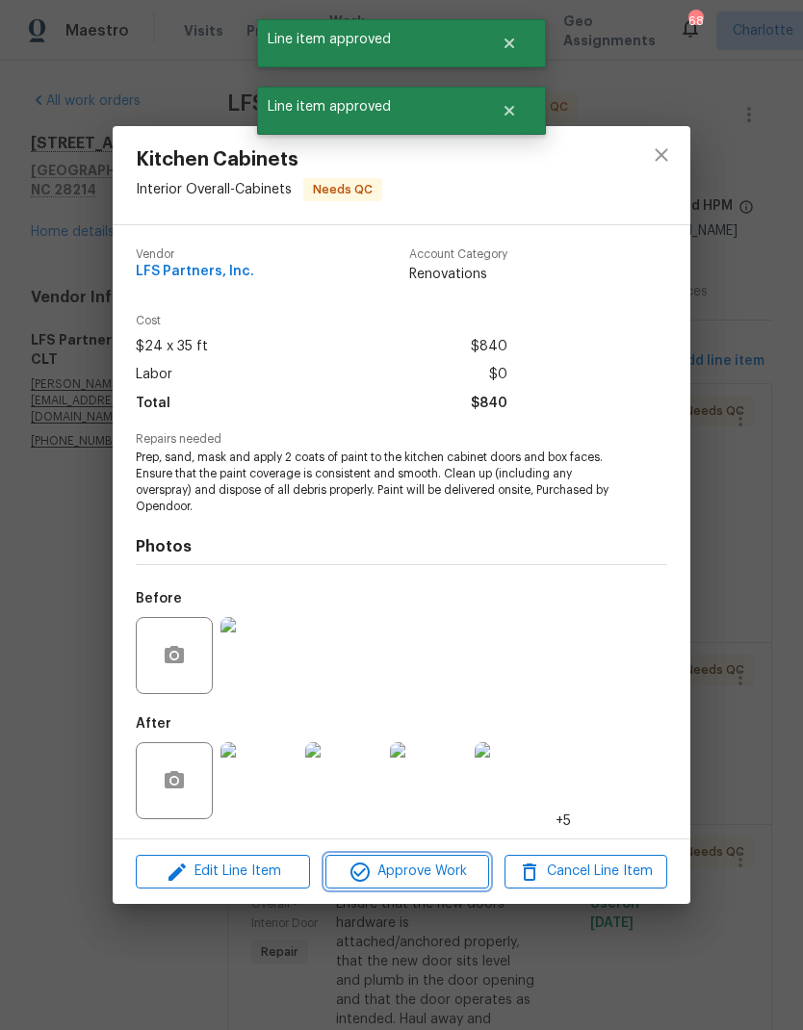
click at [447, 868] on span "Approve Work" at bounding box center [406, 872] width 151 height 24
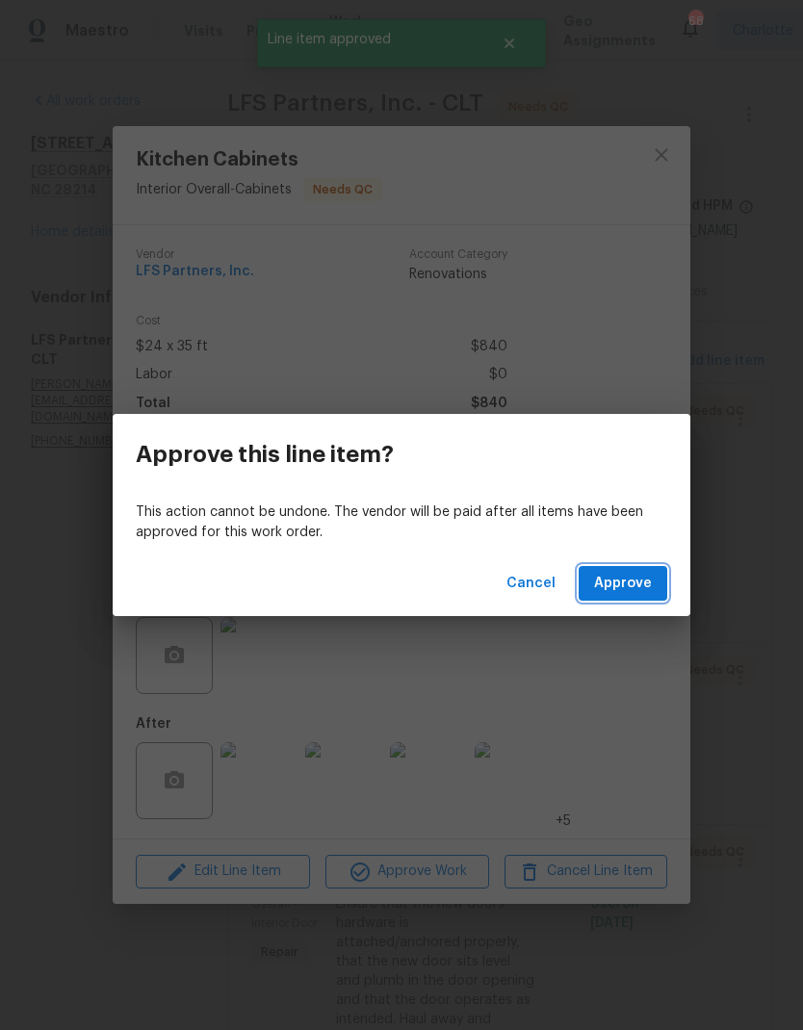
click at [627, 583] on span "Approve" at bounding box center [623, 584] width 58 height 24
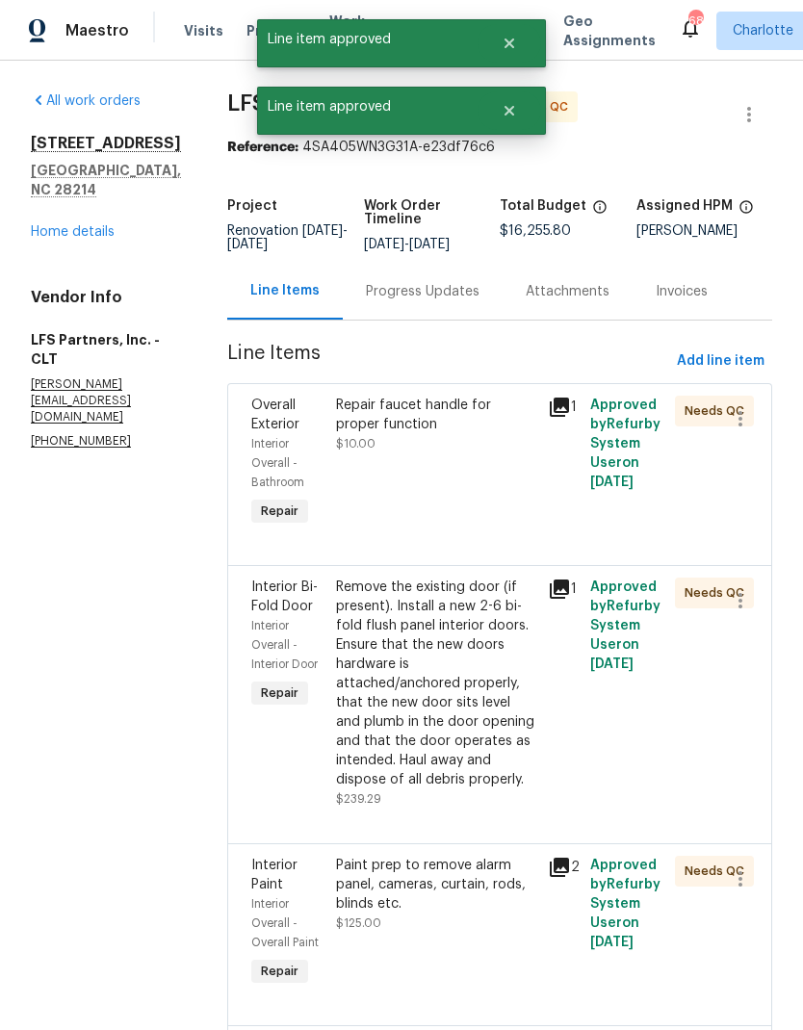
click at [447, 411] on div "Repair faucet handle for proper function" at bounding box center [436, 415] width 200 height 39
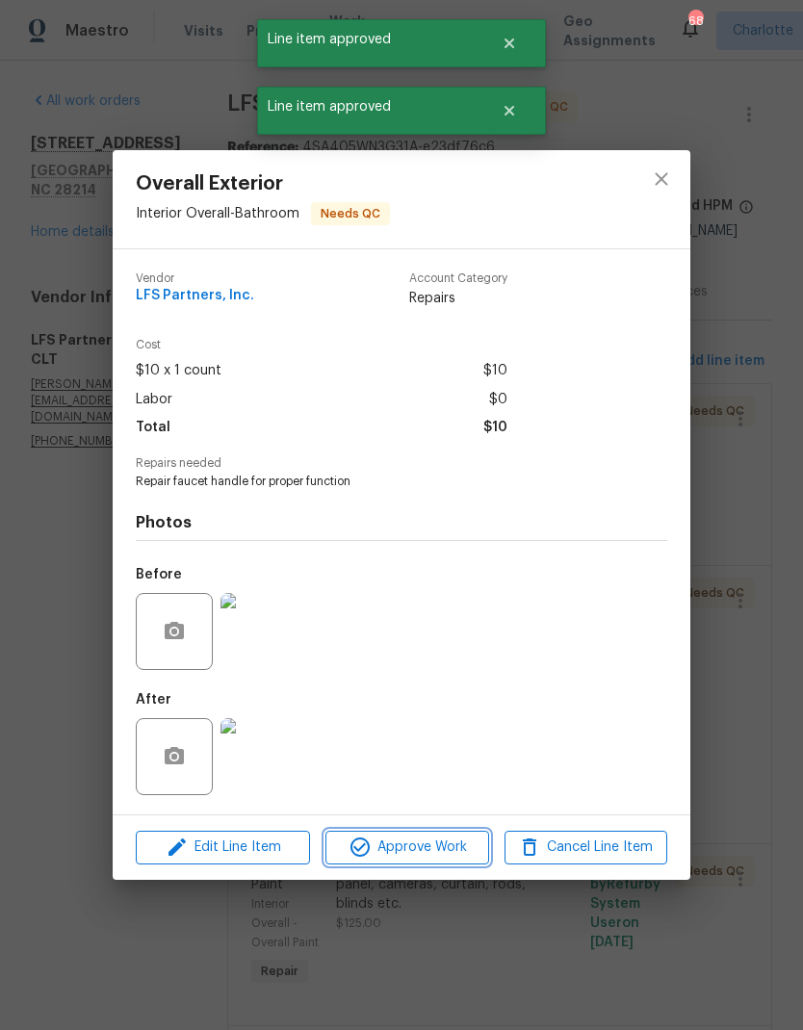
click at [448, 850] on span "Approve Work" at bounding box center [406, 847] width 151 height 24
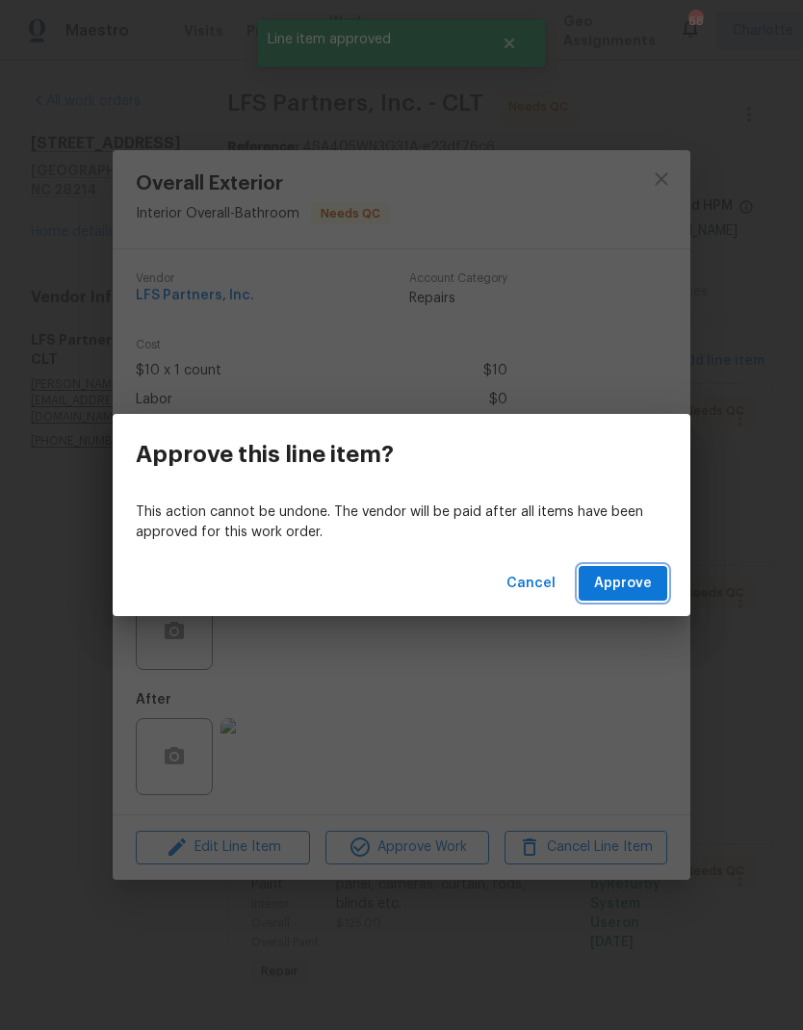
click at [640, 583] on span "Approve" at bounding box center [623, 584] width 58 height 24
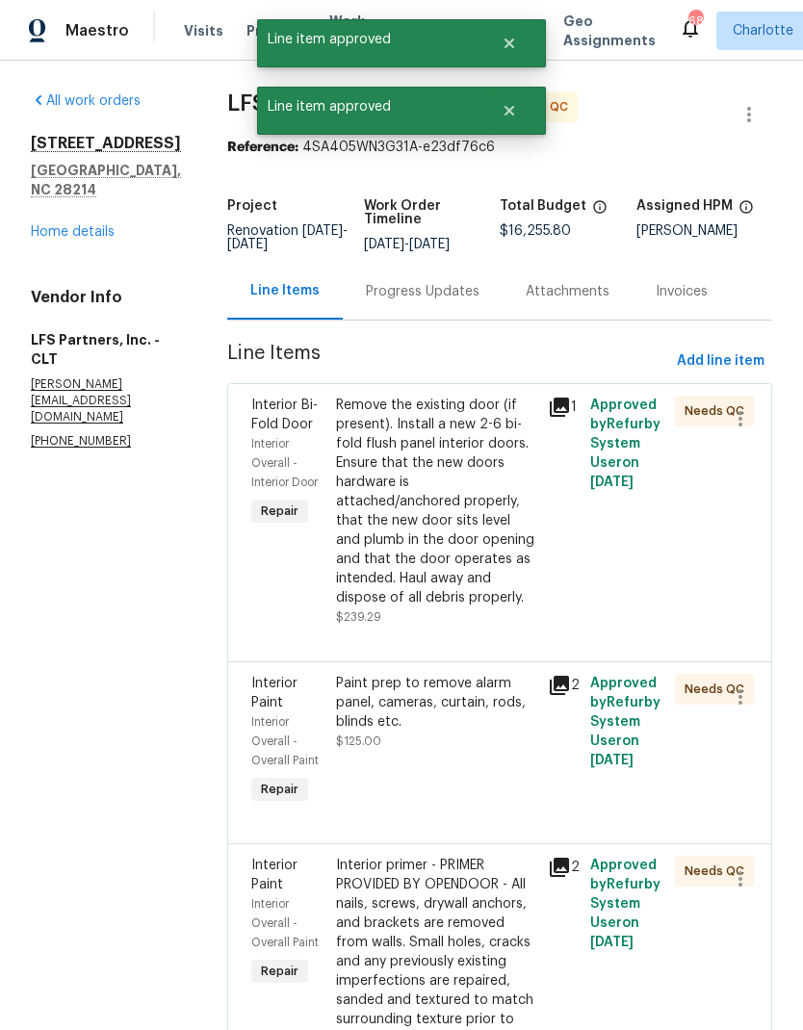
click at [453, 536] on div "Remove the existing door (if present). Install a new 2-6 bi-fold flush panel in…" at bounding box center [436, 502] width 200 height 212
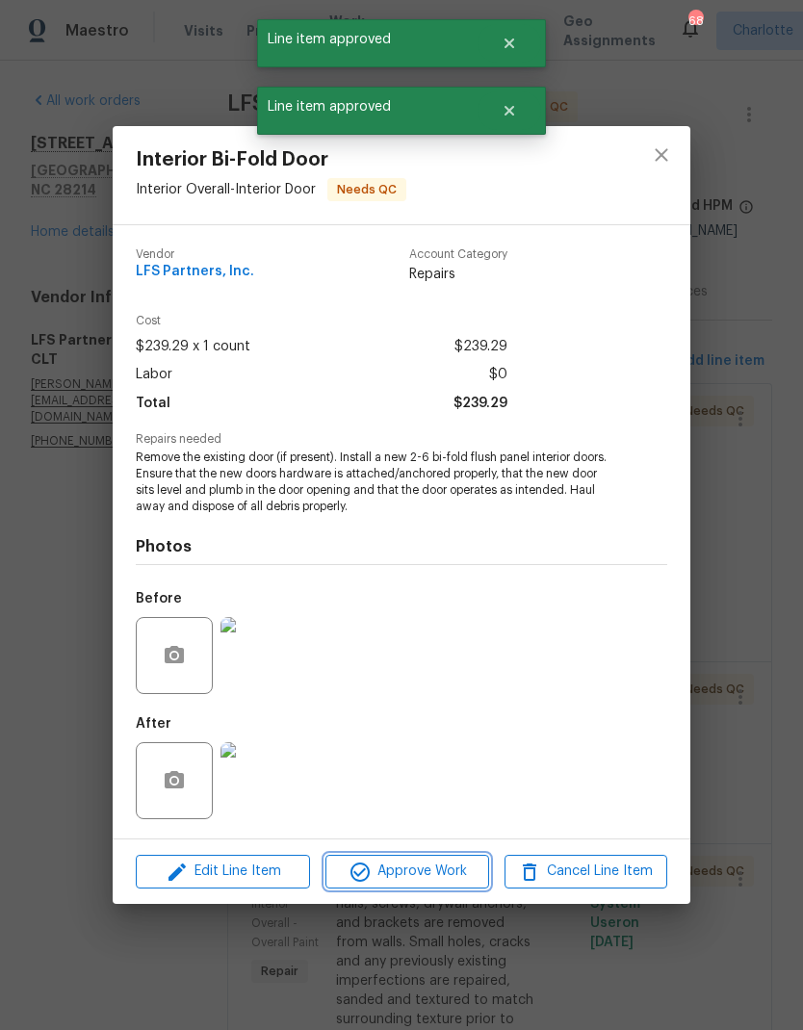
click at [424, 875] on span "Approve Work" at bounding box center [406, 872] width 151 height 24
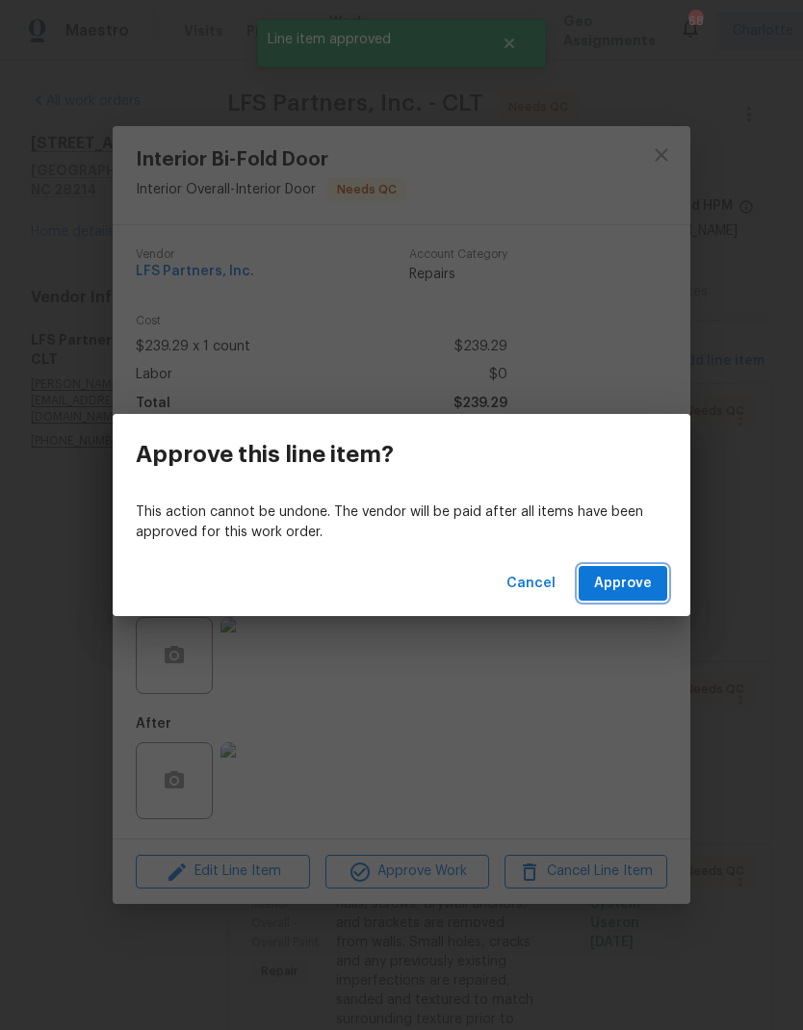
click at [628, 575] on span "Approve" at bounding box center [623, 584] width 58 height 24
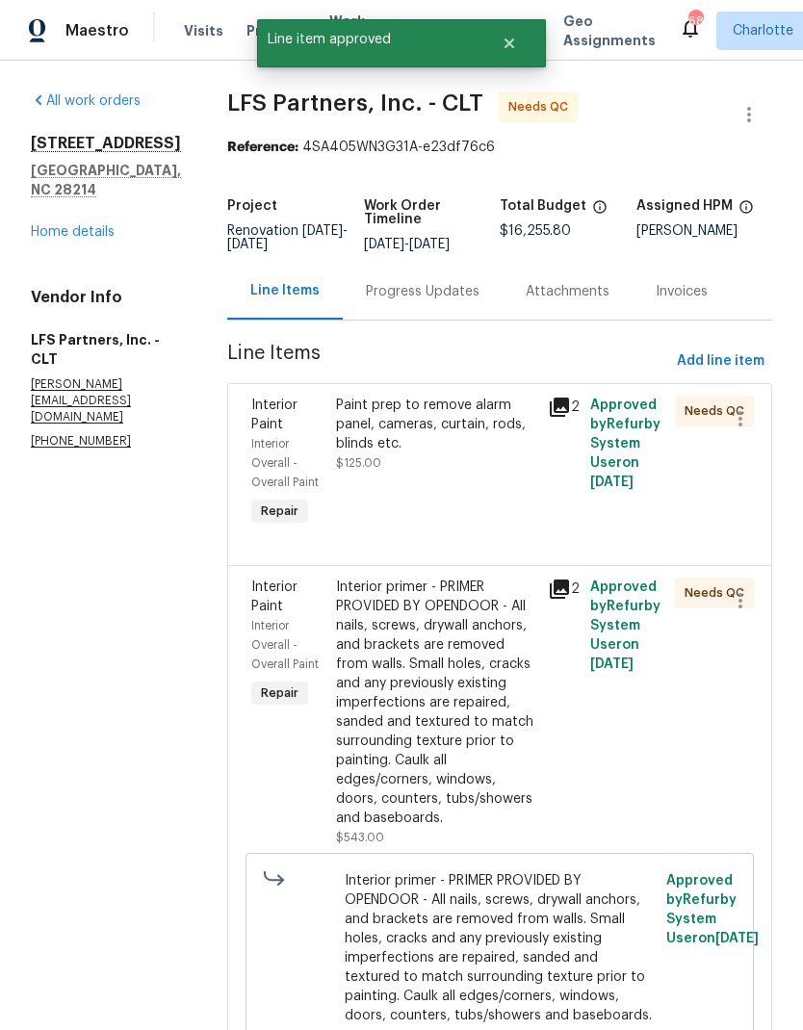
click at [459, 706] on div "Interior primer - PRIMER PROVIDED BY OPENDOOR - All nails, screws, drywall anch…" at bounding box center [436, 703] width 200 height 250
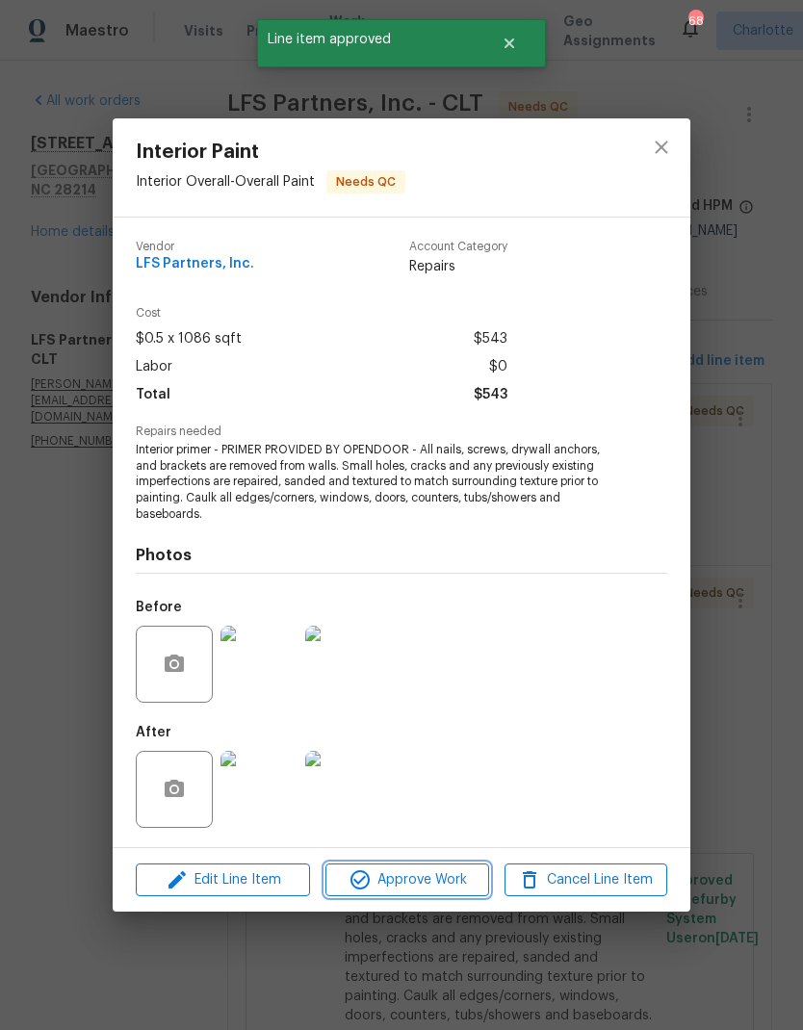
click at [447, 888] on span "Approve Work" at bounding box center [406, 880] width 151 height 24
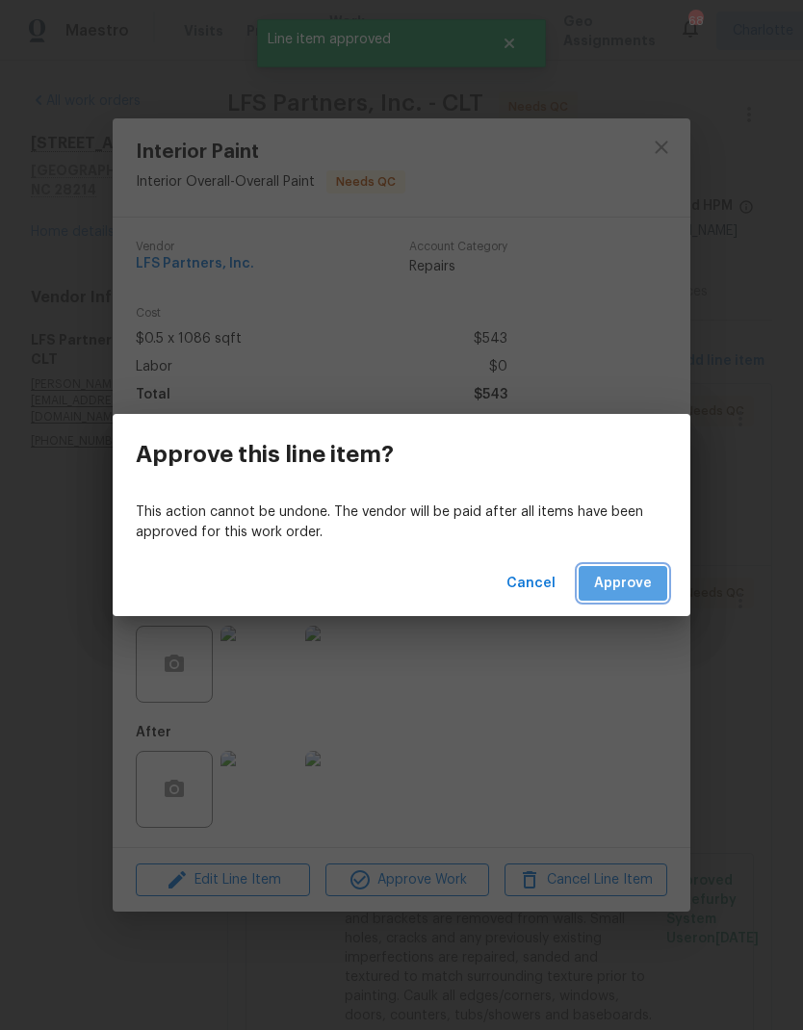
click at [630, 581] on span "Approve" at bounding box center [623, 584] width 58 height 24
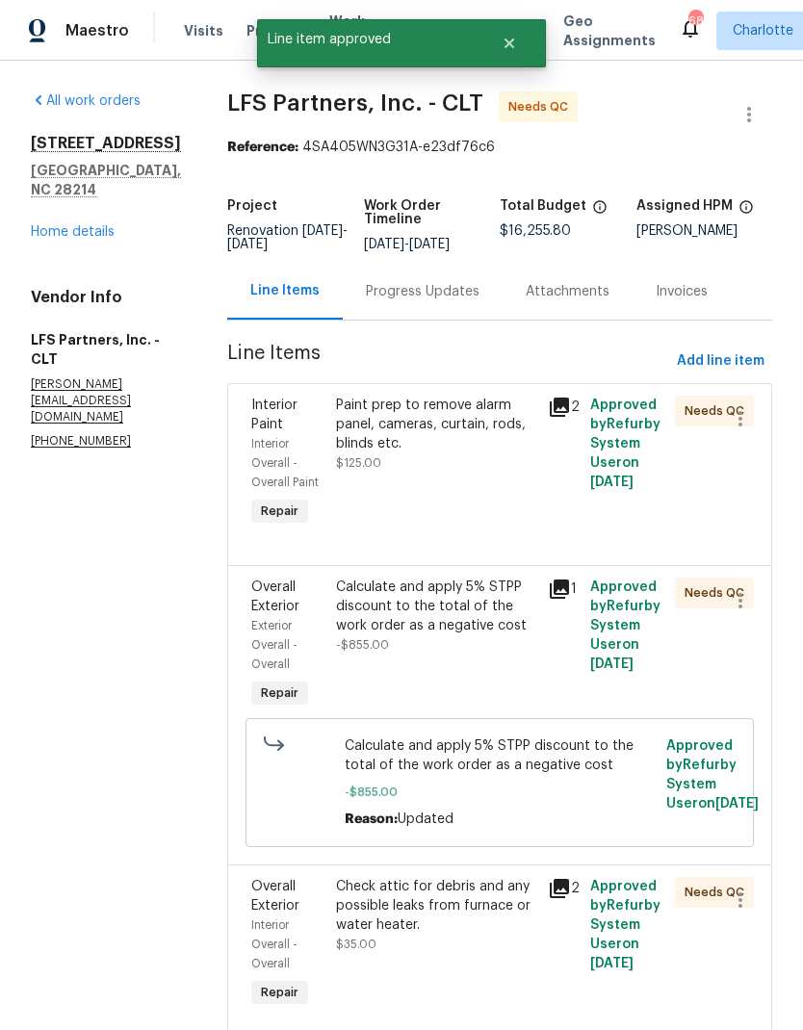
click at [467, 420] on div "Paint prep to remove alarm panel, cameras, curtain, rods, blinds etc." at bounding box center [436, 425] width 200 height 58
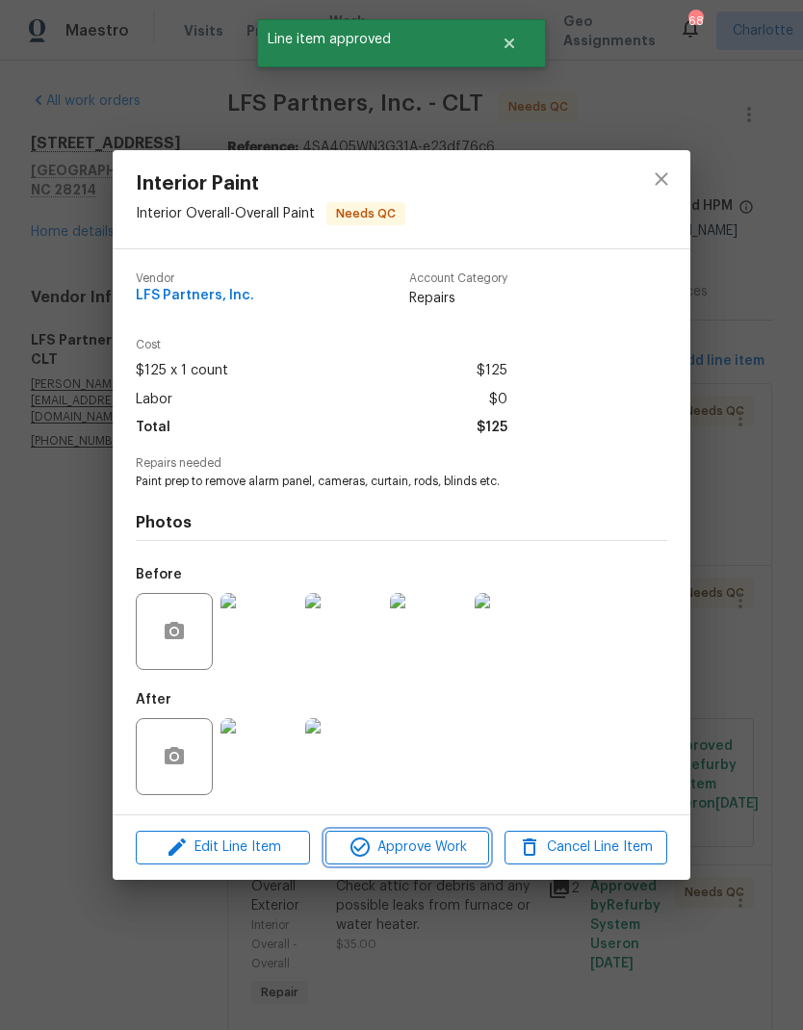
click at [453, 850] on span "Approve Work" at bounding box center [406, 847] width 151 height 24
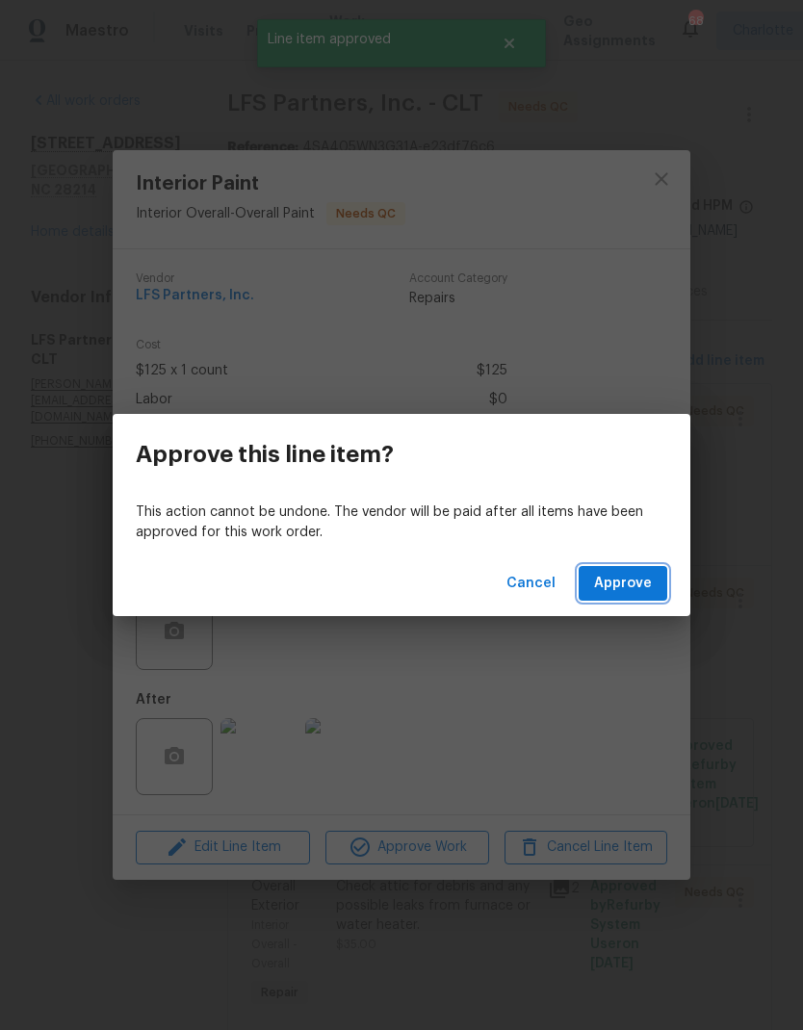
click at [644, 583] on span "Approve" at bounding box center [623, 584] width 58 height 24
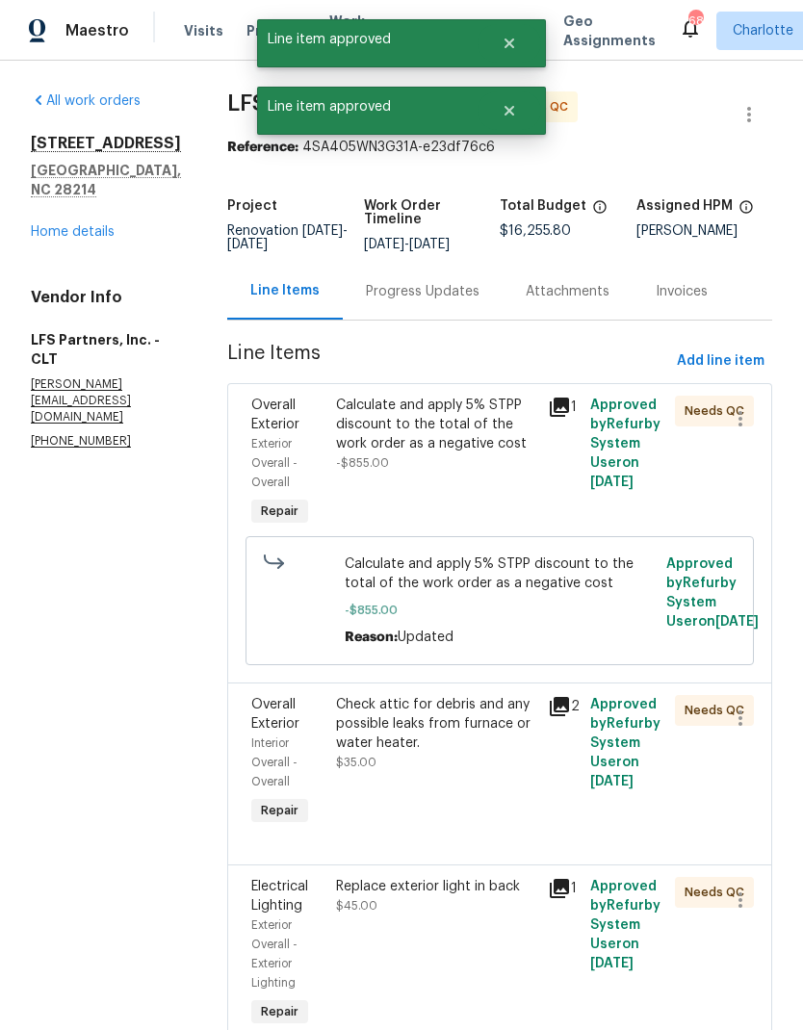
click at [481, 439] on div "Calculate and apply 5% STPP discount to the total of the work order as a negati…" at bounding box center [436, 425] width 200 height 58
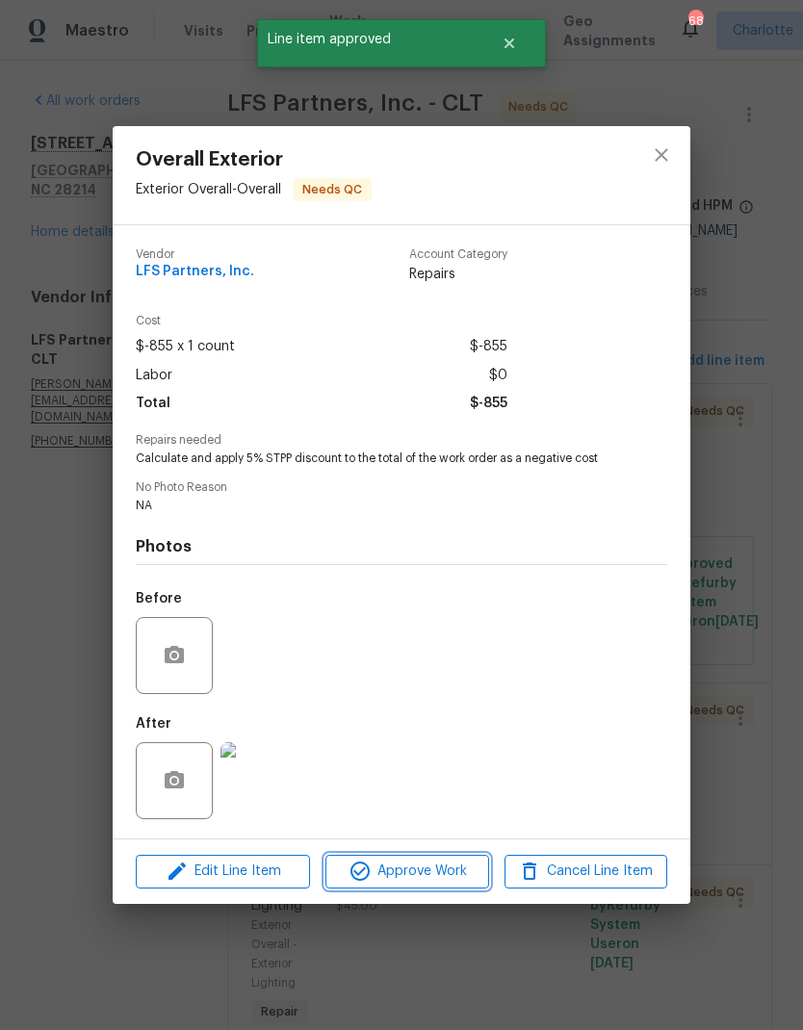
click at [424, 872] on span "Approve Work" at bounding box center [406, 872] width 151 height 24
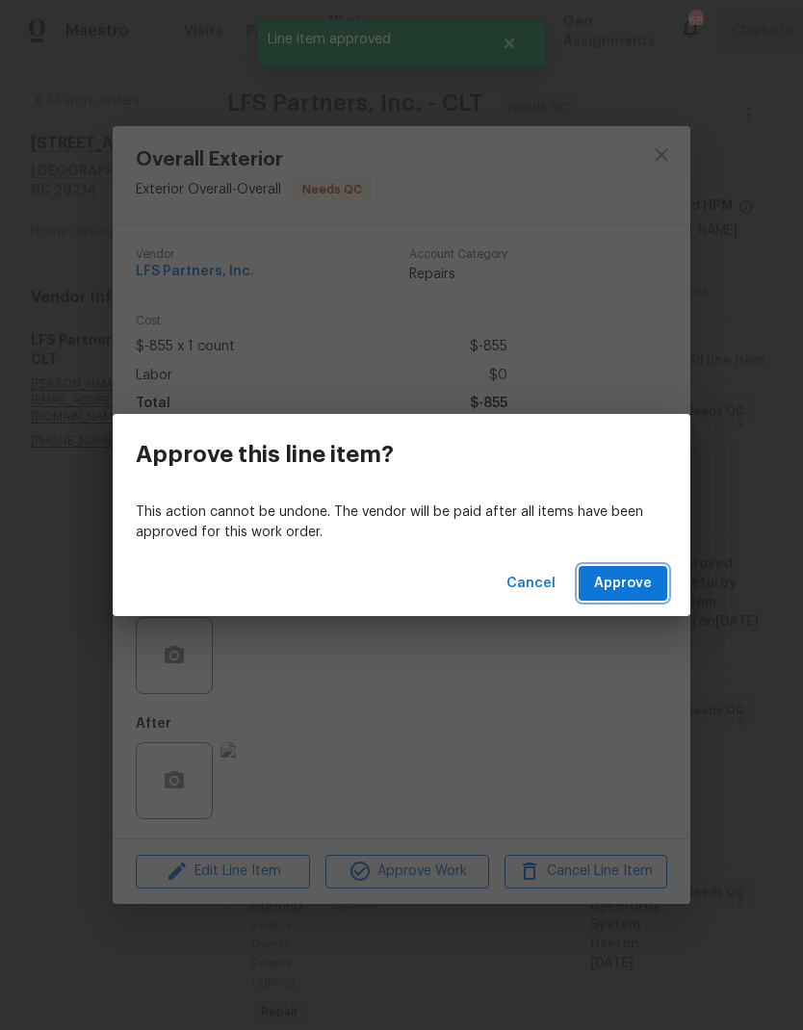
click at [629, 593] on span "Approve" at bounding box center [623, 584] width 58 height 24
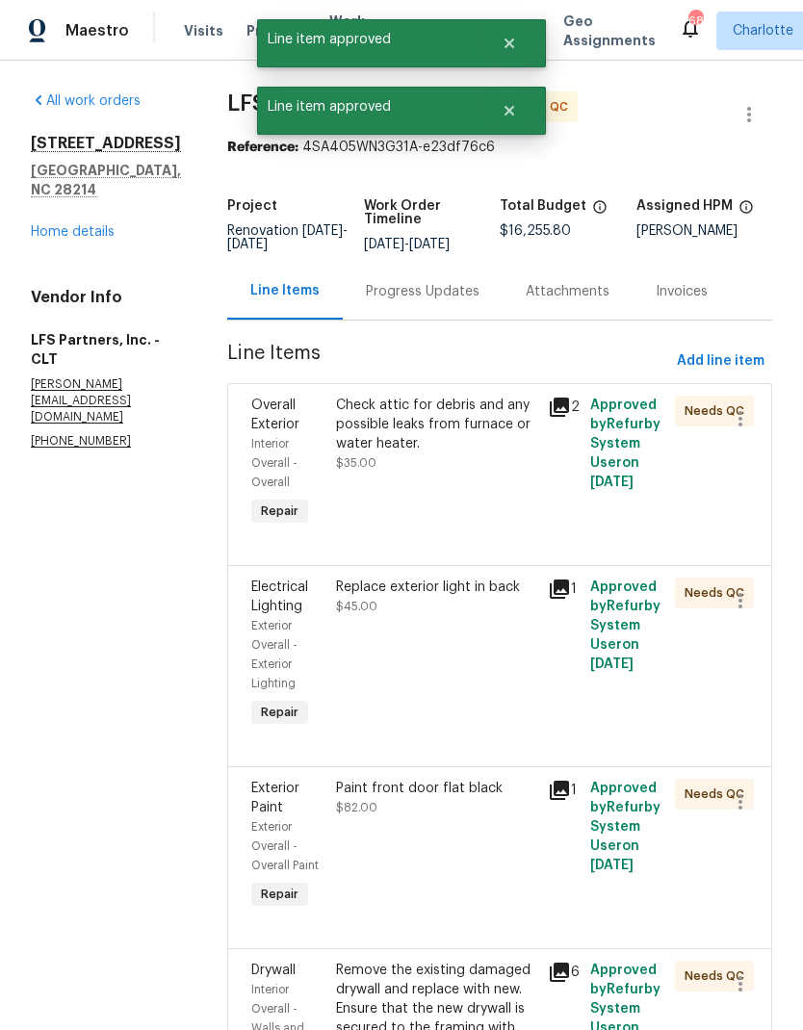
click at [336, 440] on div "Check attic for debris and any possible leaks from furnace or water heater." at bounding box center [436, 425] width 200 height 58
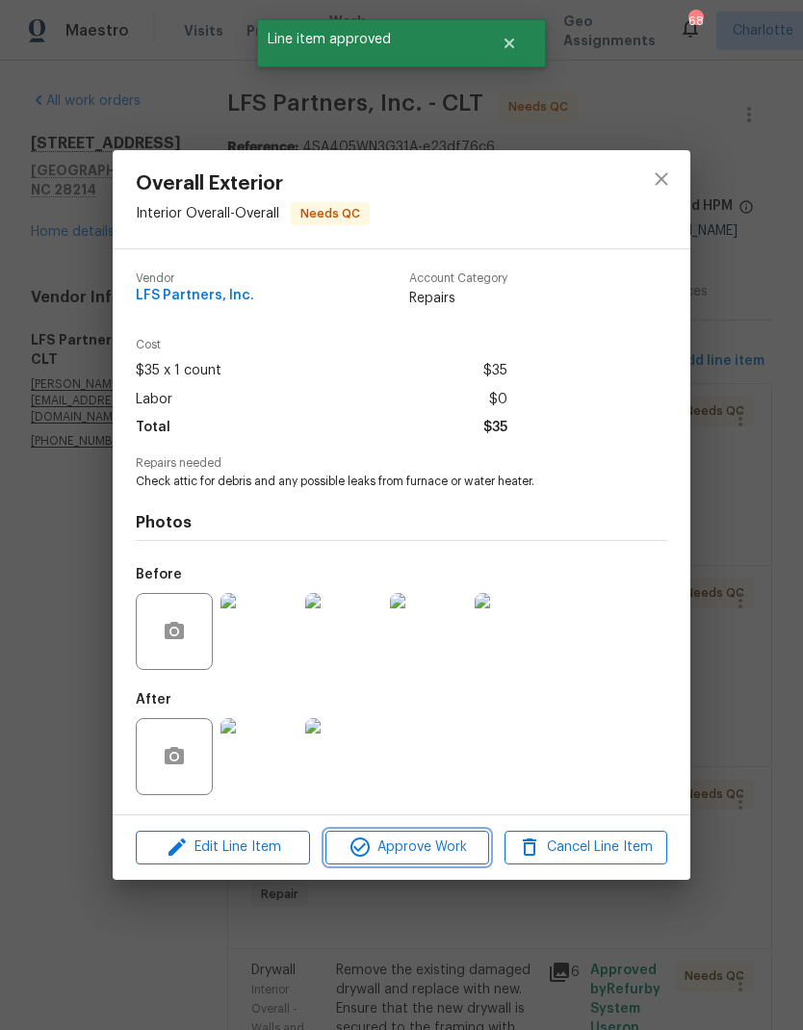
click at [379, 854] on span "Approve Work" at bounding box center [406, 847] width 151 height 24
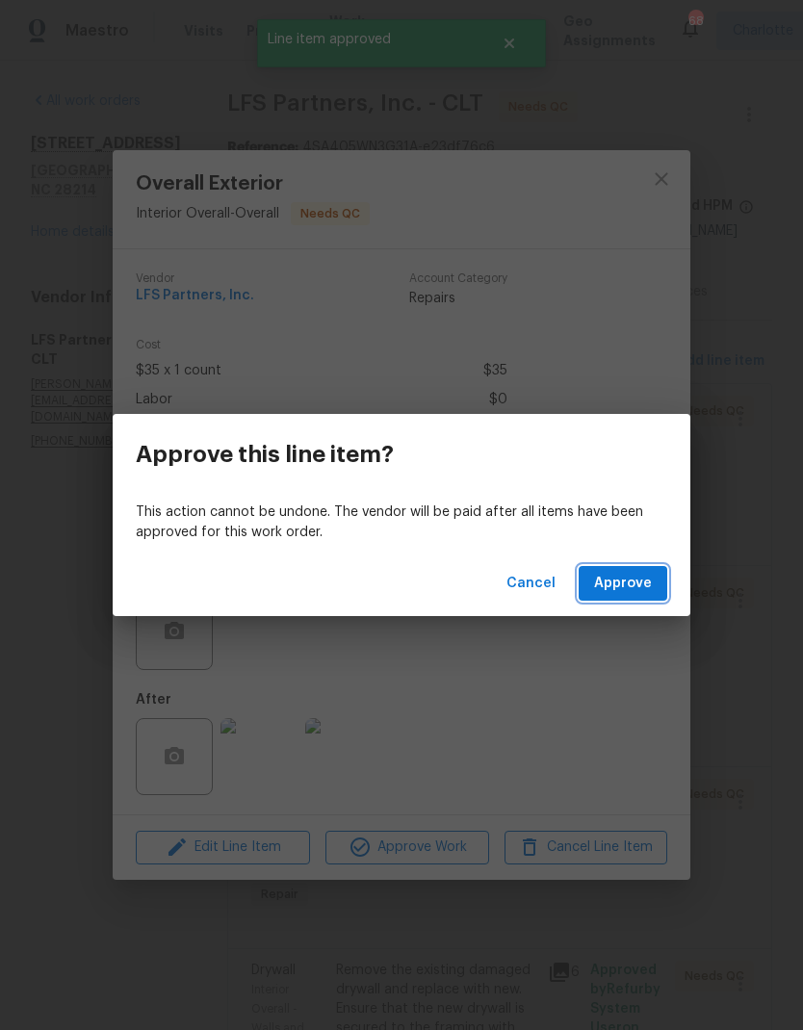
click at [617, 584] on span "Approve" at bounding box center [623, 584] width 58 height 24
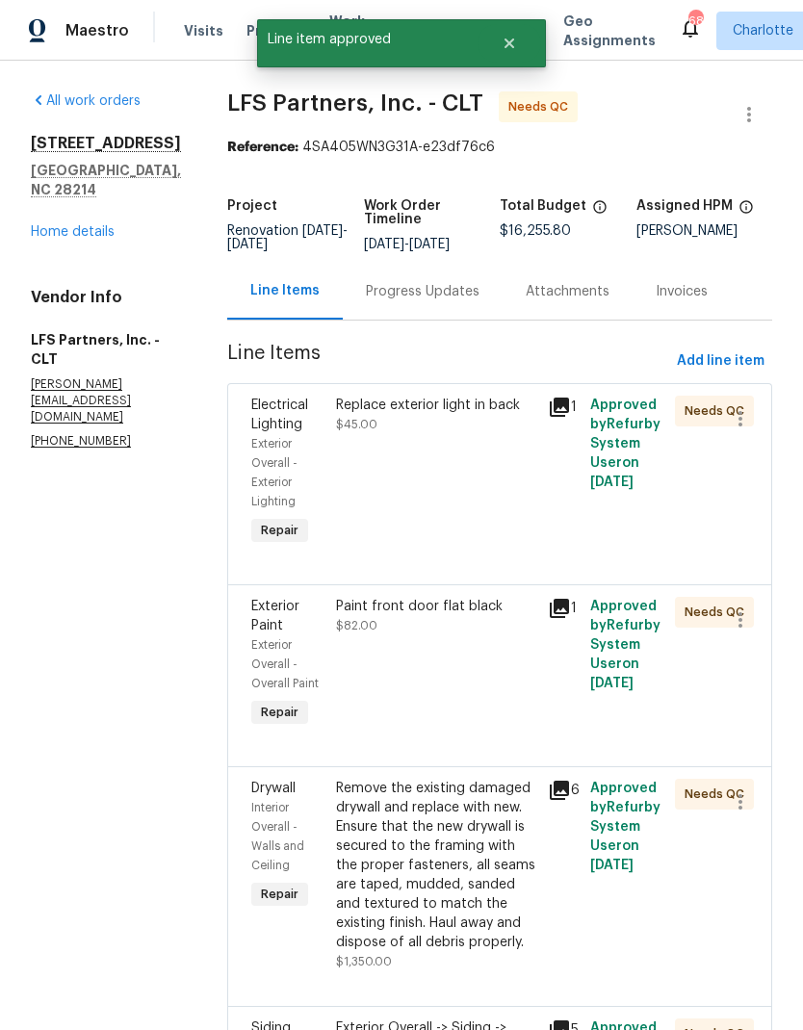
click at [476, 409] on div "Replace exterior light in back" at bounding box center [436, 405] width 200 height 19
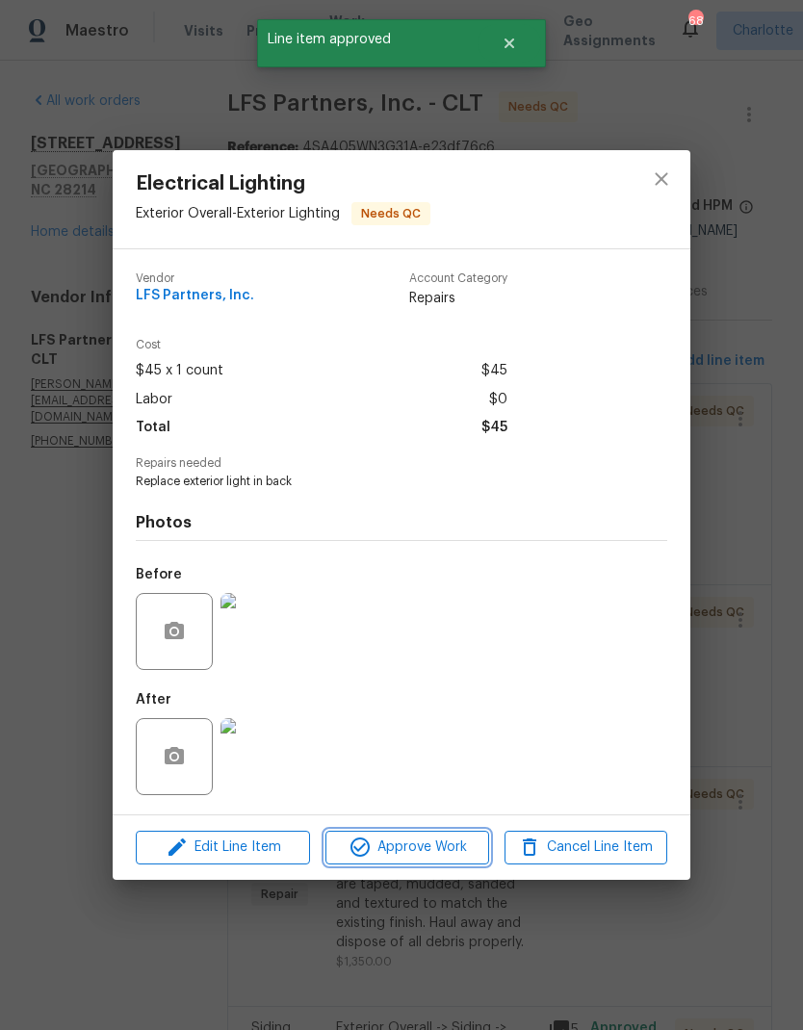
click at [454, 852] on span "Approve Work" at bounding box center [406, 847] width 151 height 24
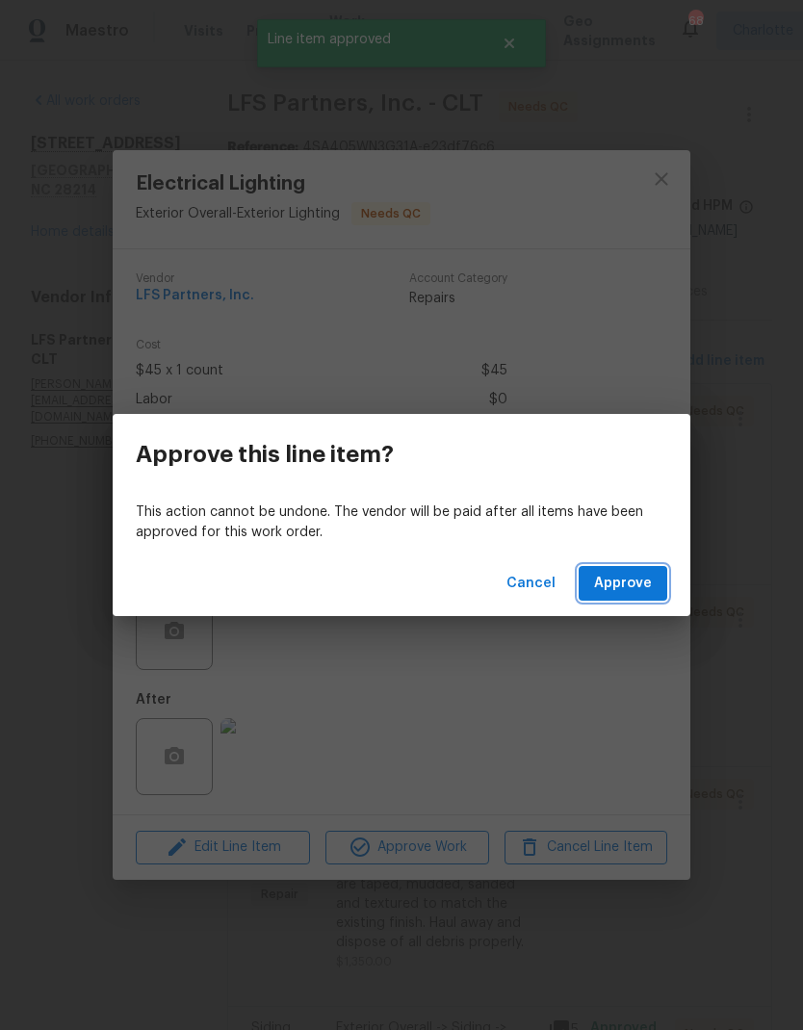
click at [636, 593] on span "Approve" at bounding box center [623, 584] width 58 height 24
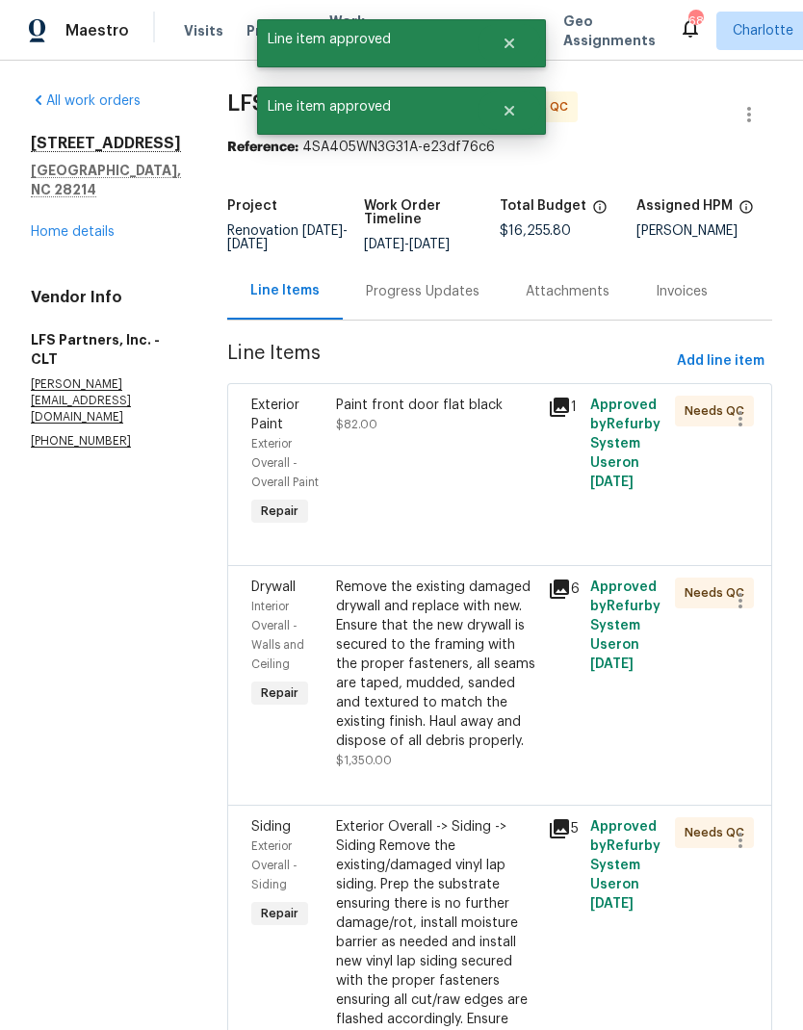
click at [463, 404] on div "Paint front door flat black" at bounding box center [436, 405] width 200 height 19
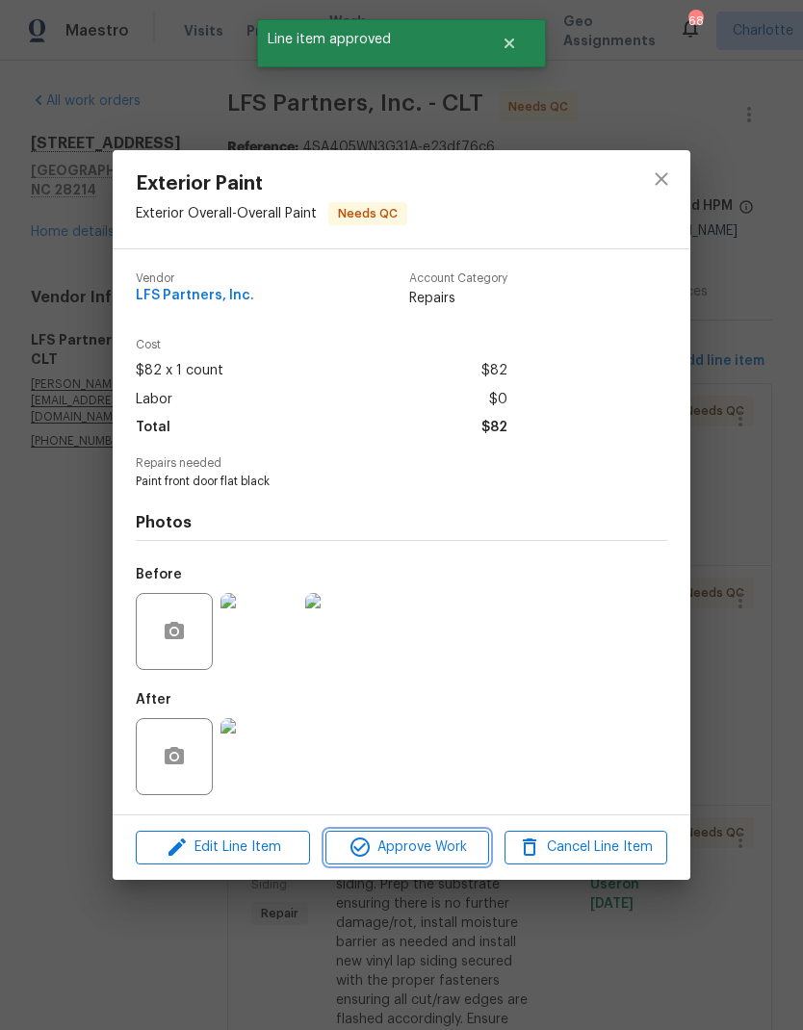
click at [450, 837] on button "Approve Work" at bounding box center [406, 848] width 163 height 34
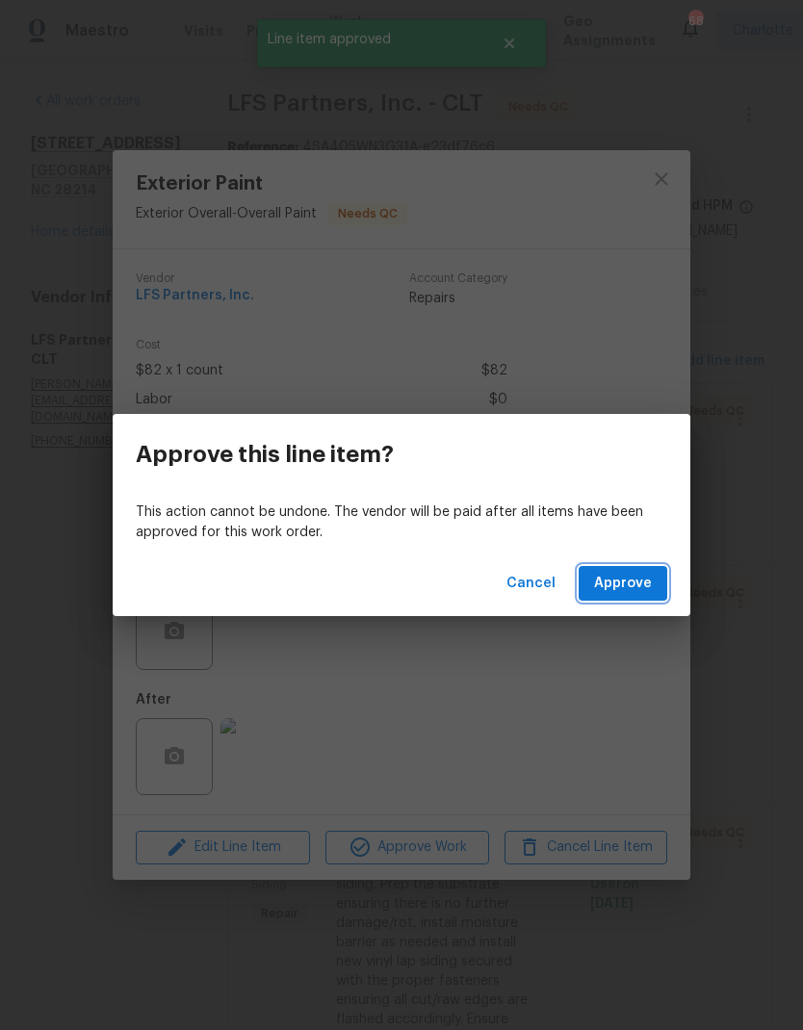
click at [639, 570] on button "Approve" at bounding box center [622, 584] width 89 height 36
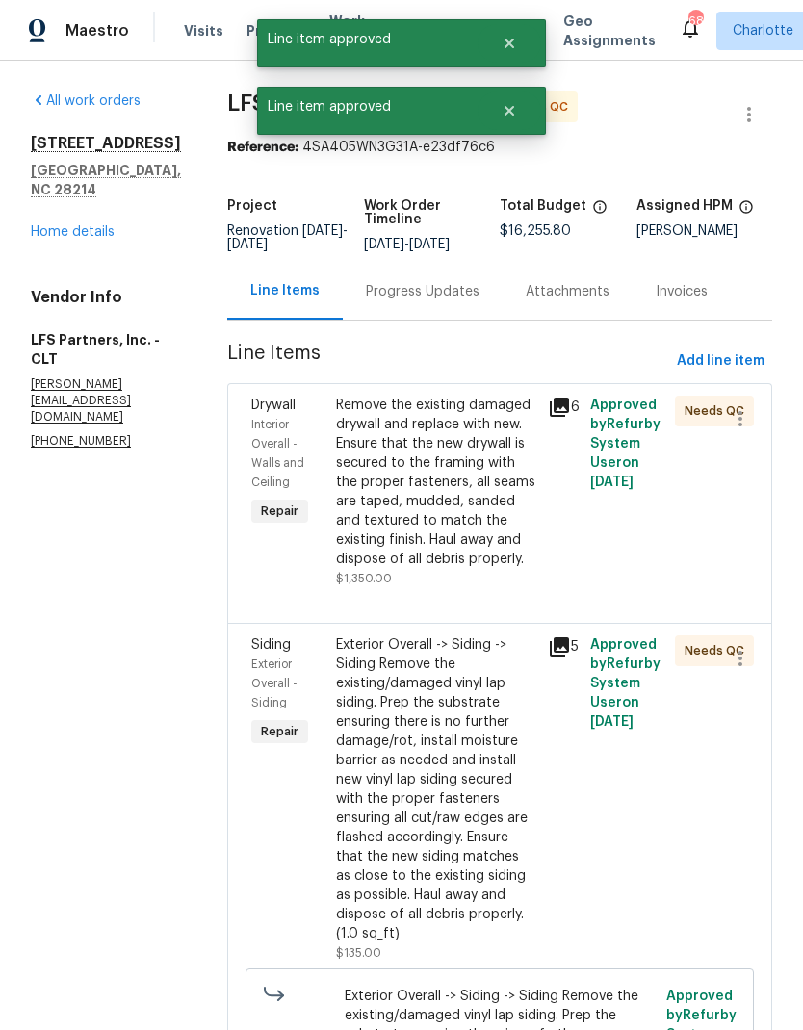
click at [454, 423] on div "Remove the existing damaged drywall and replace with new. Ensure that the new d…" at bounding box center [436, 482] width 200 height 173
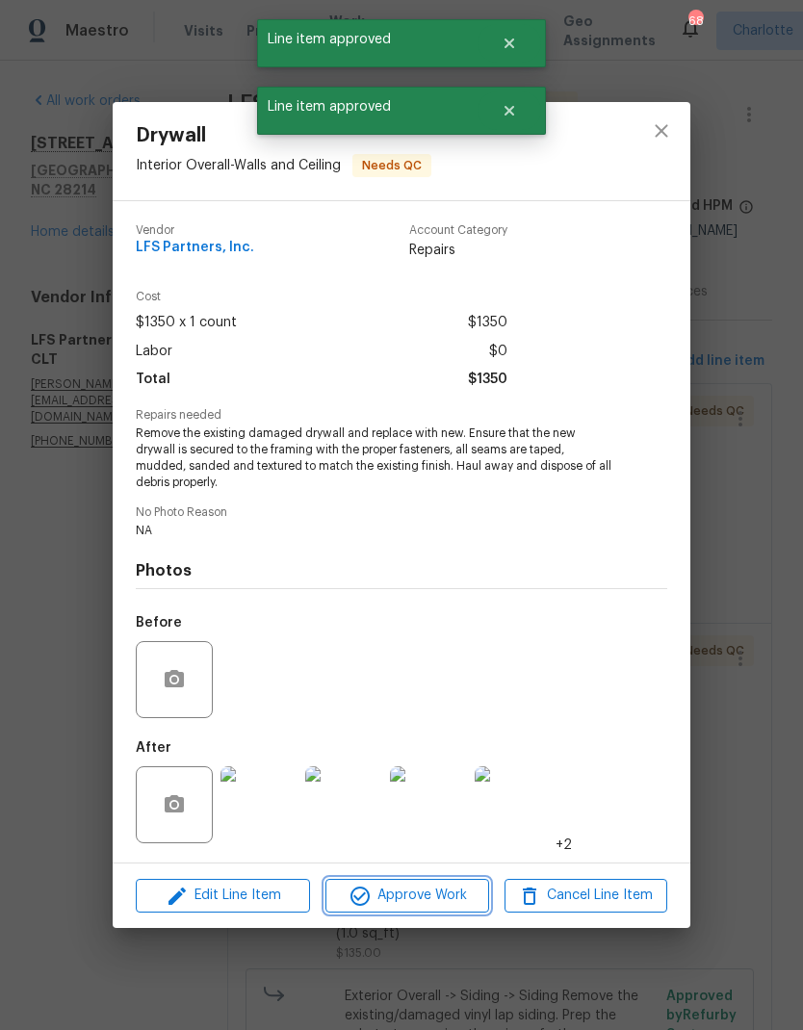
click at [434, 891] on span "Approve Work" at bounding box center [406, 896] width 151 height 24
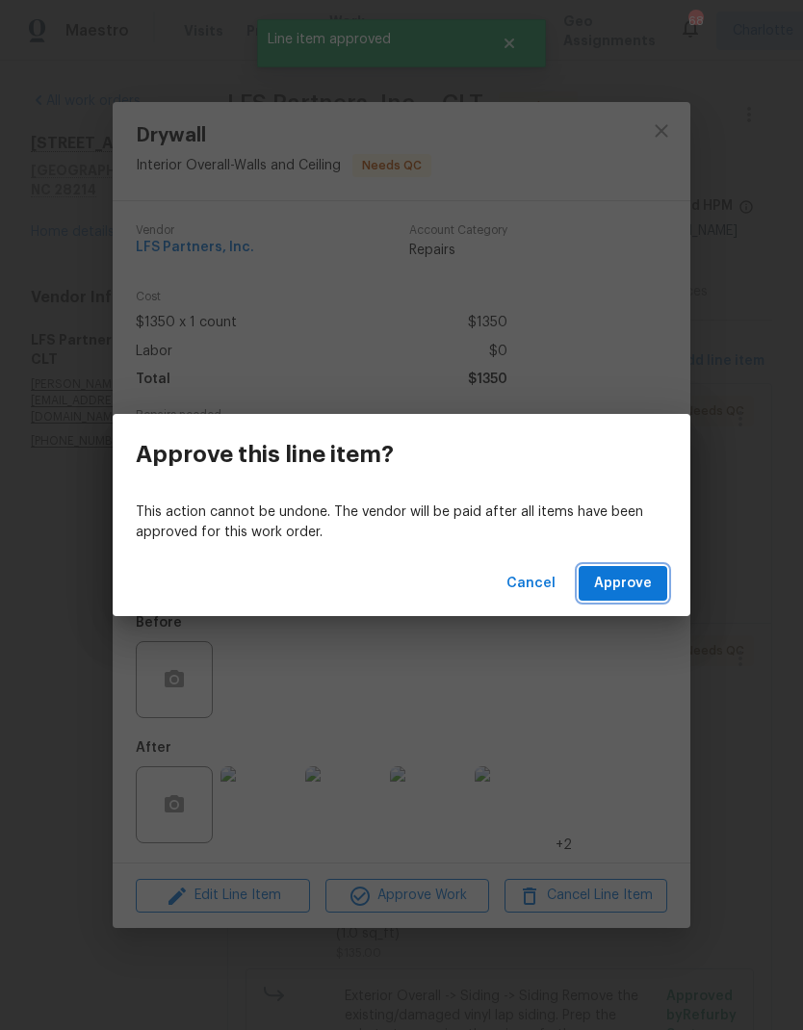
click at [631, 578] on span "Approve" at bounding box center [623, 584] width 58 height 24
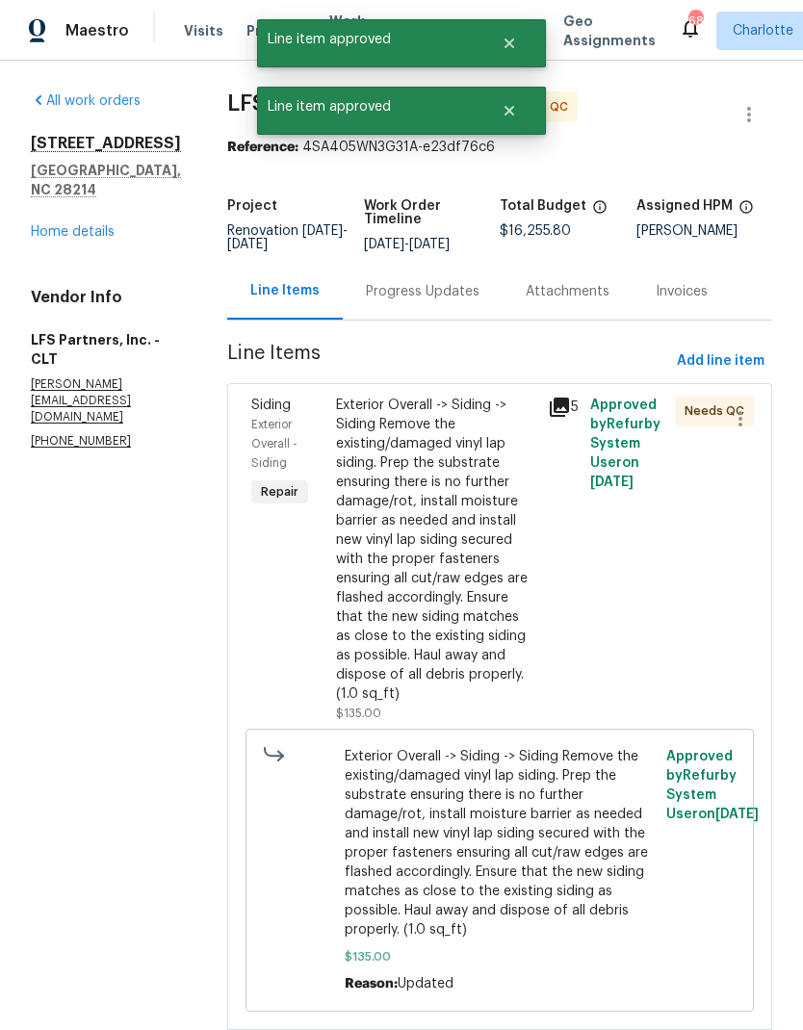
click at [455, 496] on div "Exterior Overall -> Siding -> Siding Remove the existing/damaged vinyl lap sidi…" at bounding box center [436, 550] width 200 height 308
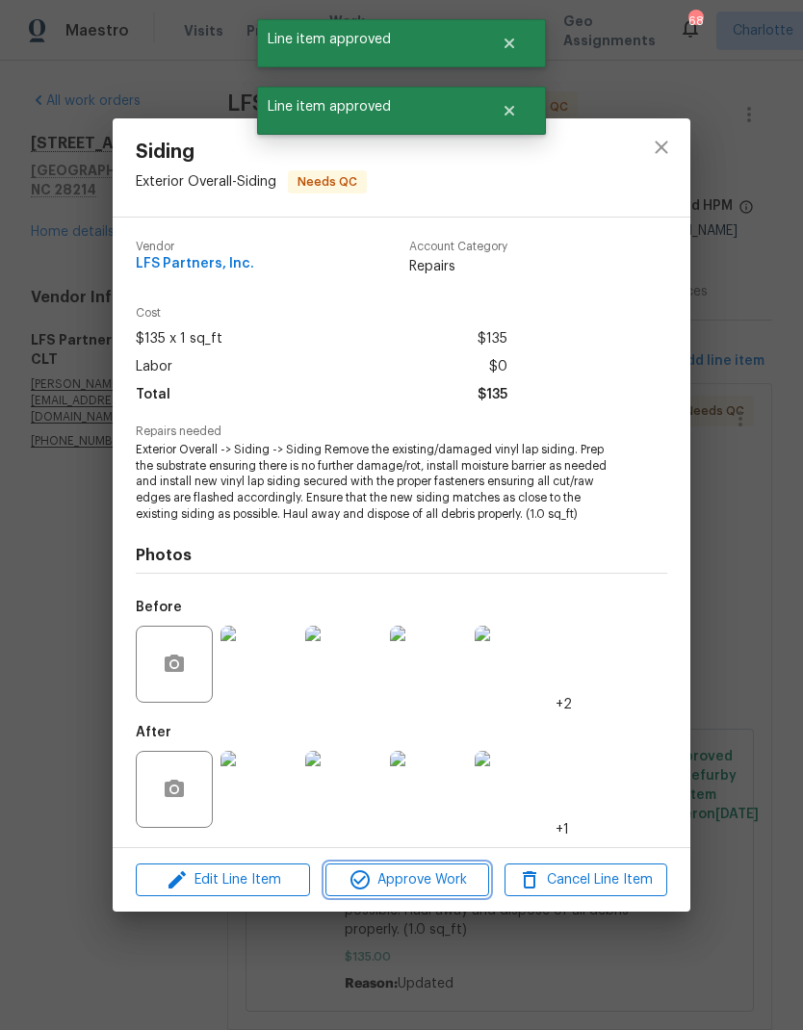
click at [447, 878] on span "Approve Work" at bounding box center [406, 880] width 151 height 24
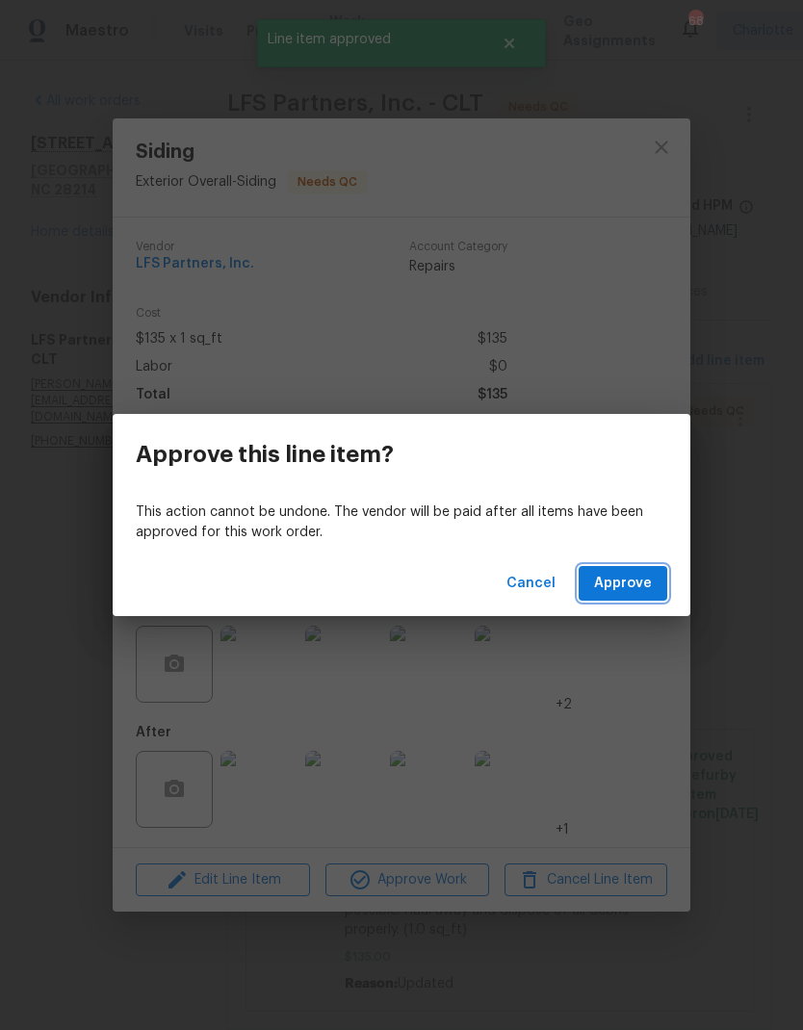
click at [638, 596] on button "Approve" at bounding box center [622, 584] width 89 height 36
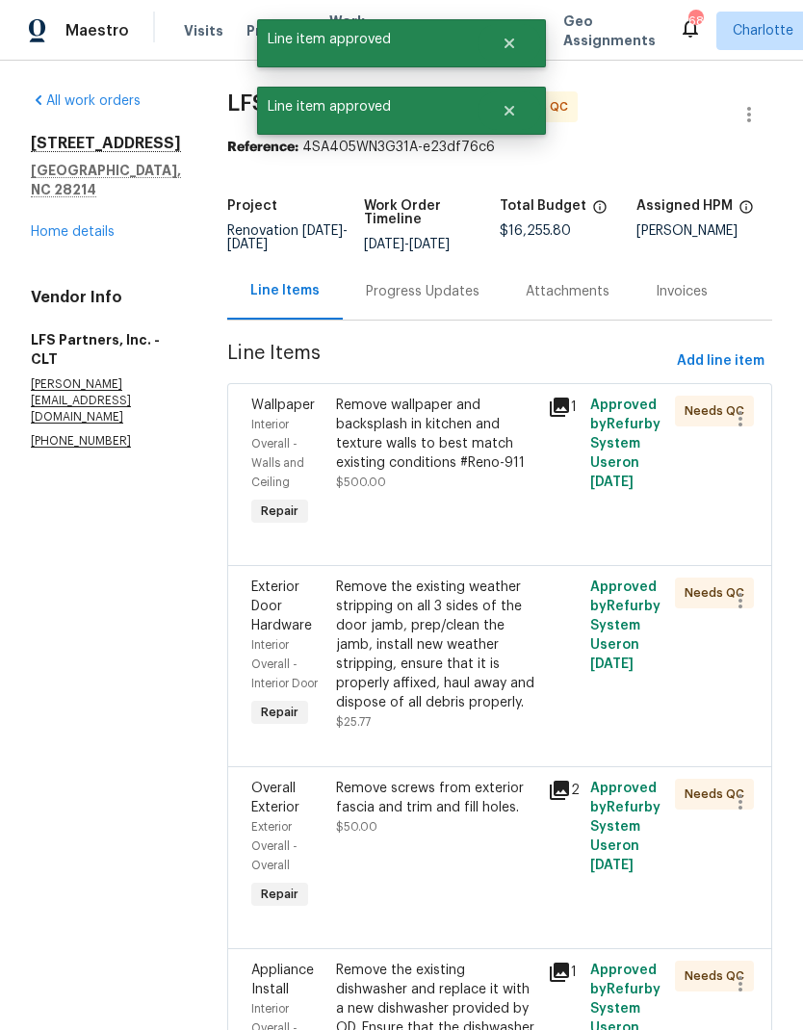
click at [469, 449] on div "Remove wallpaper and backsplash in kitchen and texture walls to best match exis…" at bounding box center [436, 434] width 200 height 77
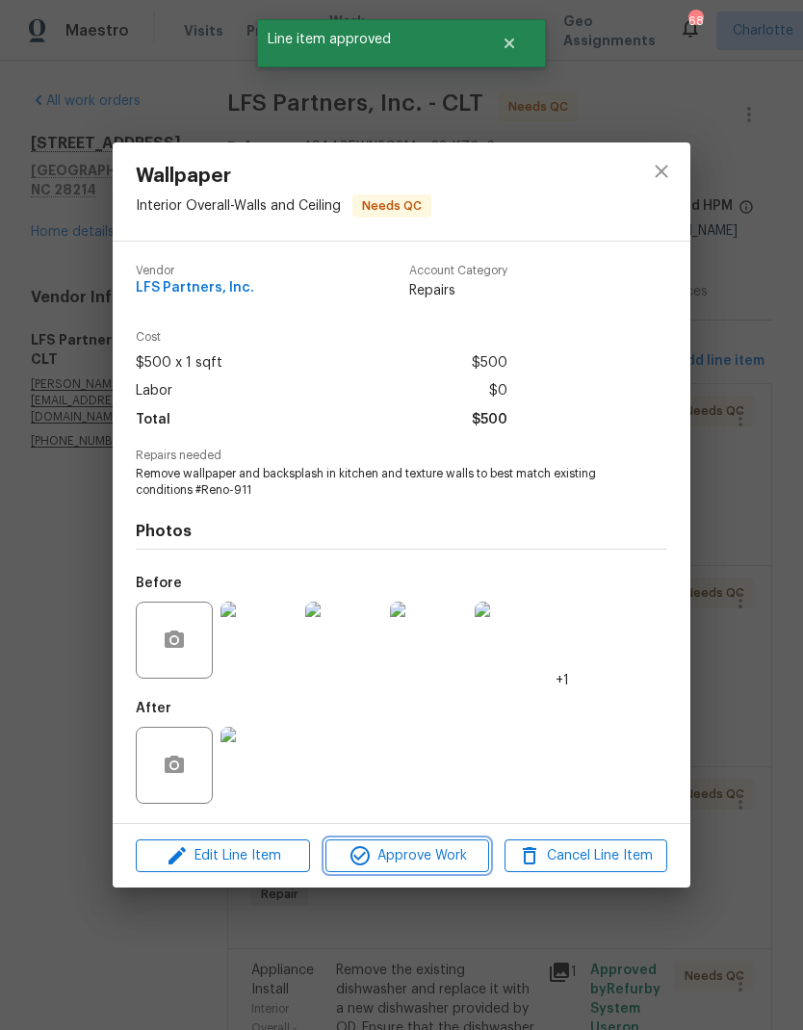
click at [450, 862] on span "Approve Work" at bounding box center [406, 856] width 151 height 24
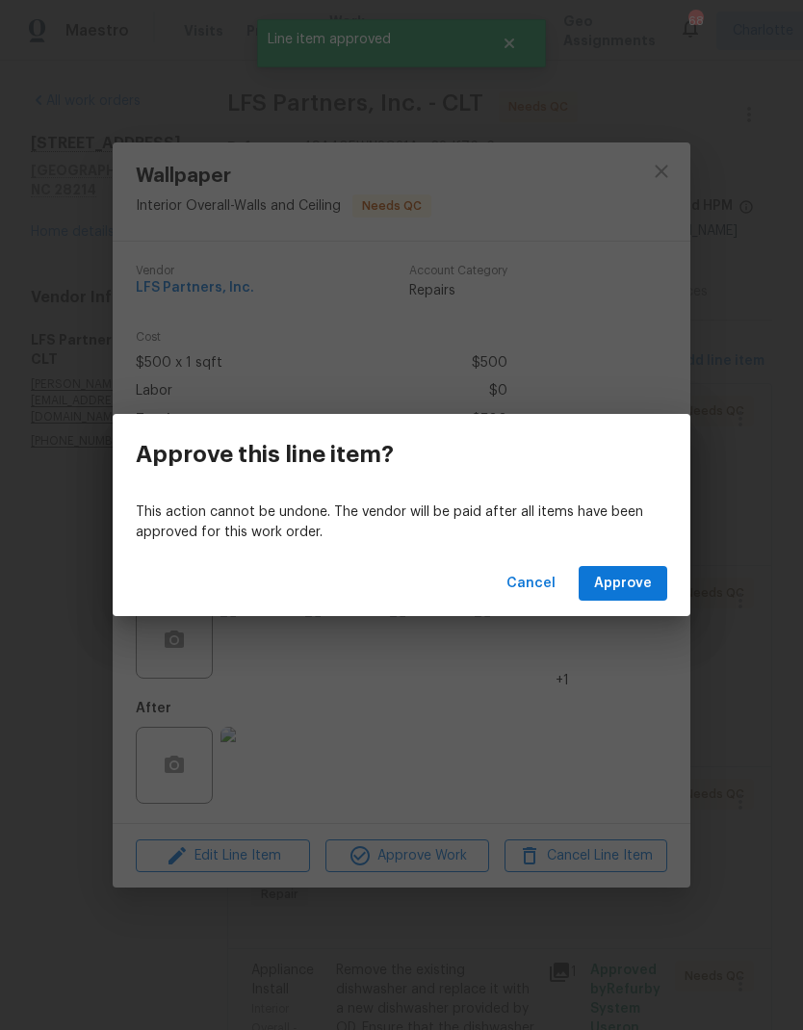
click at [645, 588] on span "Approve" at bounding box center [623, 584] width 58 height 24
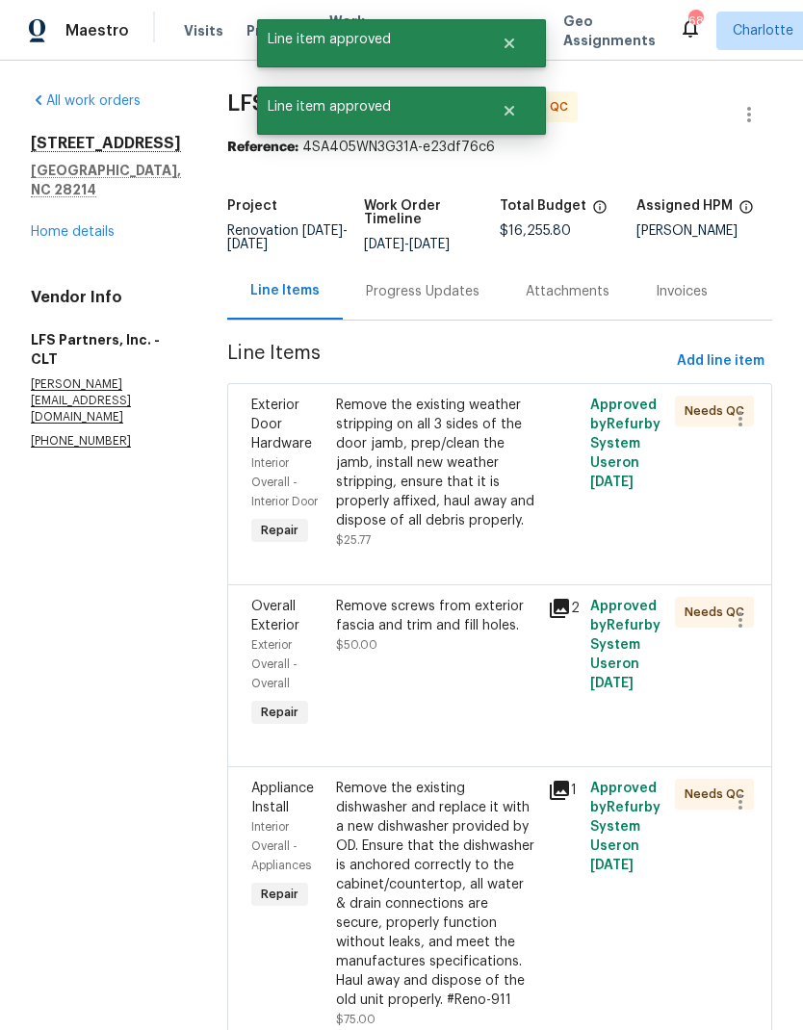
click at [482, 449] on div "Remove the existing weather stripping on all 3 sides of the door jamb, prep/cle…" at bounding box center [436, 463] width 200 height 135
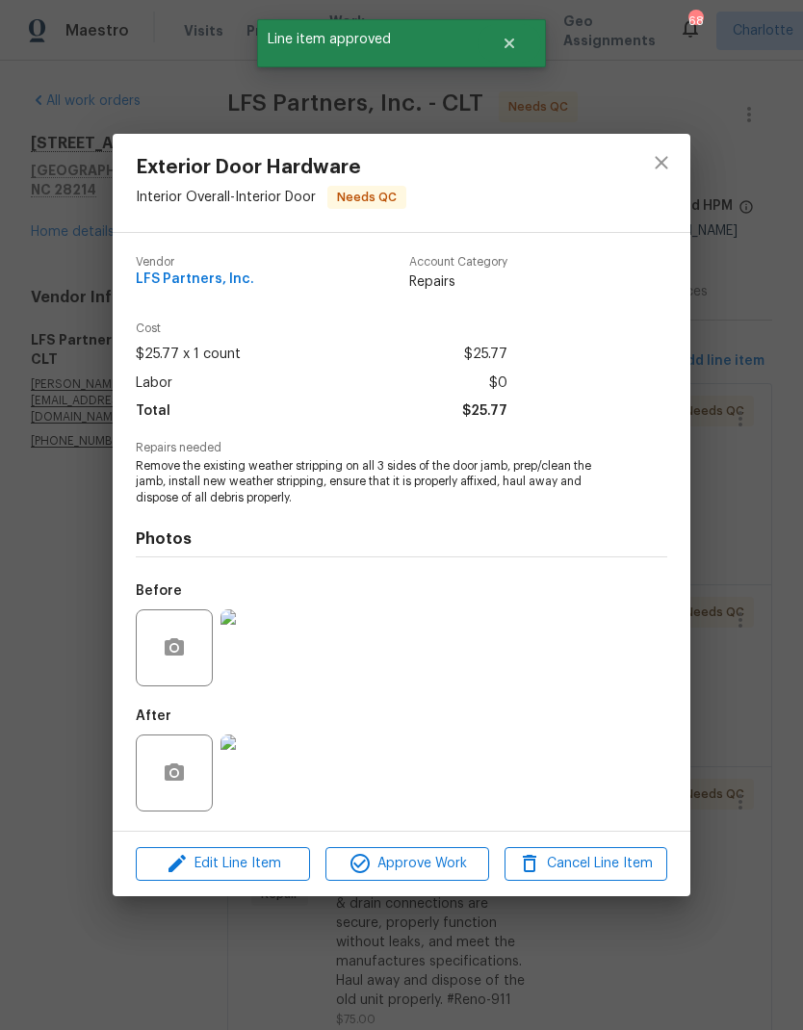
click at [461, 865] on span "Approve Work" at bounding box center [406, 864] width 151 height 24
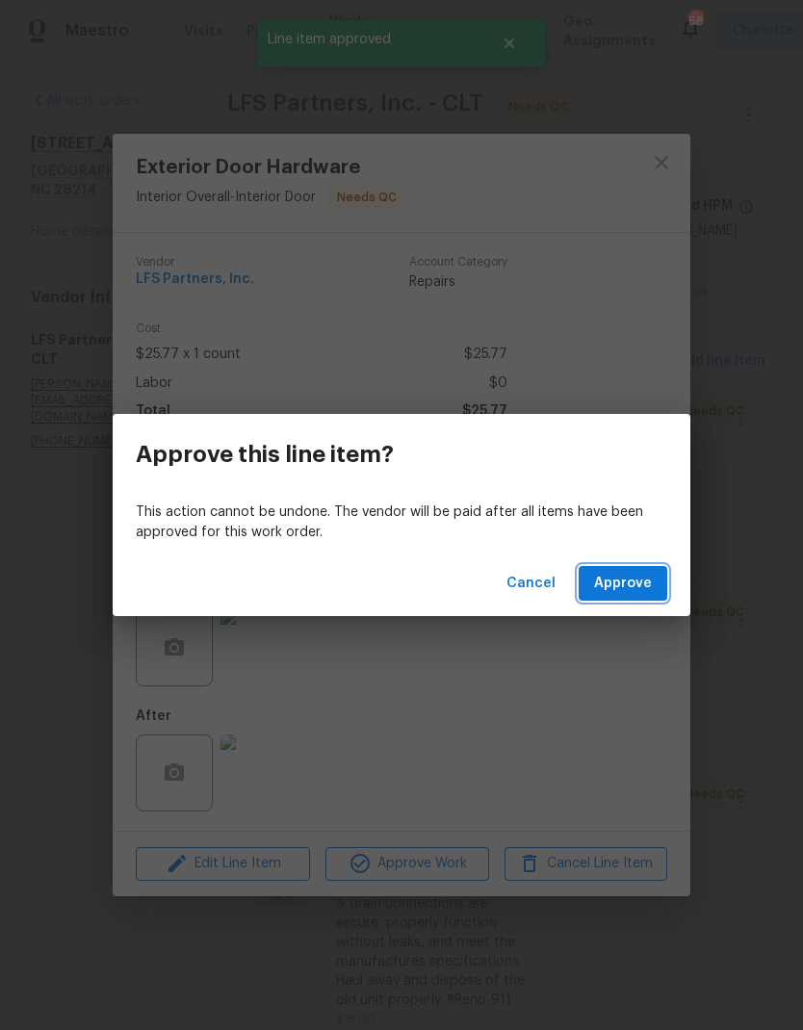
click at [636, 573] on span "Approve" at bounding box center [623, 584] width 58 height 24
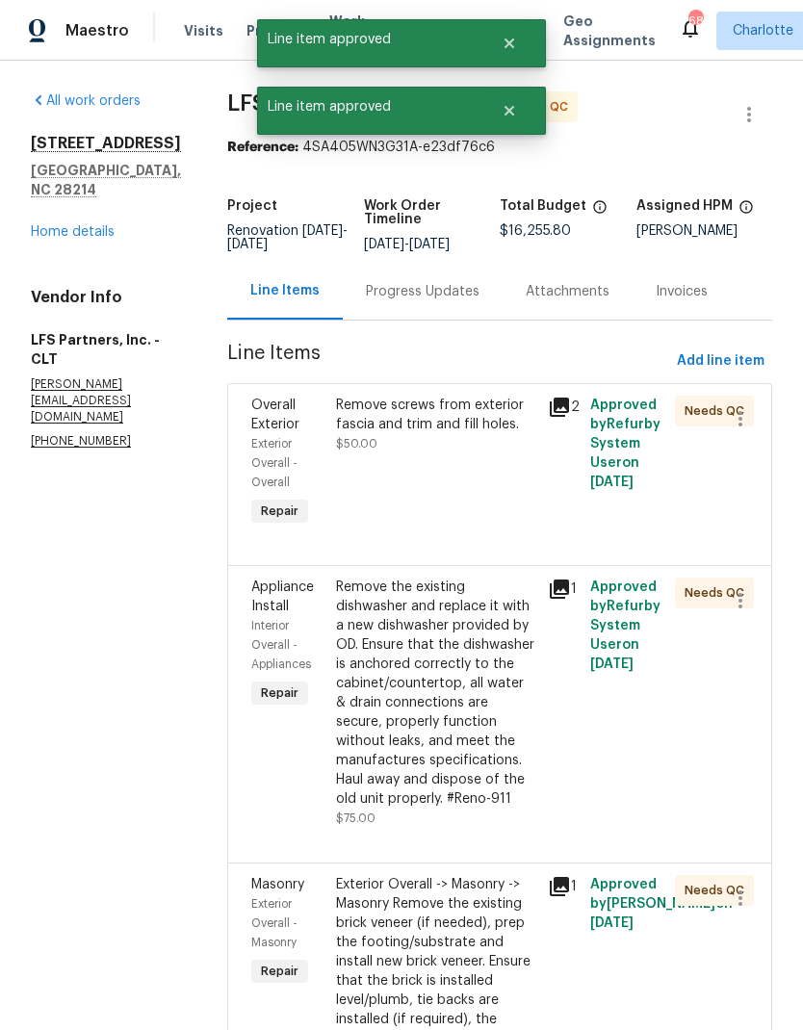
click at [478, 426] on div "Remove screws from exterior fascia and trim and fill holes." at bounding box center [436, 415] width 200 height 39
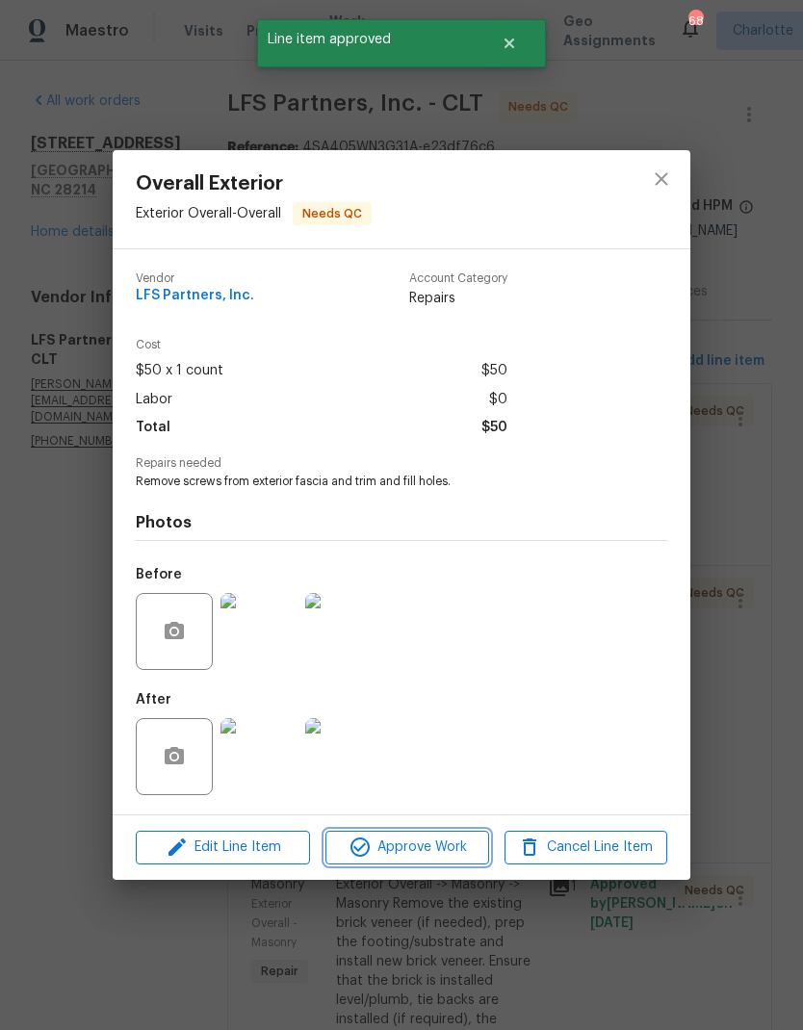
click at [463, 848] on span "Approve Work" at bounding box center [406, 847] width 151 height 24
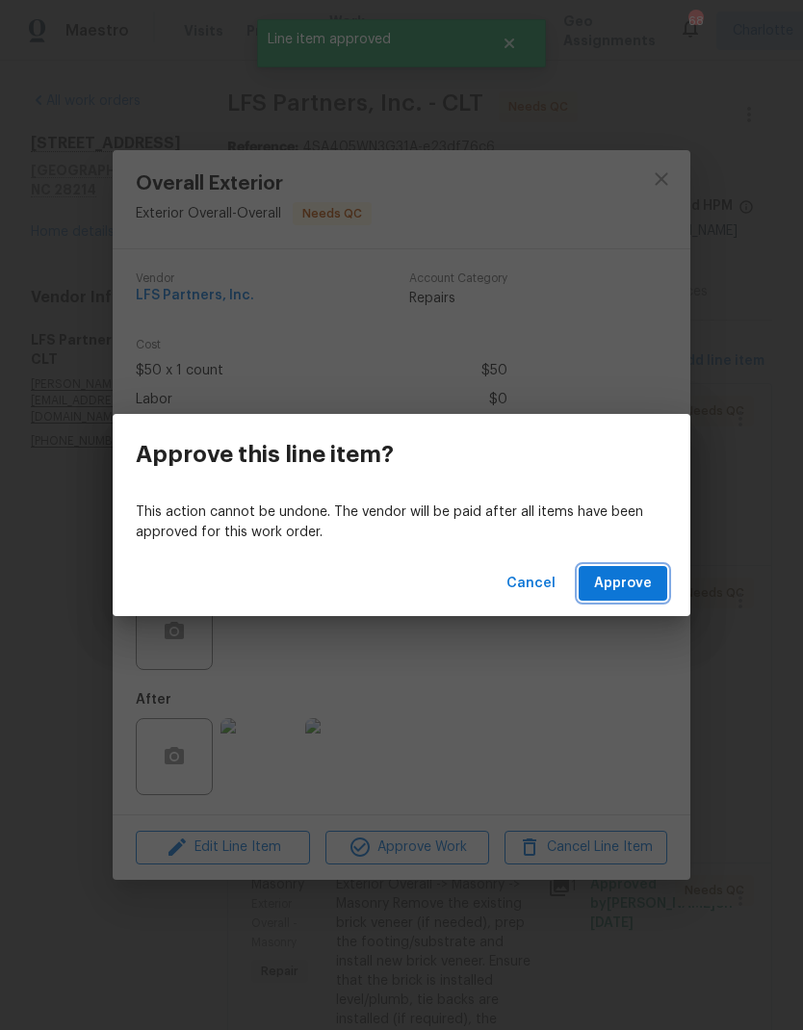
click at [635, 577] on span "Approve" at bounding box center [623, 584] width 58 height 24
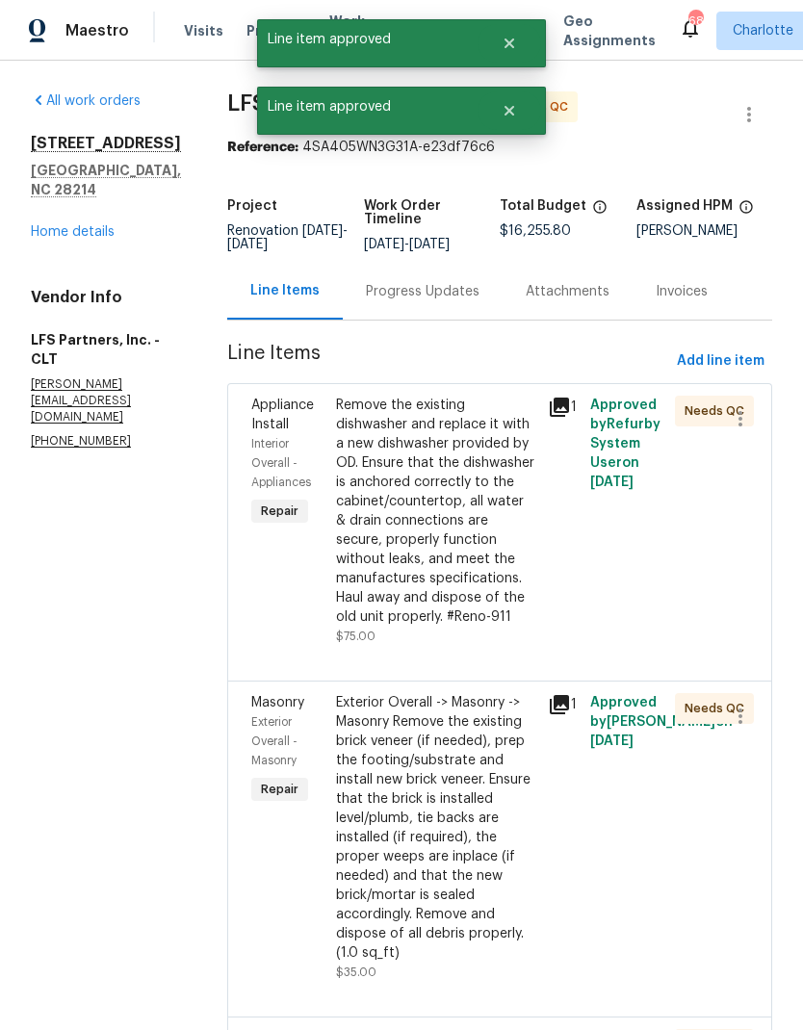
click at [462, 466] on div "Remove the existing dishwasher and replace it with a new dishwasher provided by…" at bounding box center [436, 511] width 200 height 231
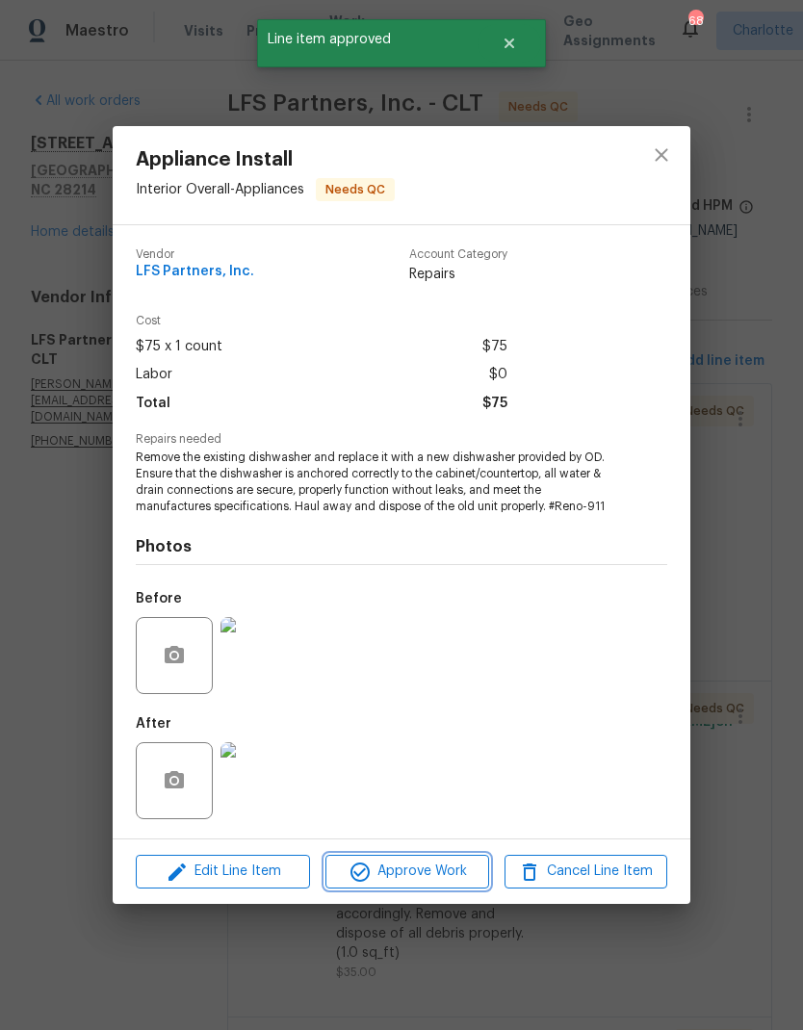
click at [456, 868] on span "Approve Work" at bounding box center [406, 872] width 151 height 24
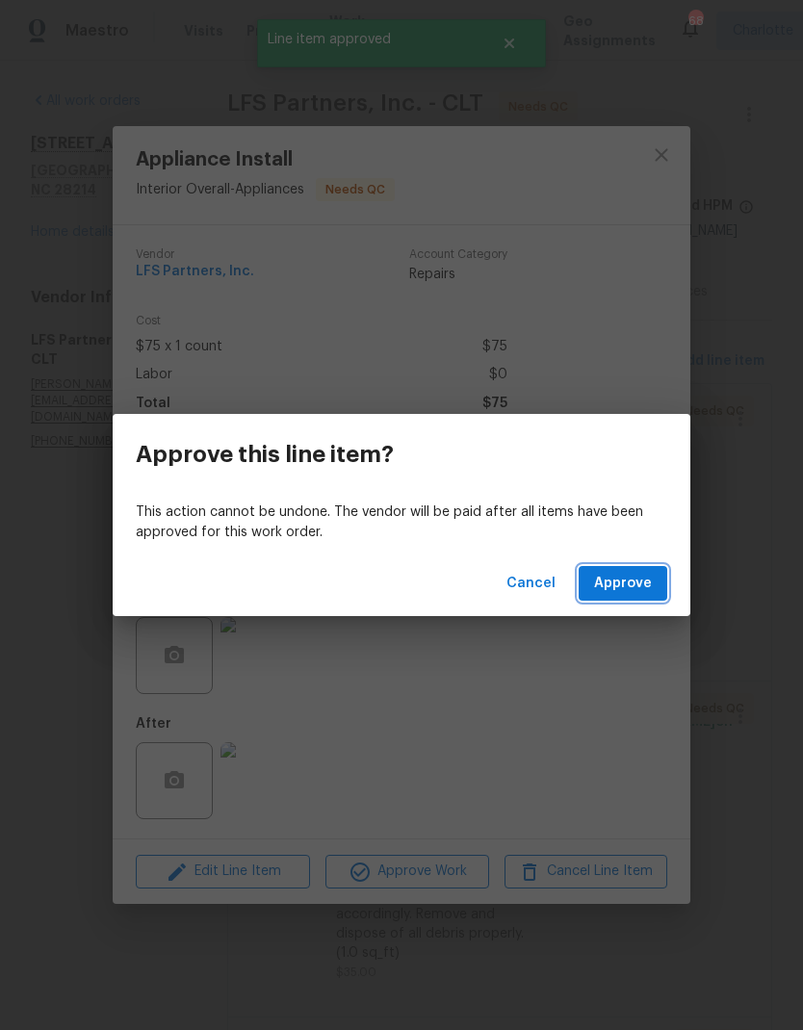
click at [622, 589] on span "Approve" at bounding box center [623, 584] width 58 height 24
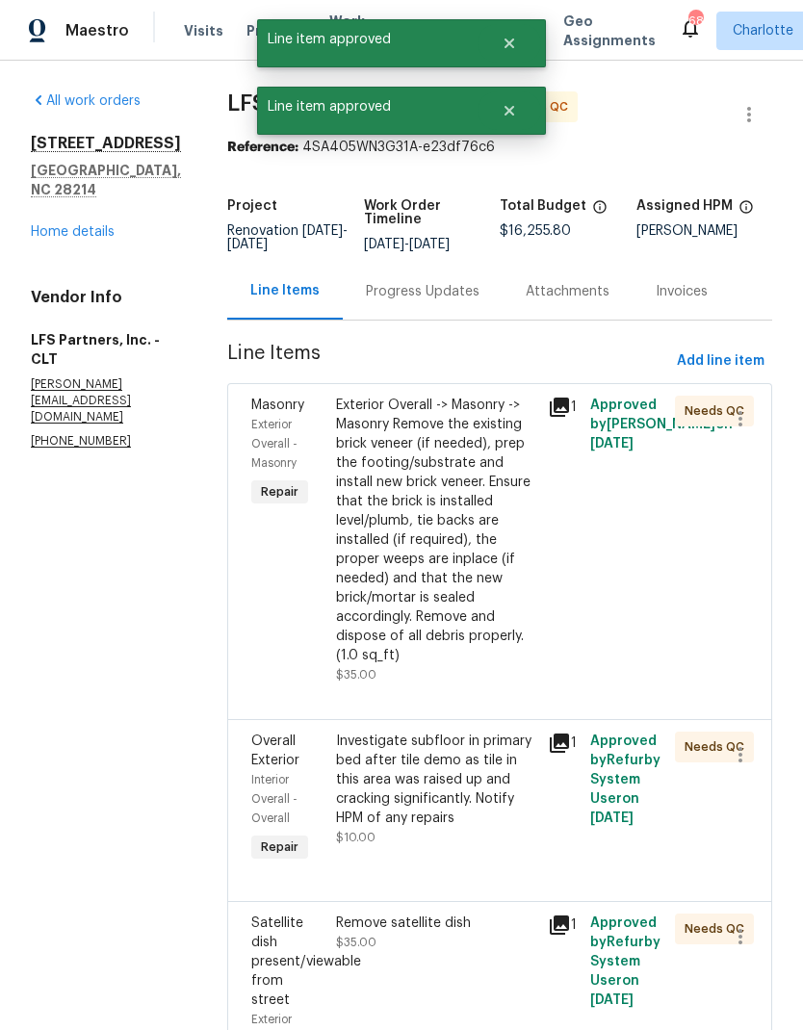
click at [461, 514] on div "Exterior Overall -> Masonry -> Masonry Remove the existing brick veneer (if nee…" at bounding box center [436, 531] width 200 height 270
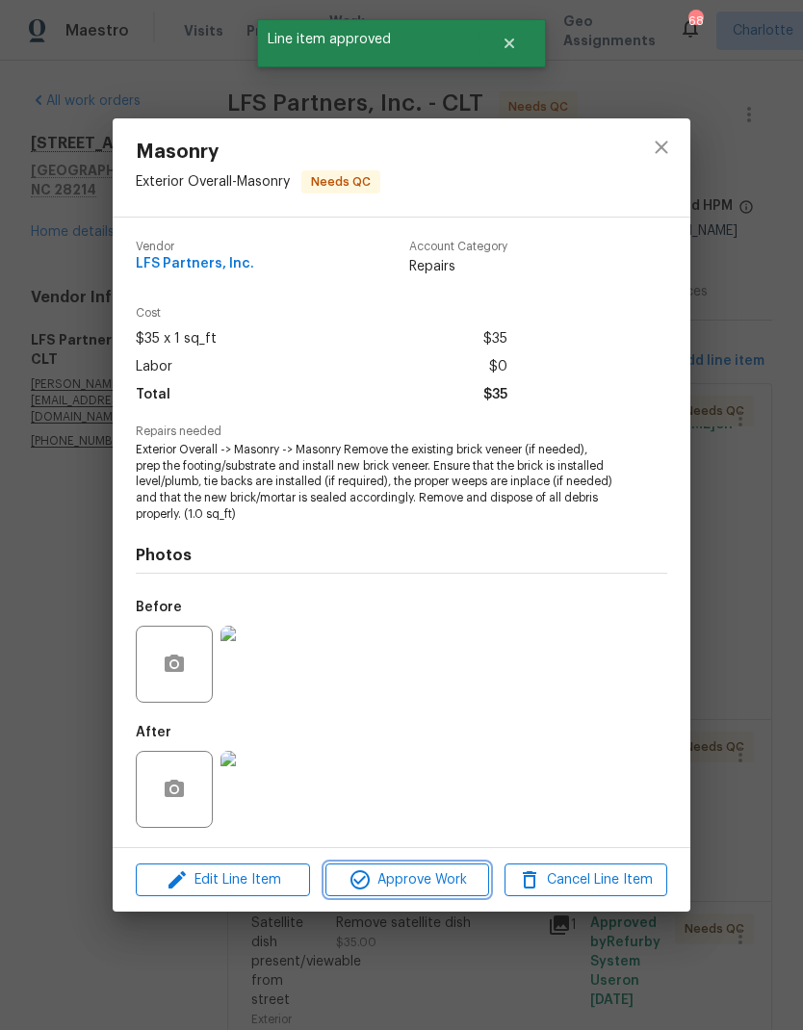
click at [449, 883] on span "Approve Work" at bounding box center [406, 880] width 151 height 24
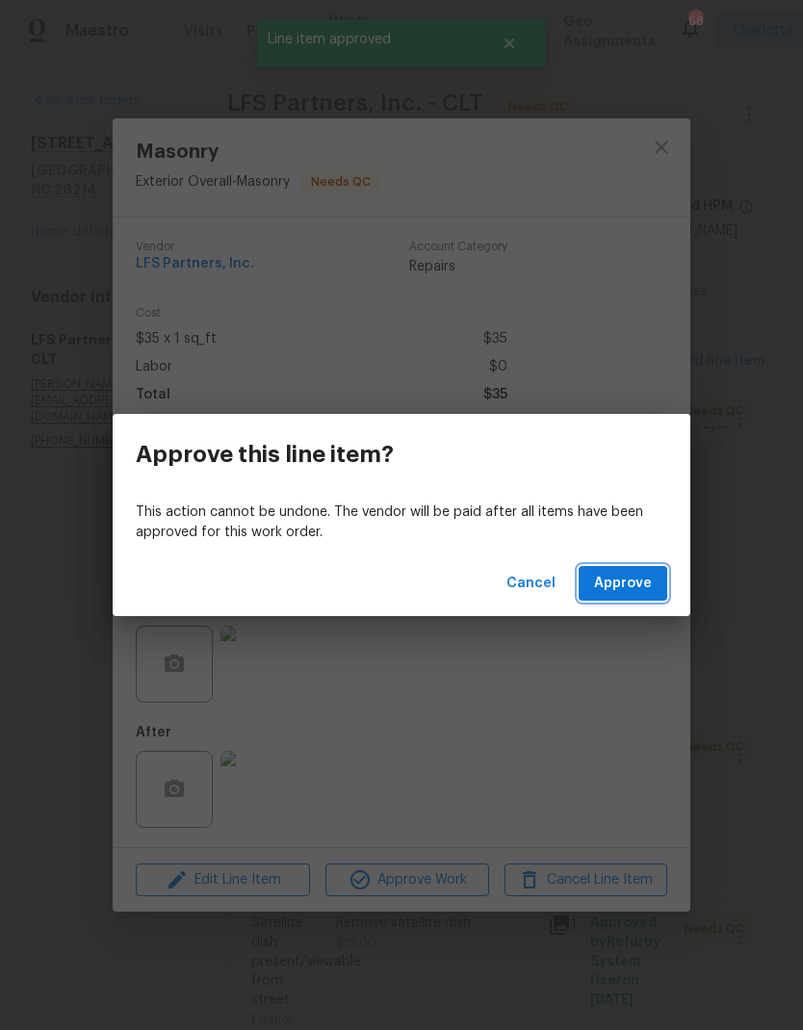
click at [626, 587] on span "Approve" at bounding box center [623, 584] width 58 height 24
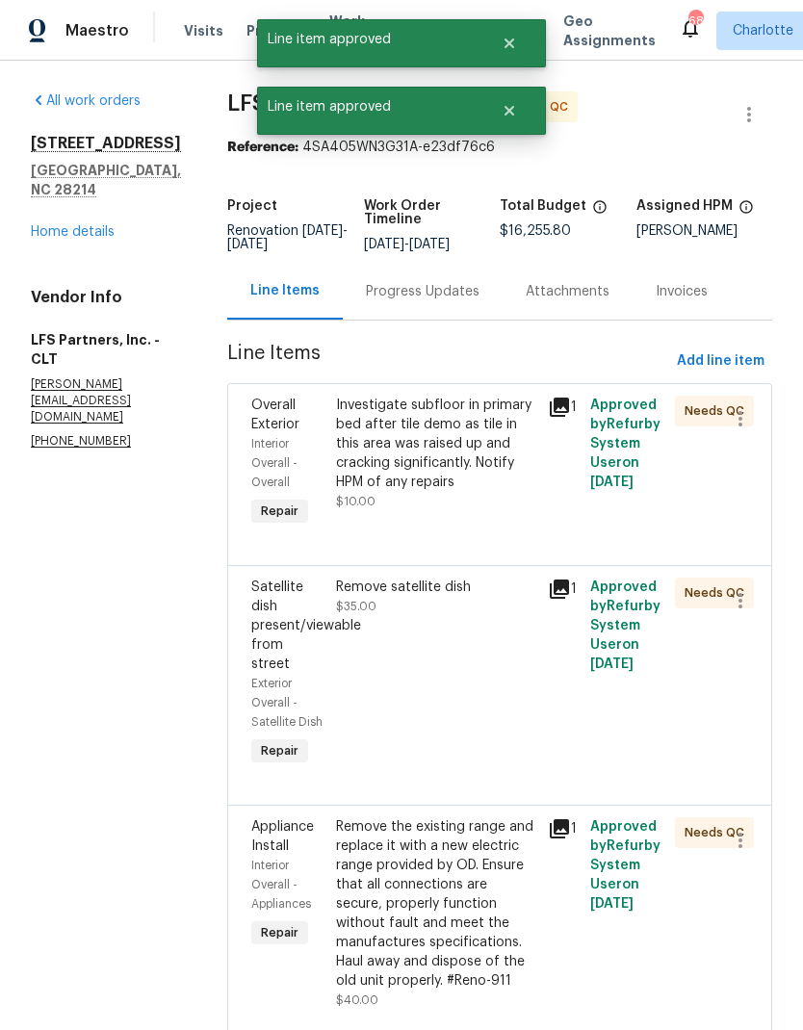
click at [498, 441] on div "Investigate subfloor in primary bed after tile demo as tile in this area was ra…" at bounding box center [436, 444] width 200 height 96
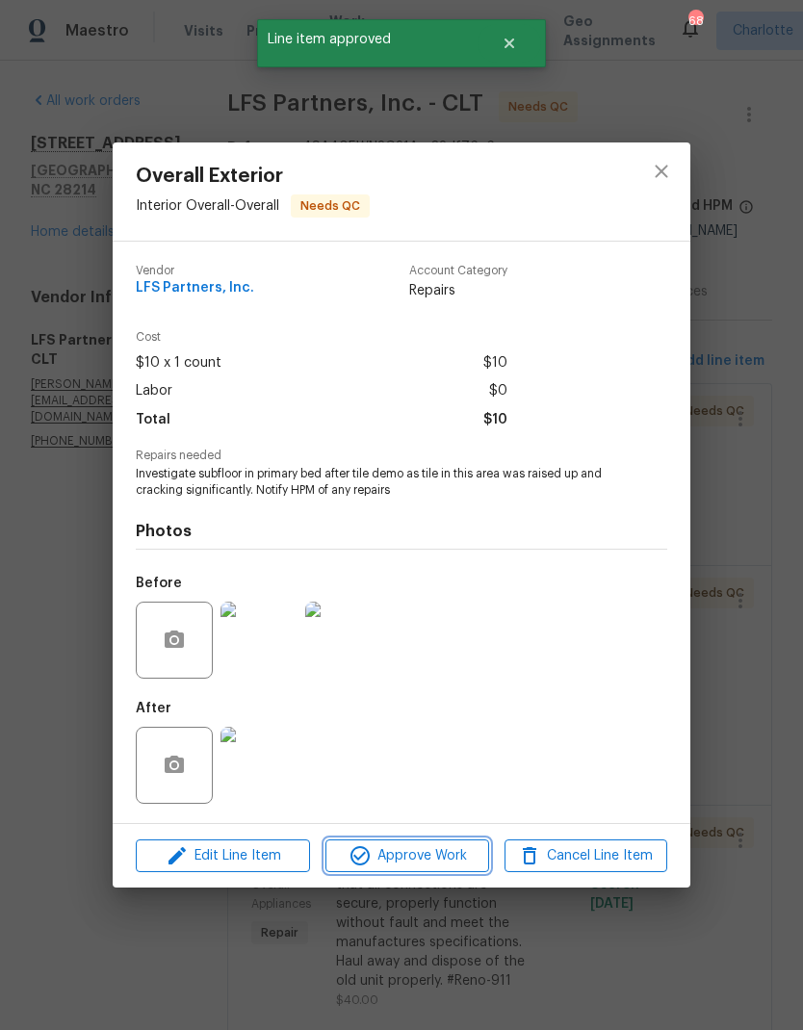
click at [457, 859] on span "Approve Work" at bounding box center [406, 856] width 151 height 24
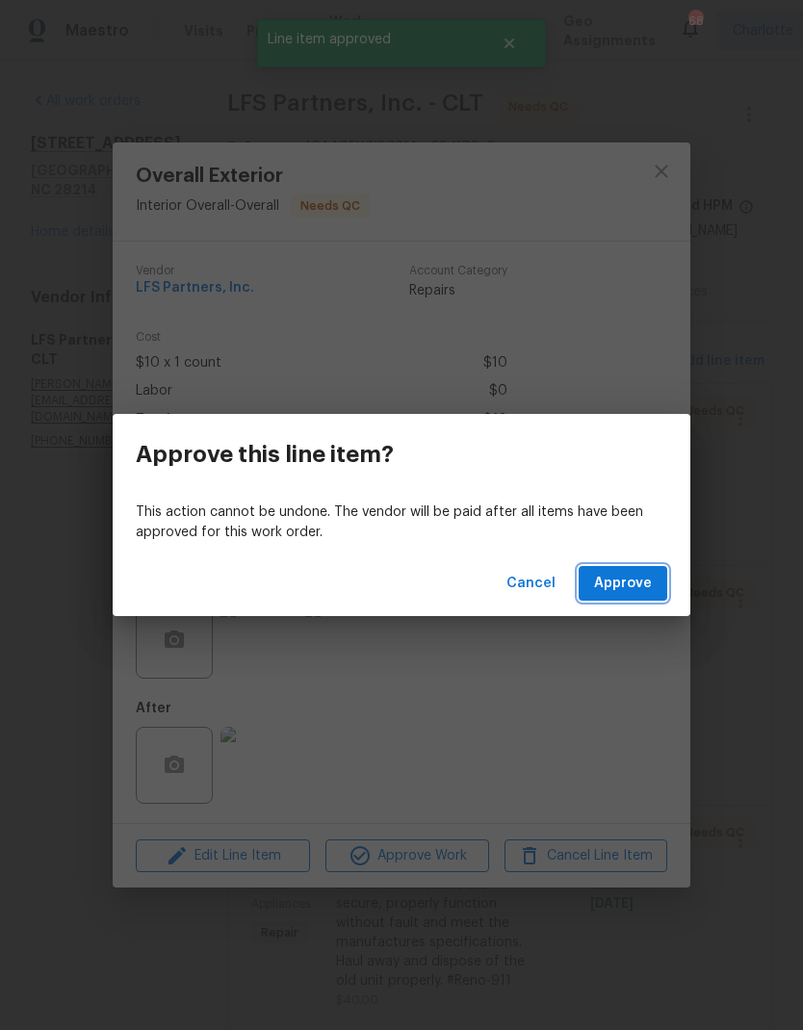
click at [653, 571] on button "Approve" at bounding box center [622, 584] width 89 height 36
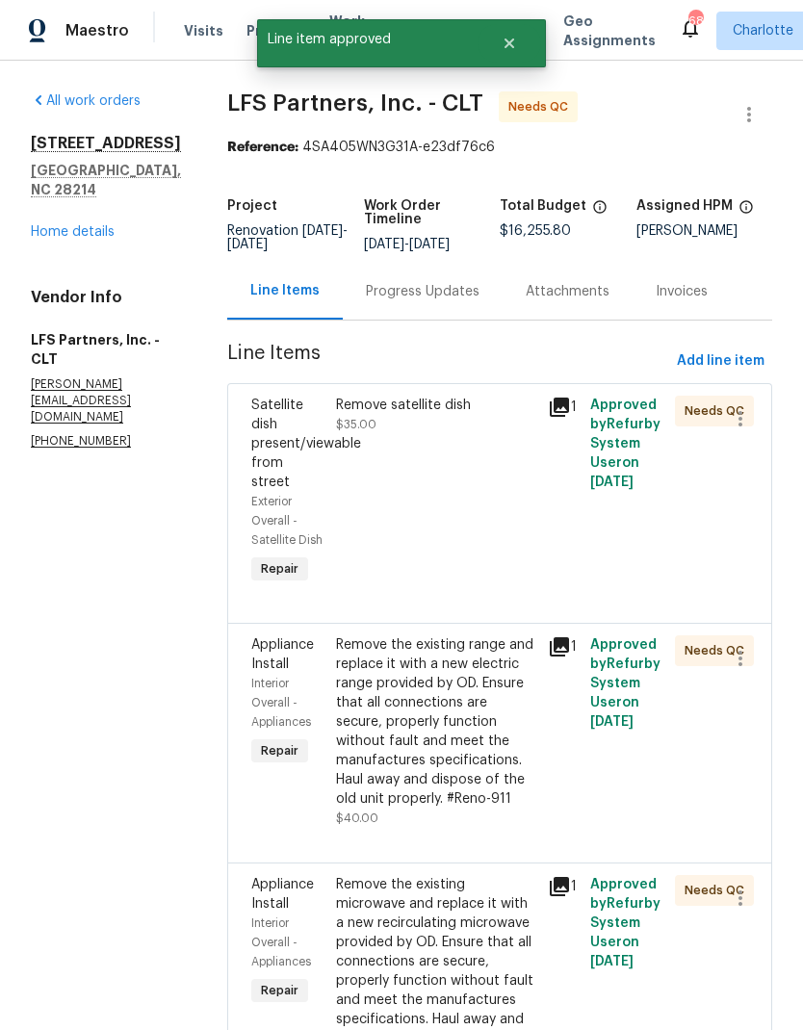
click at [437, 401] on div "Remove satellite dish" at bounding box center [436, 405] width 200 height 19
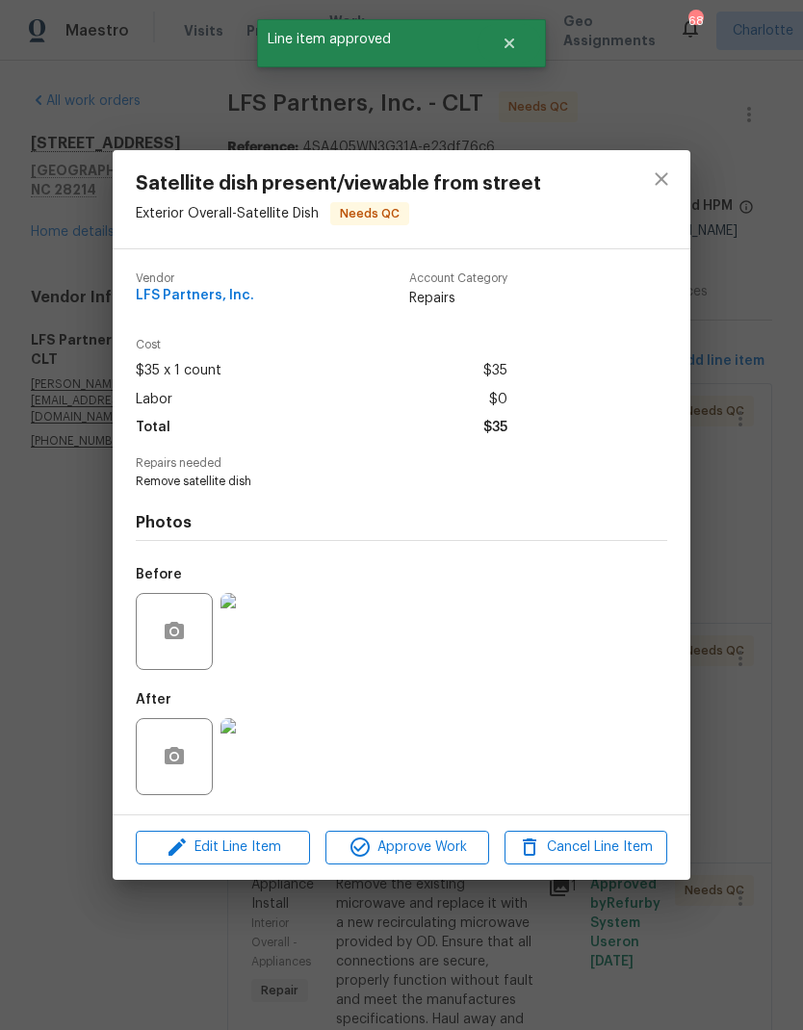
click at [456, 849] on span "Approve Work" at bounding box center [406, 847] width 151 height 24
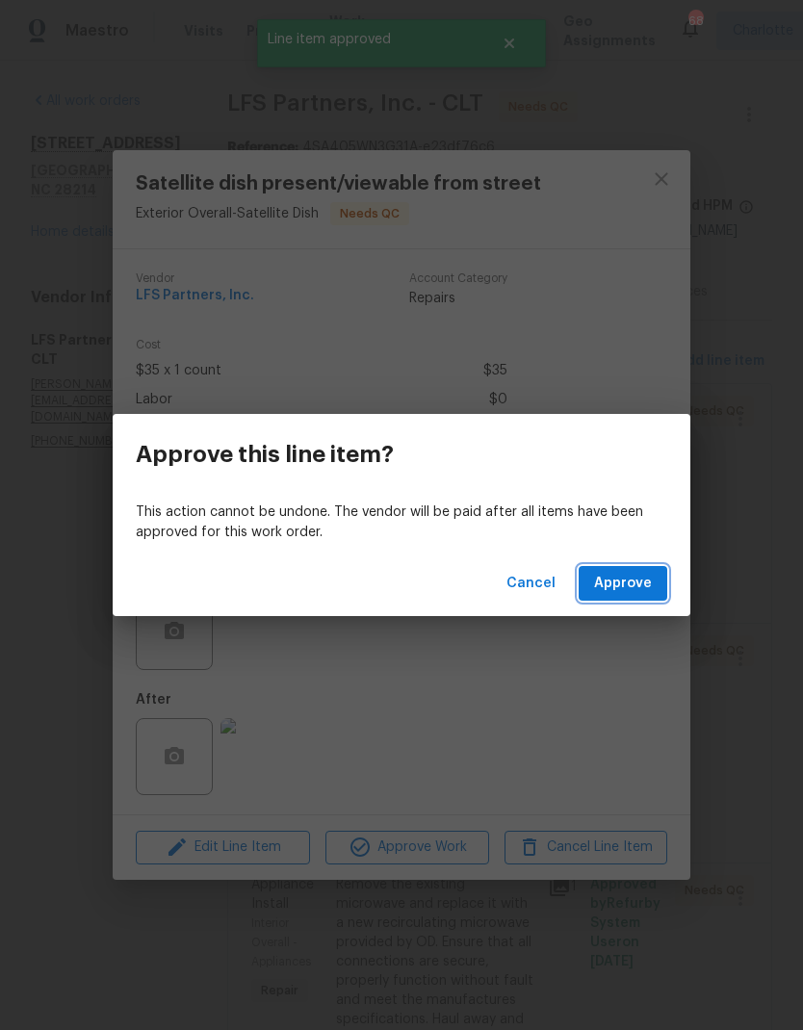
click at [640, 584] on span "Approve" at bounding box center [623, 584] width 58 height 24
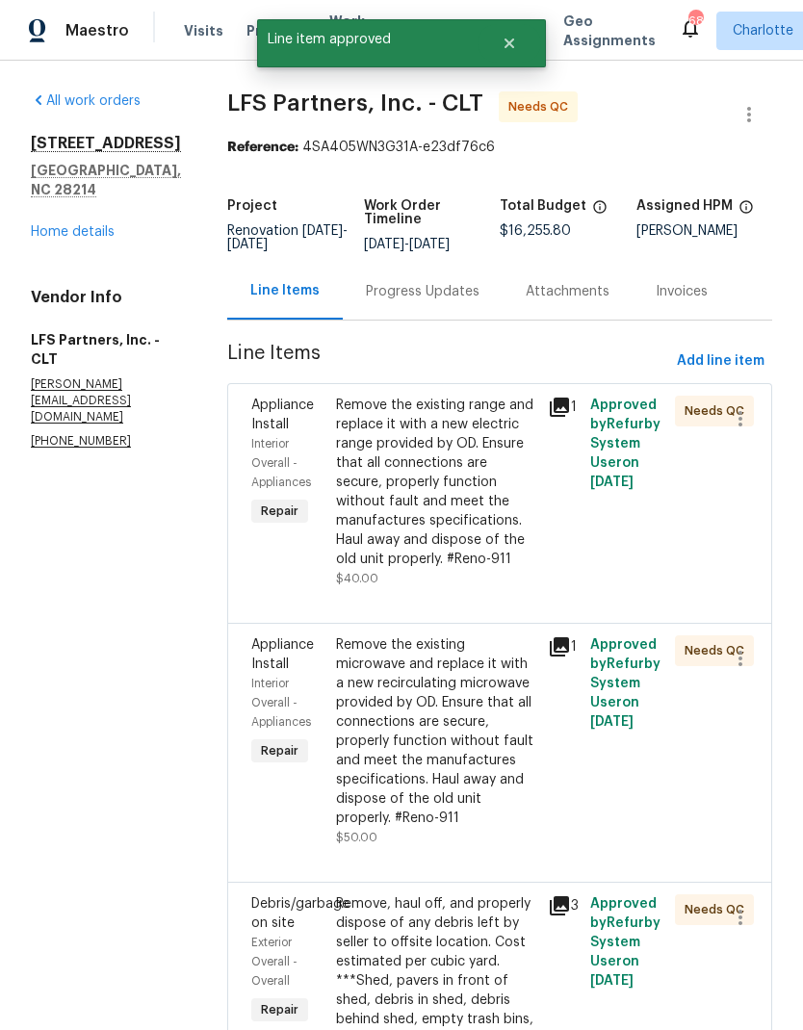
click at [463, 444] on div "Remove the existing range and replace it with a new electric range provided by …" at bounding box center [436, 482] width 200 height 173
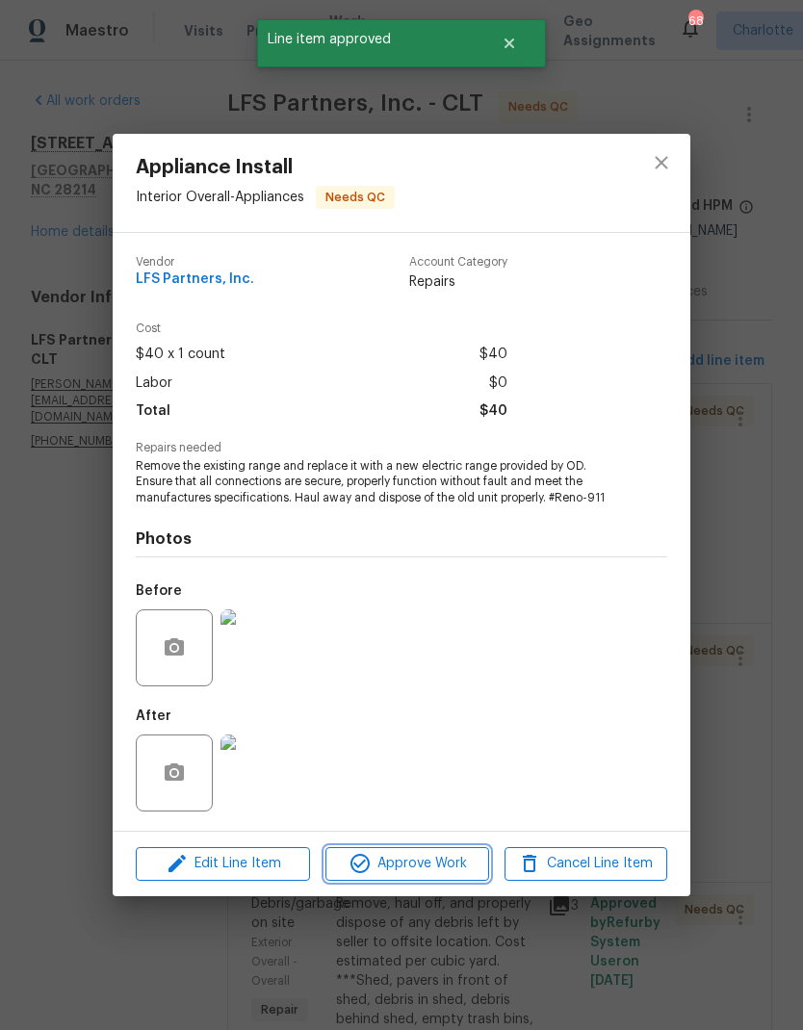
click at [451, 862] on span "Approve Work" at bounding box center [406, 864] width 151 height 24
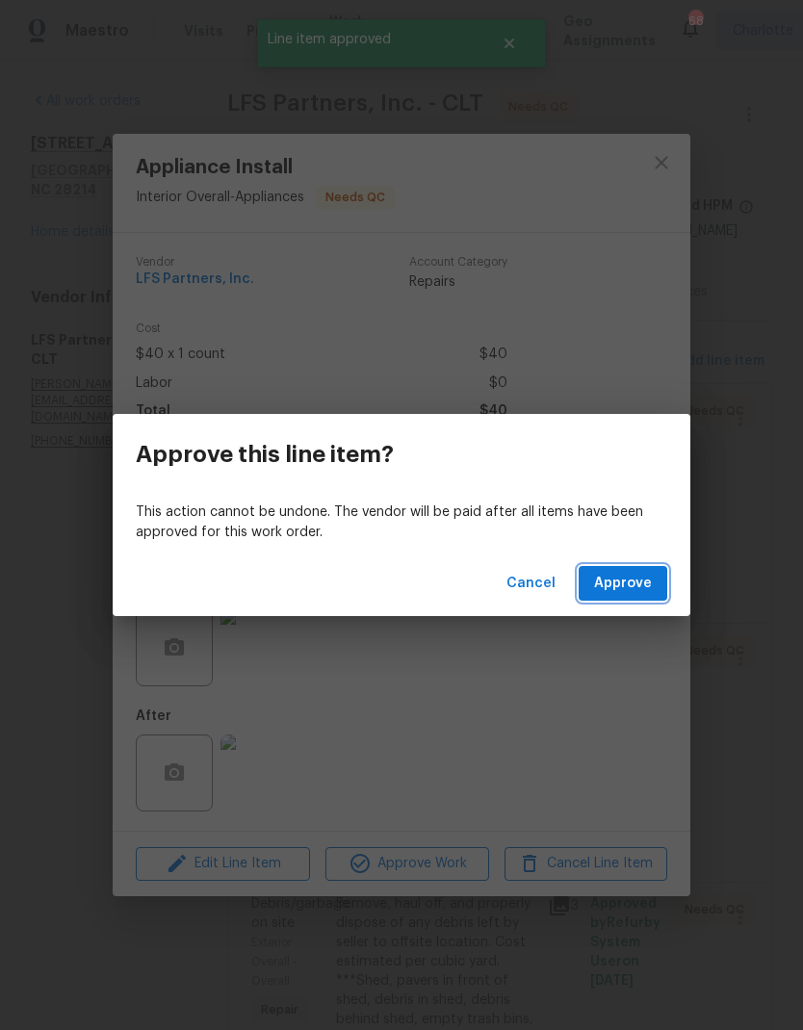
click at [626, 591] on span "Approve" at bounding box center [623, 584] width 58 height 24
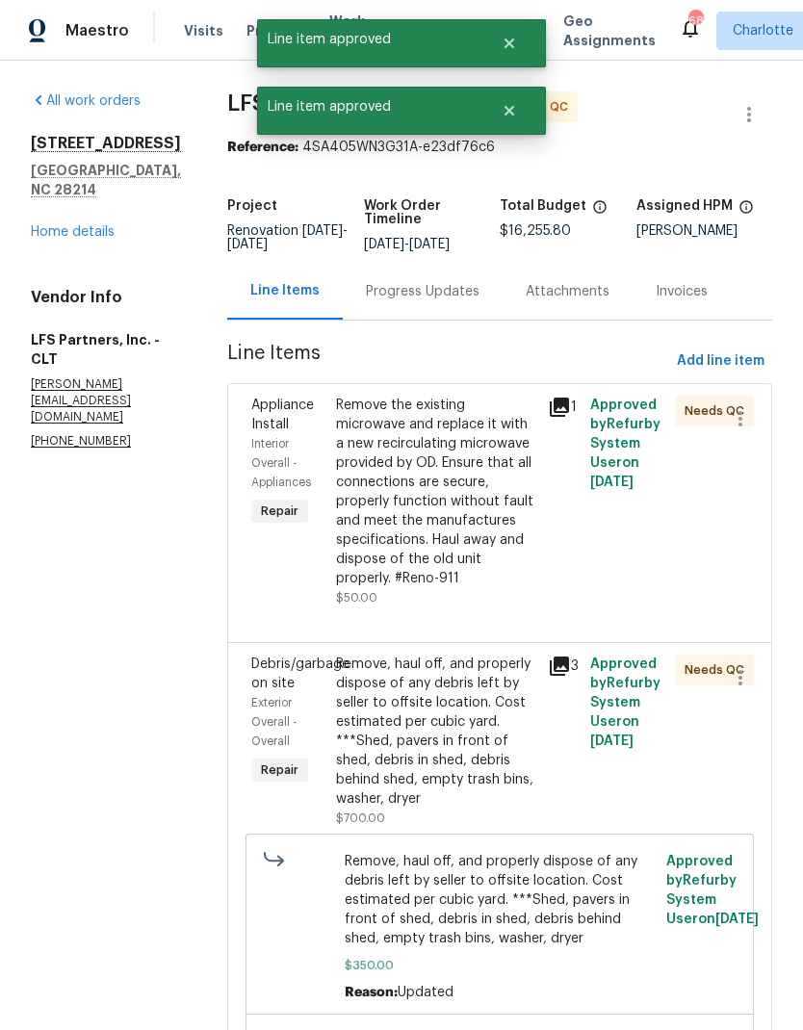
click at [465, 476] on div "Remove the existing microwave and replace it with a new recirculating microwave…" at bounding box center [436, 492] width 200 height 193
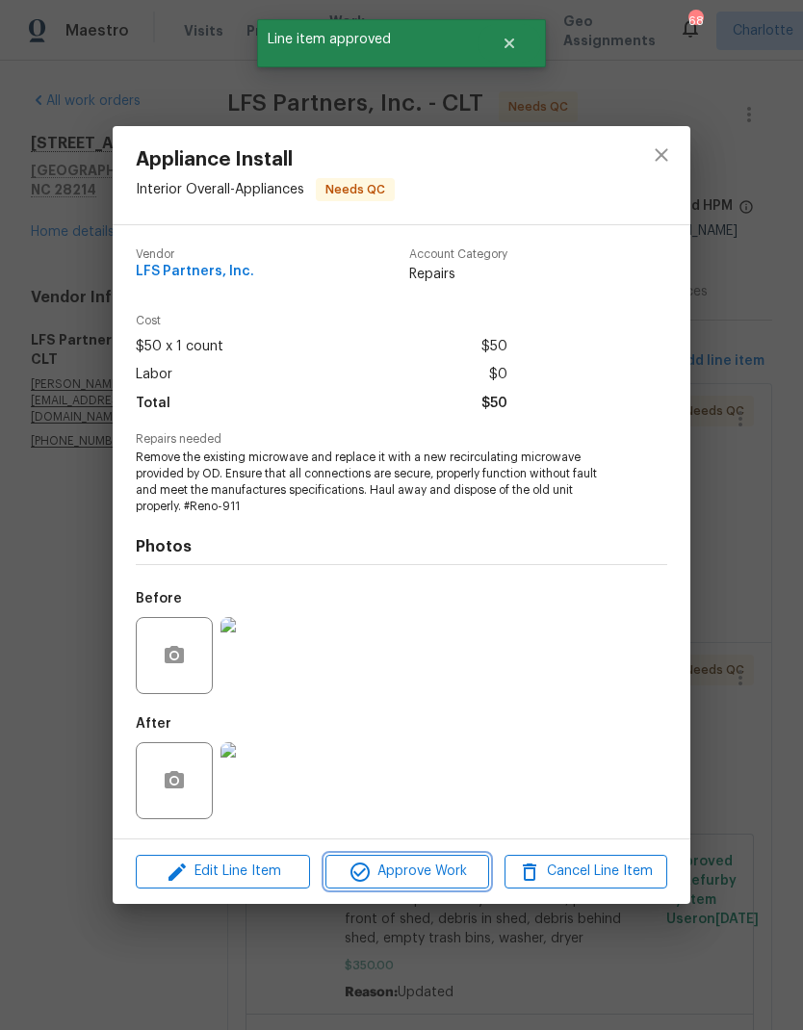
click at [453, 874] on span "Approve Work" at bounding box center [406, 872] width 151 height 24
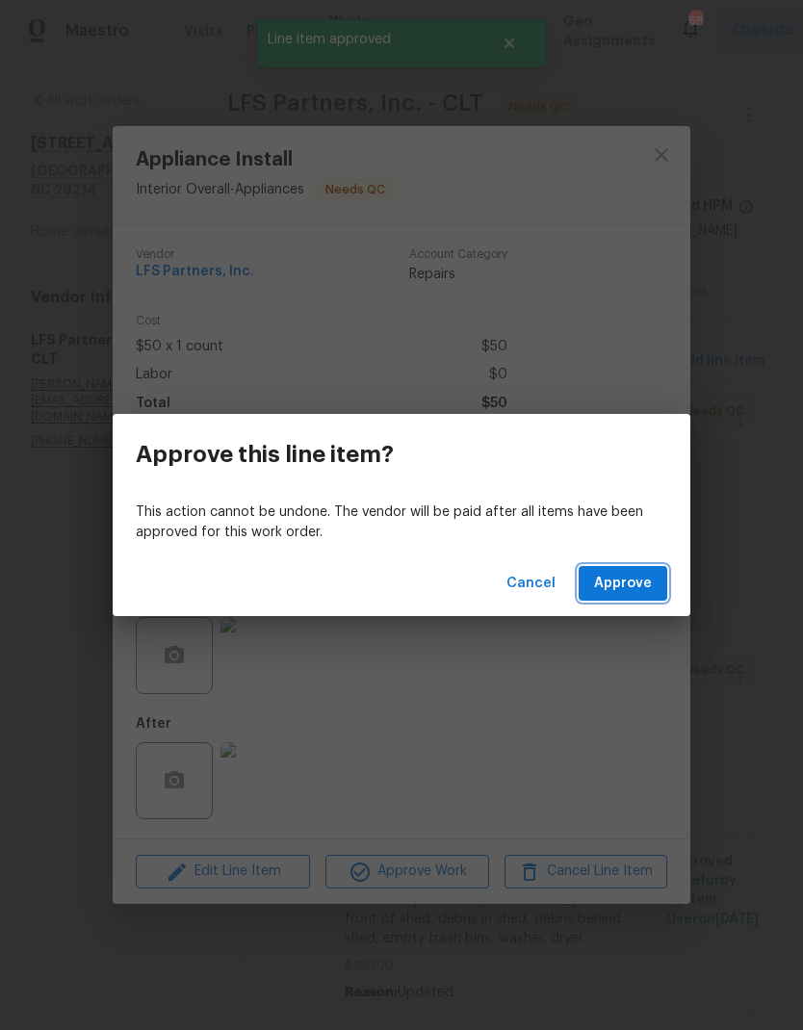
click at [633, 584] on span "Approve" at bounding box center [623, 584] width 58 height 24
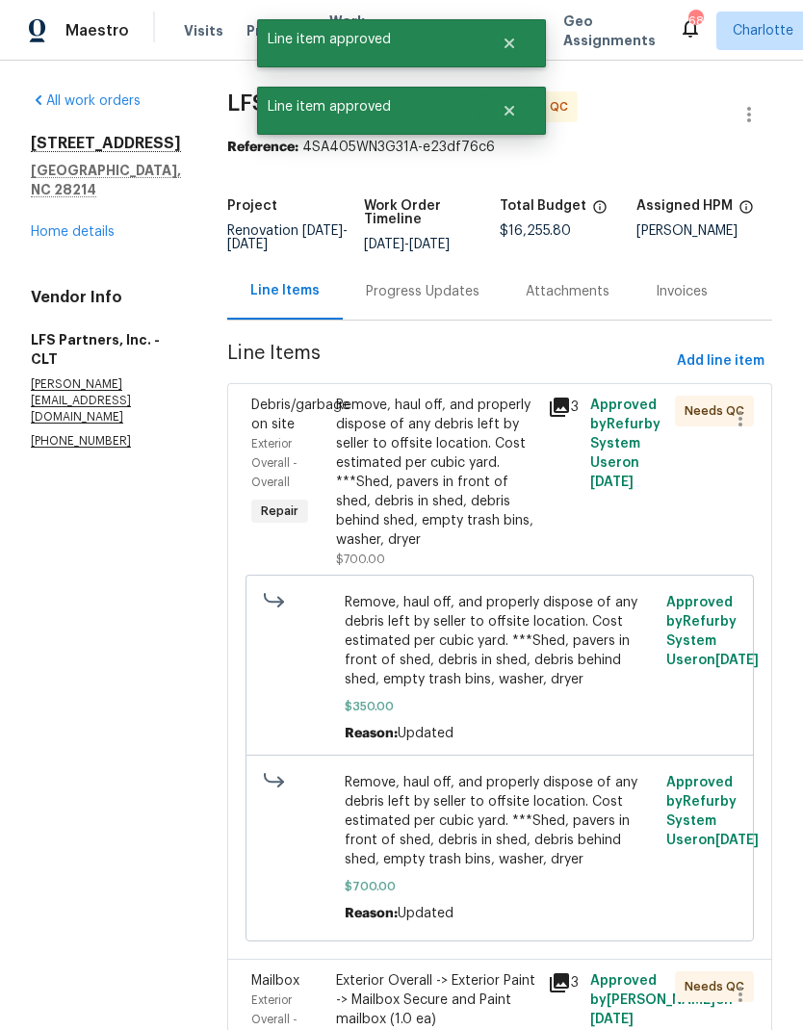
click at [464, 519] on div "Remove, haul off, and properly dispose of any debris left by seller to offsite …" at bounding box center [436, 473] width 200 height 154
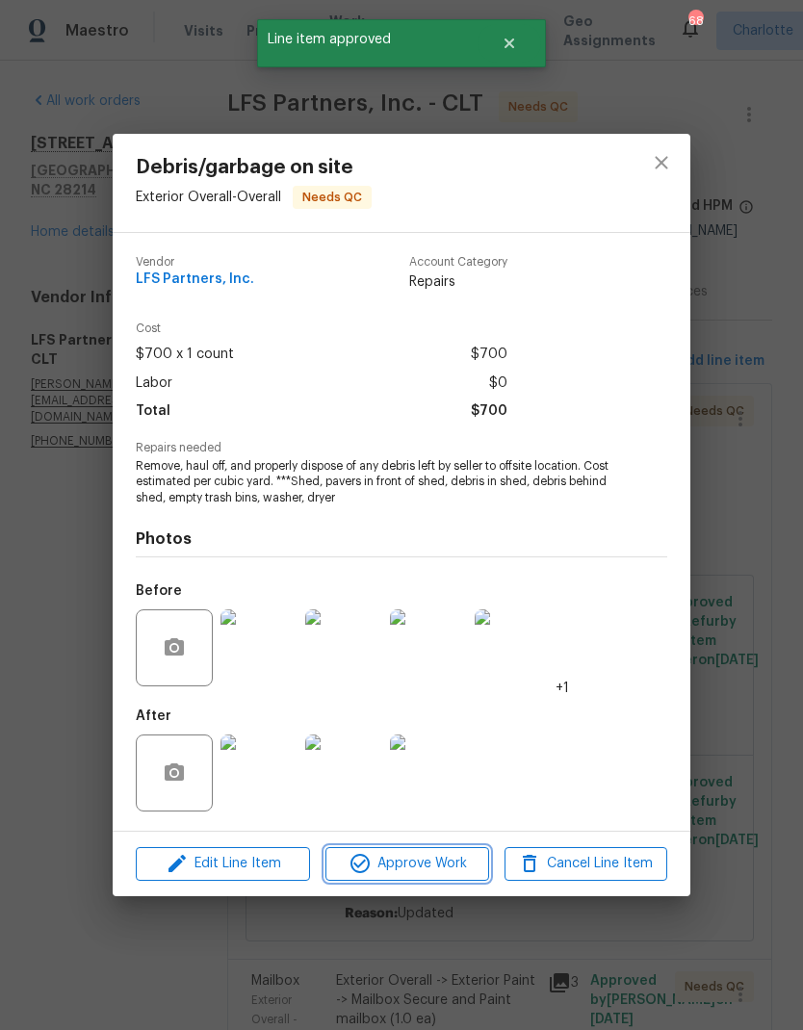
click at [447, 876] on span "Approve Work" at bounding box center [406, 864] width 151 height 24
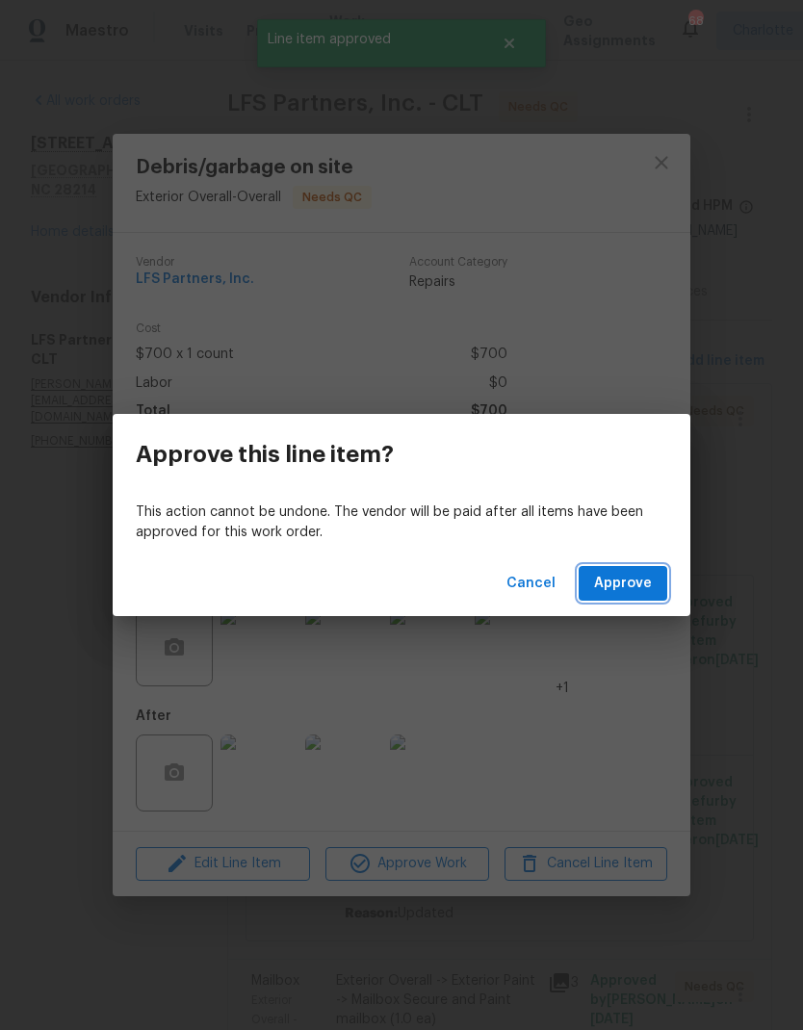
click at [631, 587] on span "Approve" at bounding box center [623, 584] width 58 height 24
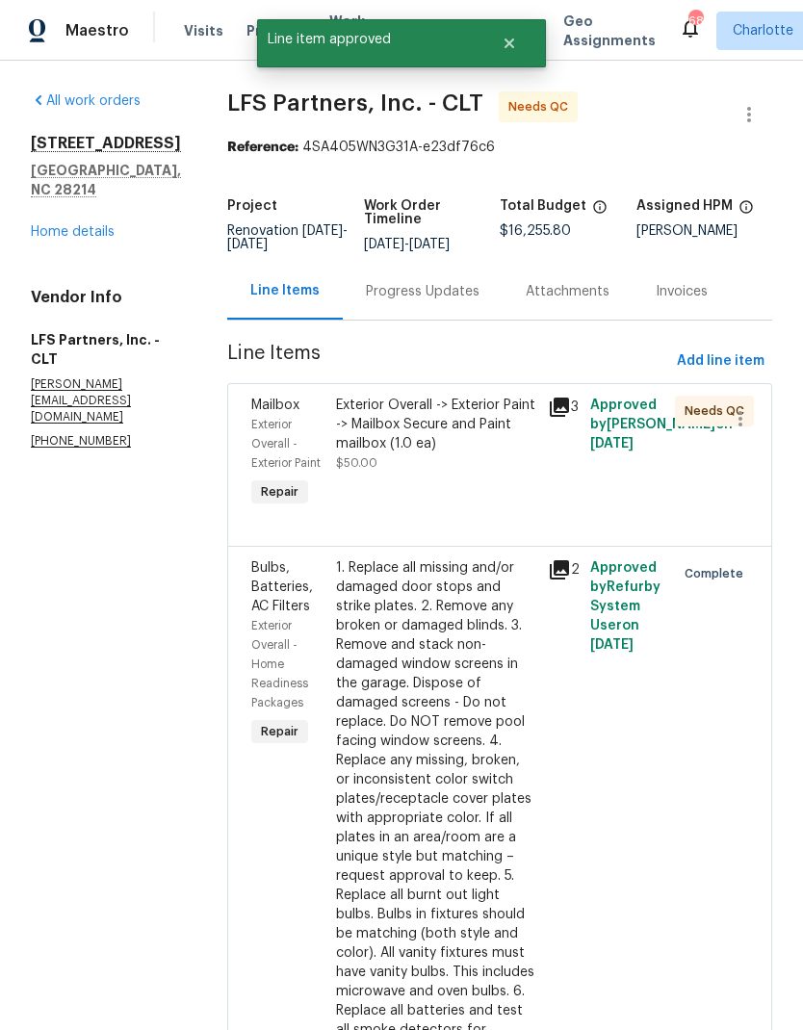
click at [485, 406] on div "Exterior Overall -> Exterior Paint -> Mailbox Secure and Paint mailbox (1.0 ea)" at bounding box center [436, 425] width 200 height 58
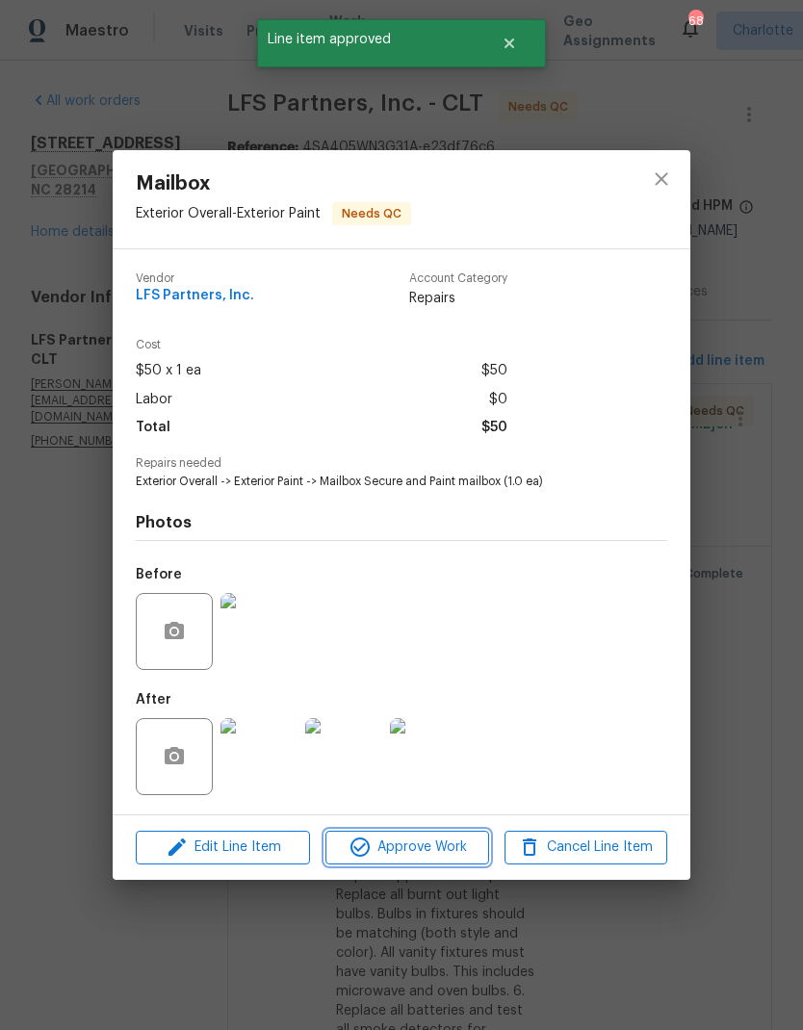
click at [449, 851] on span "Approve Work" at bounding box center [406, 847] width 151 height 24
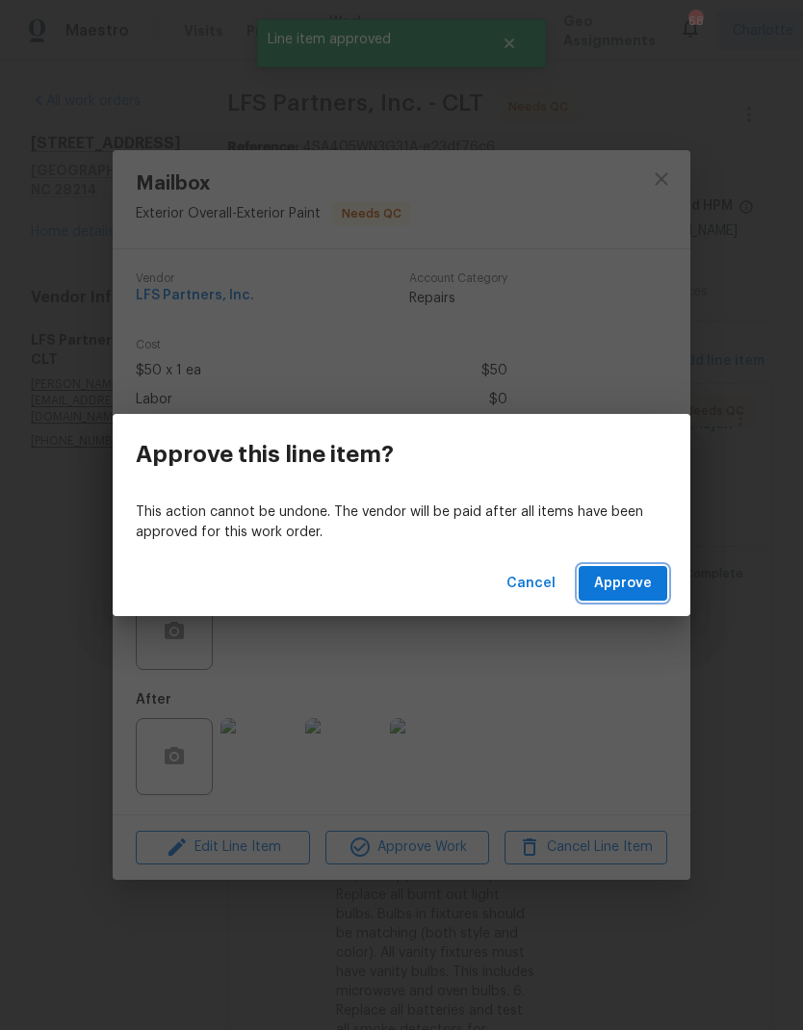
click at [642, 576] on span "Approve" at bounding box center [623, 584] width 58 height 24
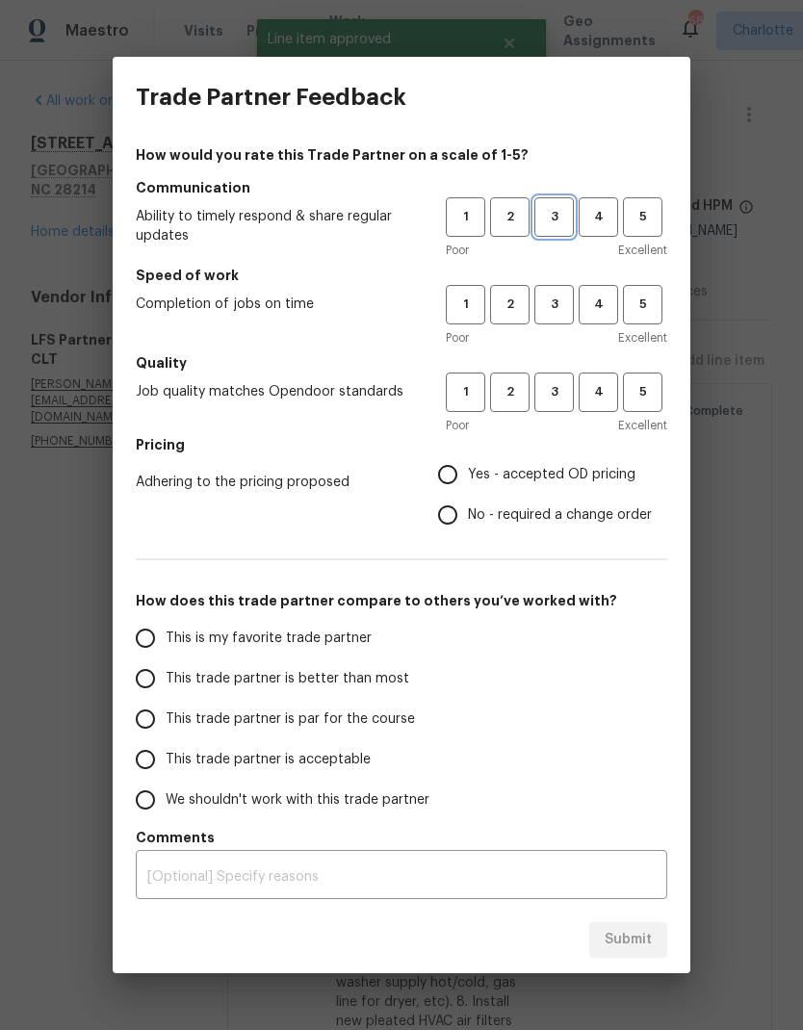
click at [570, 220] on span "3" at bounding box center [554, 217] width 36 height 22
click at [563, 313] on span "3" at bounding box center [554, 305] width 36 height 22
click at [564, 393] on span "3" at bounding box center [554, 392] width 36 height 22
click at [449, 487] on input "Yes - accepted OD pricing" at bounding box center [447, 474] width 40 height 40
radio input "true"
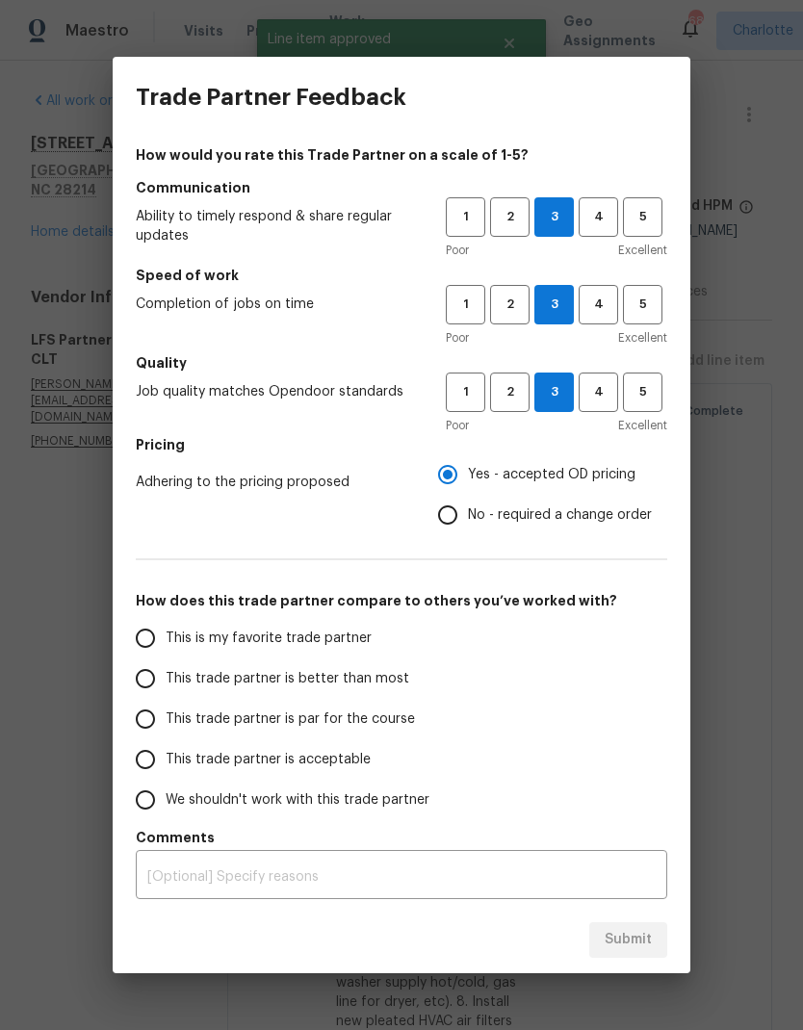
click at [361, 677] on span "This trade partner is better than most" at bounding box center [288, 679] width 244 height 20
click at [166, 677] on input "This trade partner is better than most" at bounding box center [145, 678] width 40 height 40
click at [623, 950] on span "Submit" at bounding box center [627, 940] width 47 height 24
radio input "true"
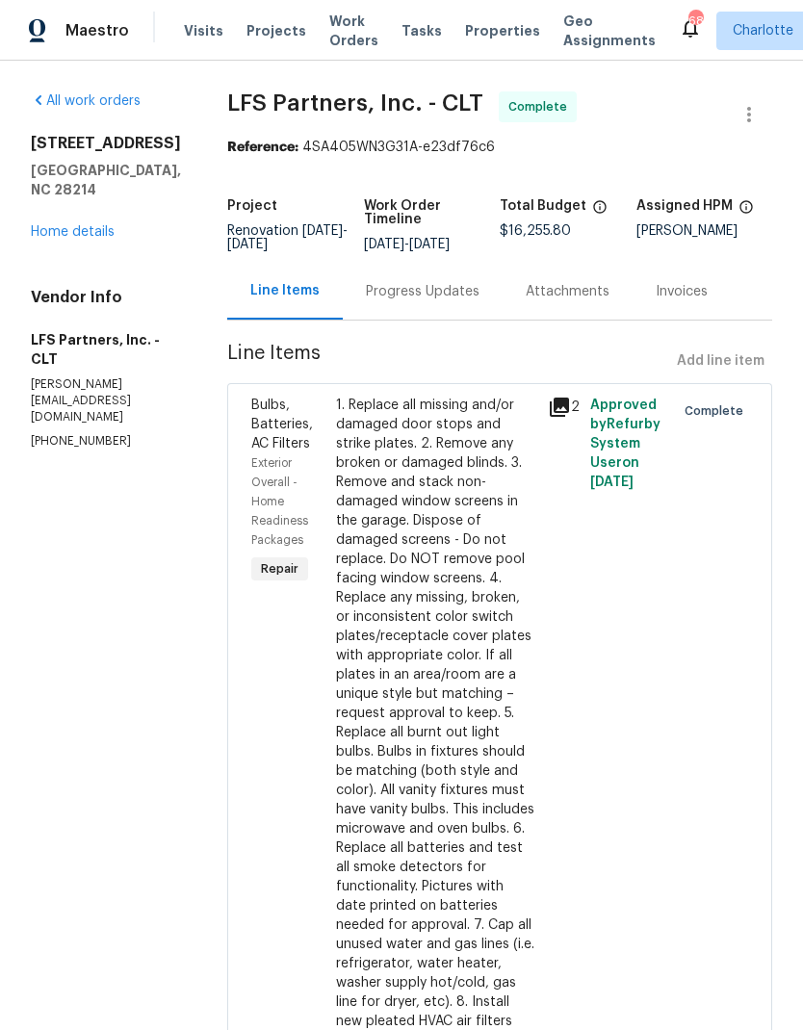
click at [95, 237] on link "Home details" at bounding box center [73, 231] width 84 height 13
